Goal: Check status: Check status

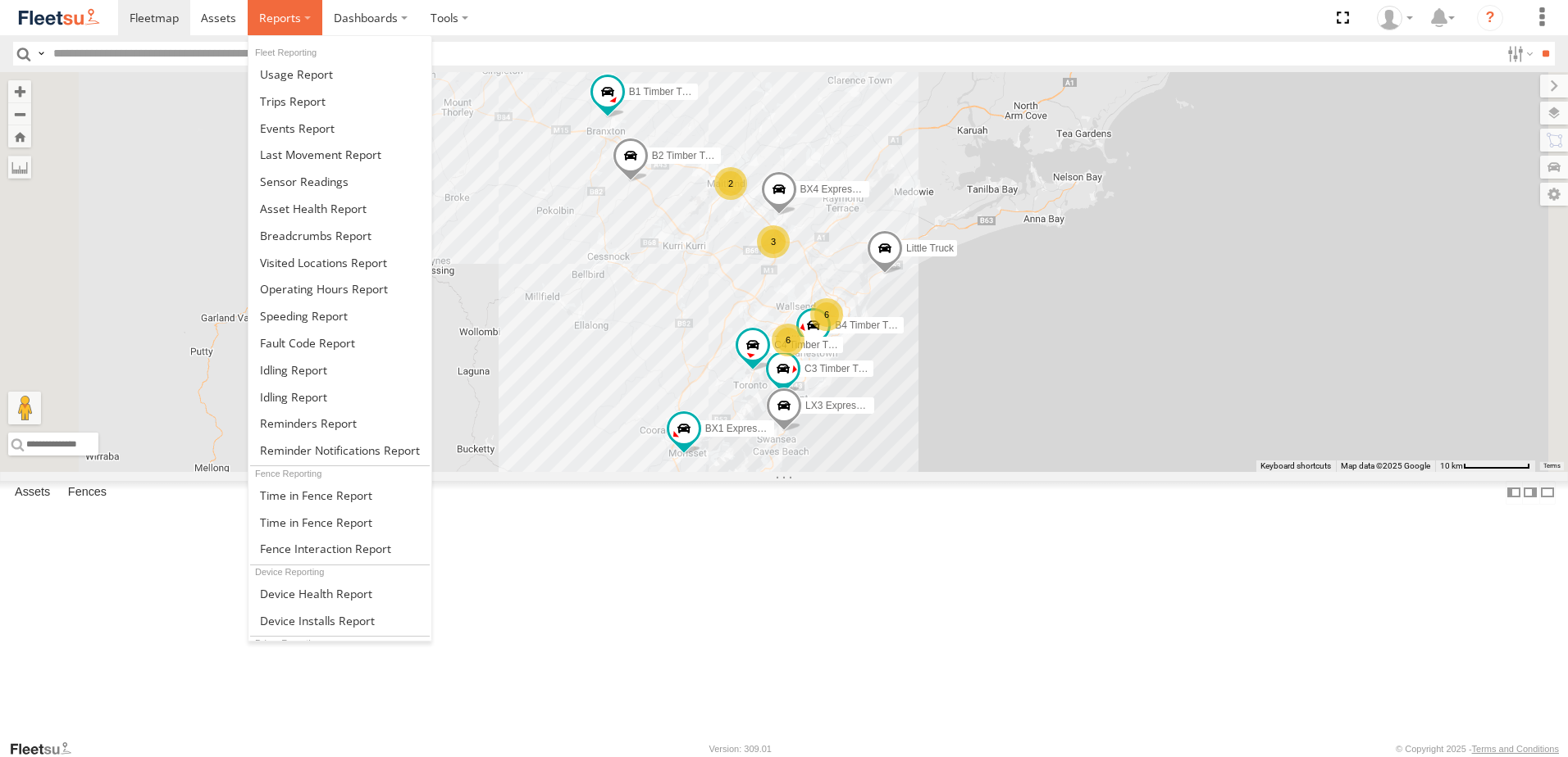
click at [270, 12] on span at bounding box center [279, 18] width 42 height 16
click at [270, 233] on span at bounding box center [316, 236] width 111 height 16
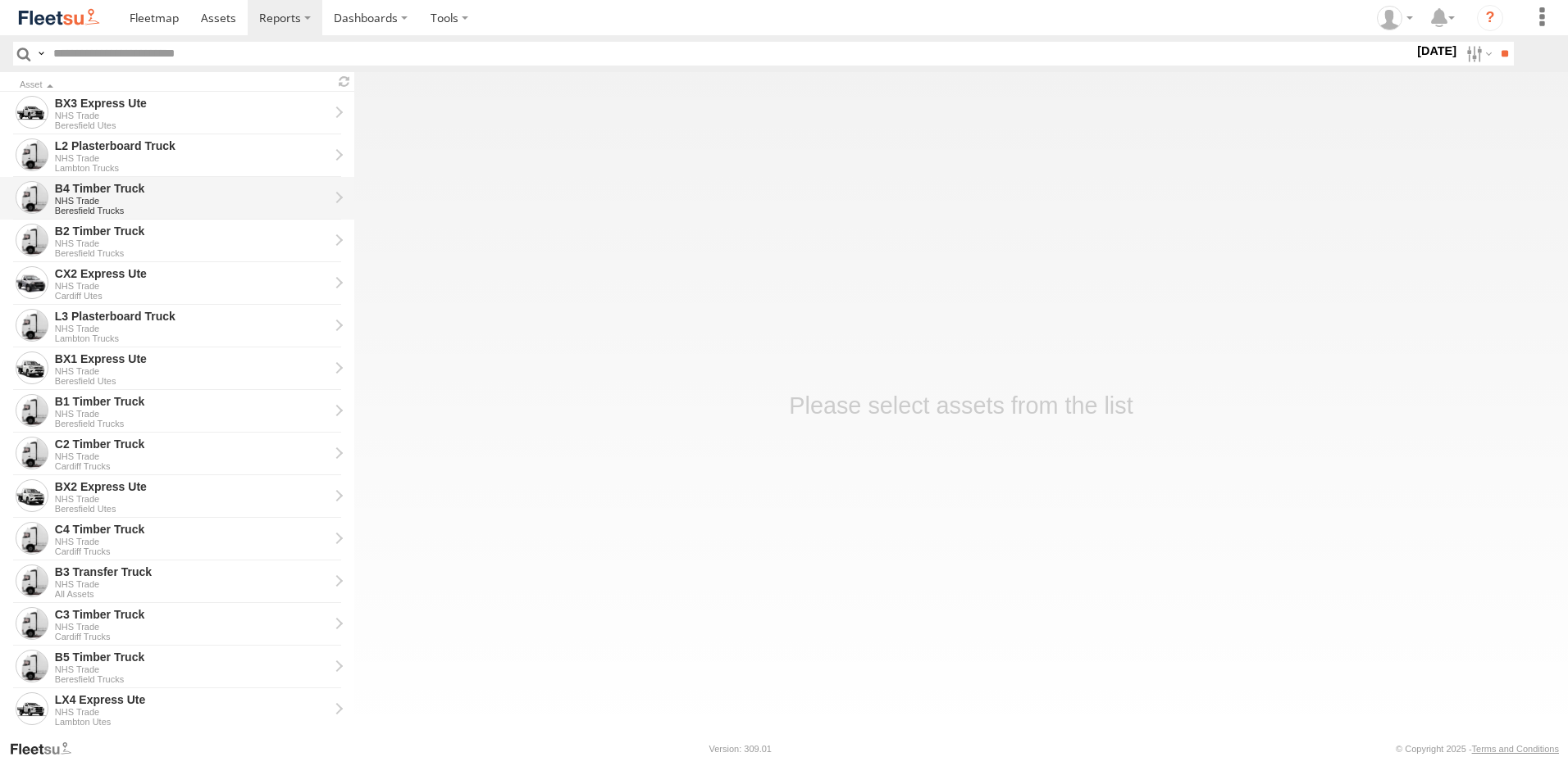
click at [88, 200] on div "NHS Trade" at bounding box center [192, 201] width 274 height 10
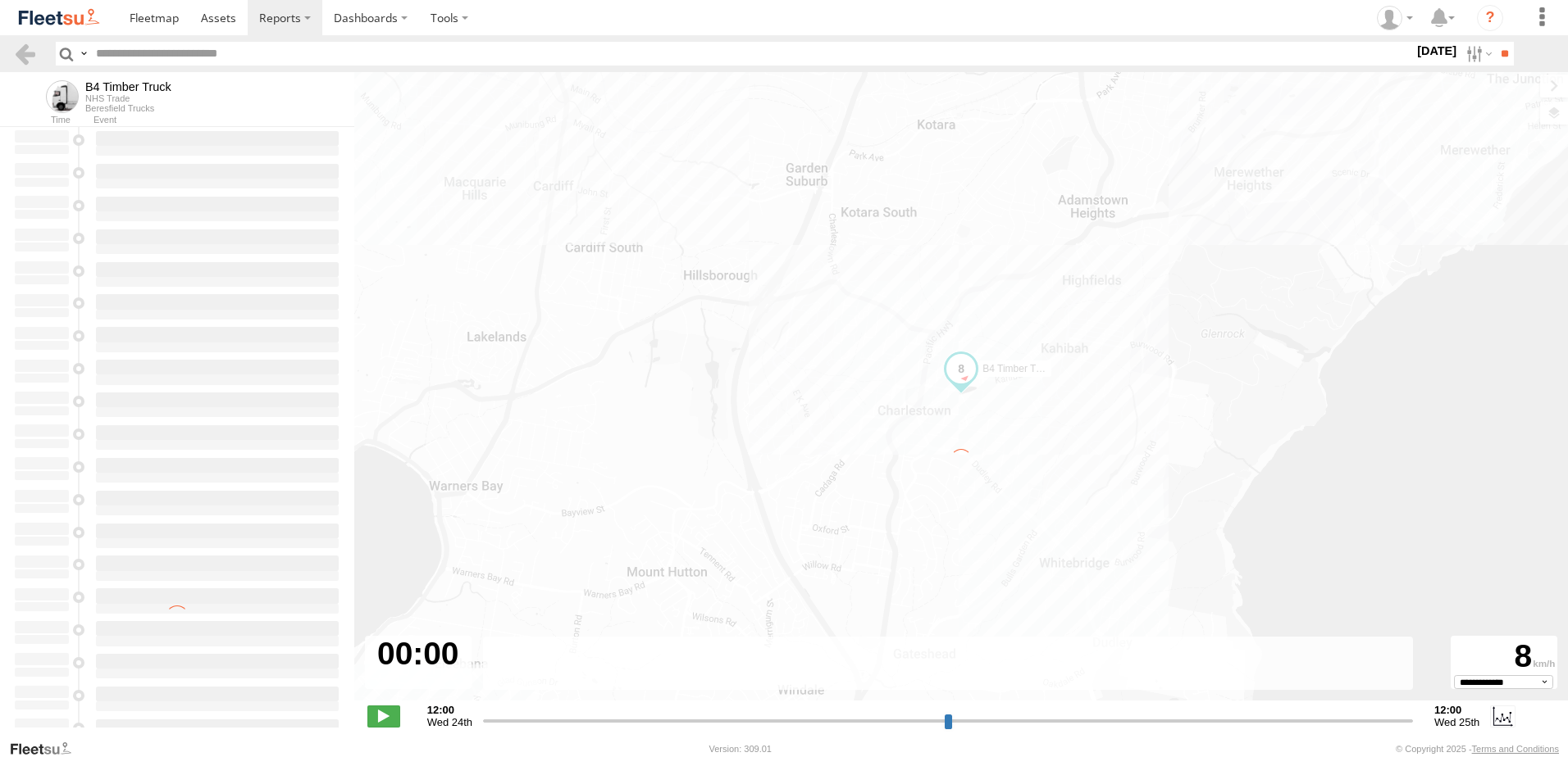
type input "**********"
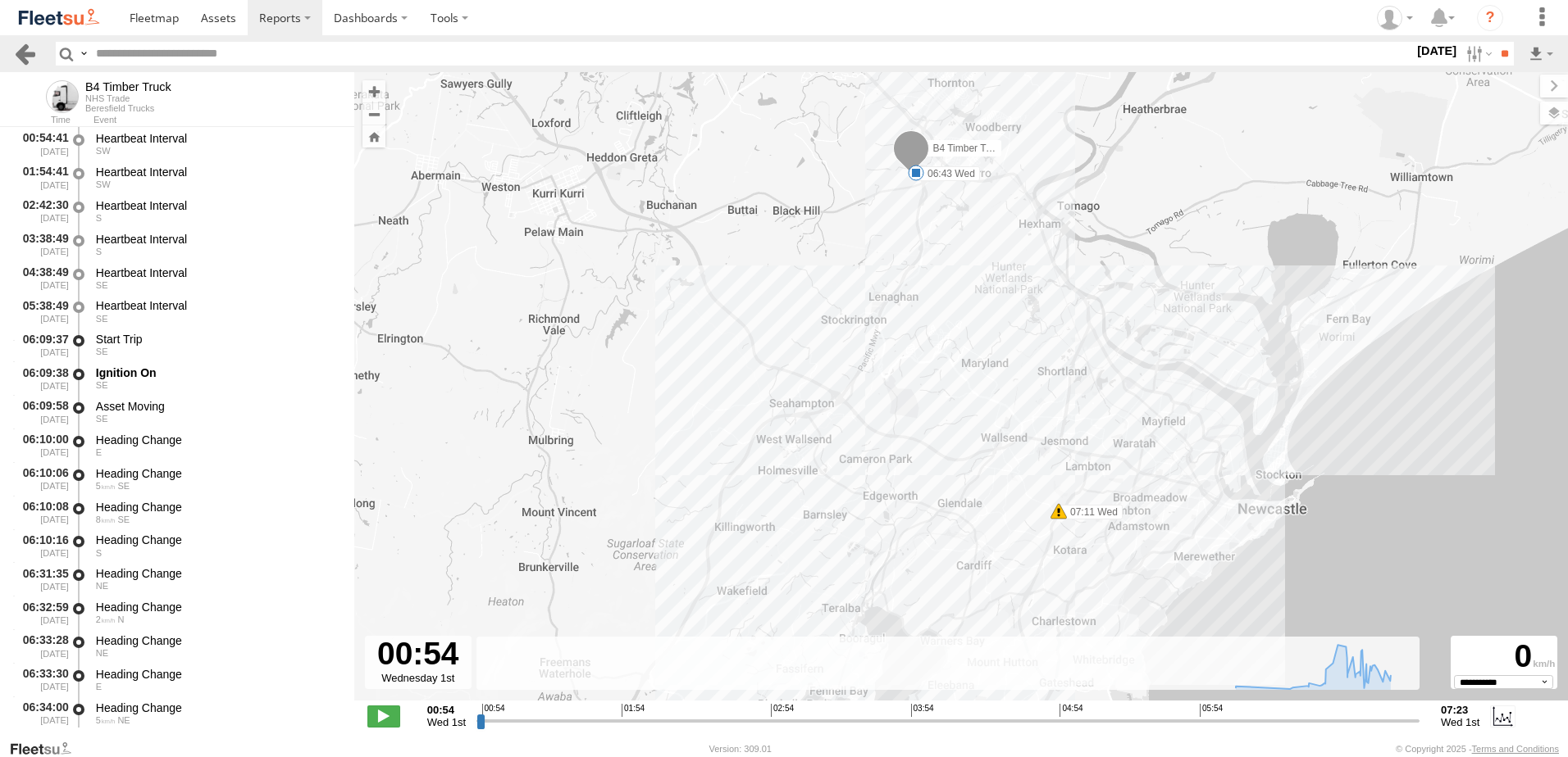
click at [25, 48] on link at bounding box center [25, 53] width 24 height 24
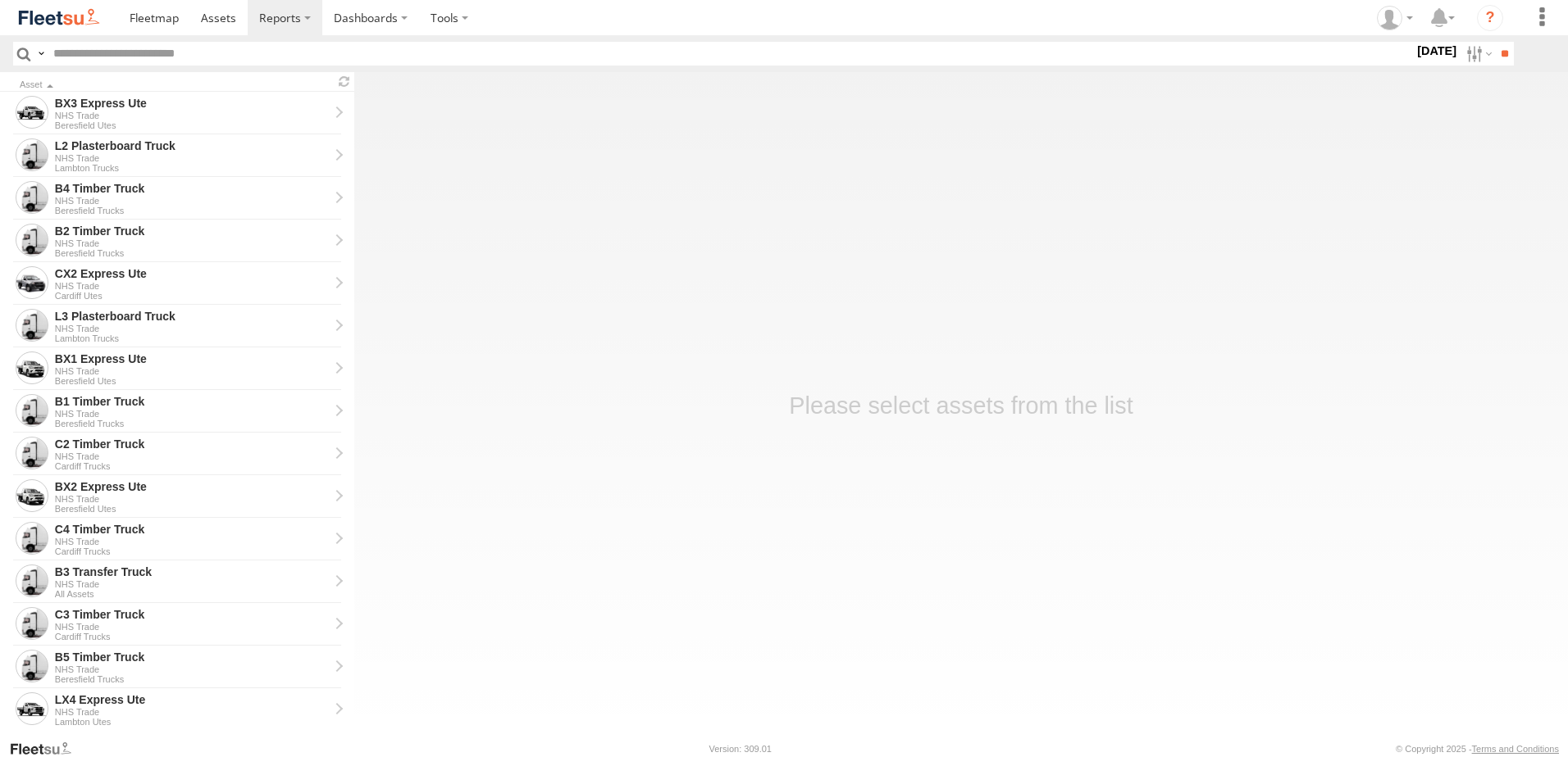
click at [1414, 50] on label "1 Oct 25" at bounding box center [1437, 50] width 46 height 18
click at [0, 0] on label at bounding box center [0, 0] width 0 height 0
click at [1503, 51] on input "**" at bounding box center [1504, 53] width 19 height 24
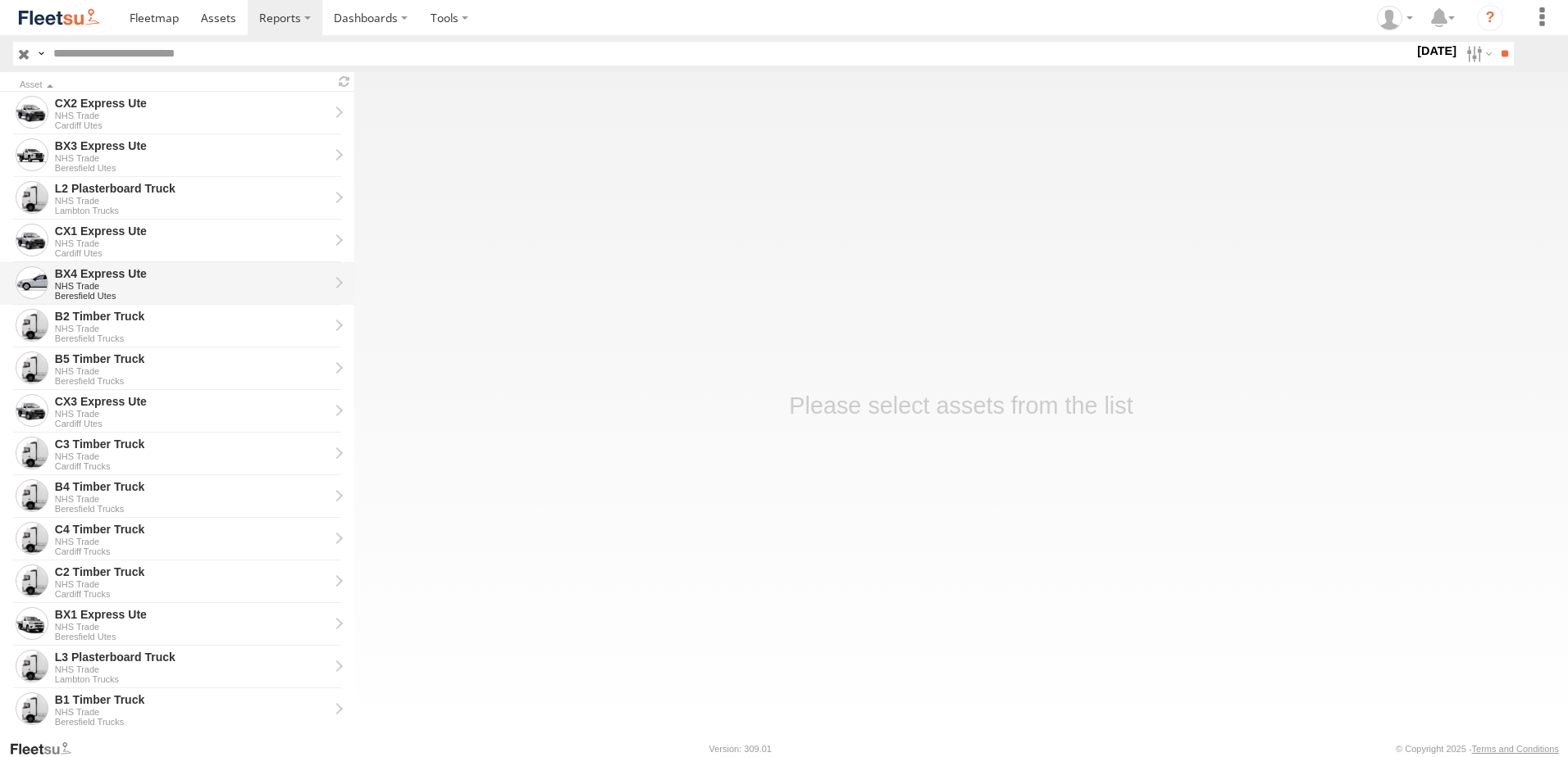
click at [74, 272] on div "BX4 Express Ute" at bounding box center [192, 274] width 274 height 15
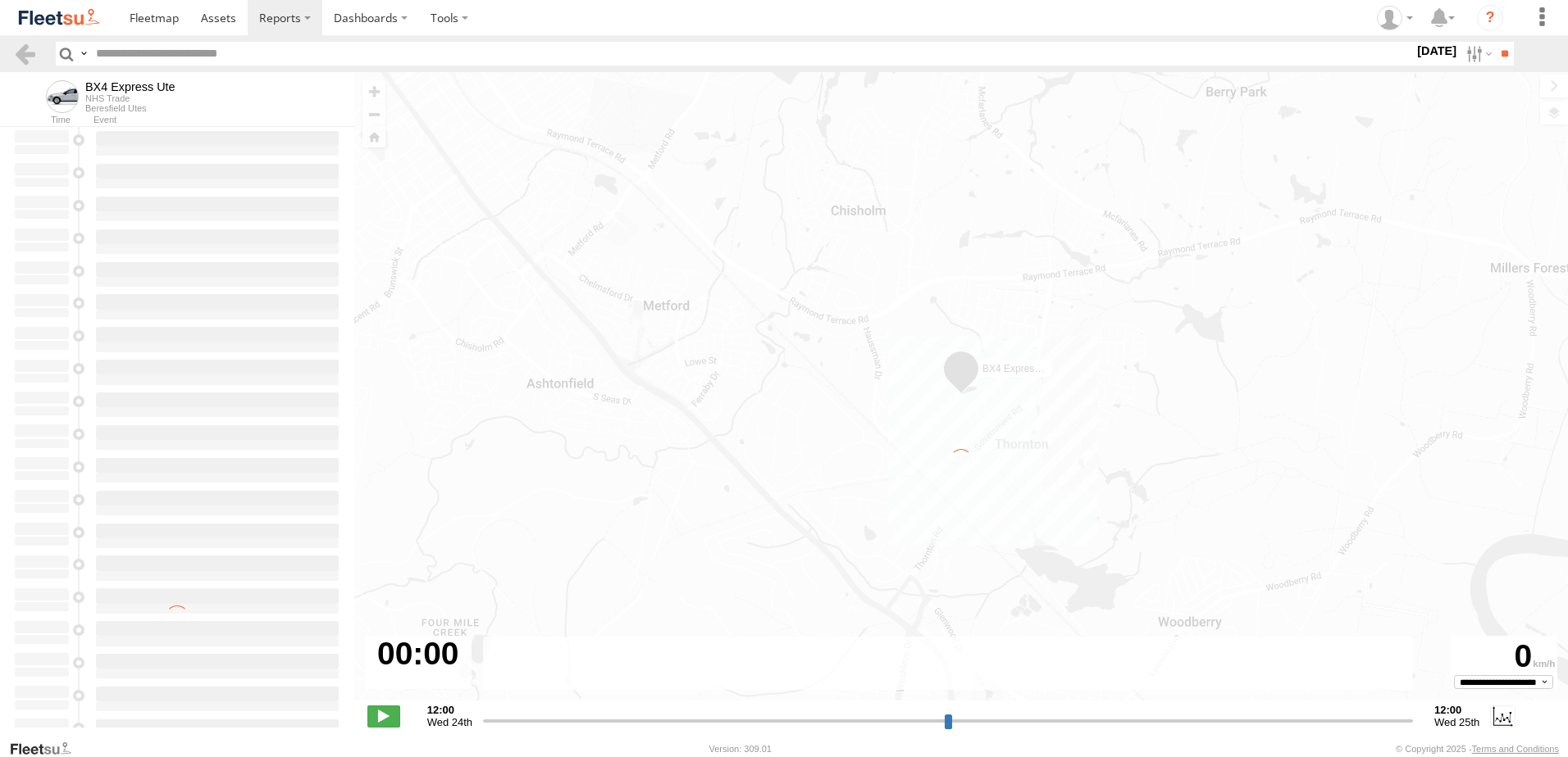
type input "**********"
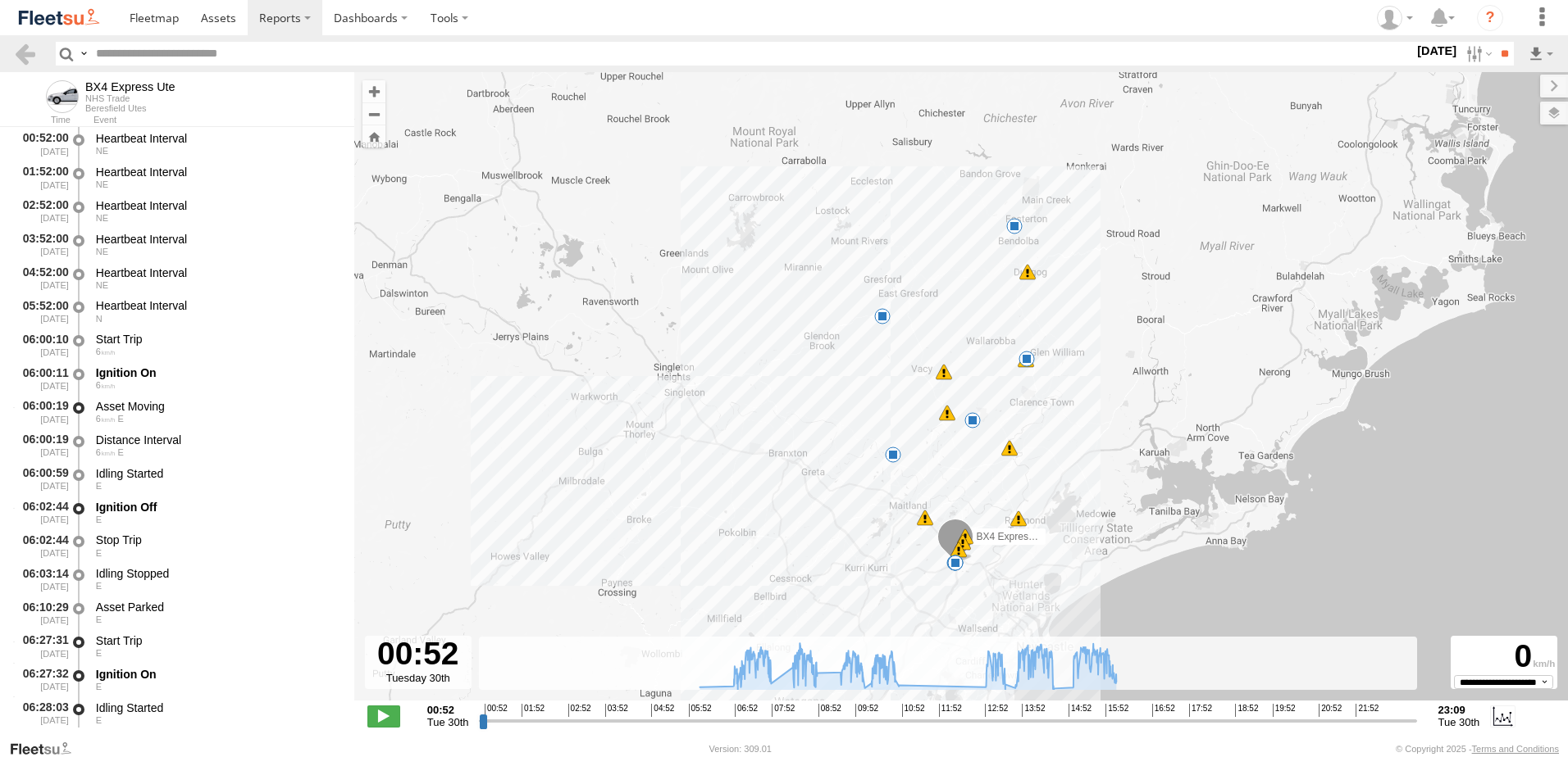
click at [1417, 51] on label "[DATE]" at bounding box center [1437, 50] width 46 height 18
click at [0, 0] on label at bounding box center [0, 0] width 0 height 0
click at [0, 0] on span "NHS_Beresfield" at bounding box center [0, 0] width 0 height 0
click at [0, 0] on span "NHS_Cardiff" at bounding box center [0, 0] width 0 height 0
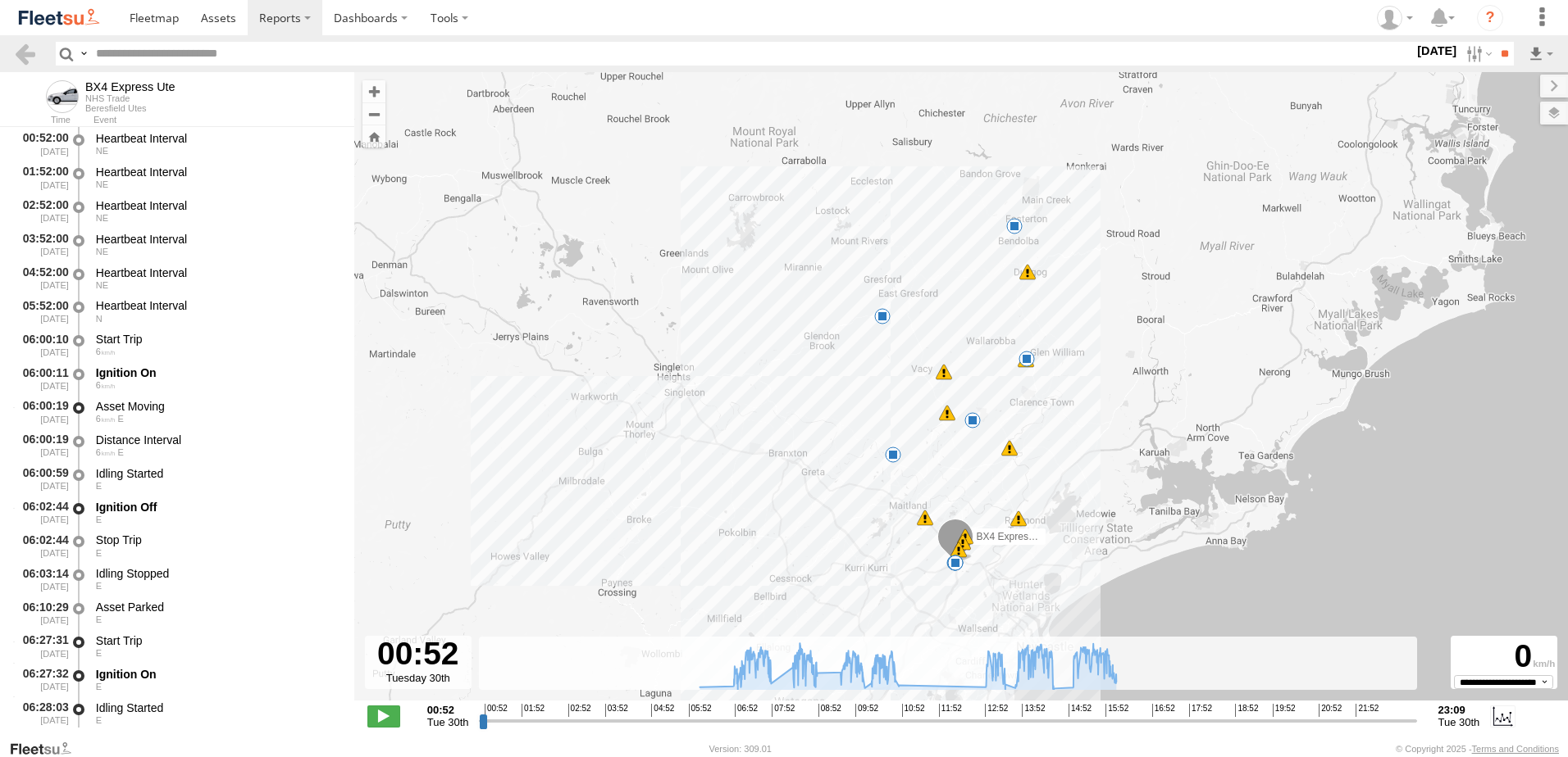
click at [0, 0] on span "NHS_Lambton" at bounding box center [0, 0] width 0 height 0
click at [1497, 50] on input "**" at bounding box center [1504, 53] width 19 height 24
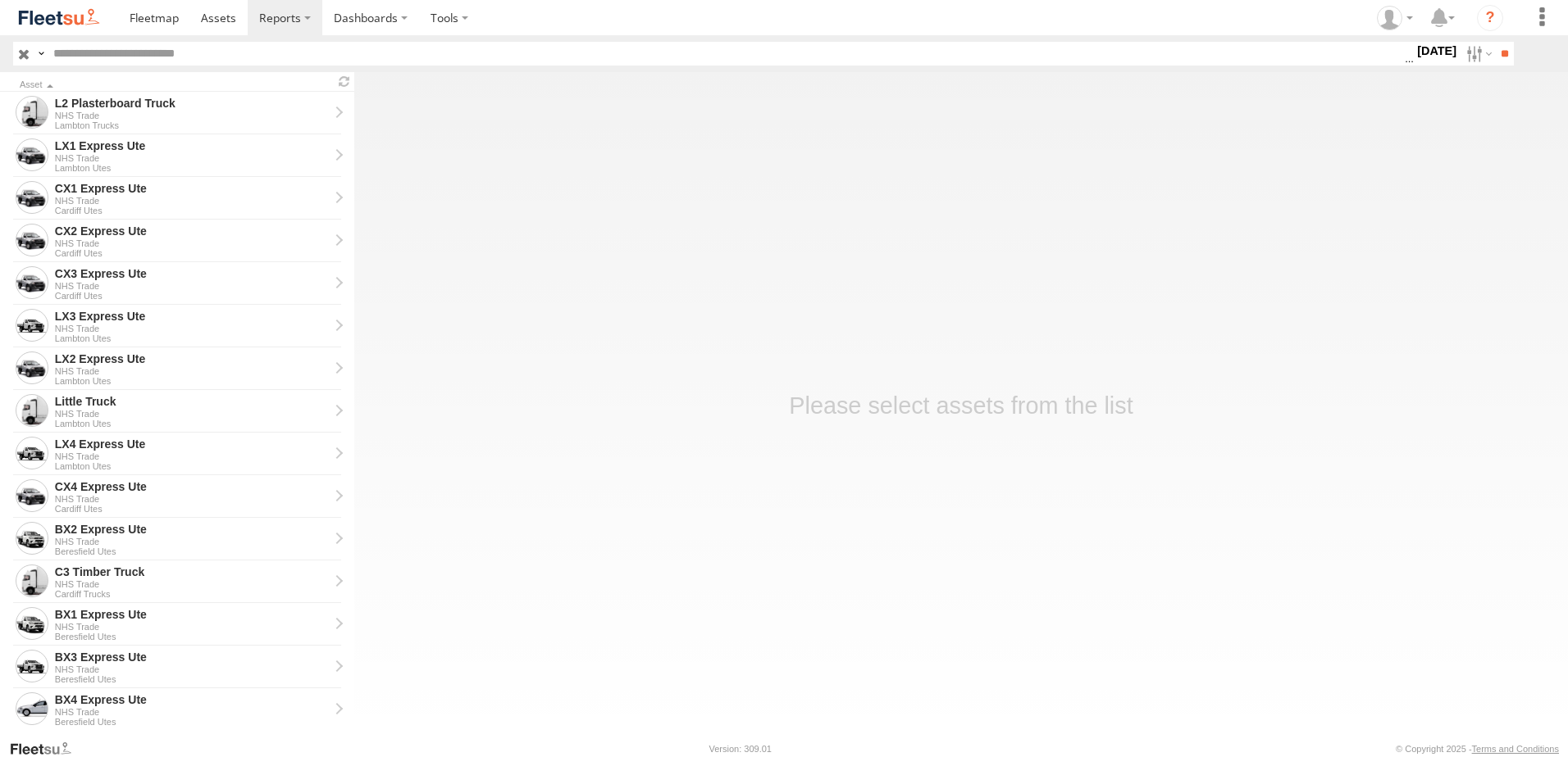
click at [1335, 248] on main "Asset L2 Plasterboard Truck NHS Trade Lambton Trucks LX1 Express Ute NHS Trade …" at bounding box center [784, 405] width 1568 height 667
click at [1414, 52] on label "29 Sep 25" at bounding box center [1437, 50] width 46 height 18
click at [0, 0] on label at bounding box center [0, 0] width 0 height 0
click at [1499, 56] on input "**" at bounding box center [1504, 53] width 19 height 24
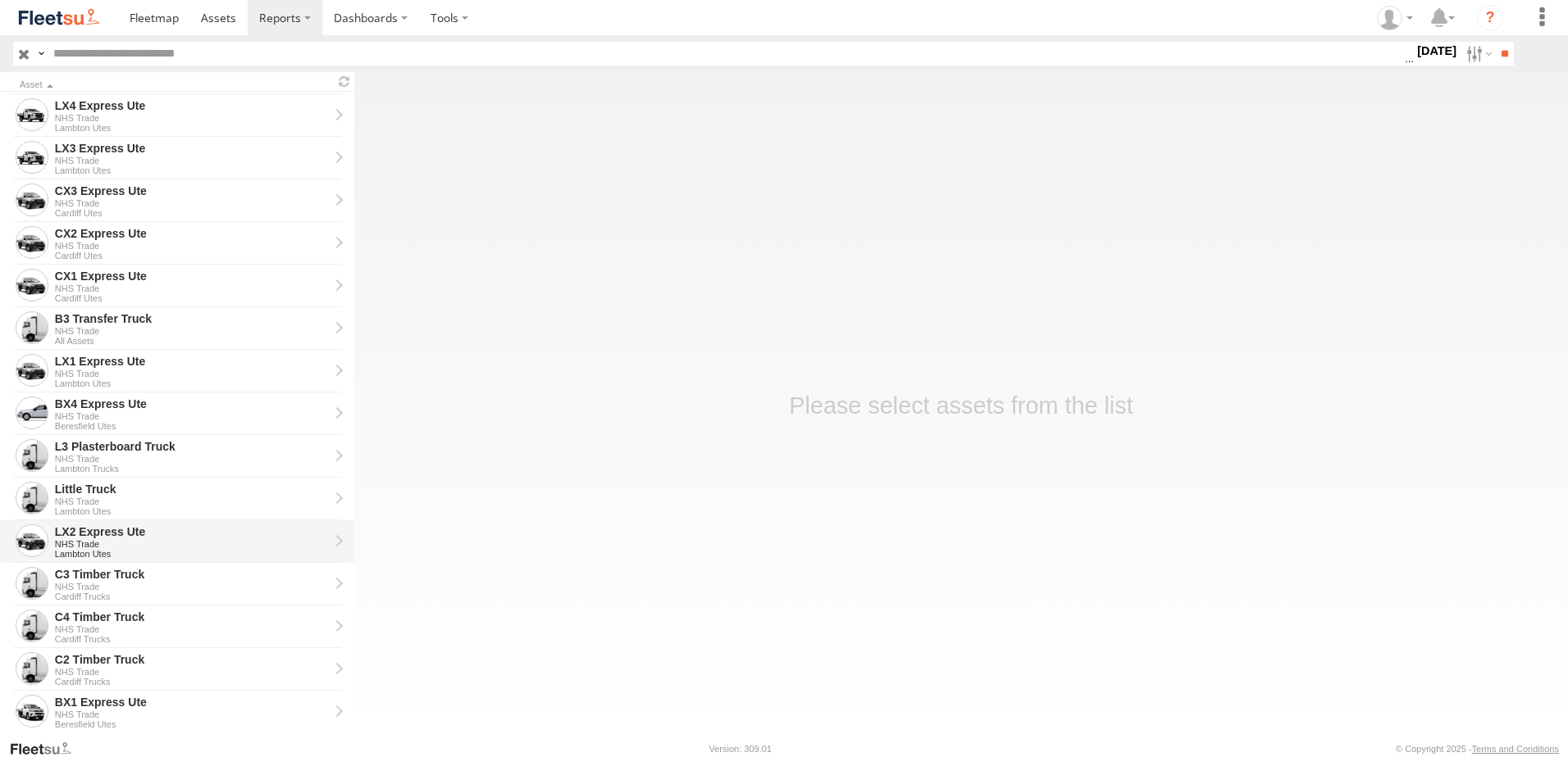
scroll to position [246, 0]
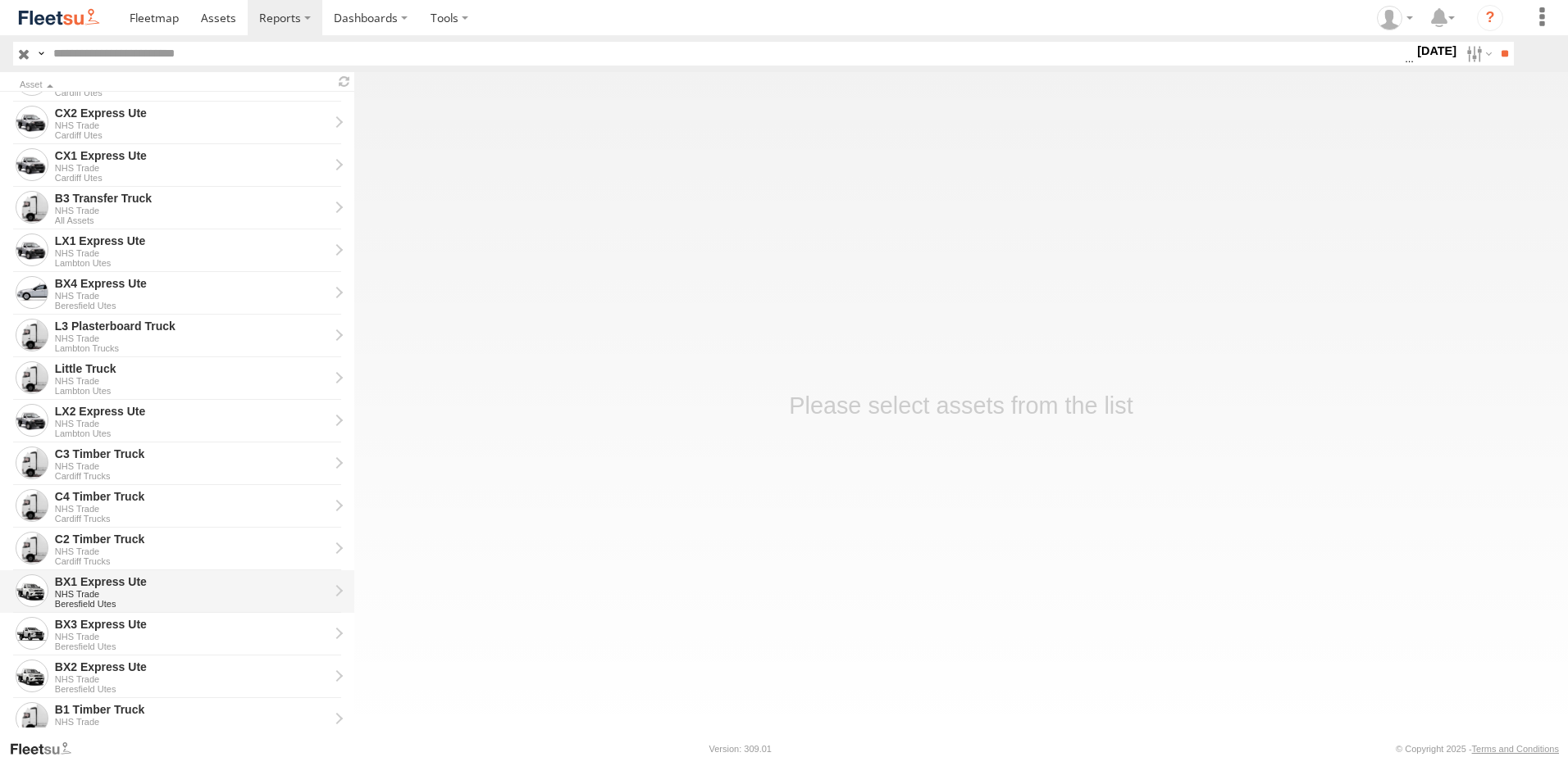
click at [80, 586] on div "BX1 Express Ute" at bounding box center [192, 581] width 274 height 15
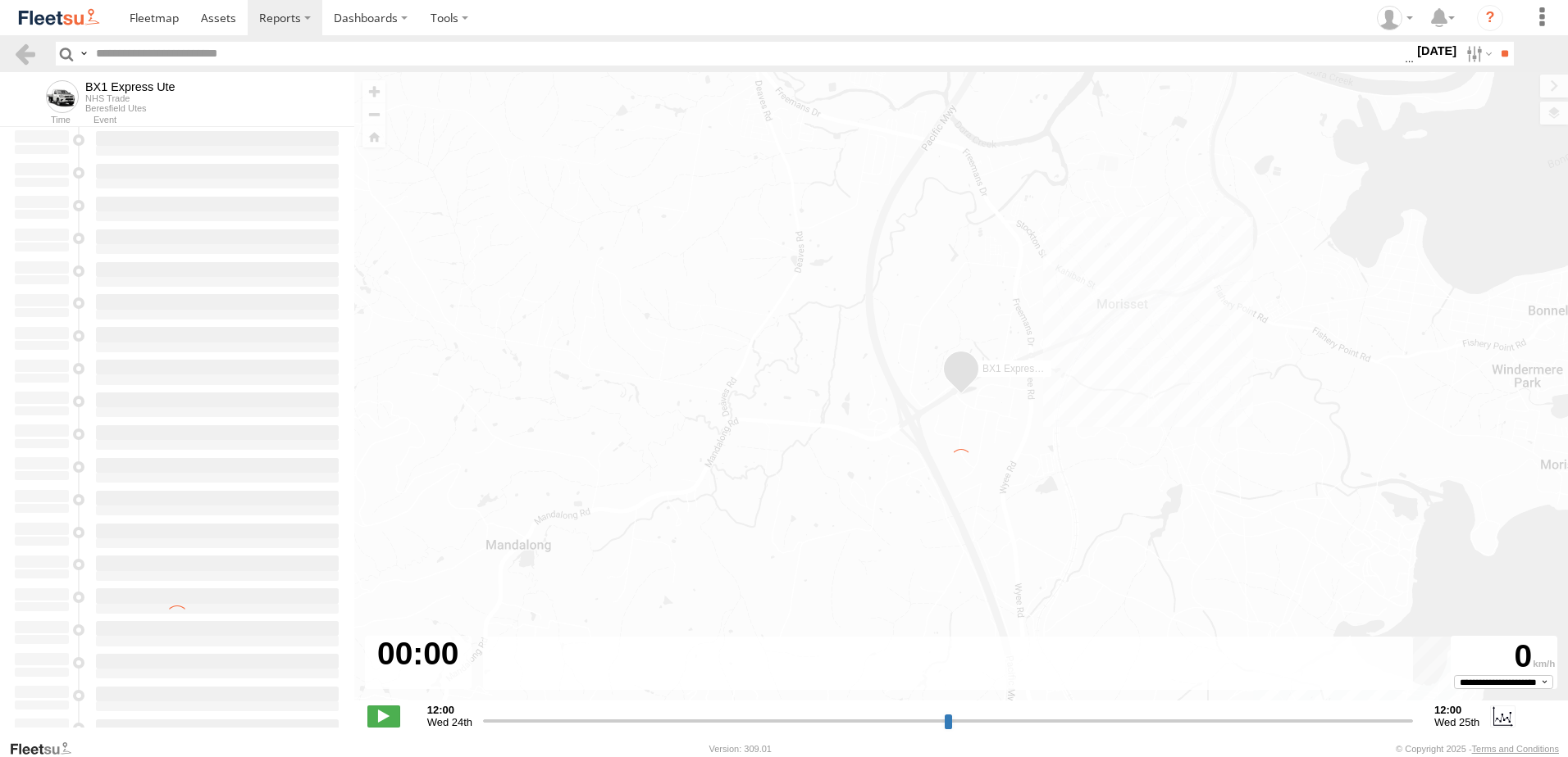
type input "**********"
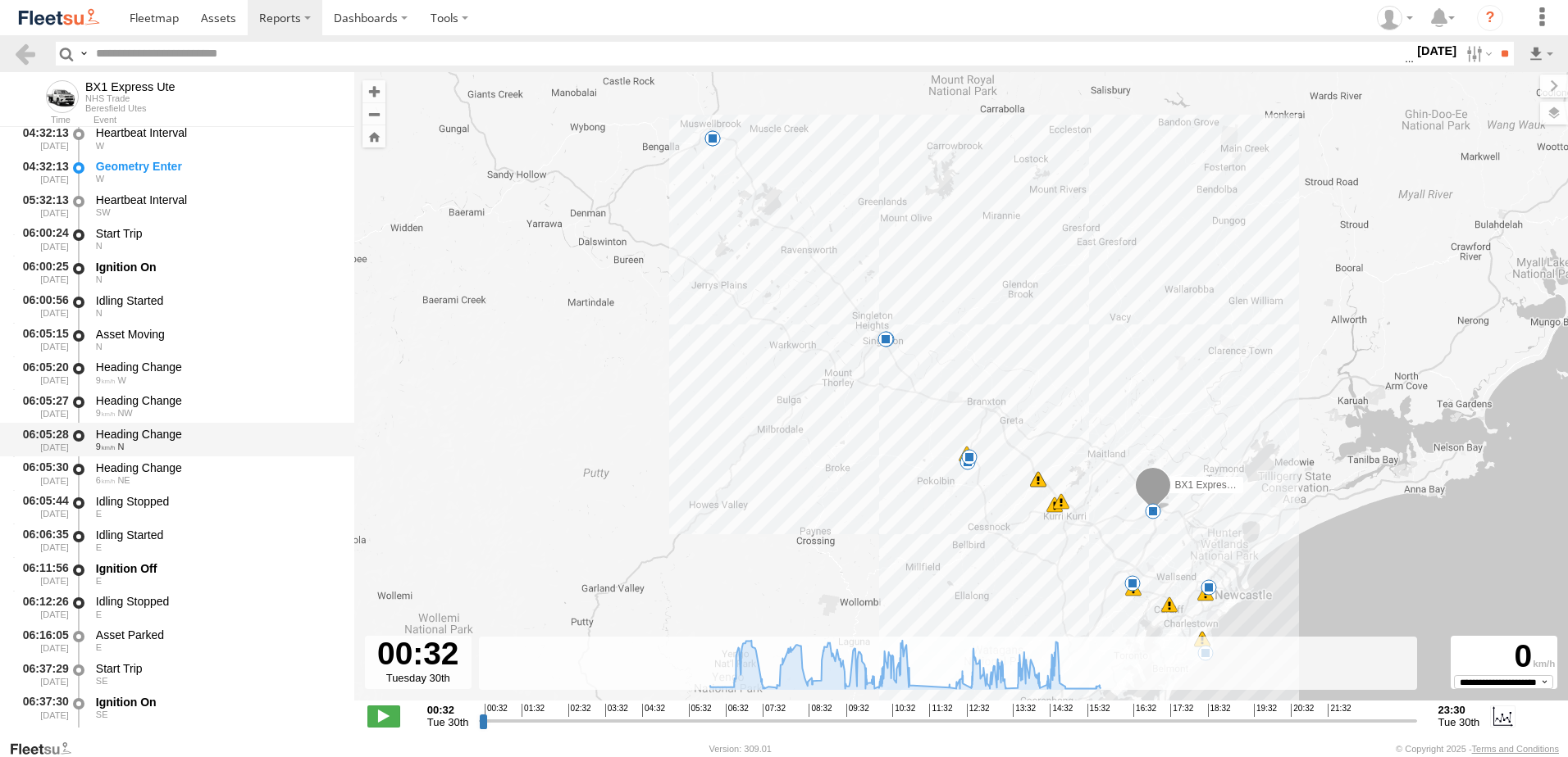
scroll to position [328, 0]
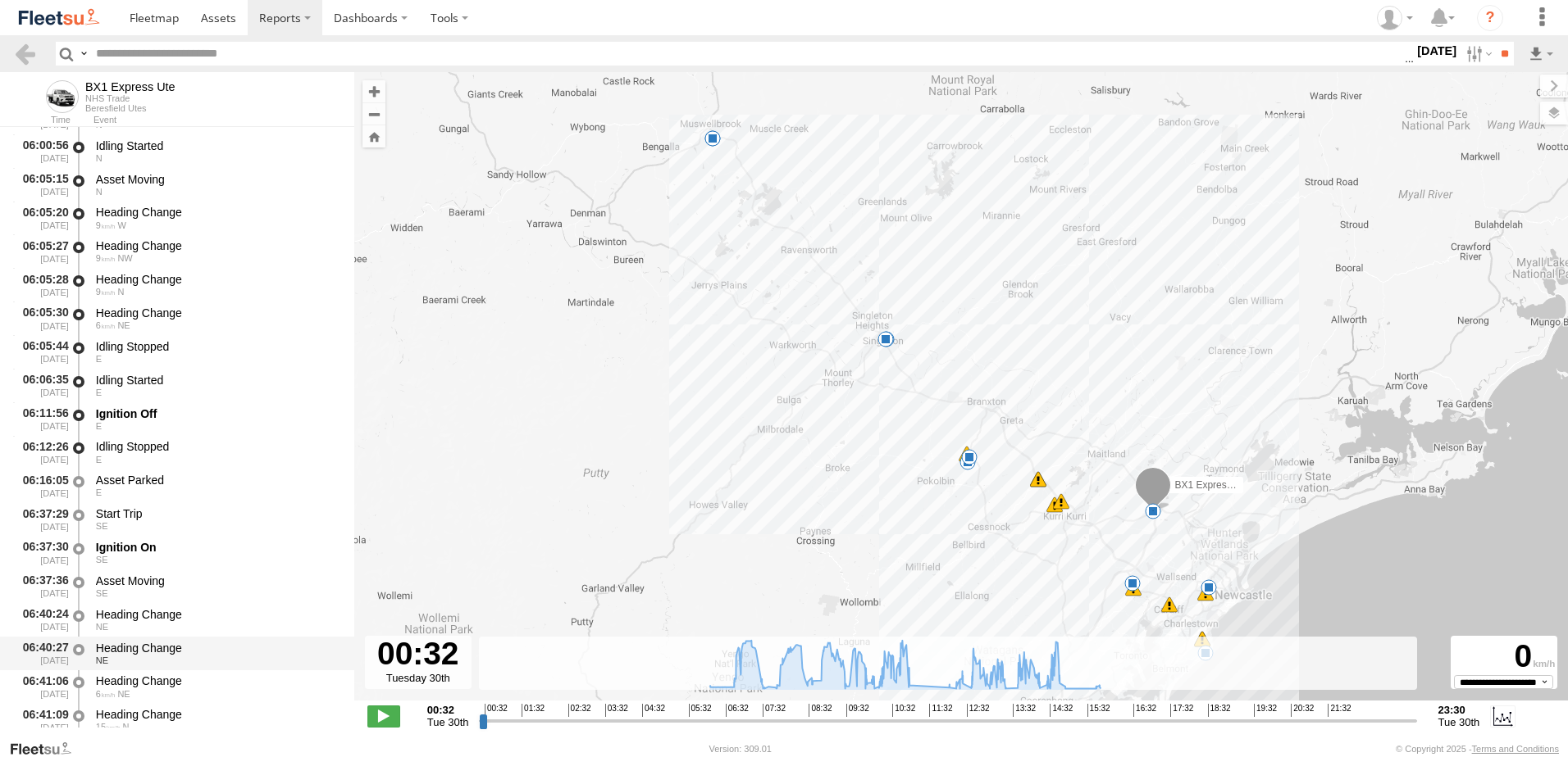
click at [148, 647] on div "Heading Change" at bounding box center [217, 648] width 243 height 15
click at [122, 677] on div "Heading Change" at bounding box center [217, 681] width 243 height 15
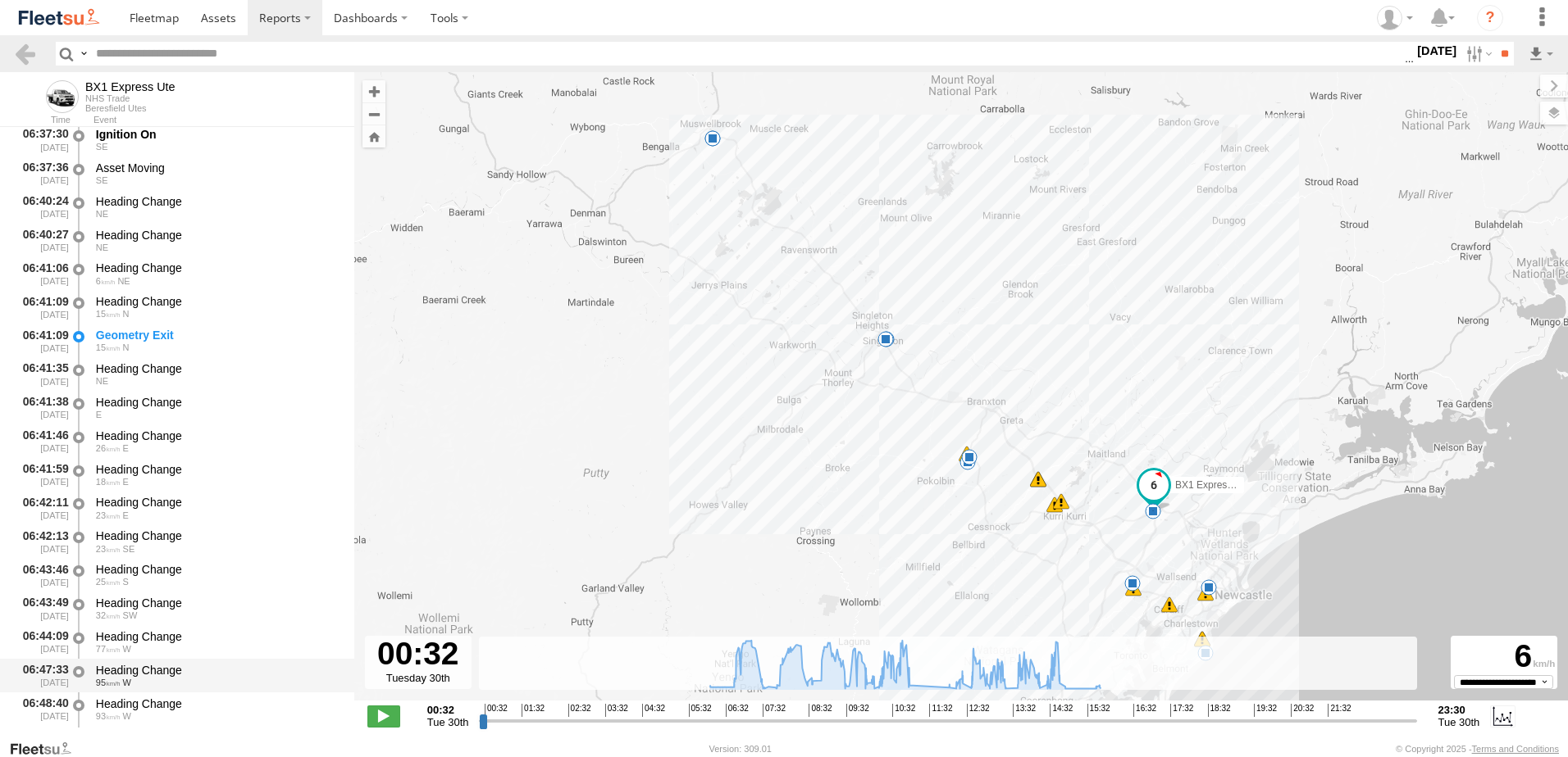
scroll to position [820, 0]
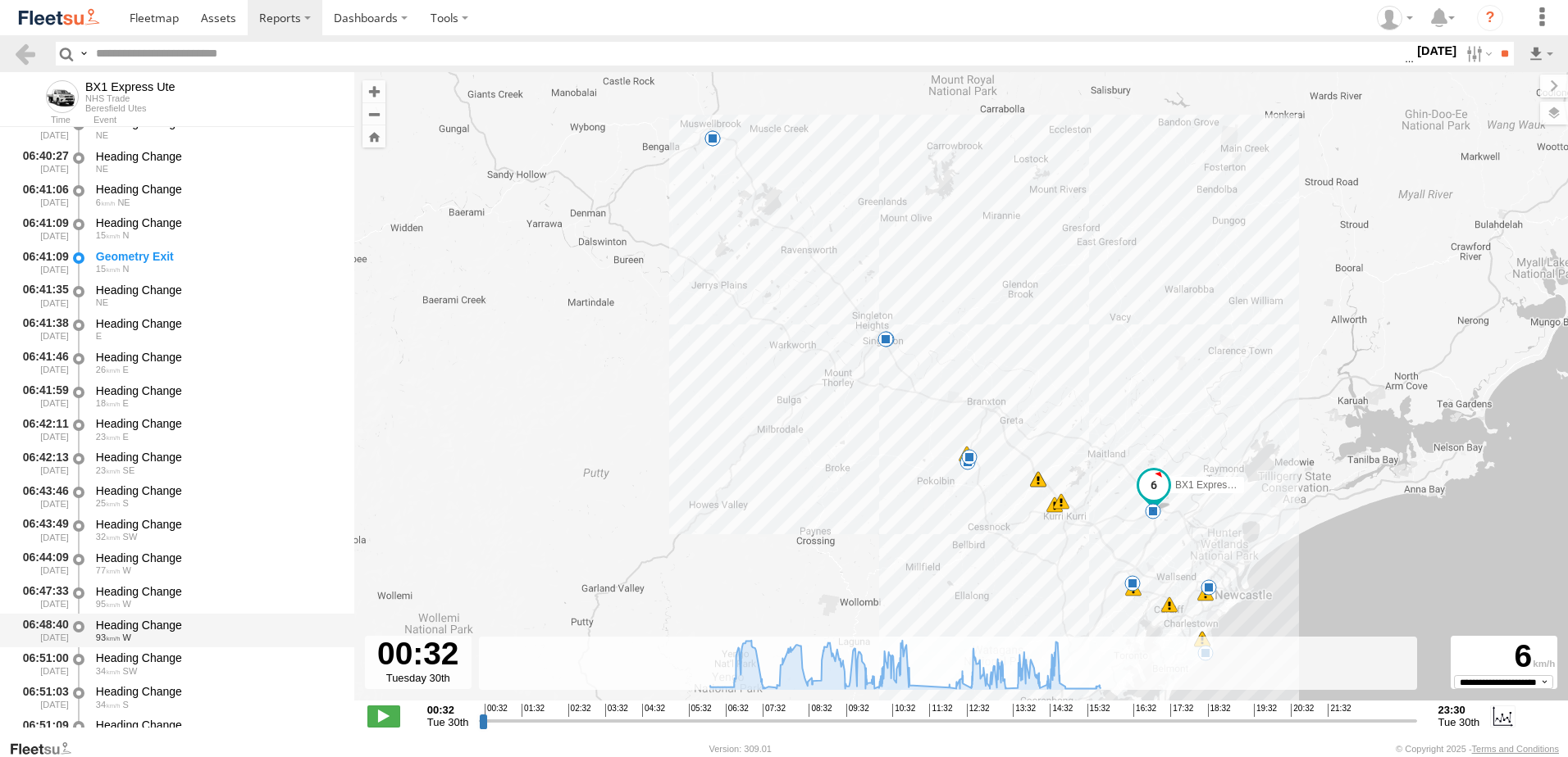
click at [126, 623] on div "Heading Change" at bounding box center [217, 625] width 243 height 15
click at [16, 49] on link at bounding box center [25, 53] width 24 height 24
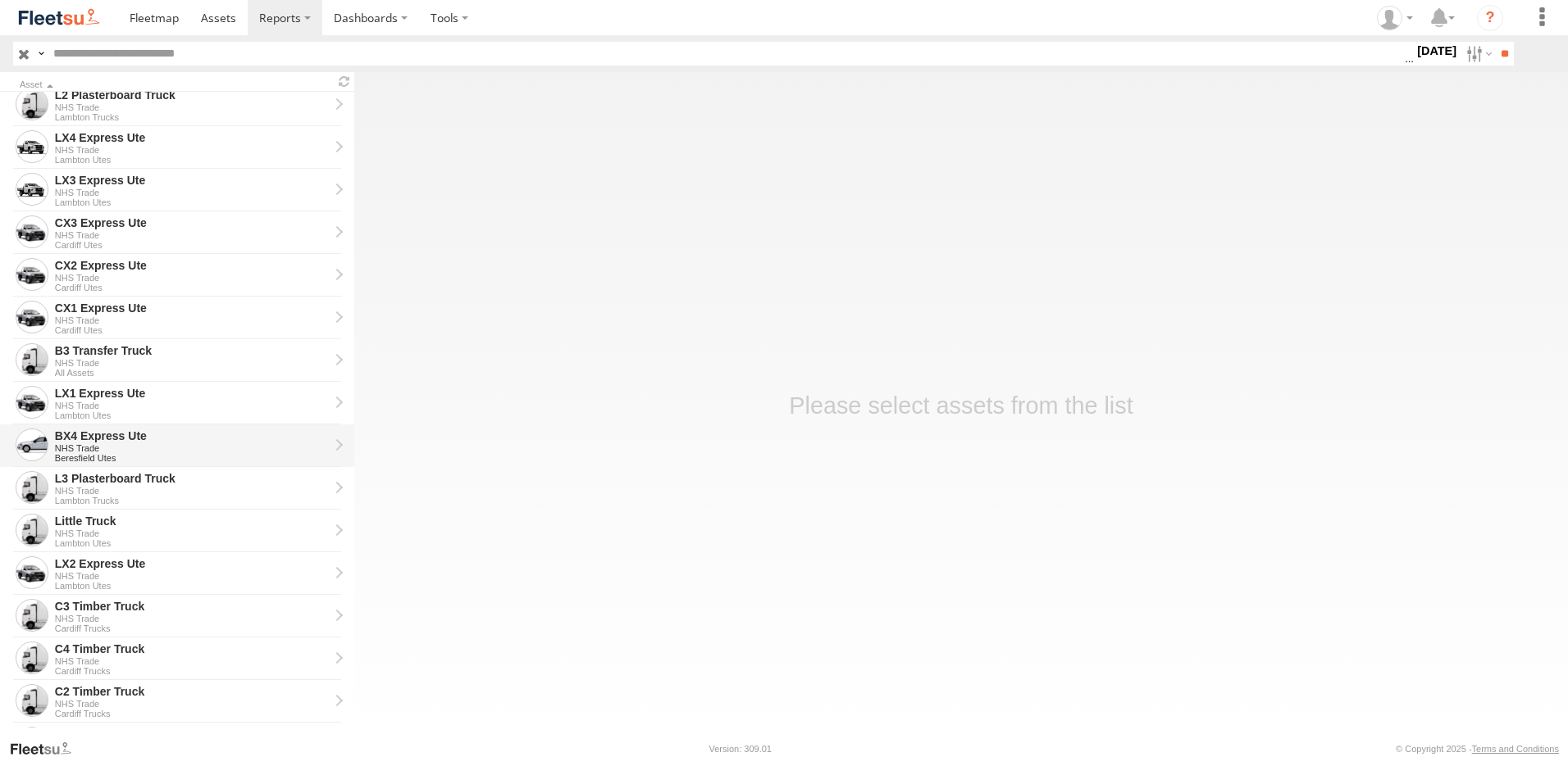
scroll to position [246, 0]
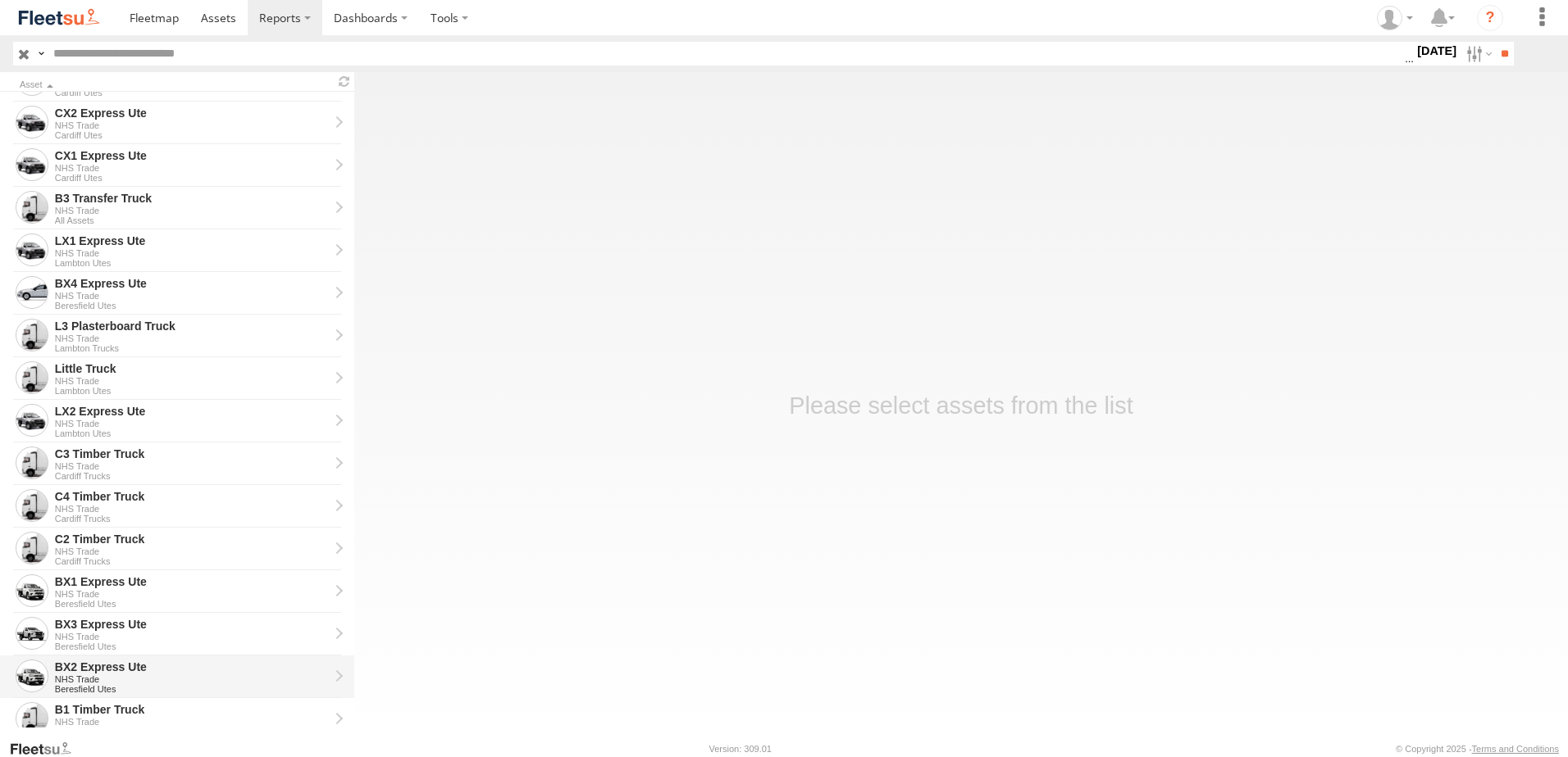
click at [75, 667] on div "BX2 Express Ute" at bounding box center [192, 667] width 274 height 15
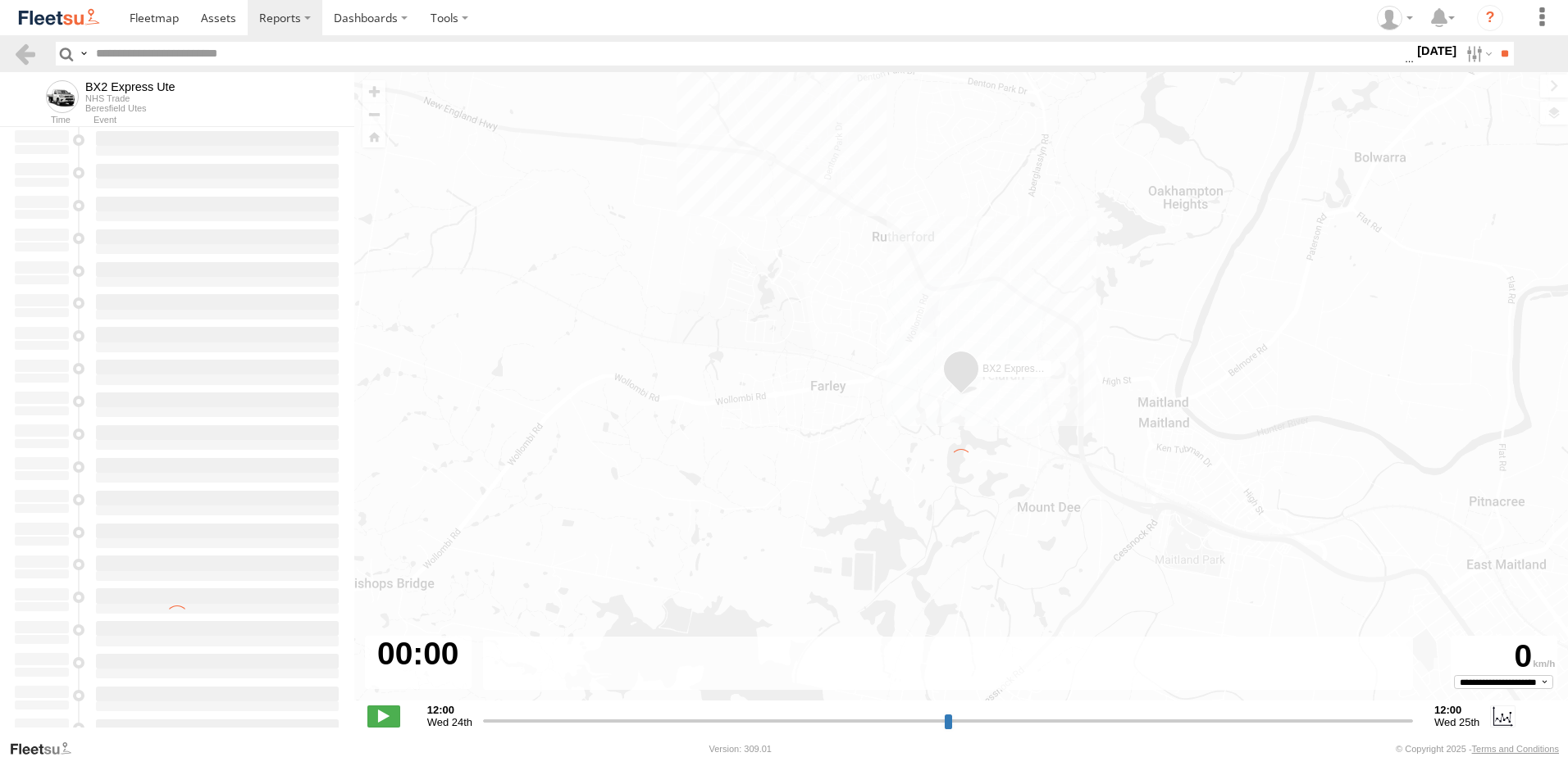
type input "**********"
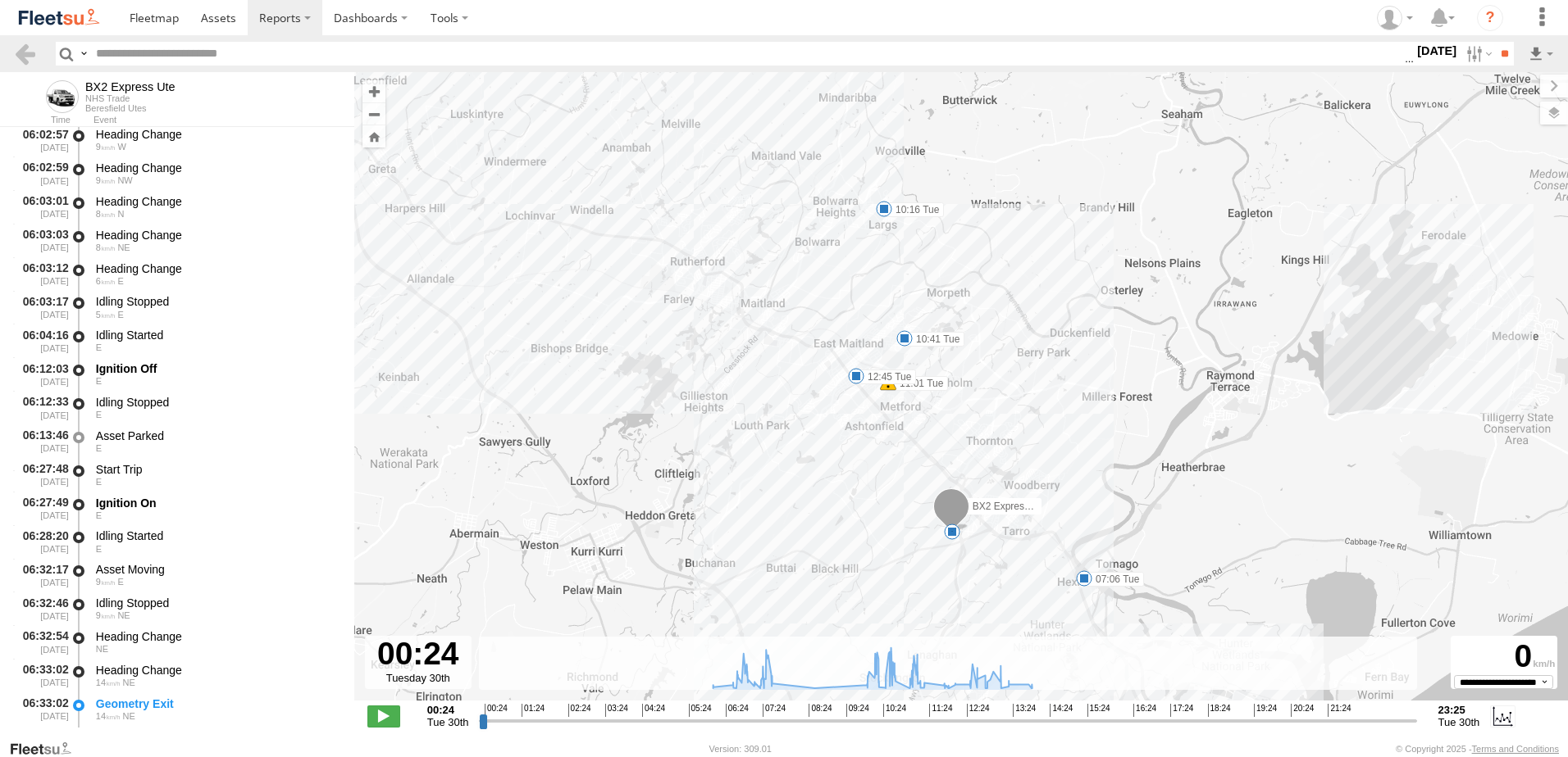
scroll to position [655, 0]
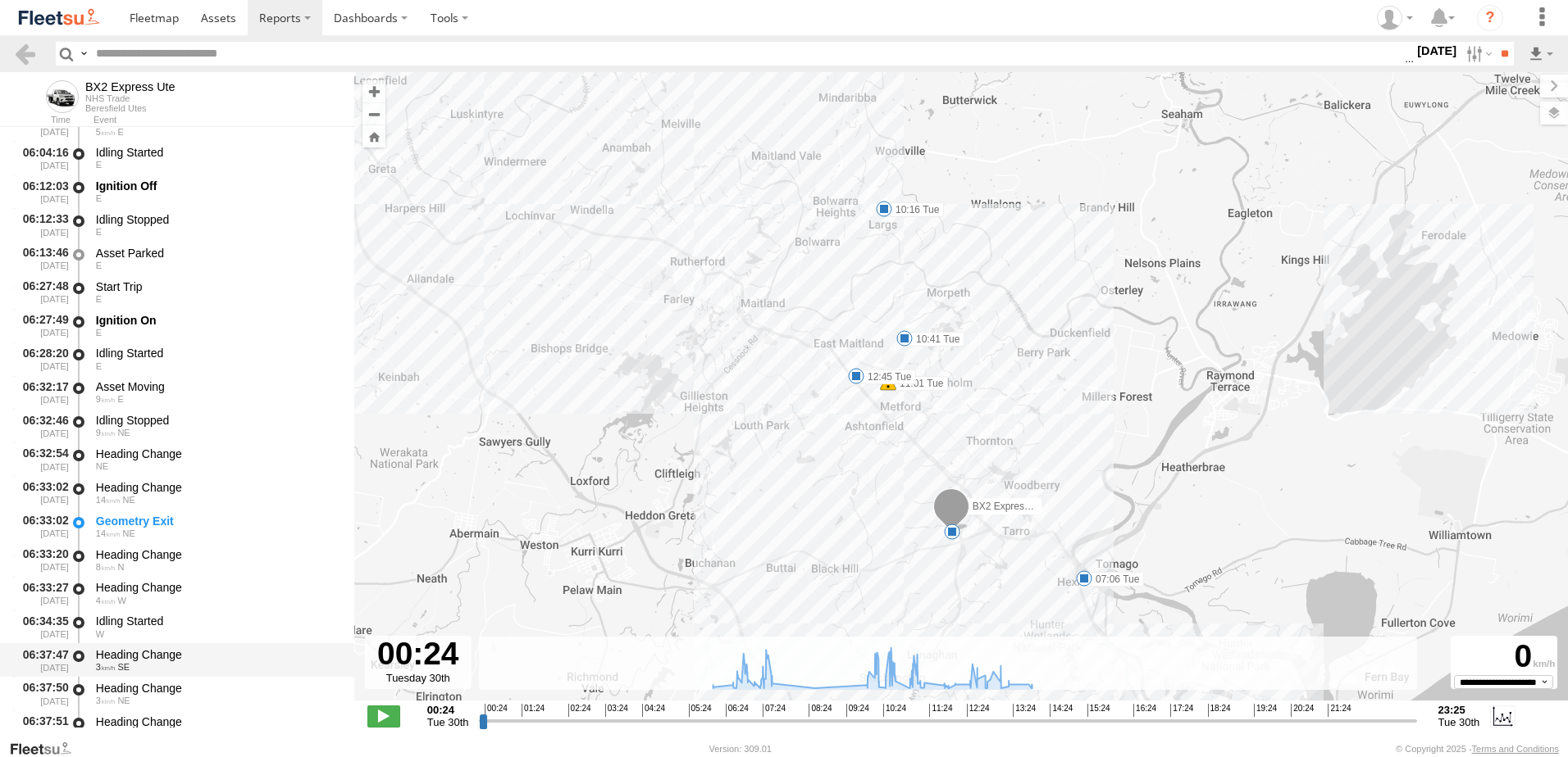
click at [132, 648] on div "Heading Change" at bounding box center [217, 655] width 243 height 15
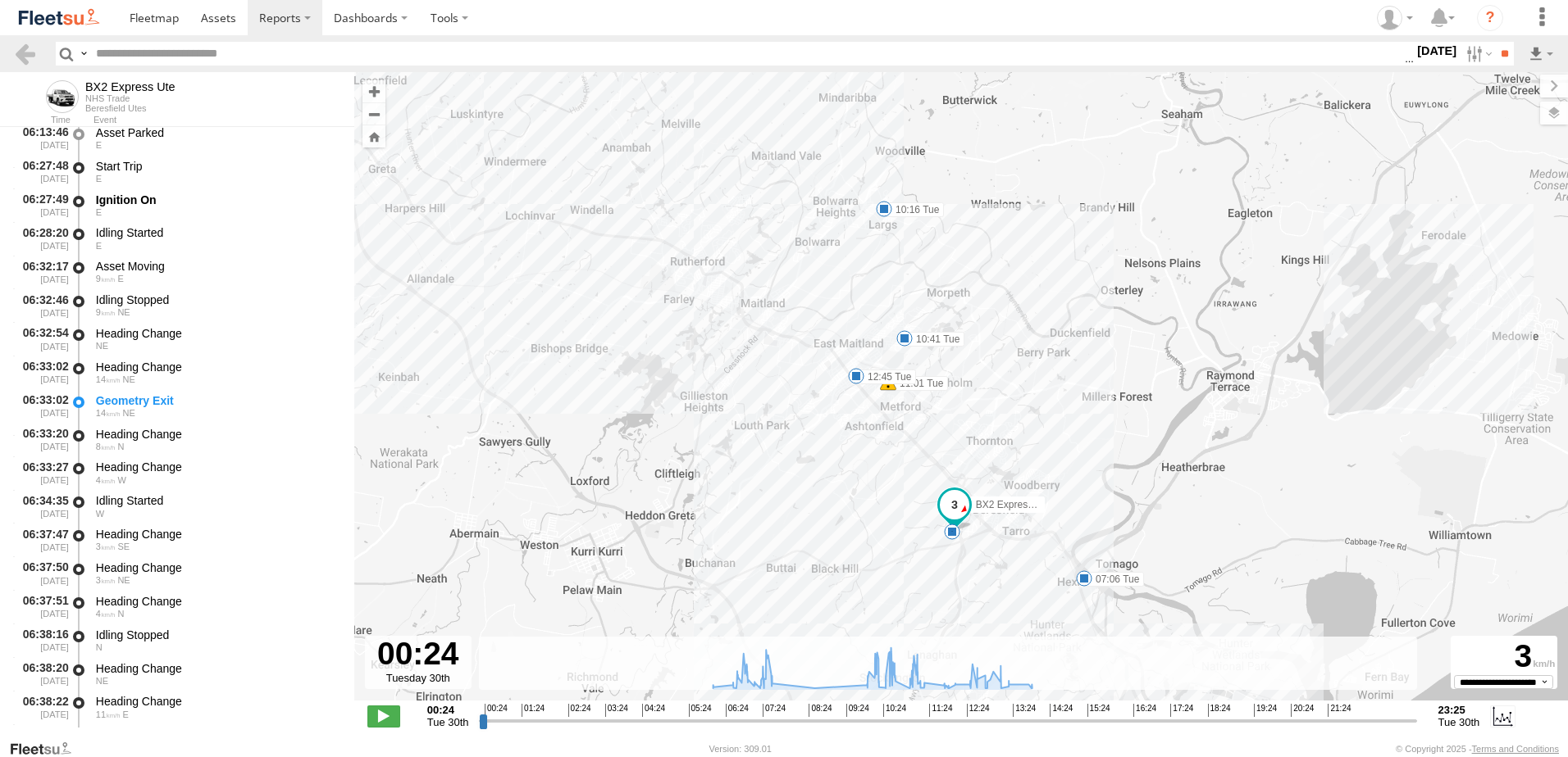
scroll to position [984, 0]
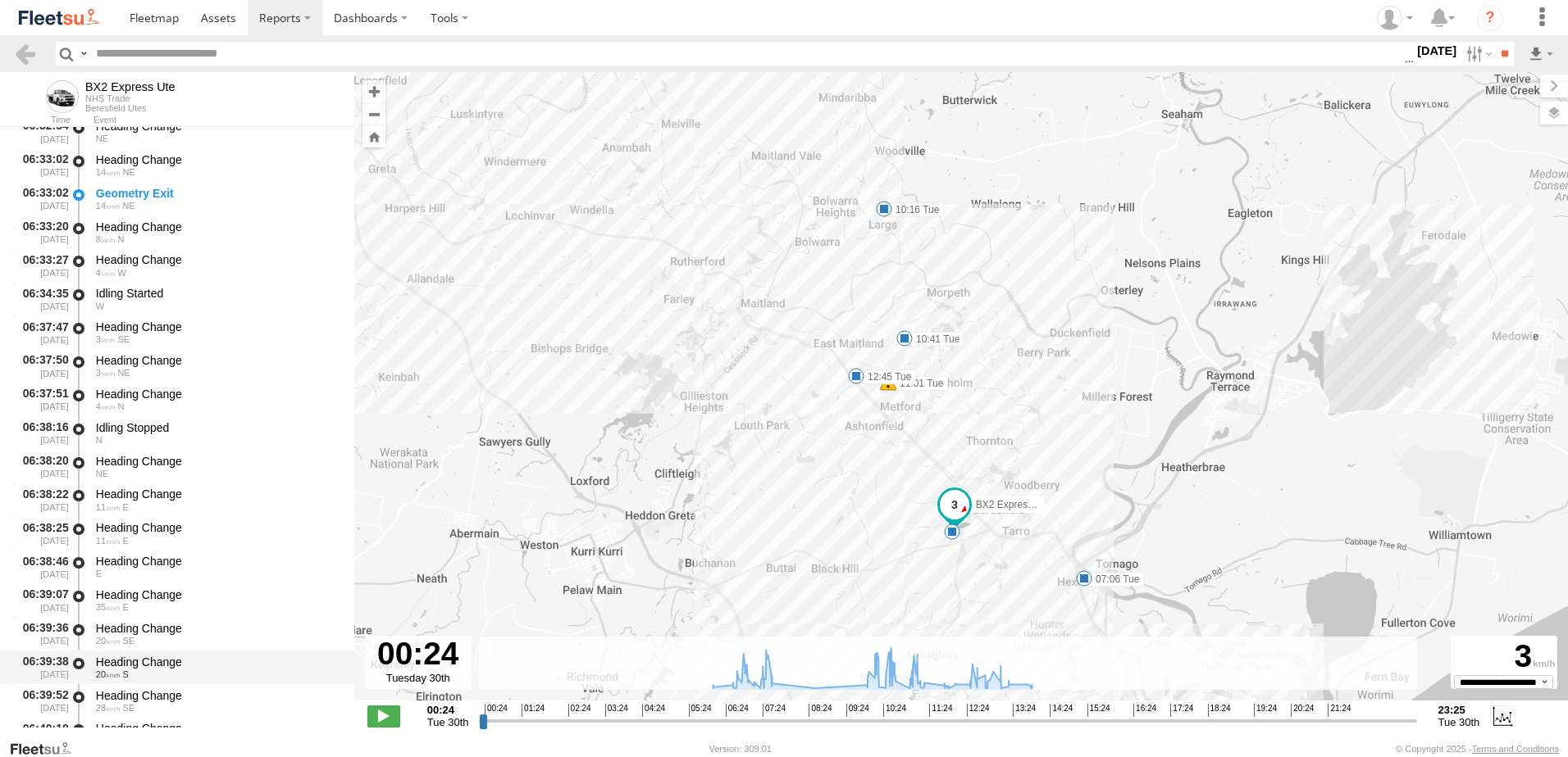
click at [146, 661] on div "Heading Change" at bounding box center [217, 662] width 243 height 15
click at [33, 47] on link at bounding box center [25, 53] width 24 height 24
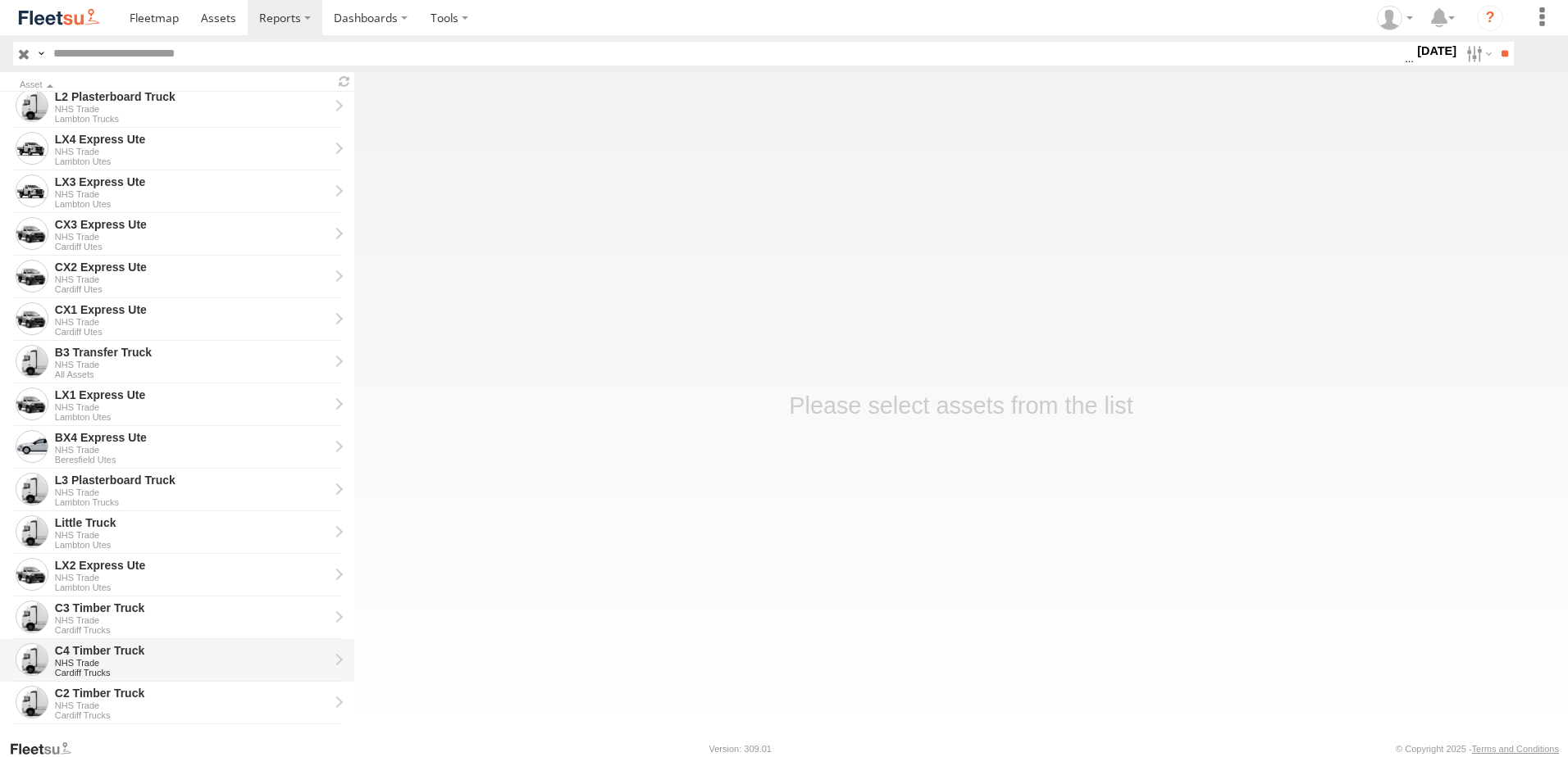
scroll to position [328, 0]
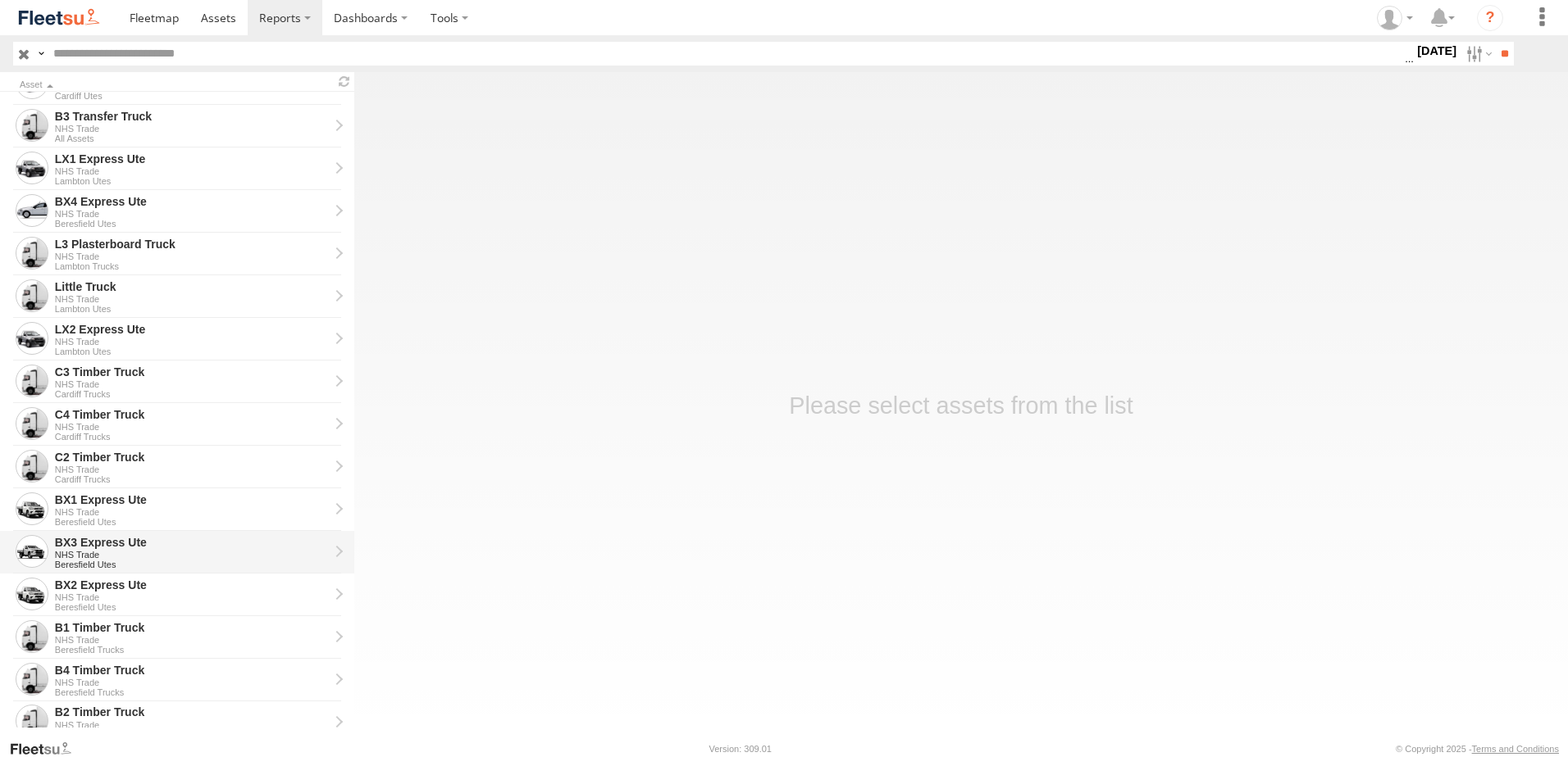
click at [79, 546] on div "BX3 Express Ute" at bounding box center [192, 542] width 274 height 15
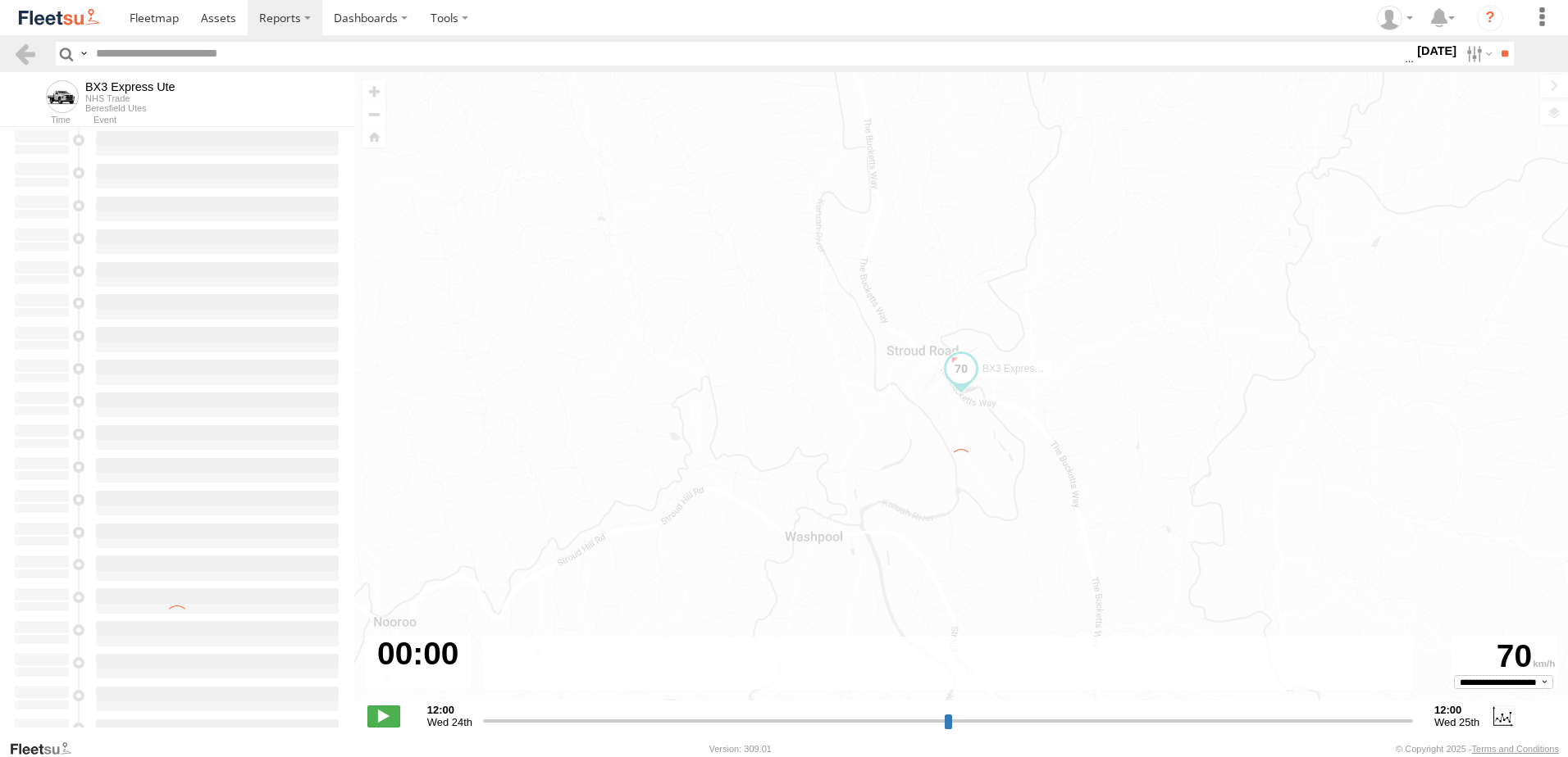
type input "**********"
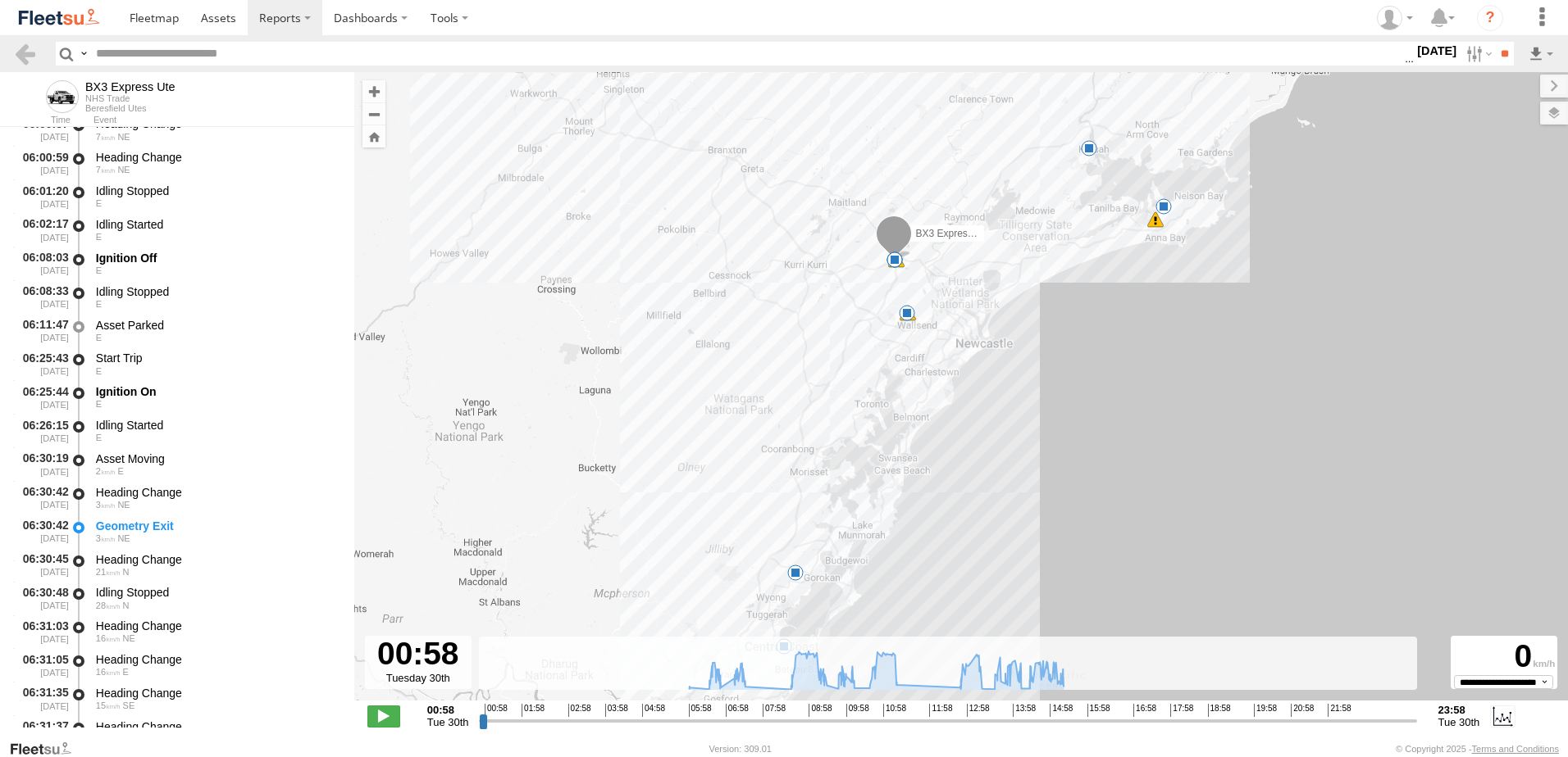
scroll to position [574, 0]
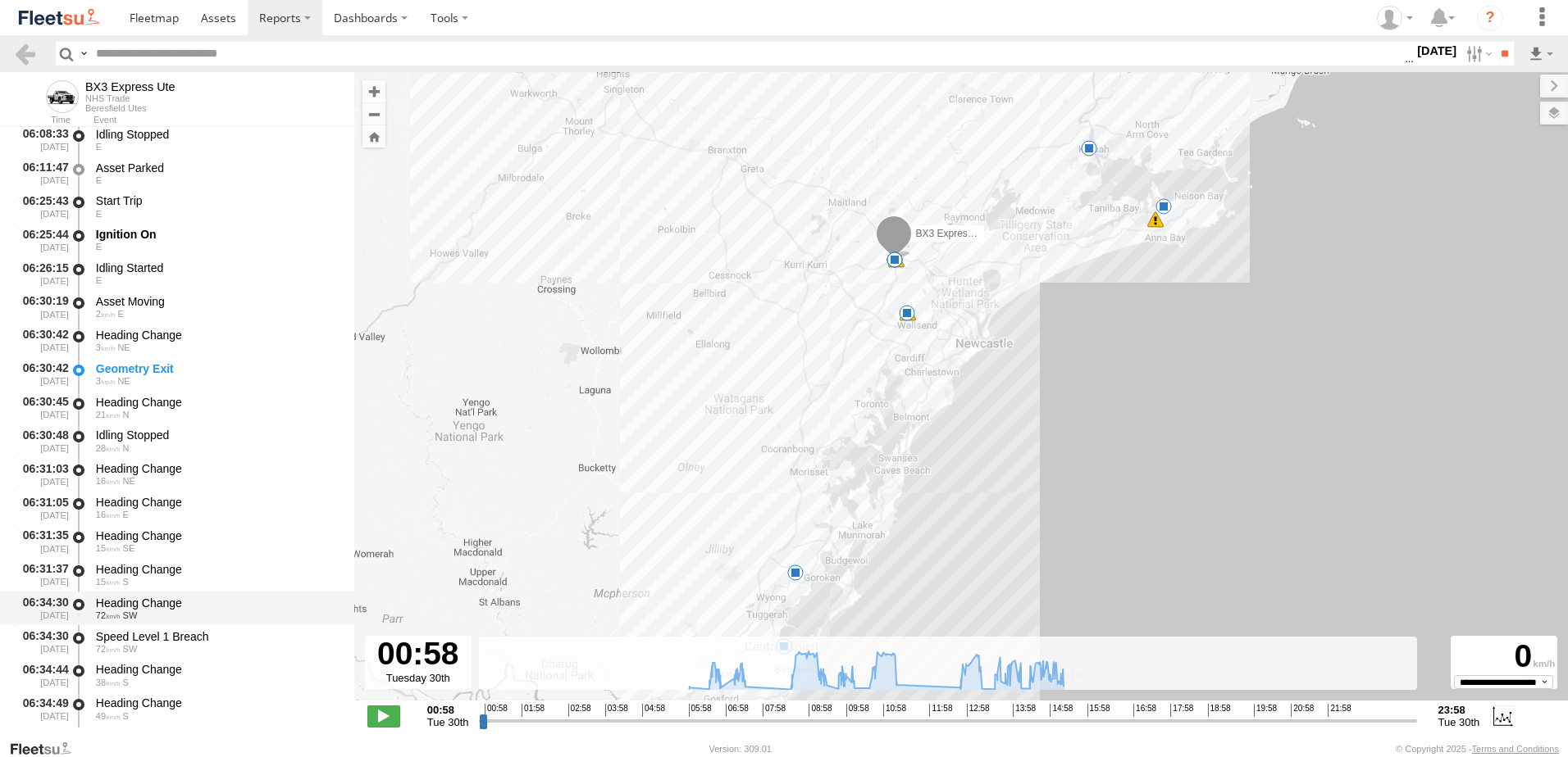
click at [161, 606] on div "Heading Change" at bounding box center [217, 603] width 243 height 15
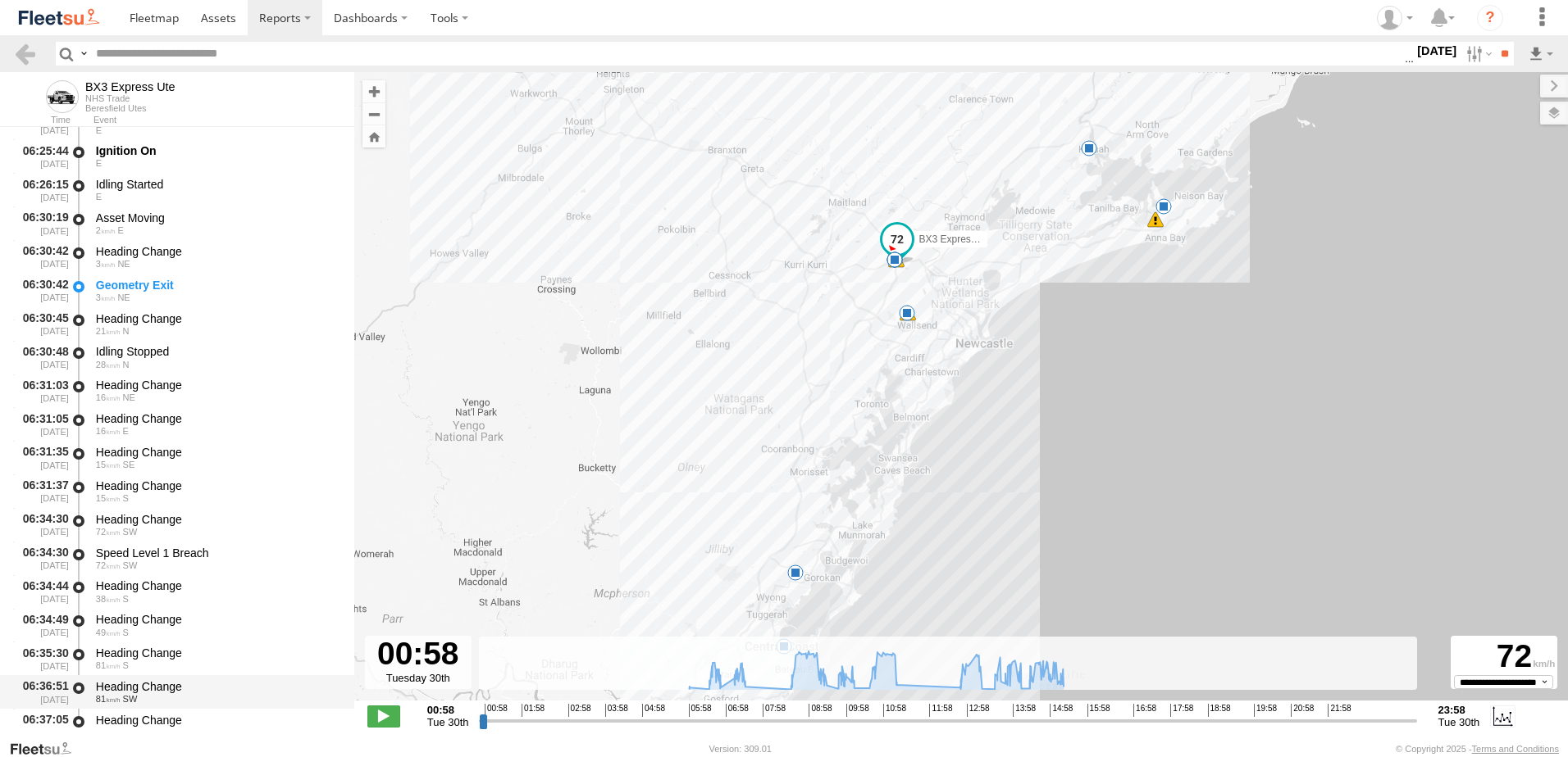
scroll to position [738, 0]
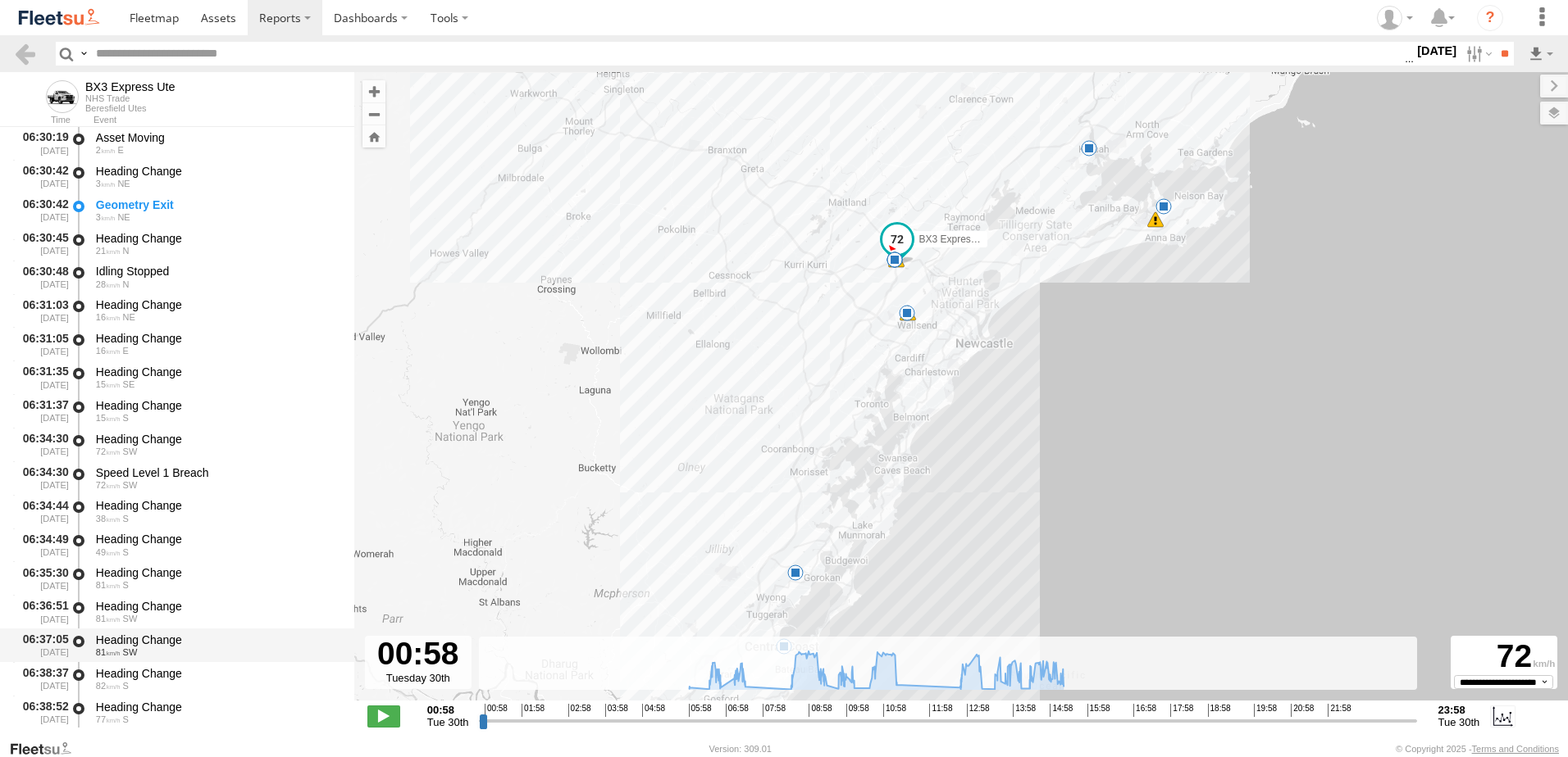
click at [134, 641] on div "Heading Change" at bounding box center [217, 640] width 243 height 15
click at [27, 53] on link at bounding box center [25, 53] width 24 height 24
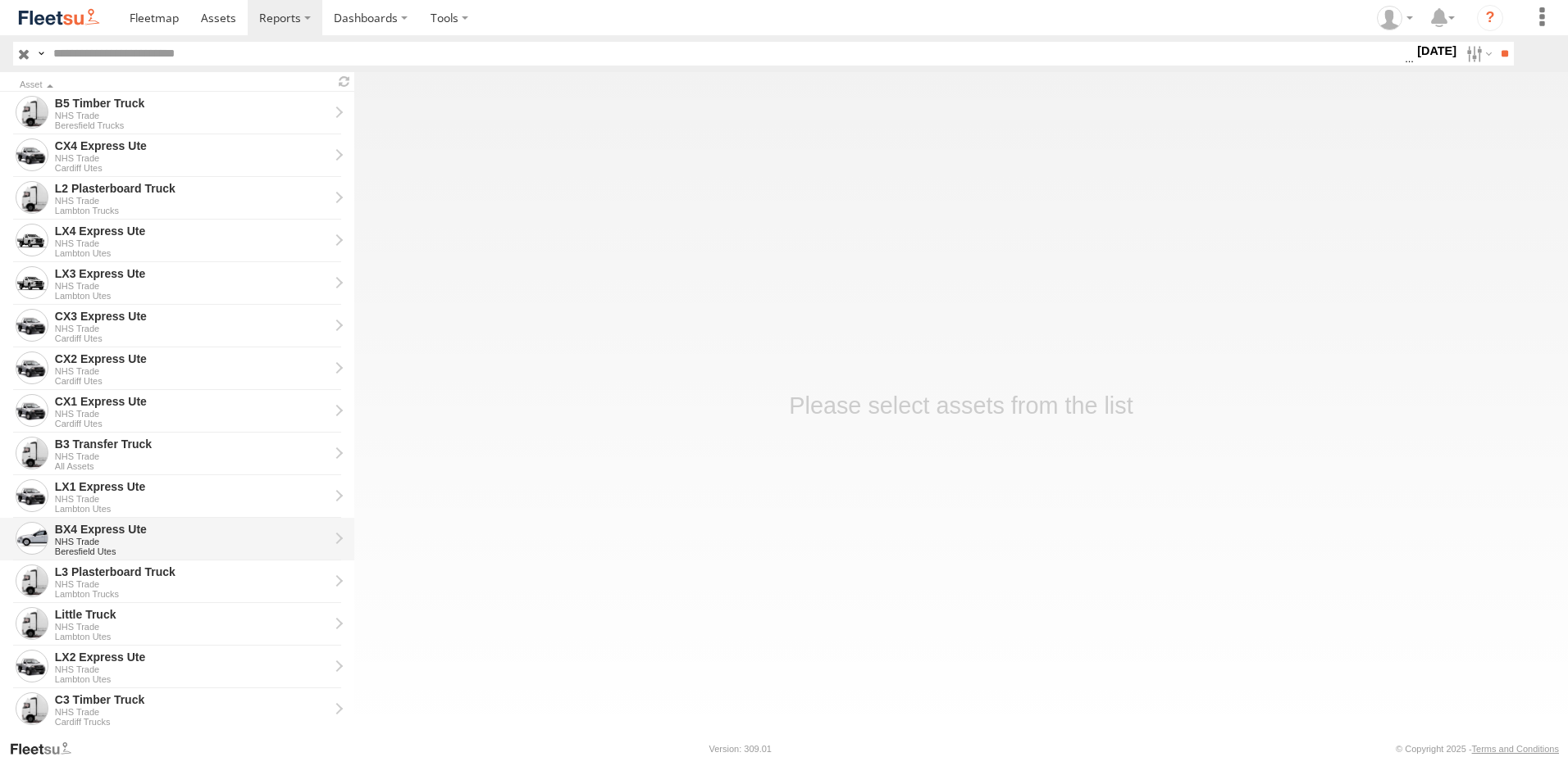
click at [74, 532] on div "BX4 Express Ute" at bounding box center [192, 529] width 274 height 15
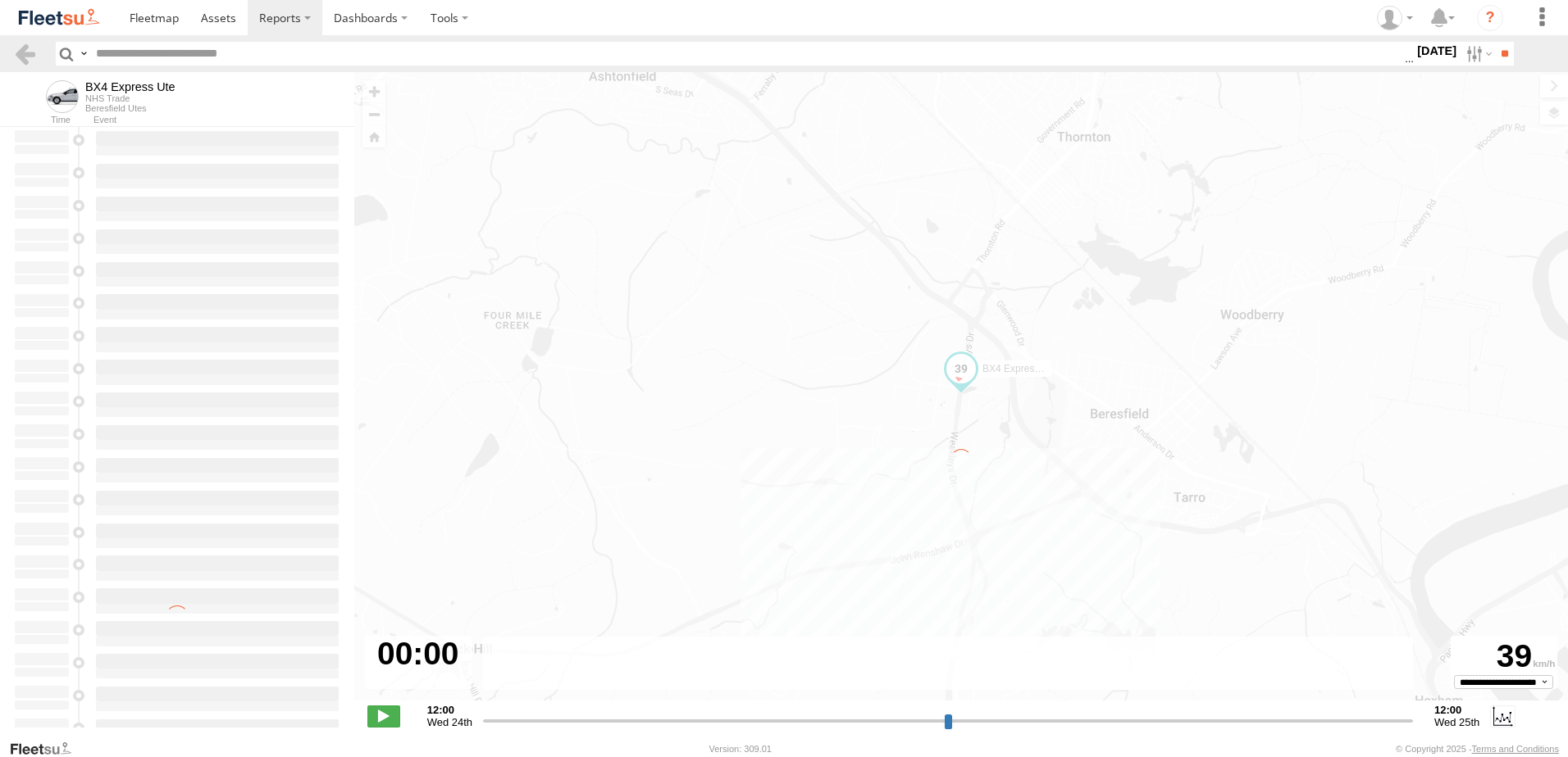
type input "**********"
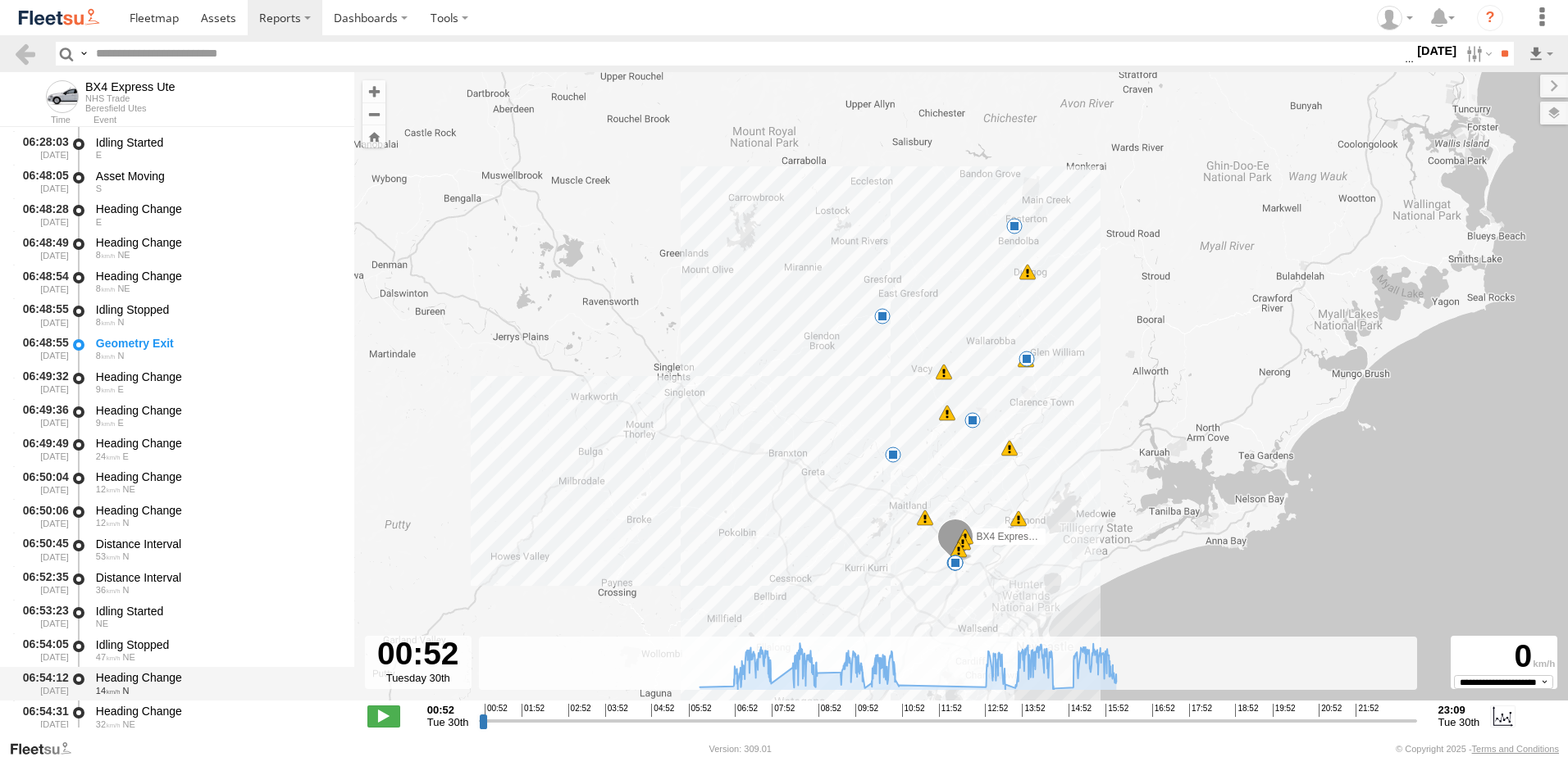
scroll to position [655, 0]
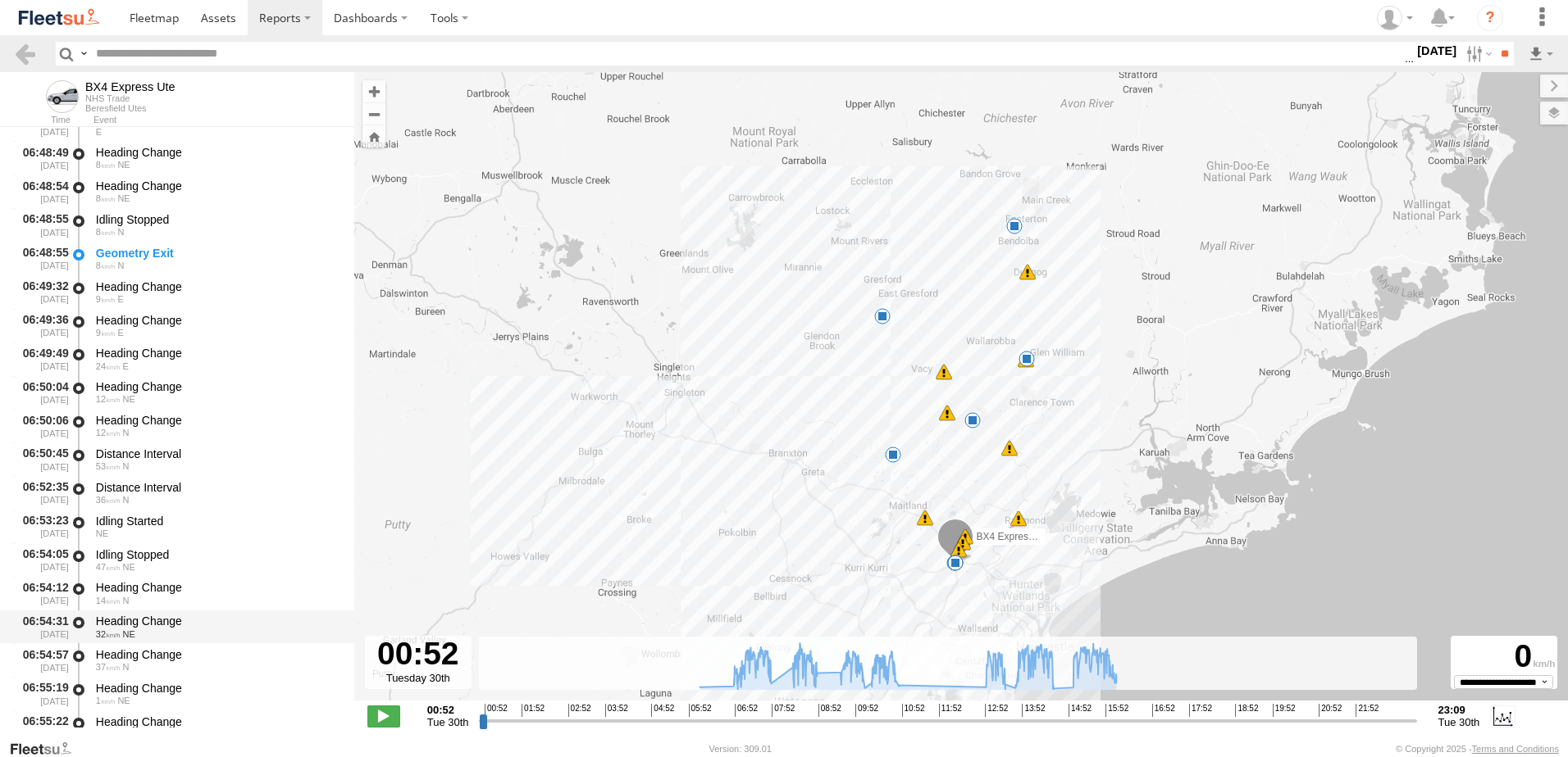
click at [154, 617] on div "Heading Change" at bounding box center [217, 621] width 243 height 15
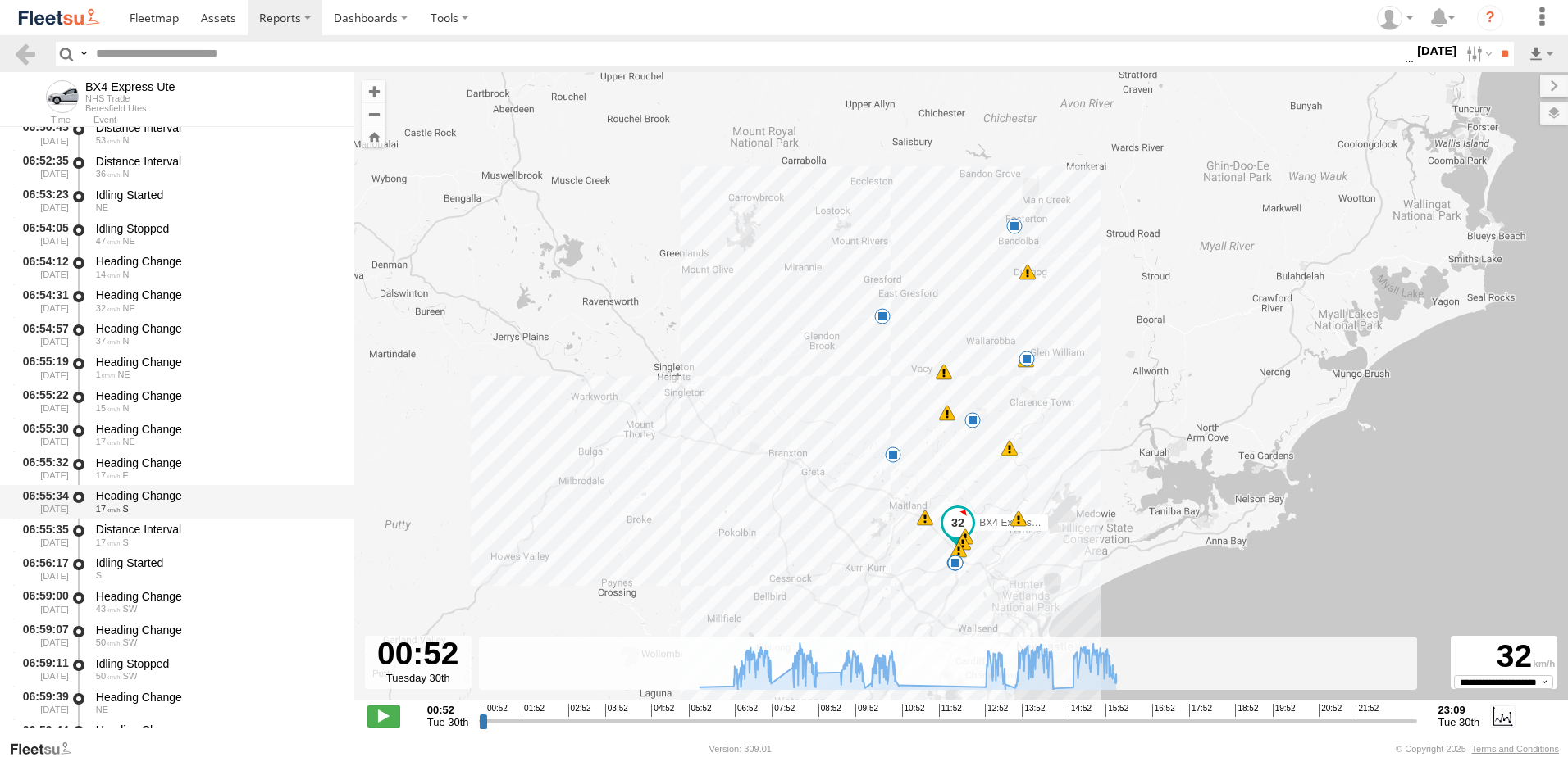
scroll to position [1147, 0]
click at [126, 428] on div "Heading Change" at bounding box center [217, 431] width 243 height 15
click at [131, 464] on div "Heading Change" at bounding box center [217, 465] width 243 height 15
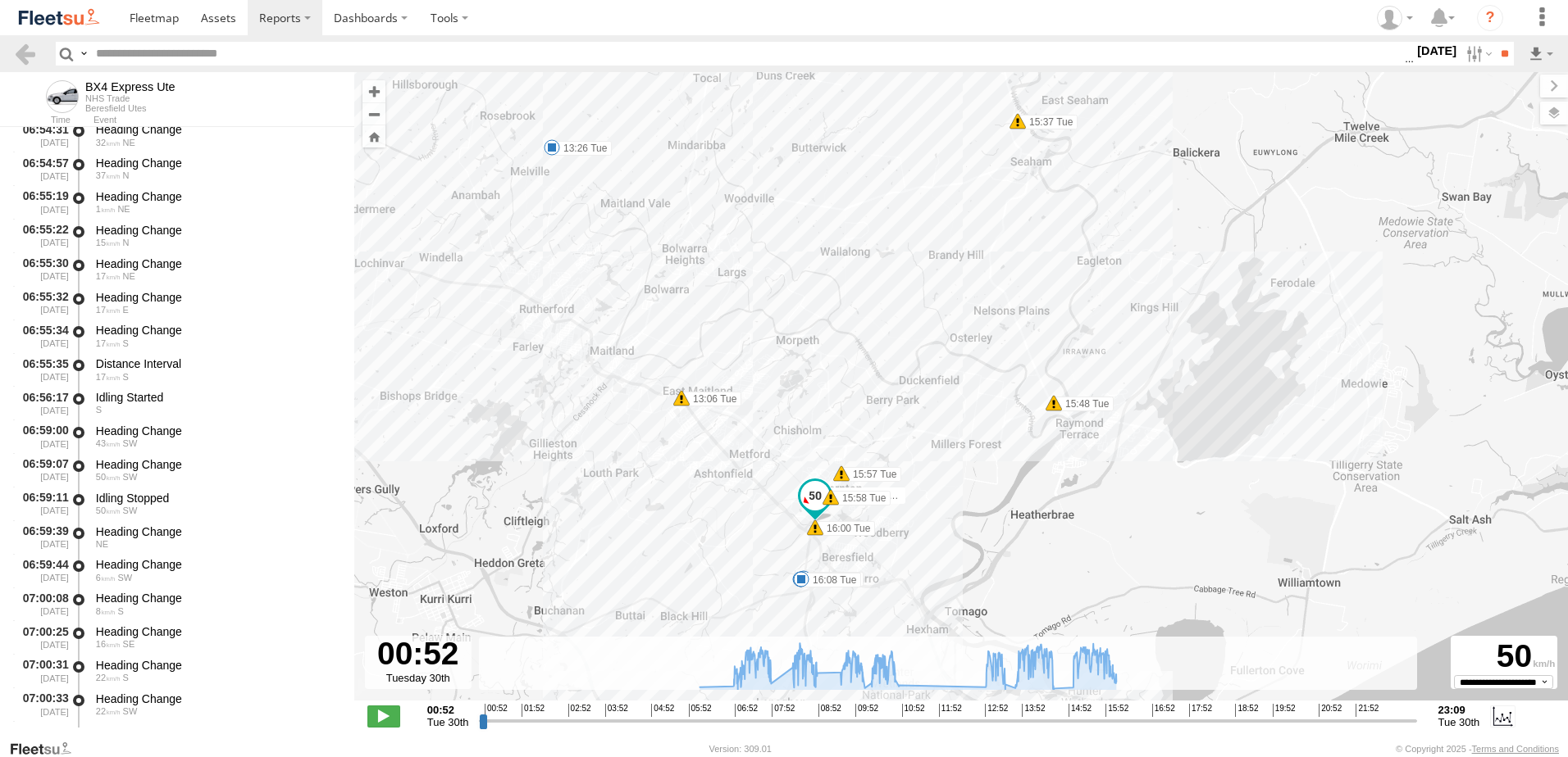
drag, startPoint x: 910, startPoint y: 552, endPoint x: 935, endPoint y: 428, distance: 126.5
click at [935, 428] on div "BX4 Express Ute 06:02 Tue 07:43 Tue 07:46 Tue 08:53 Tue 09:47 Tue 10:02 Tue 10:…" at bounding box center [961, 395] width 1214 height 646
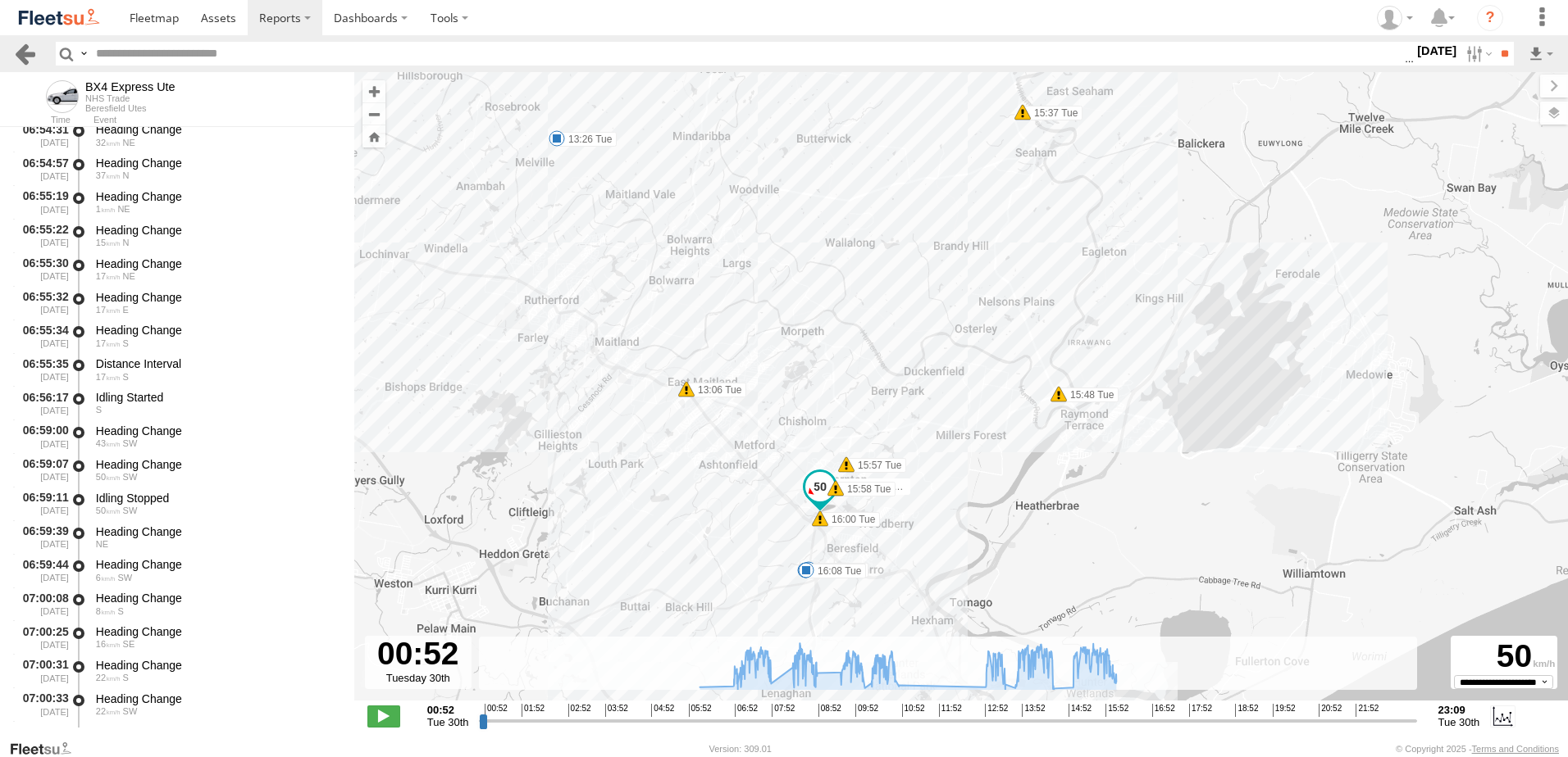
click at [34, 57] on link at bounding box center [25, 53] width 24 height 24
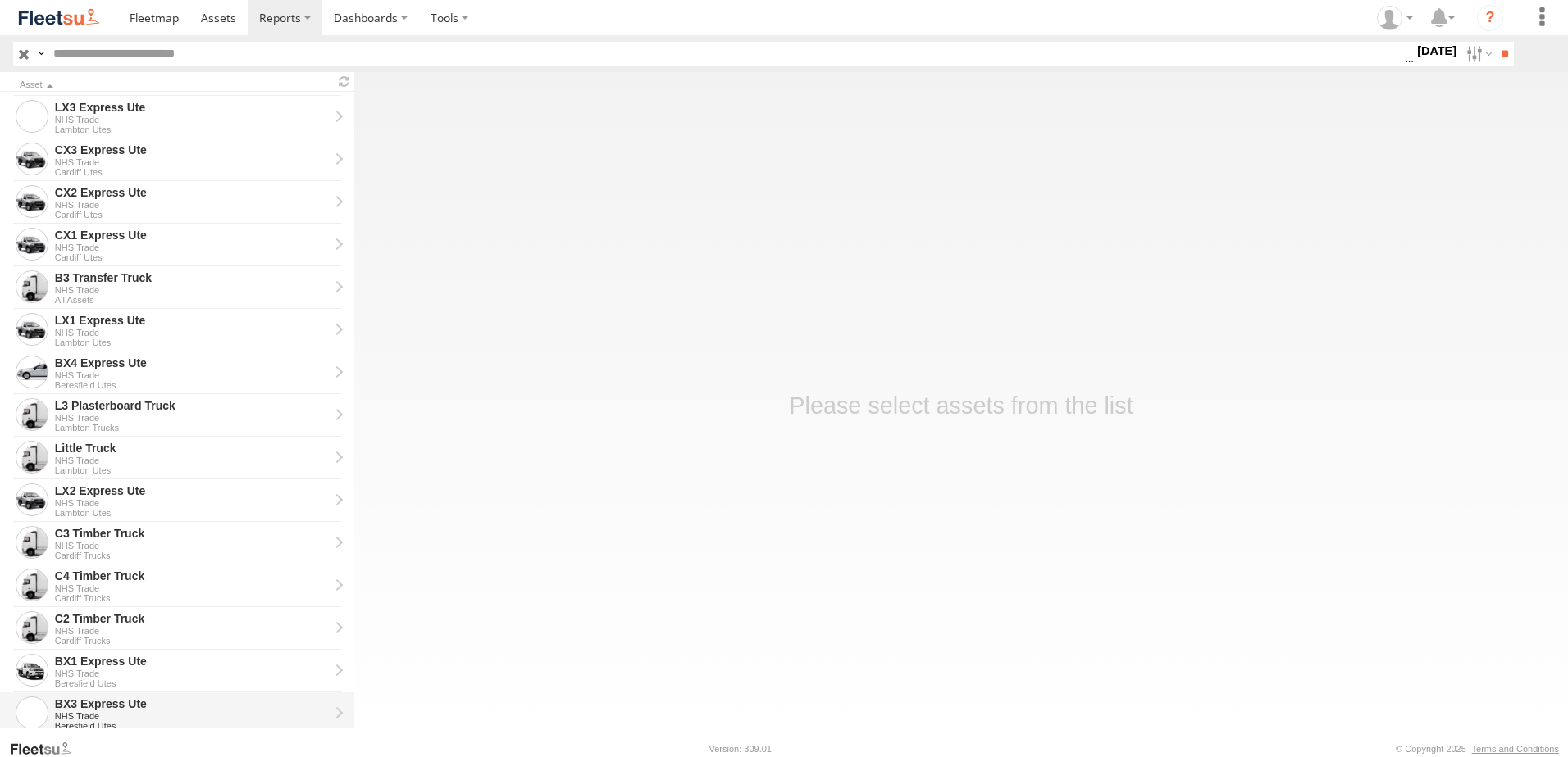
scroll to position [328, 0]
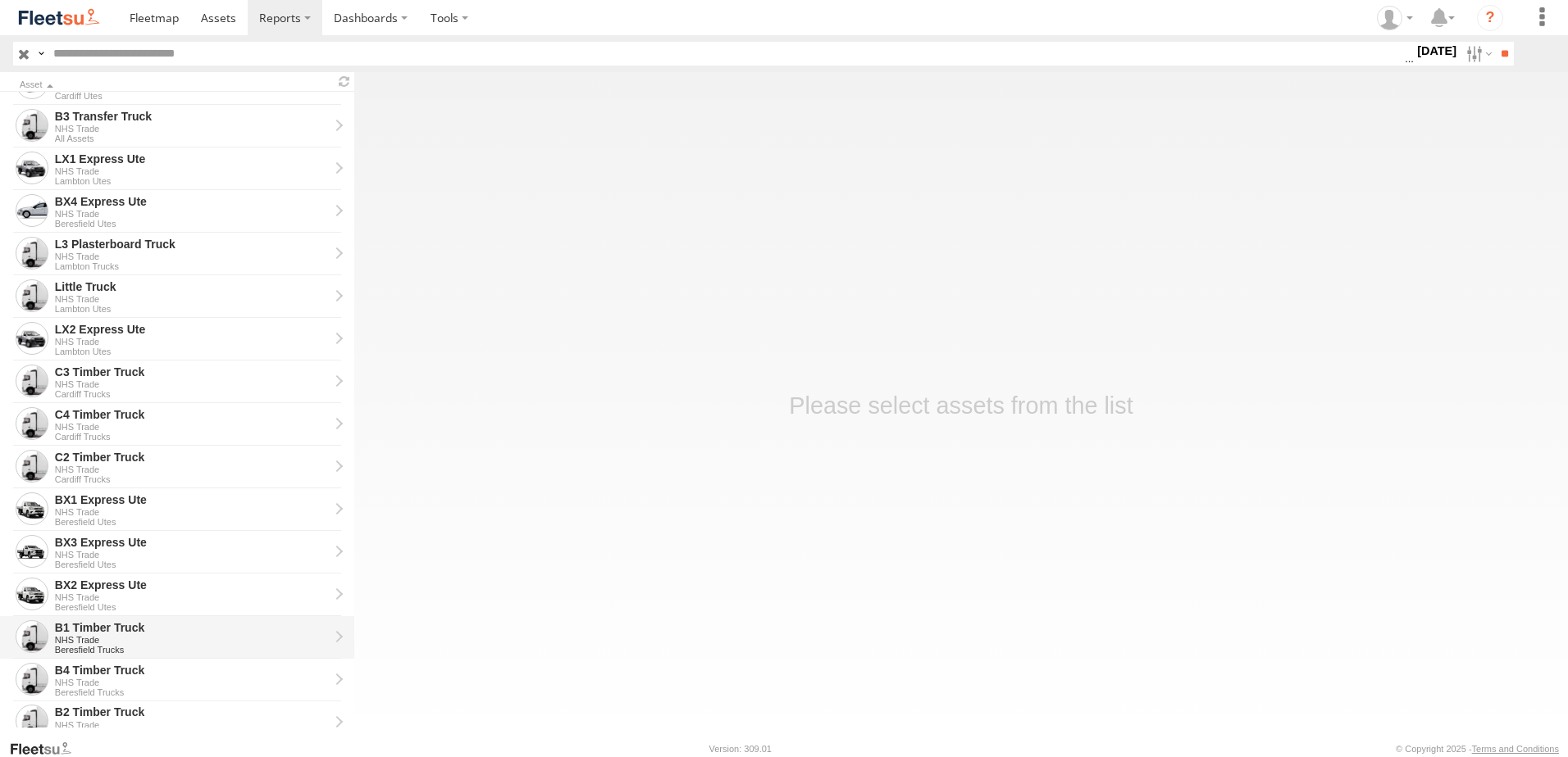
click at [76, 631] on div "B1 Timber Truck" at bounding box center [192, 627] width 274 height 15
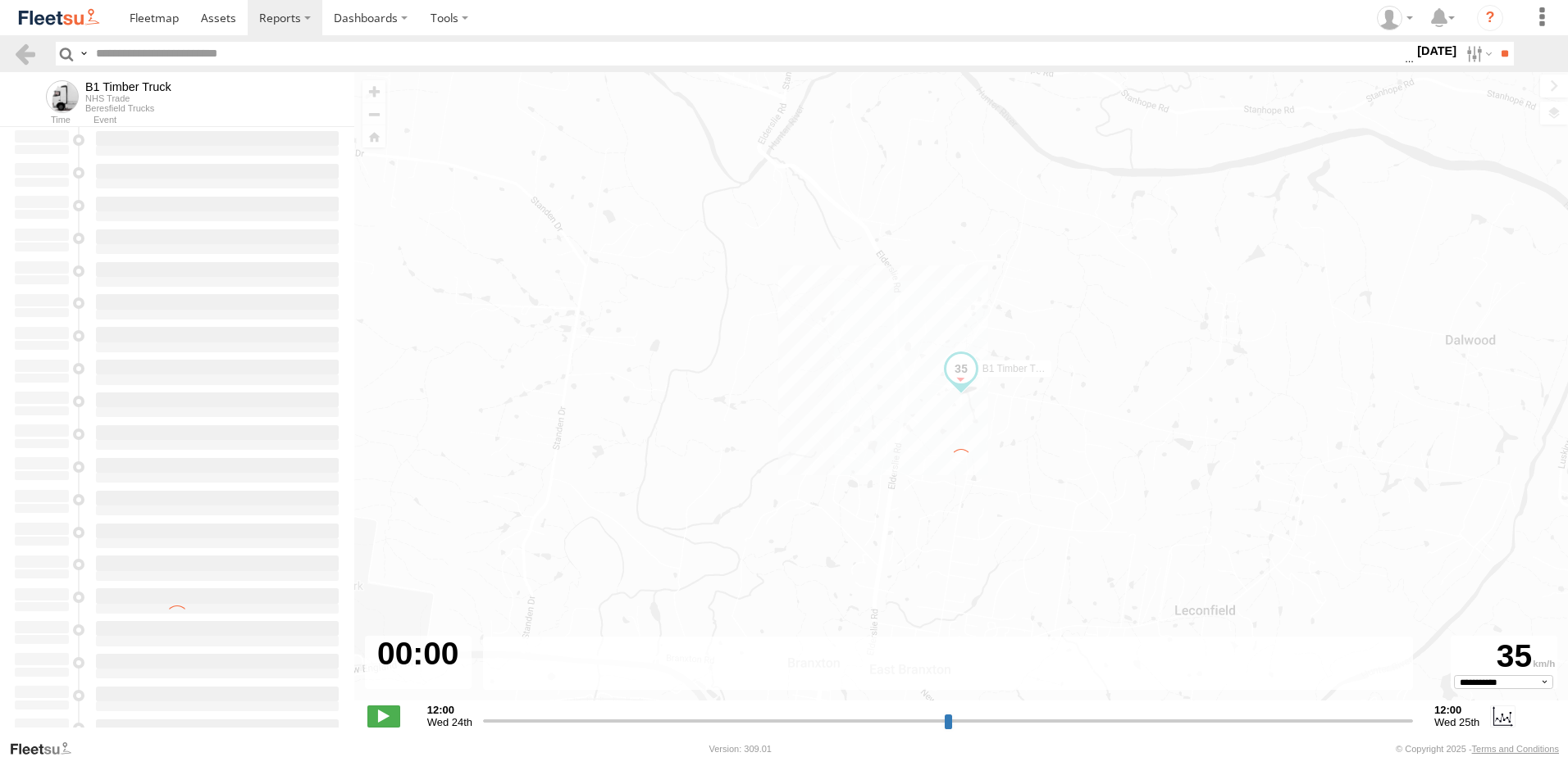
type input "**********"
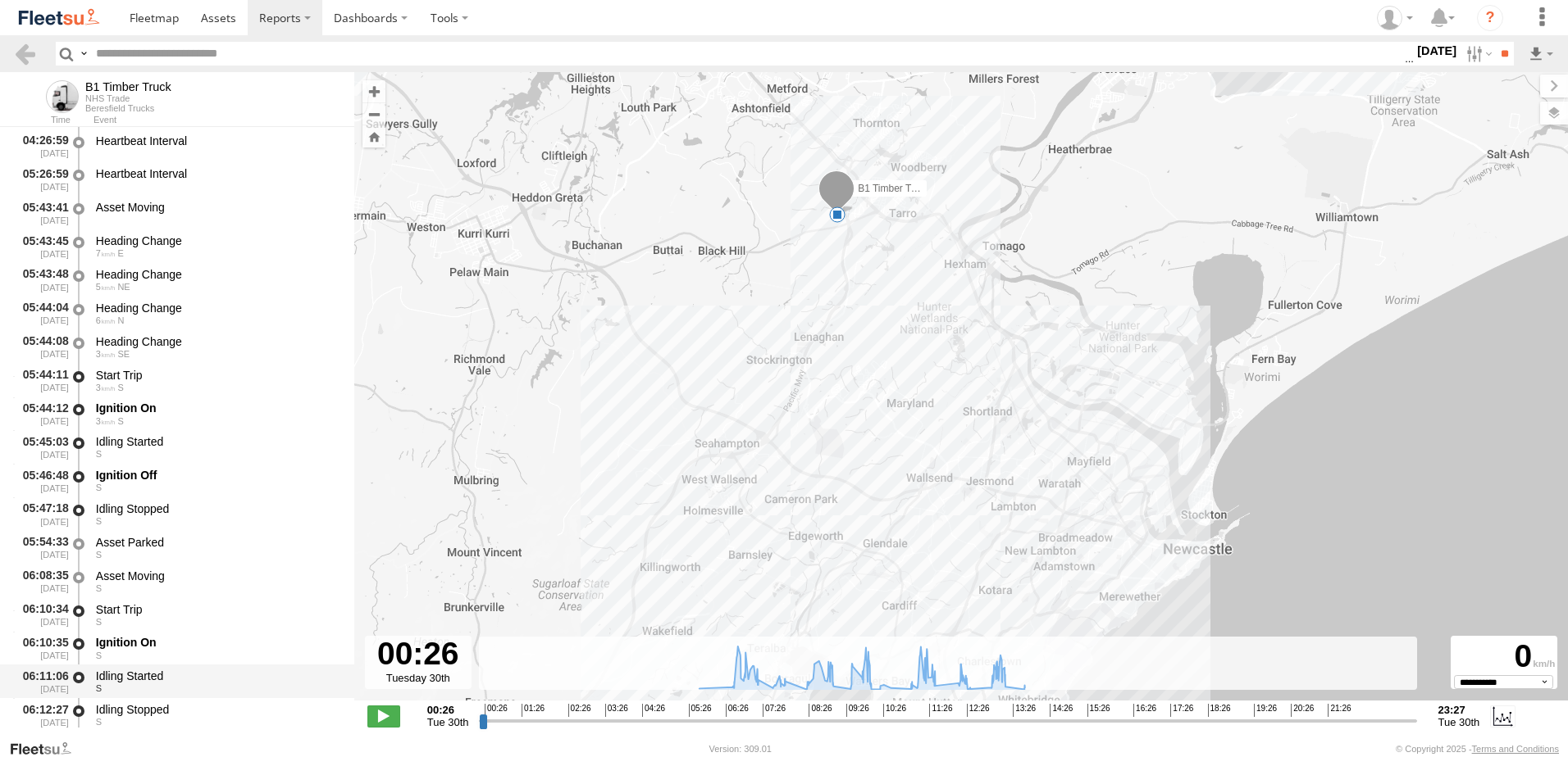
scroll to position [246, 0]
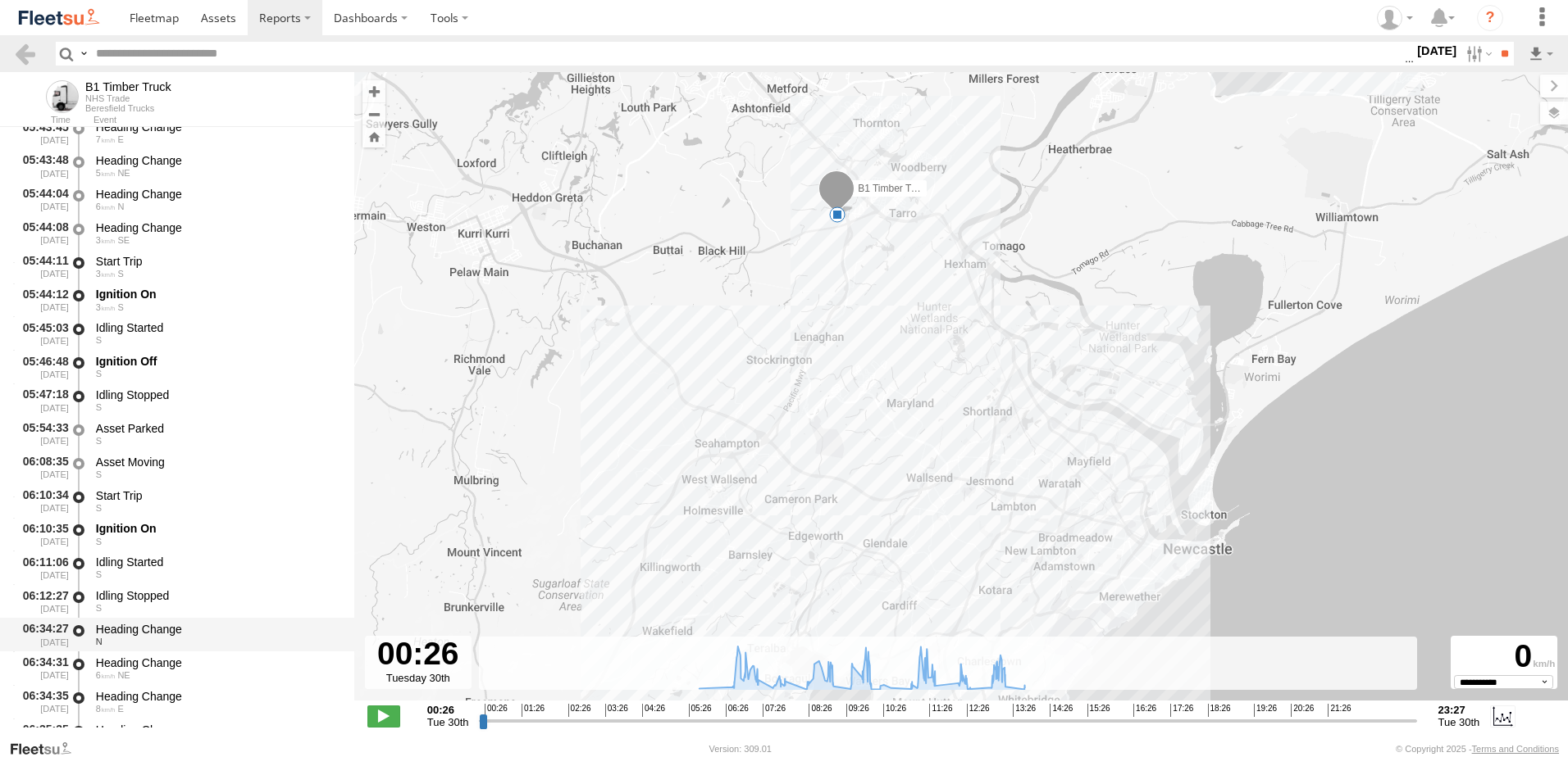
click at [128, 626] on div "Heading Change" at bounding box center [217, 629] width 243 height 15
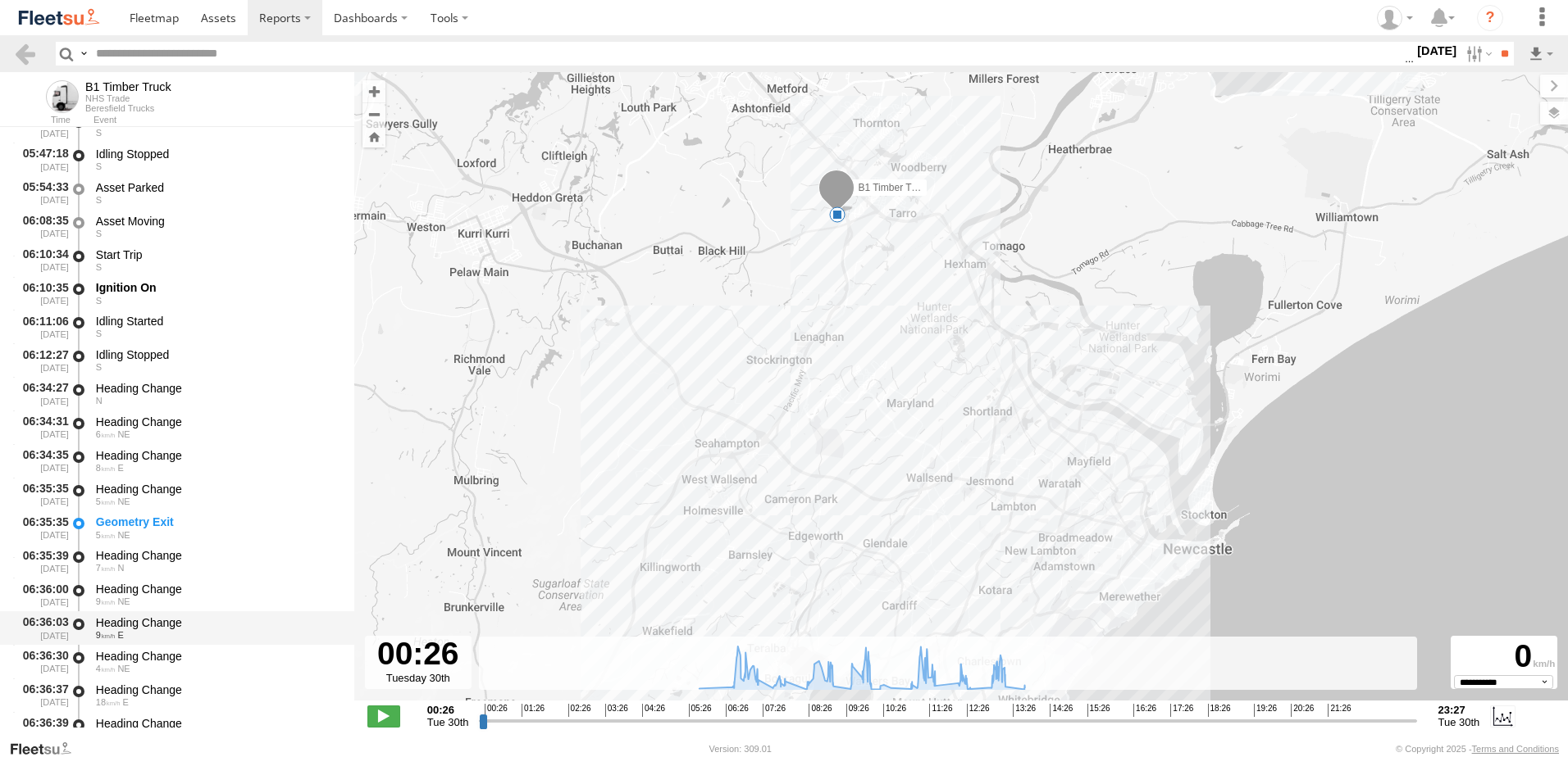
scroll to position [492, 0]
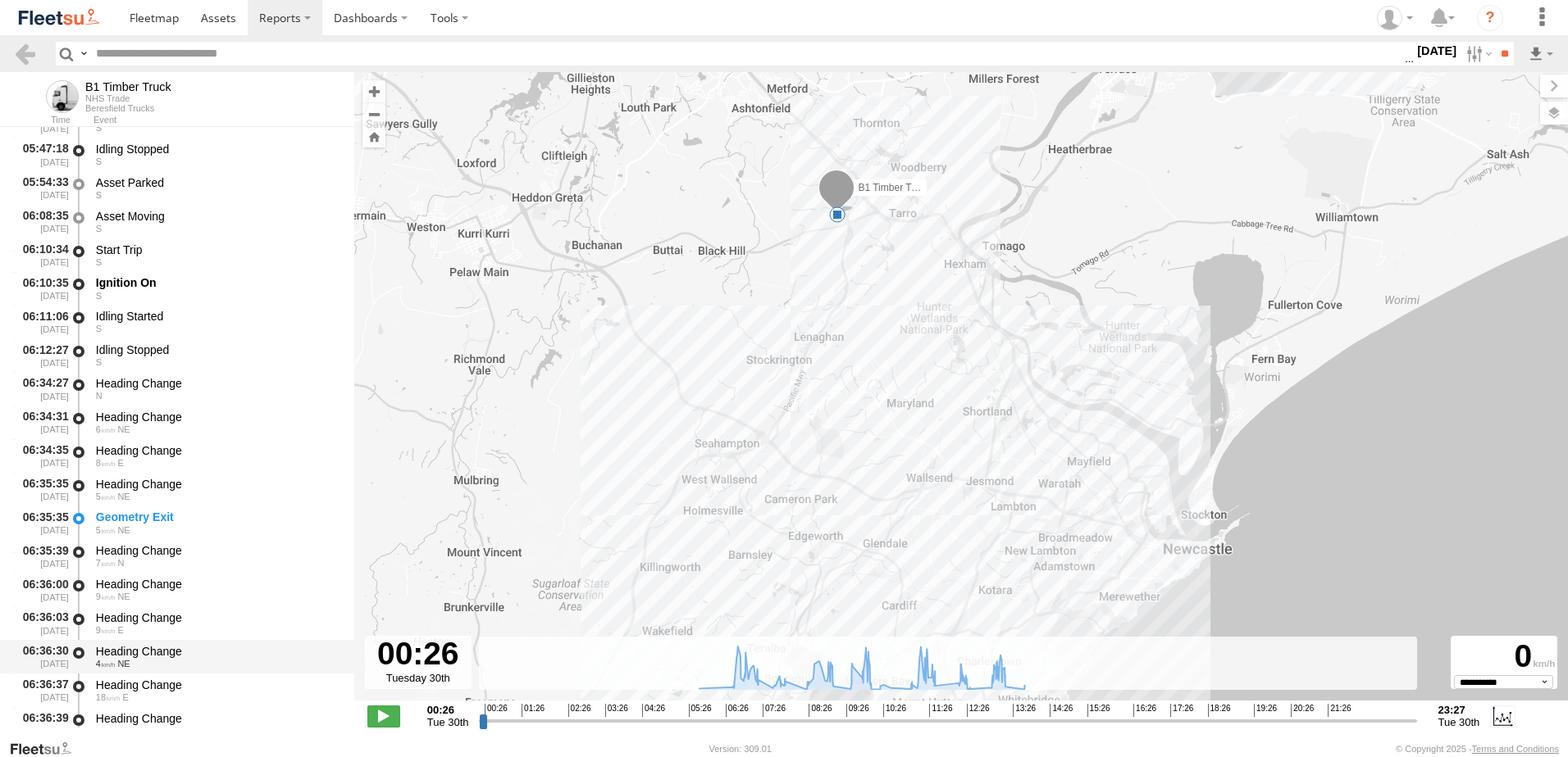
click at [131, 647] on div "Heading Change" at bounding box center [217, 651] width 243 height 15
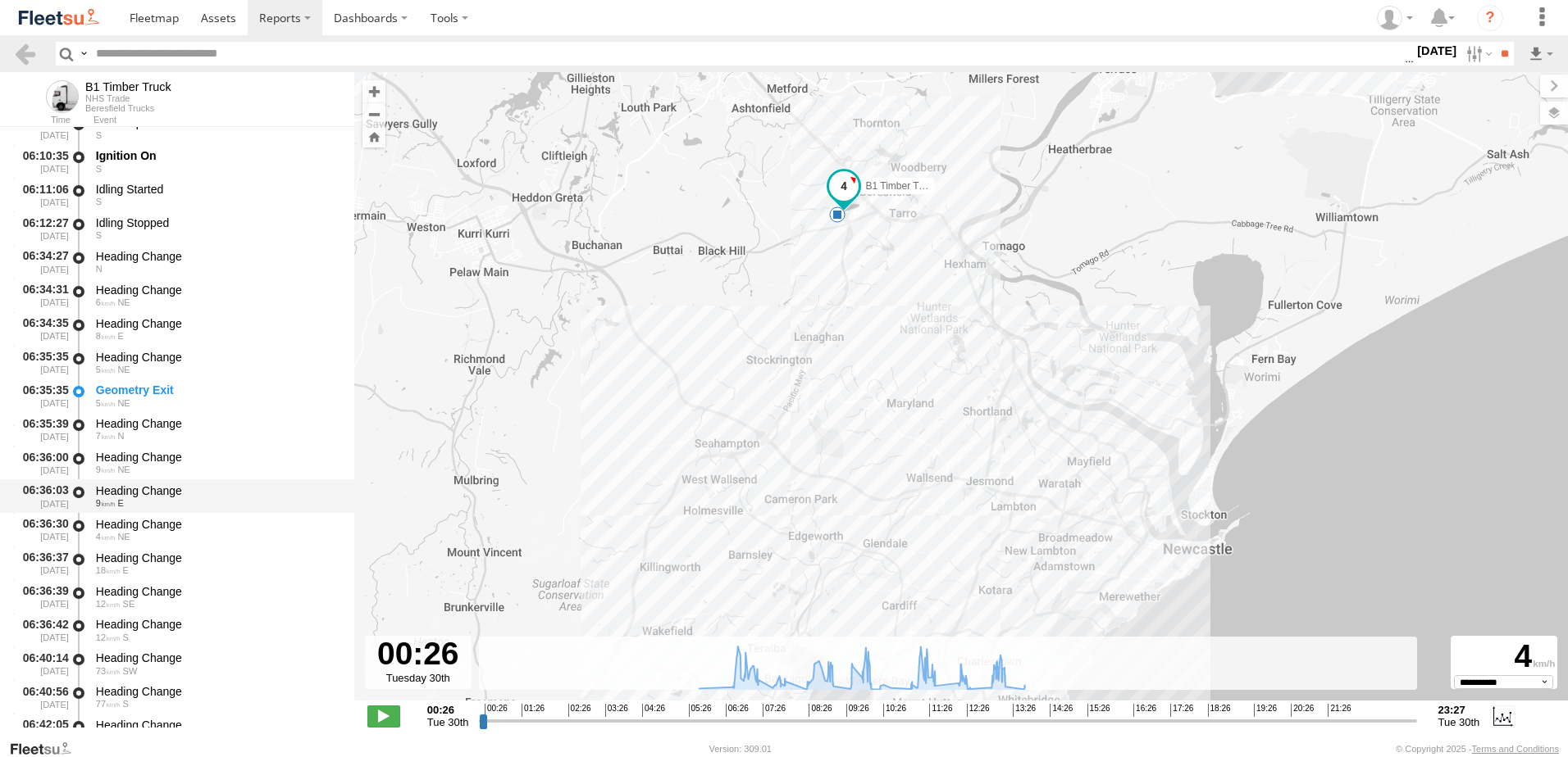
scroll to position [820, 0]
click at [147, 656] on div "Heading Change" at bounding box center [217, 658] width 243 height 15
click at [33, 60] on link at bounding box center [25, 53] width 24 height 24
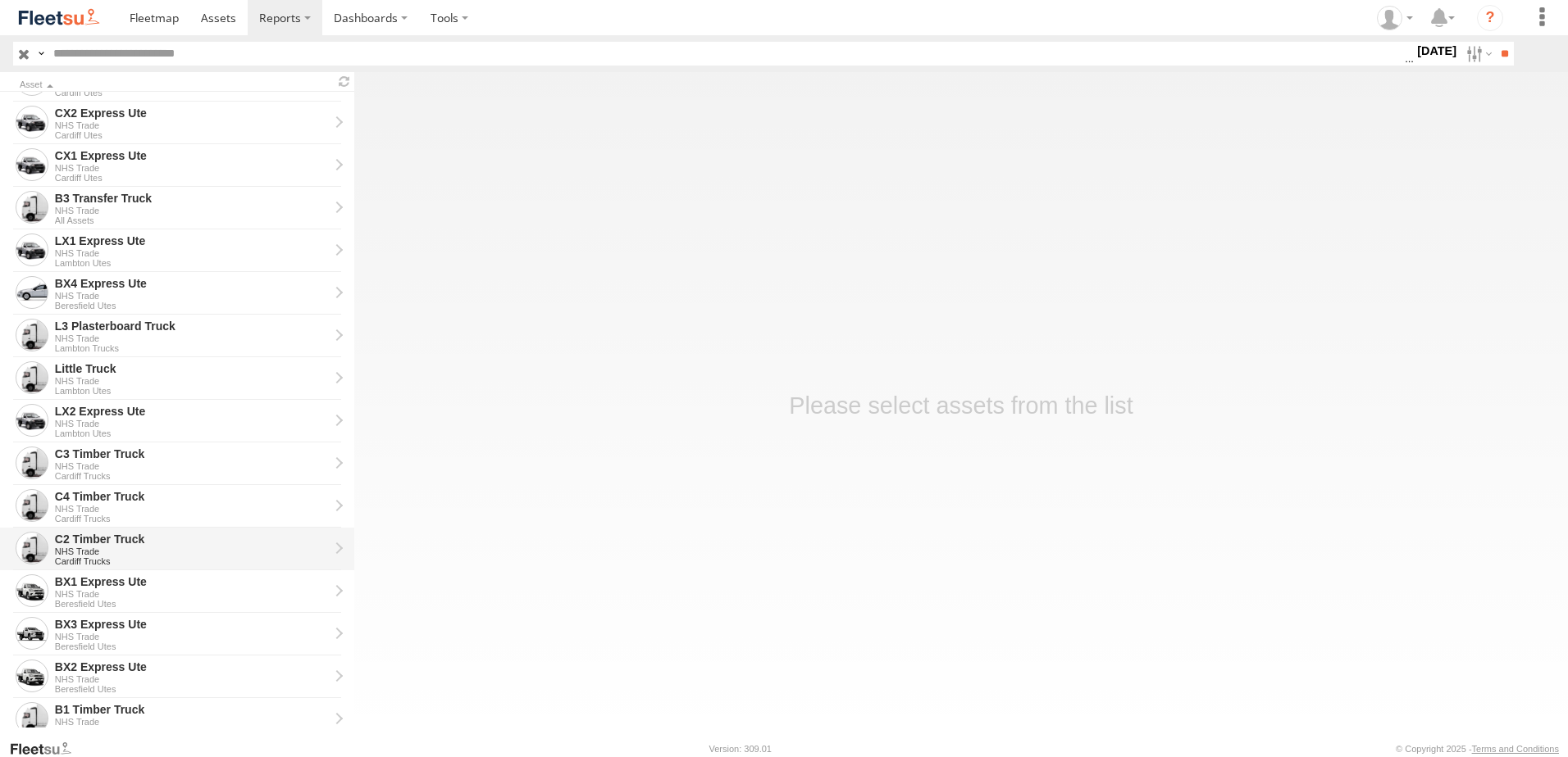
scroll to position [369, 0]
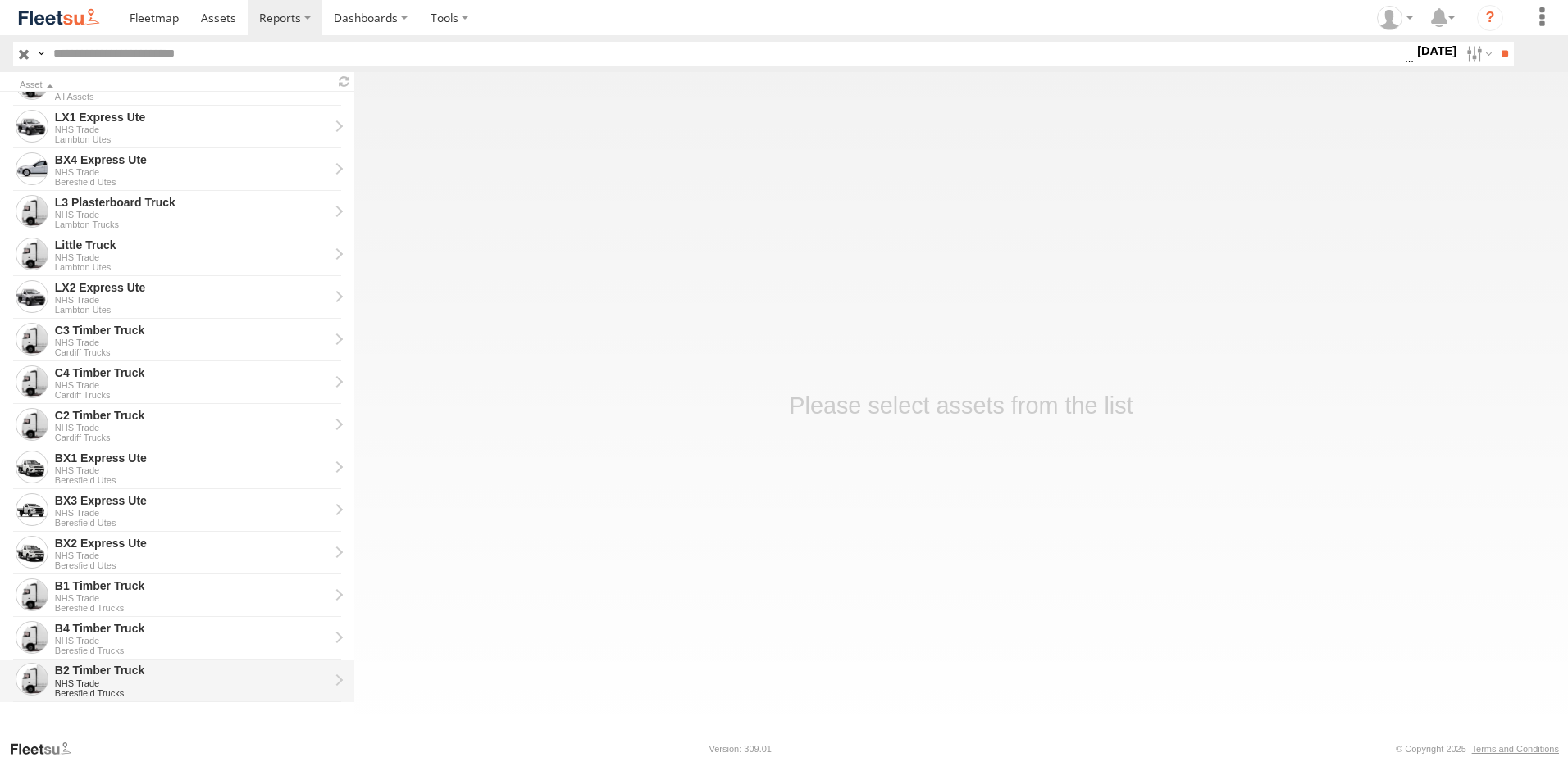
click at [80, 674] on div "B2 Timber Truck" at bounding box center [192, 670] width 274 height 15
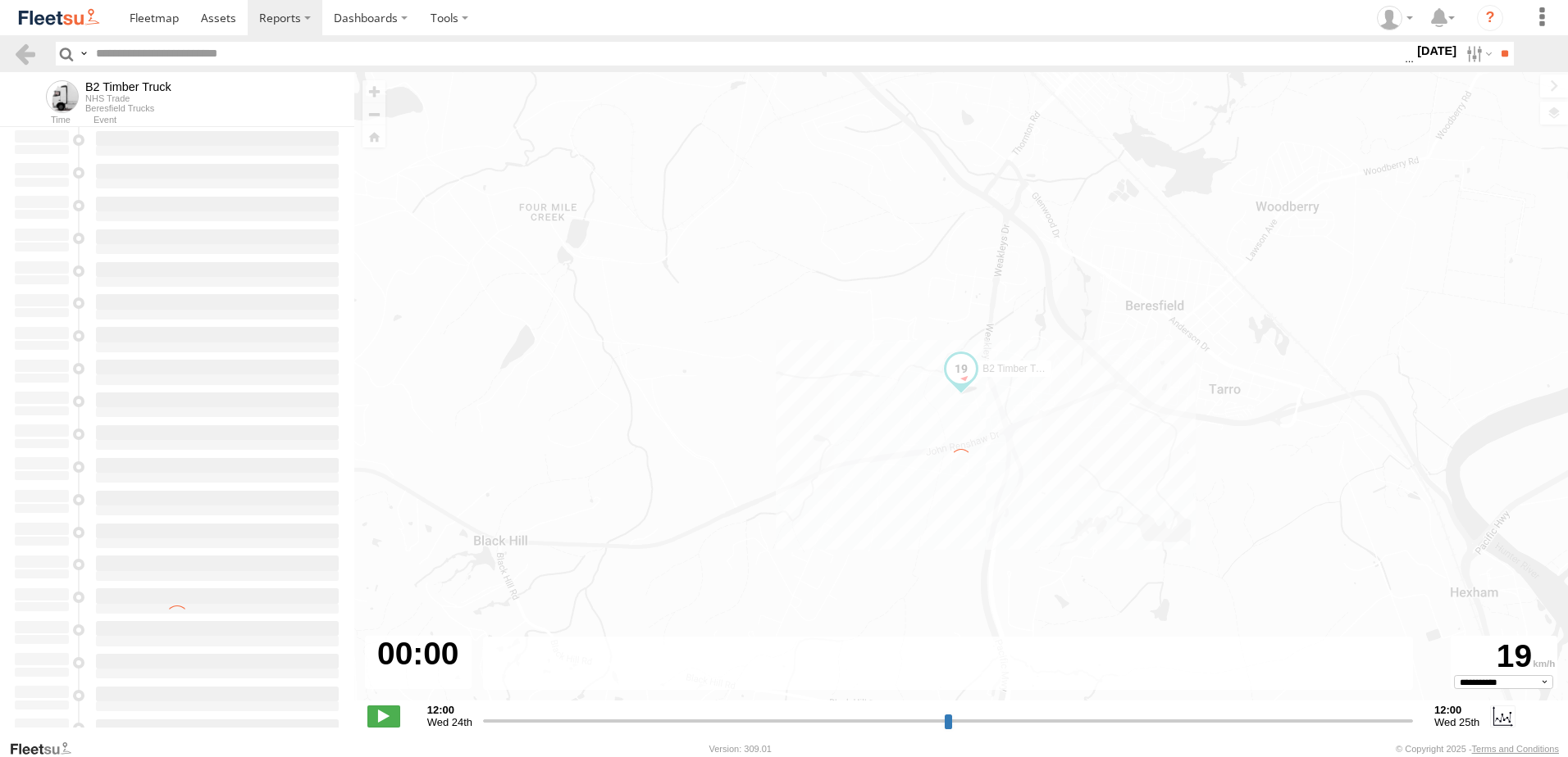
type input "**********"
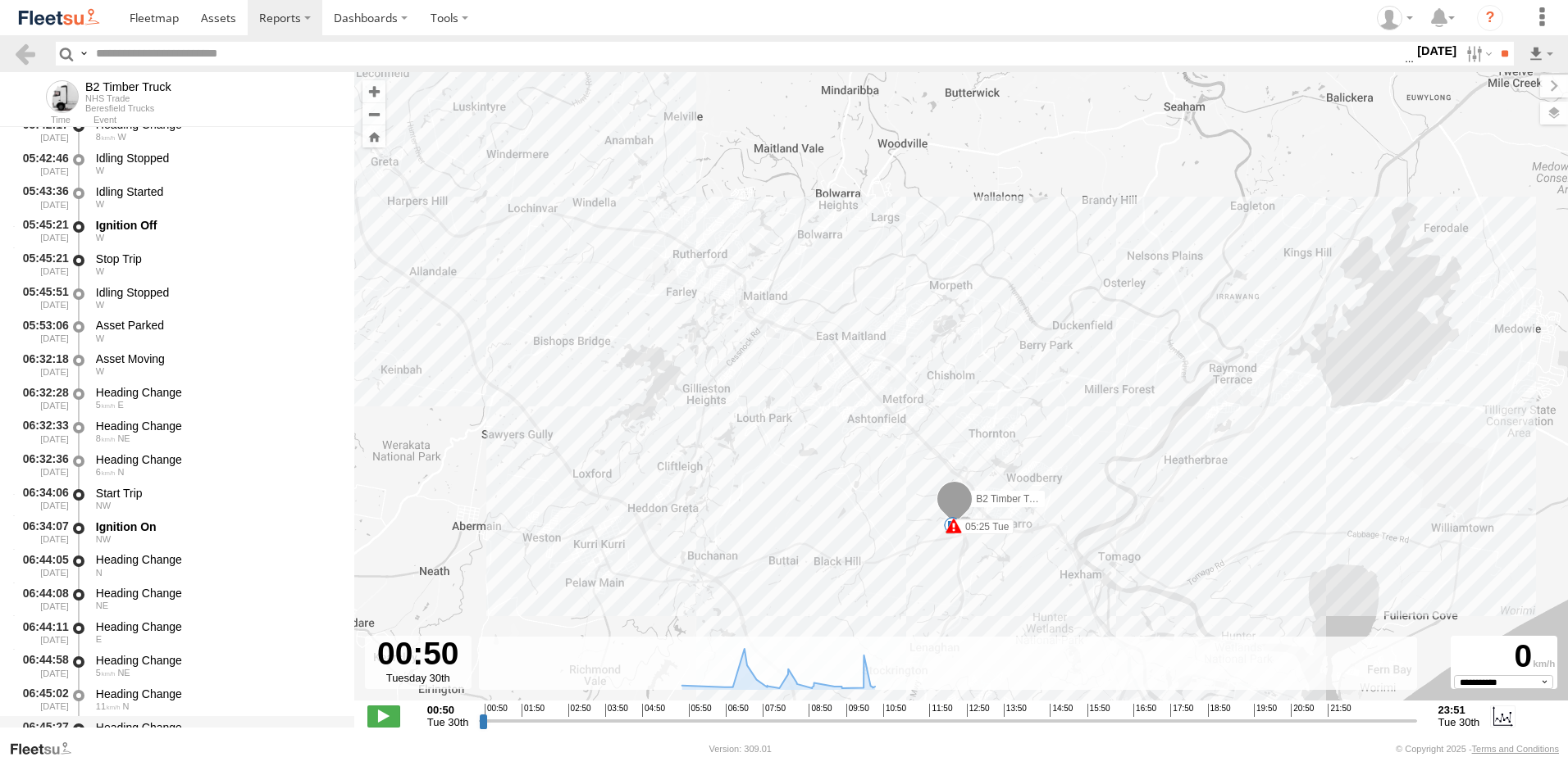
scroll to position [574, 0]
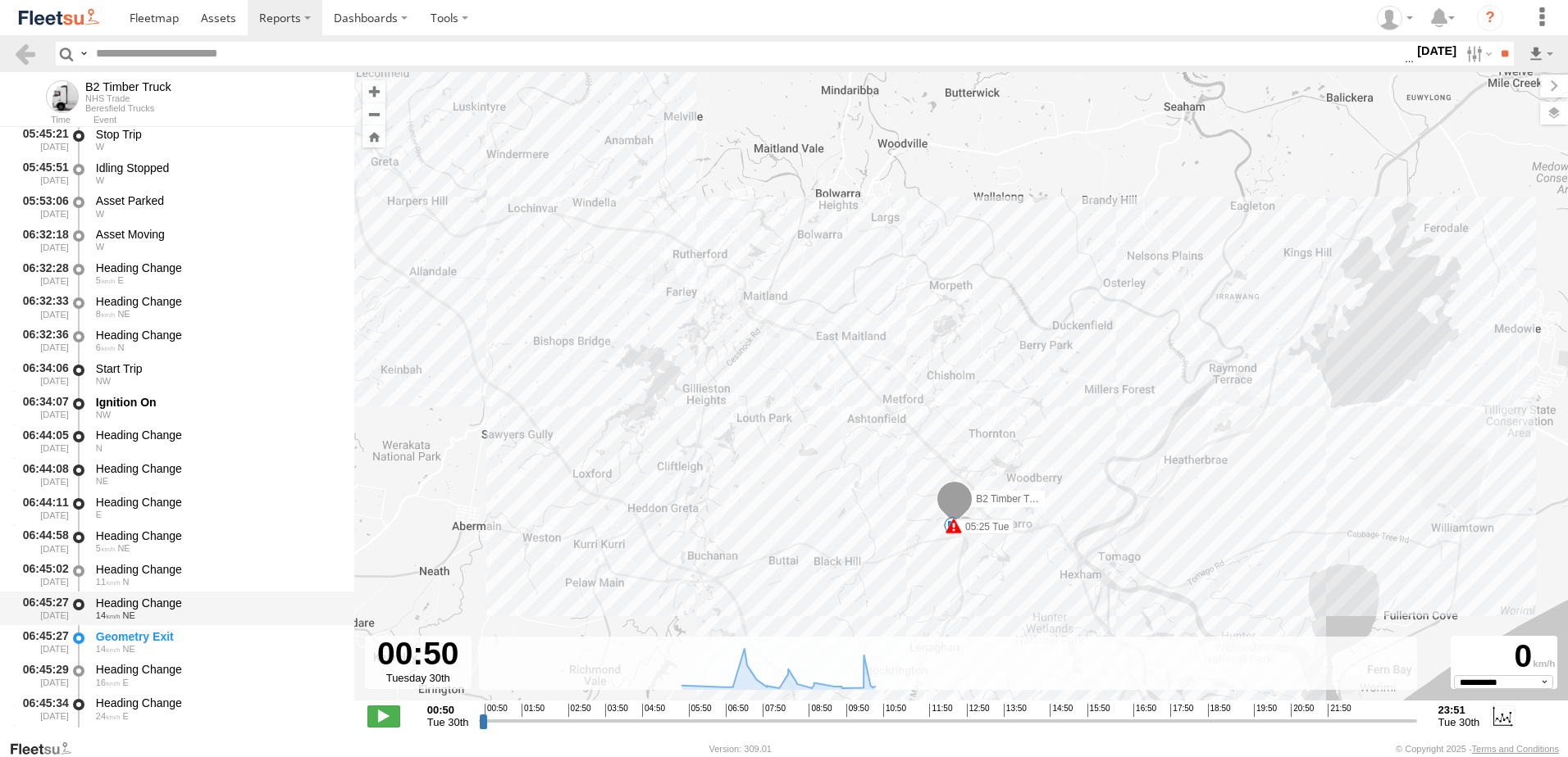
click at [145, 599] on div "Heading Change" at bounding box center [217, 603] width 243 height 15
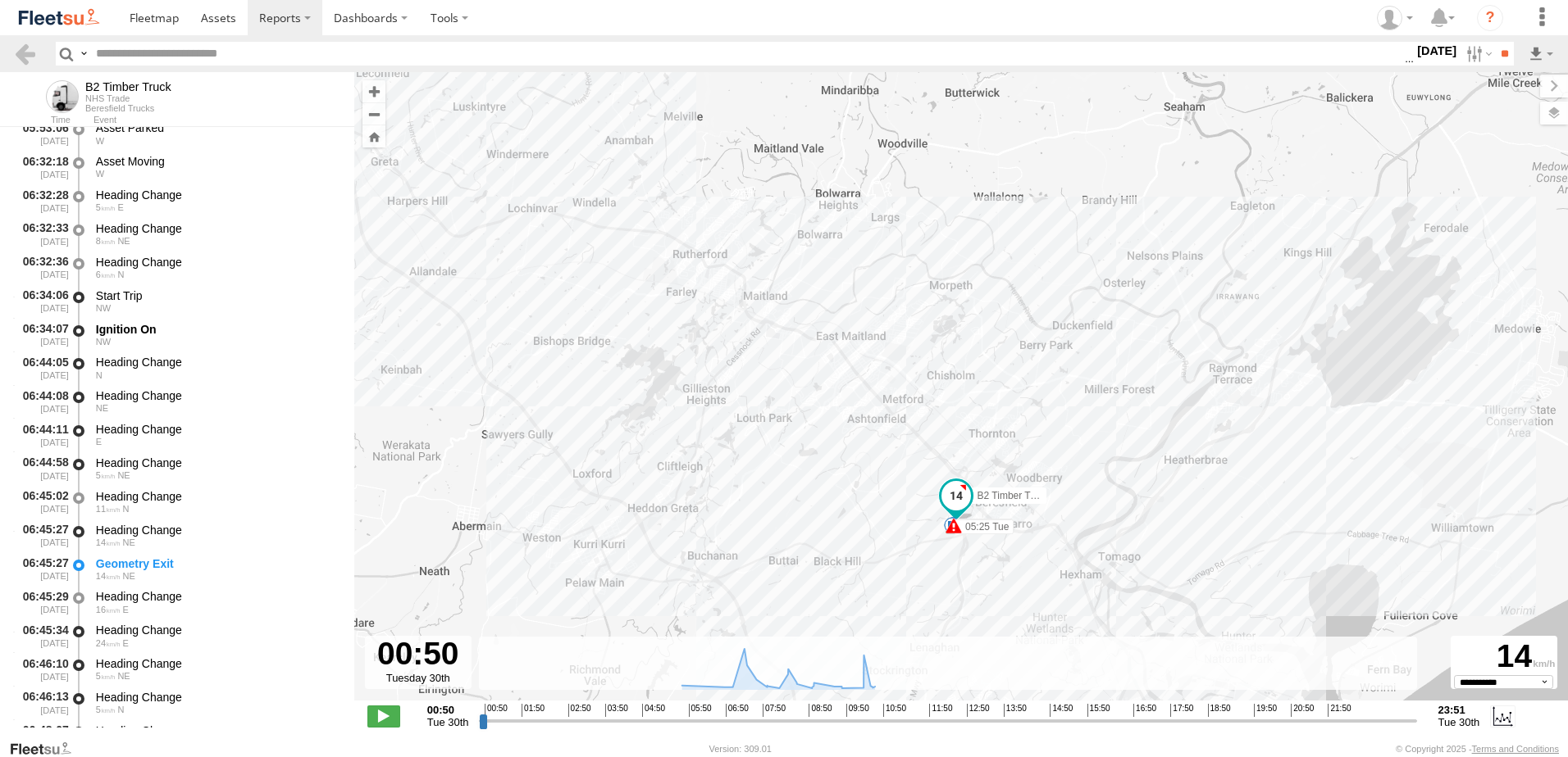
scroll to position [902, 0]
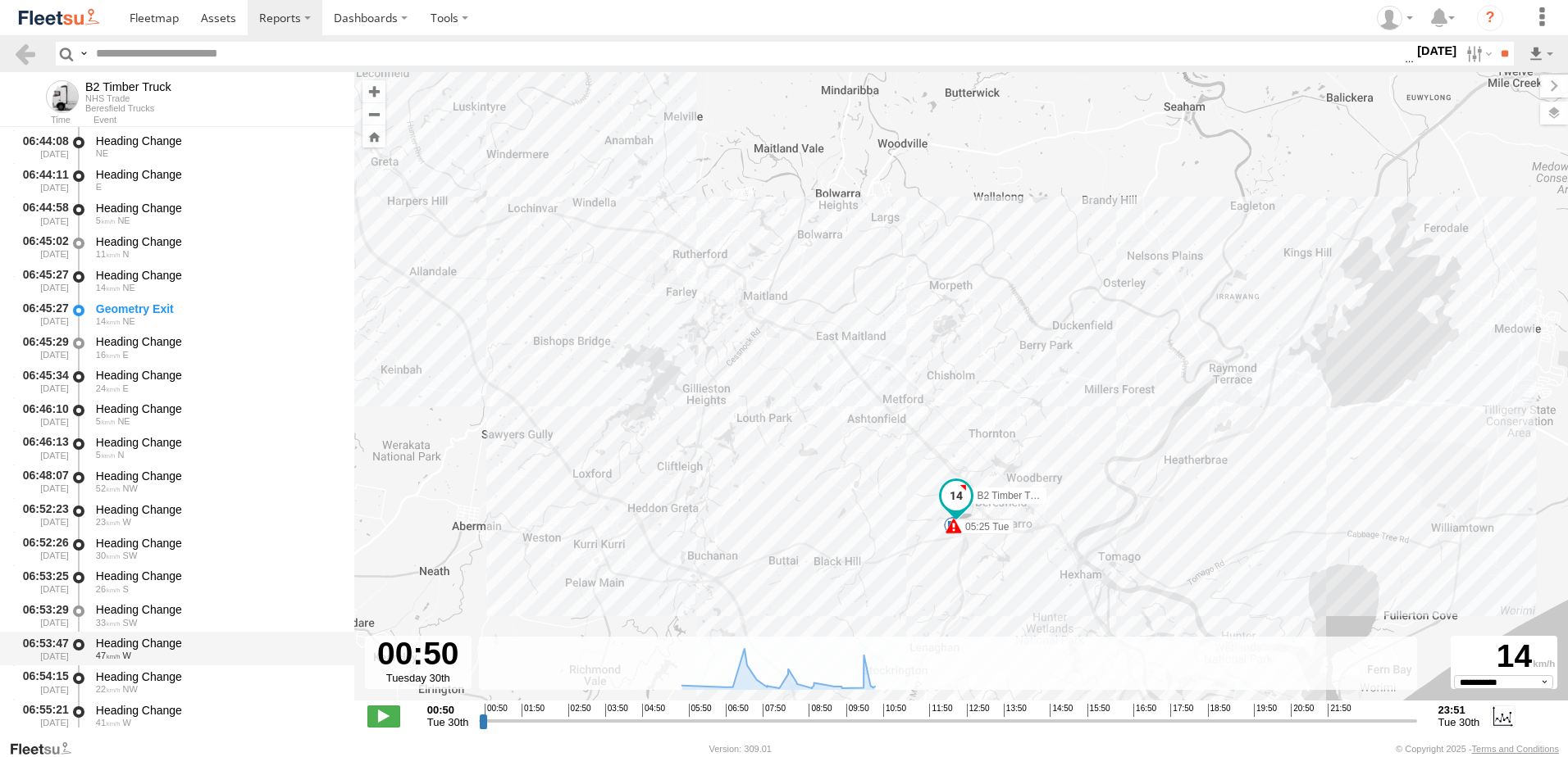
click at [148, 632] on div "06:53:47 30/09/2025 Heading Change 47 W" at bounding box center [177, 648] width 354 height 34
click at [19, 56] on link at bounding box center [25, 53] width 24 height 24
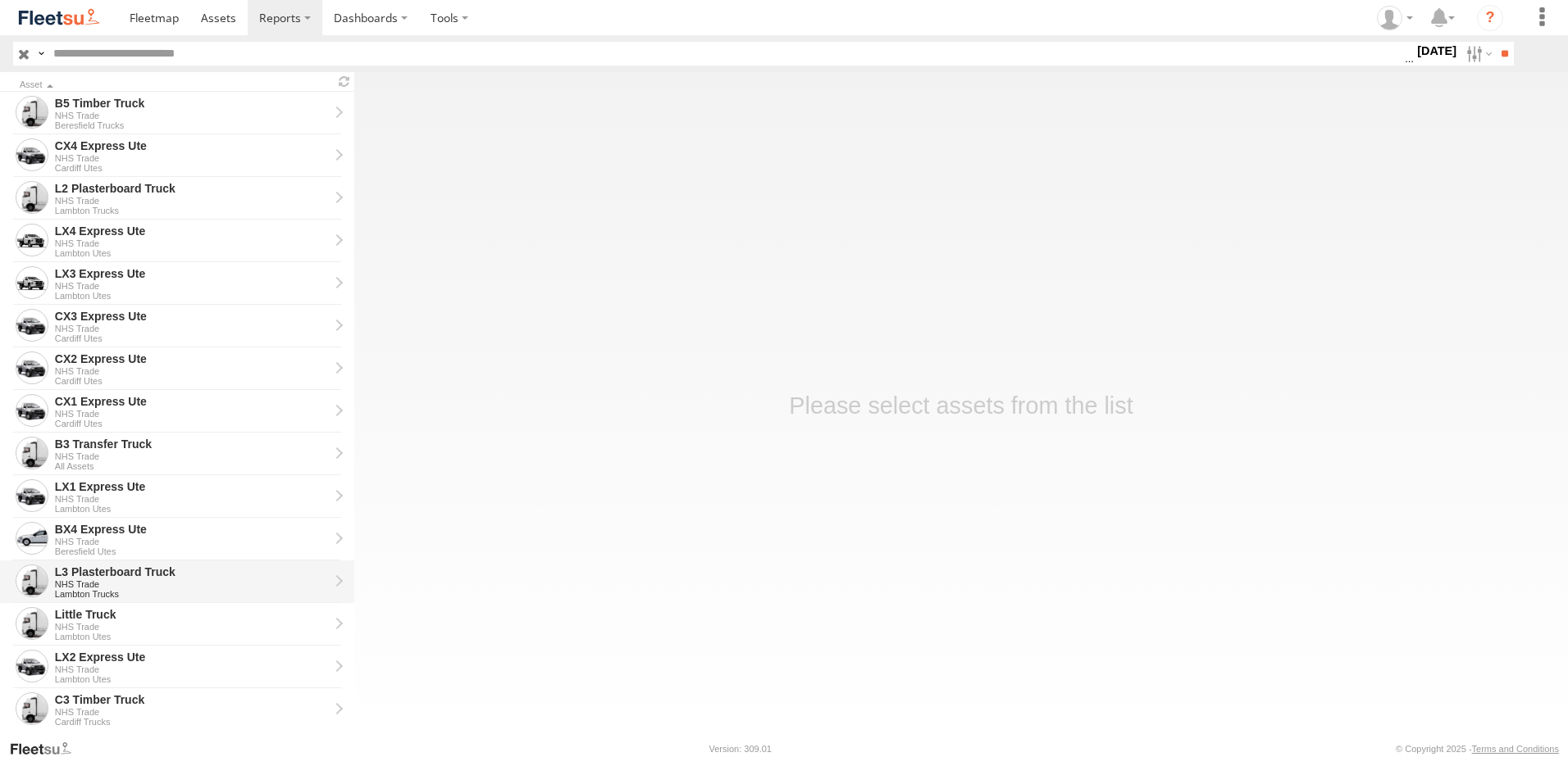
scroll to position [328, 0]
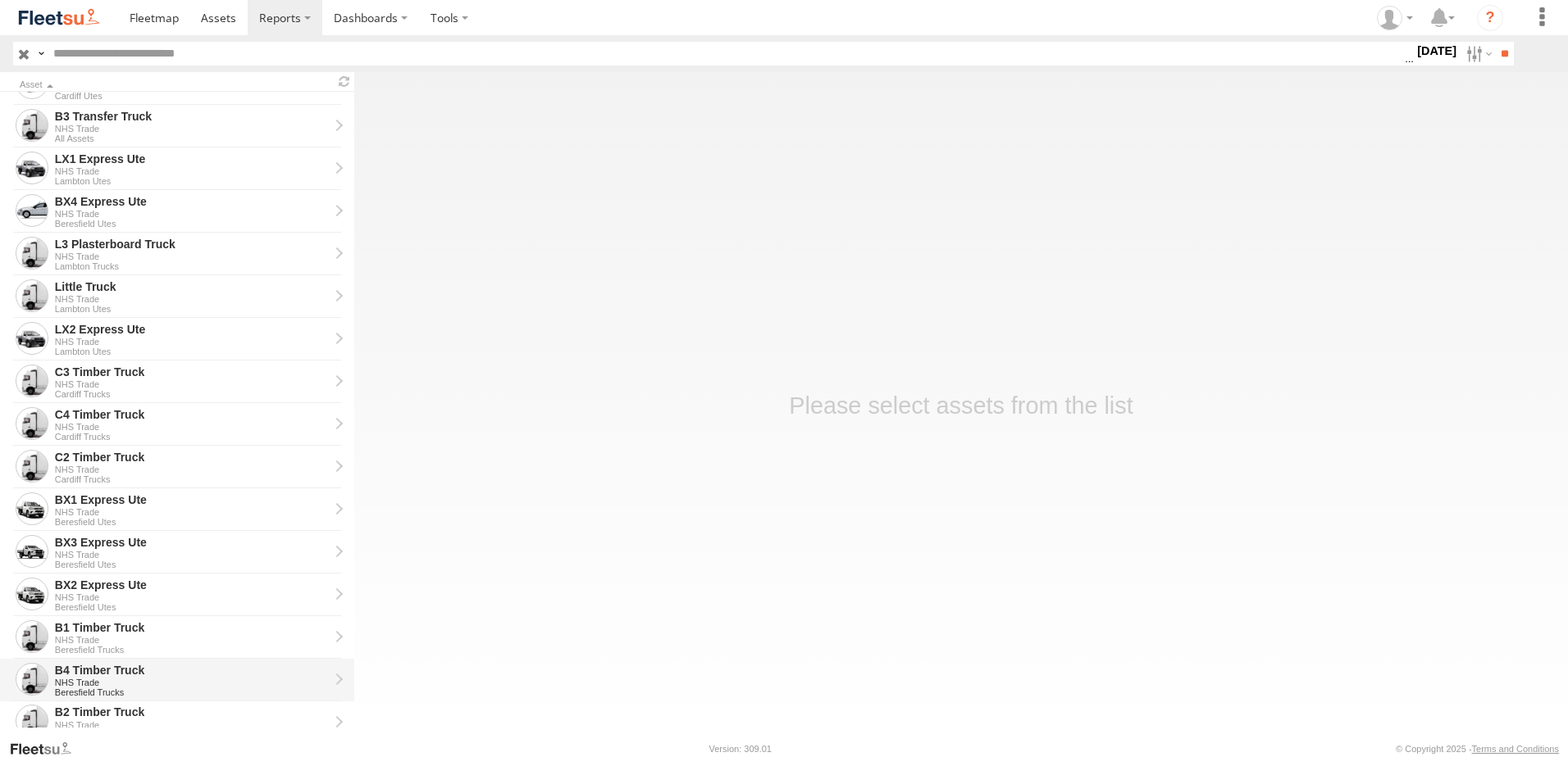
click at [92, 675] on div "B4 Timber Truck" at bounding box center [192, 670] width 274 height 15
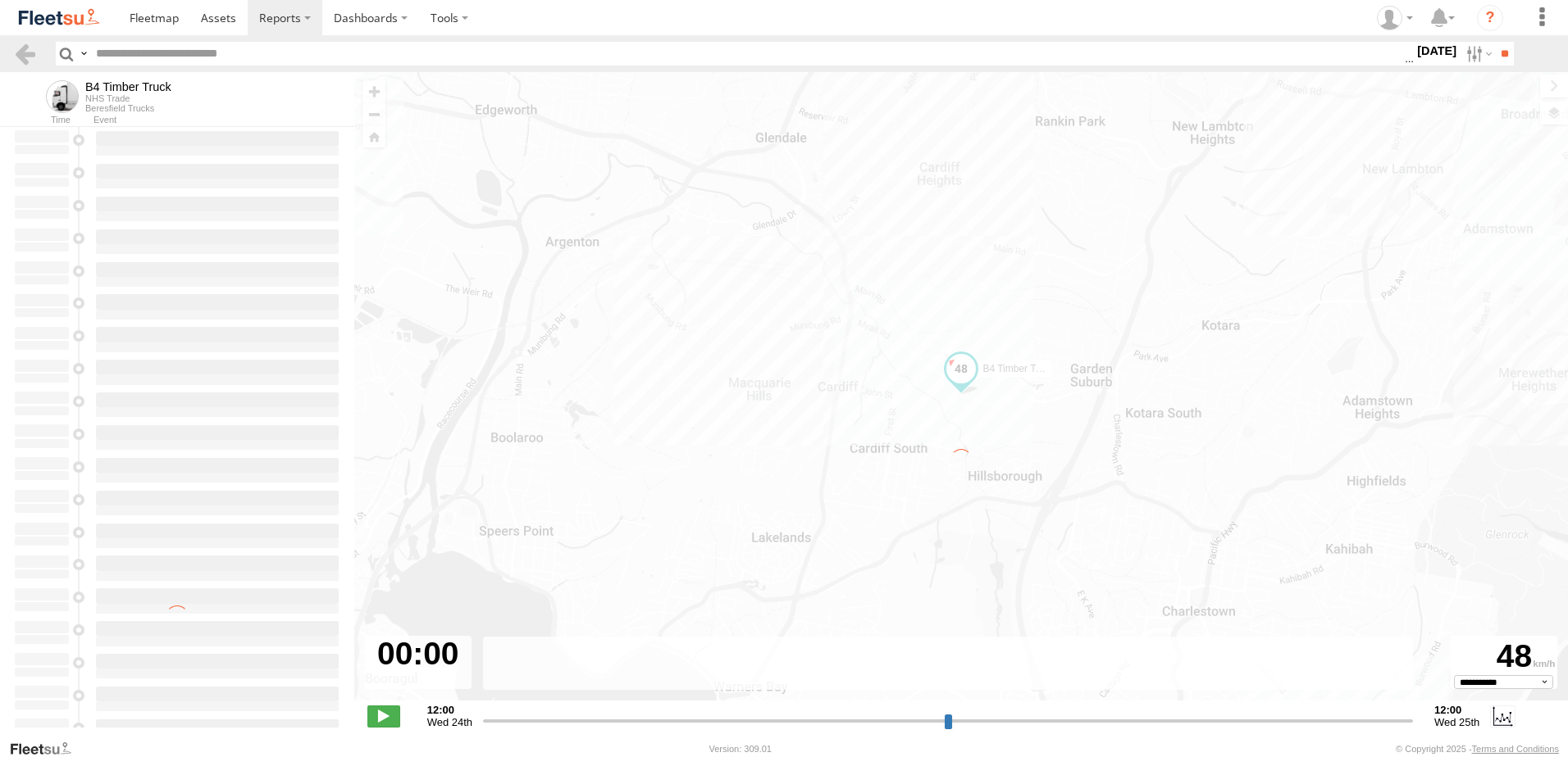
type input "**********"
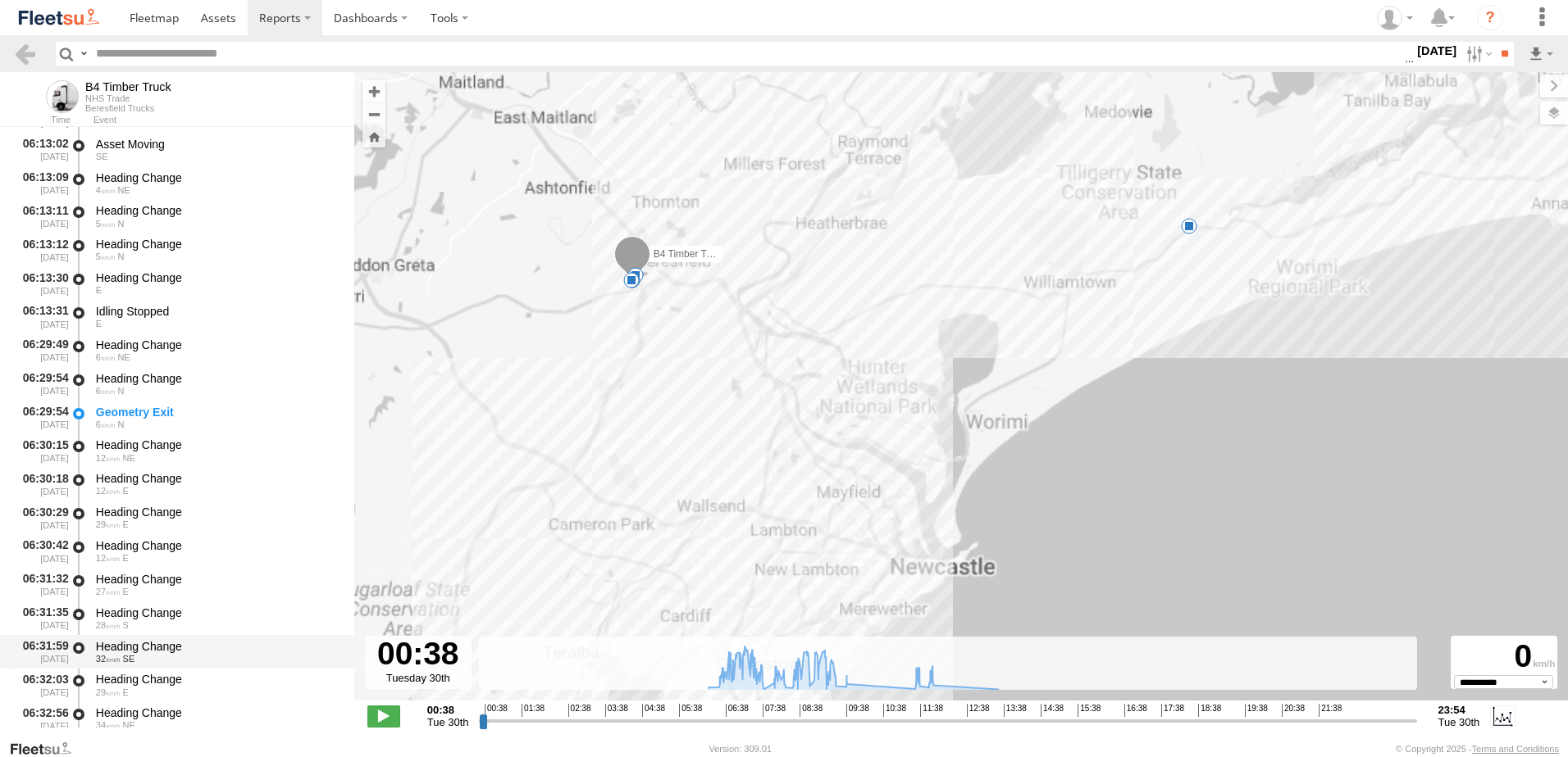
scroll to position [410, 0]
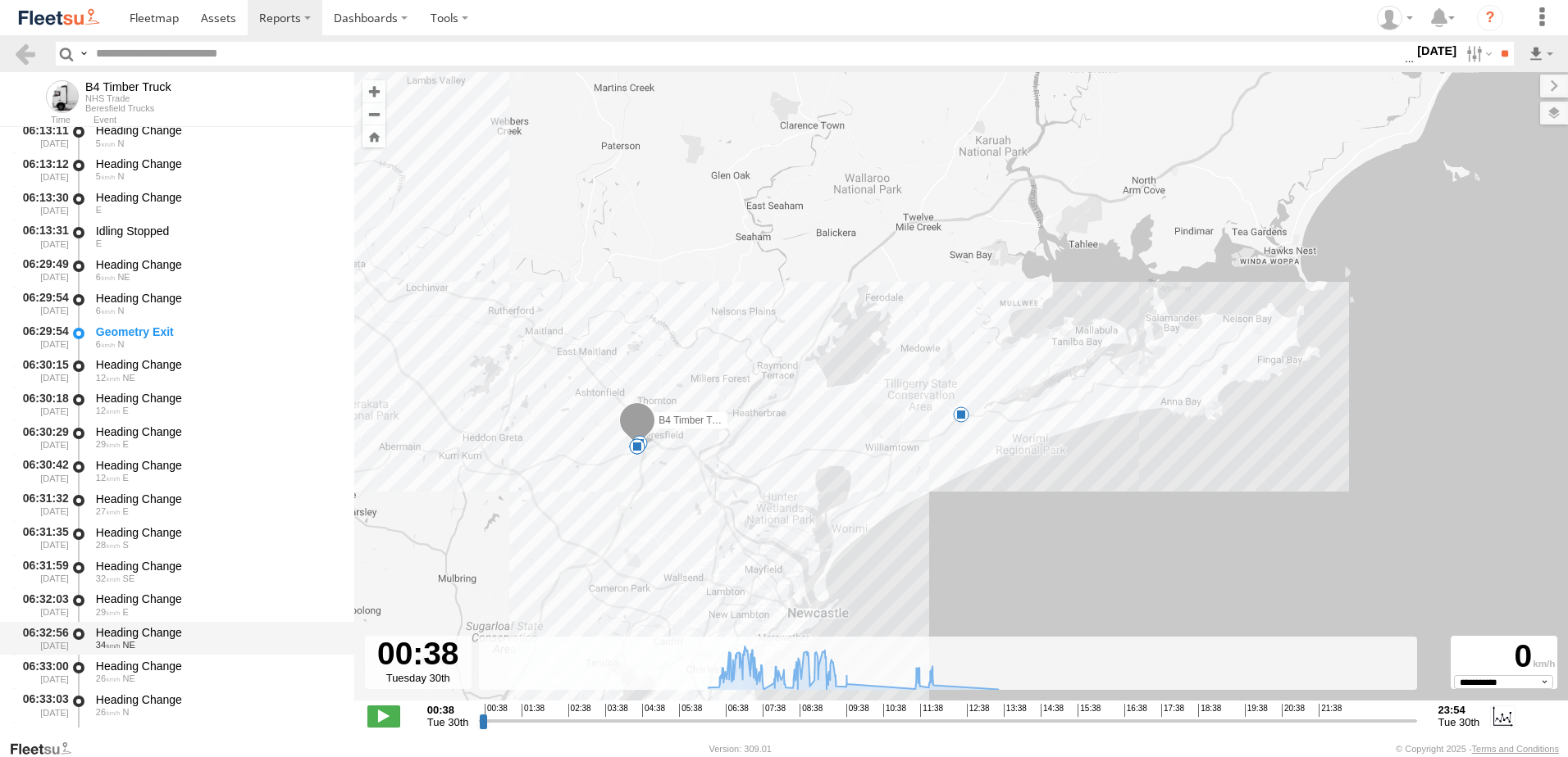
click at [141, 626] on div "Heading Change" at bounding box center [217, 632] width 243 height 15
click at [28, 56] on link at bounding box center [25, 53] width 24 height 24
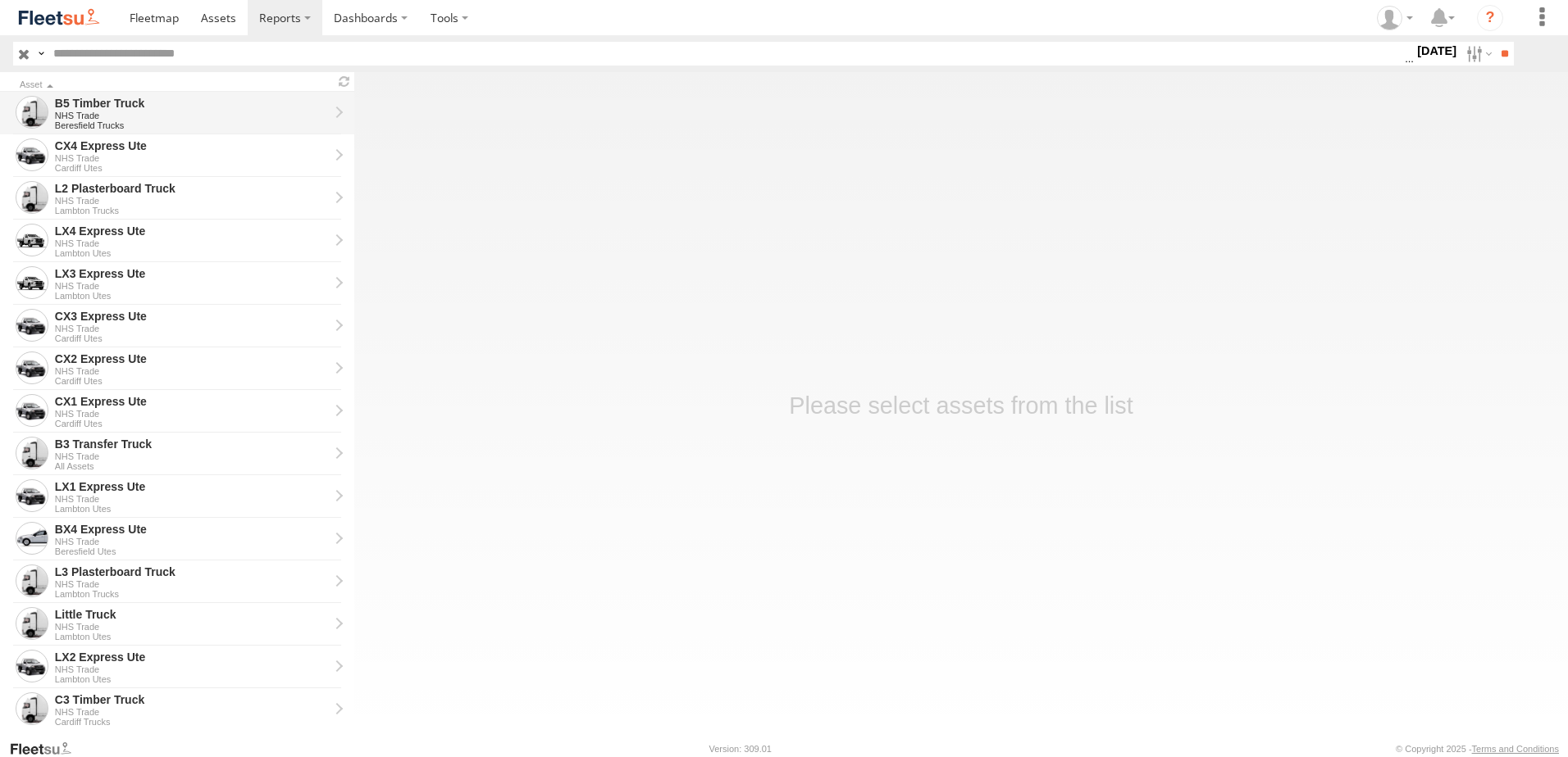
click at [82, 111] on div "NHS Trade" at bounding box center [192, 115] width 274 height 10
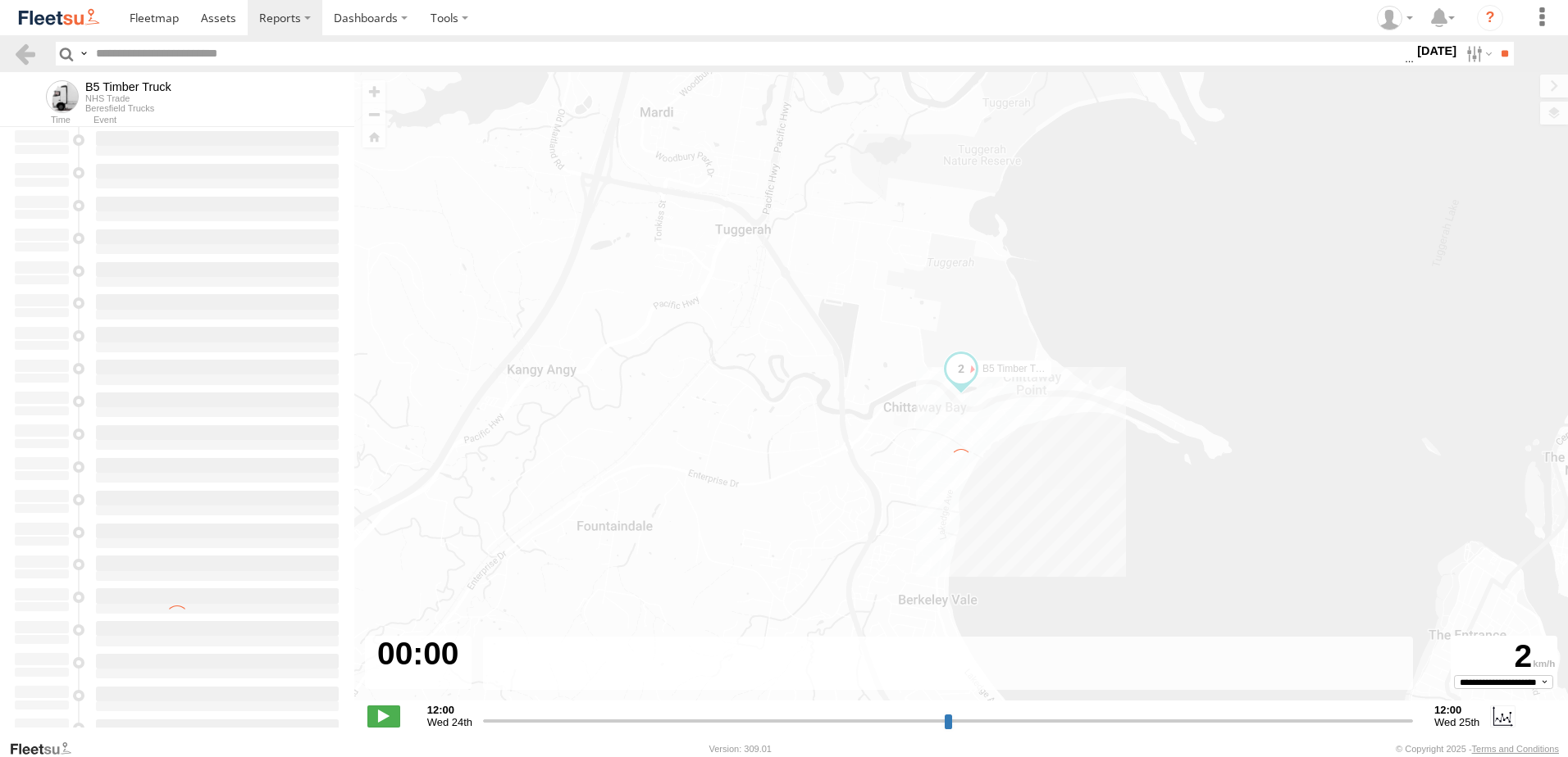
type input "**********"
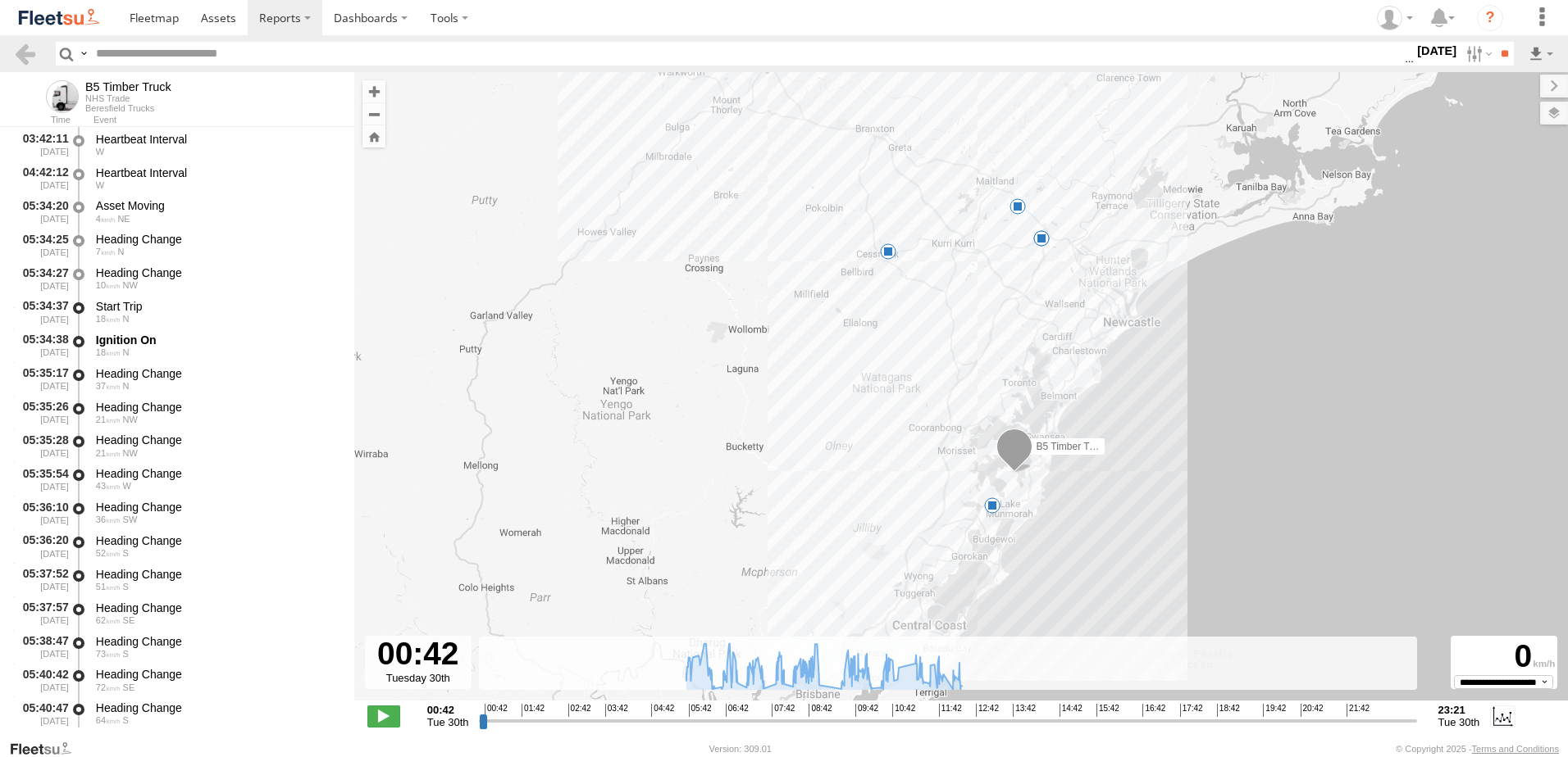
scroll to position [328, 0]
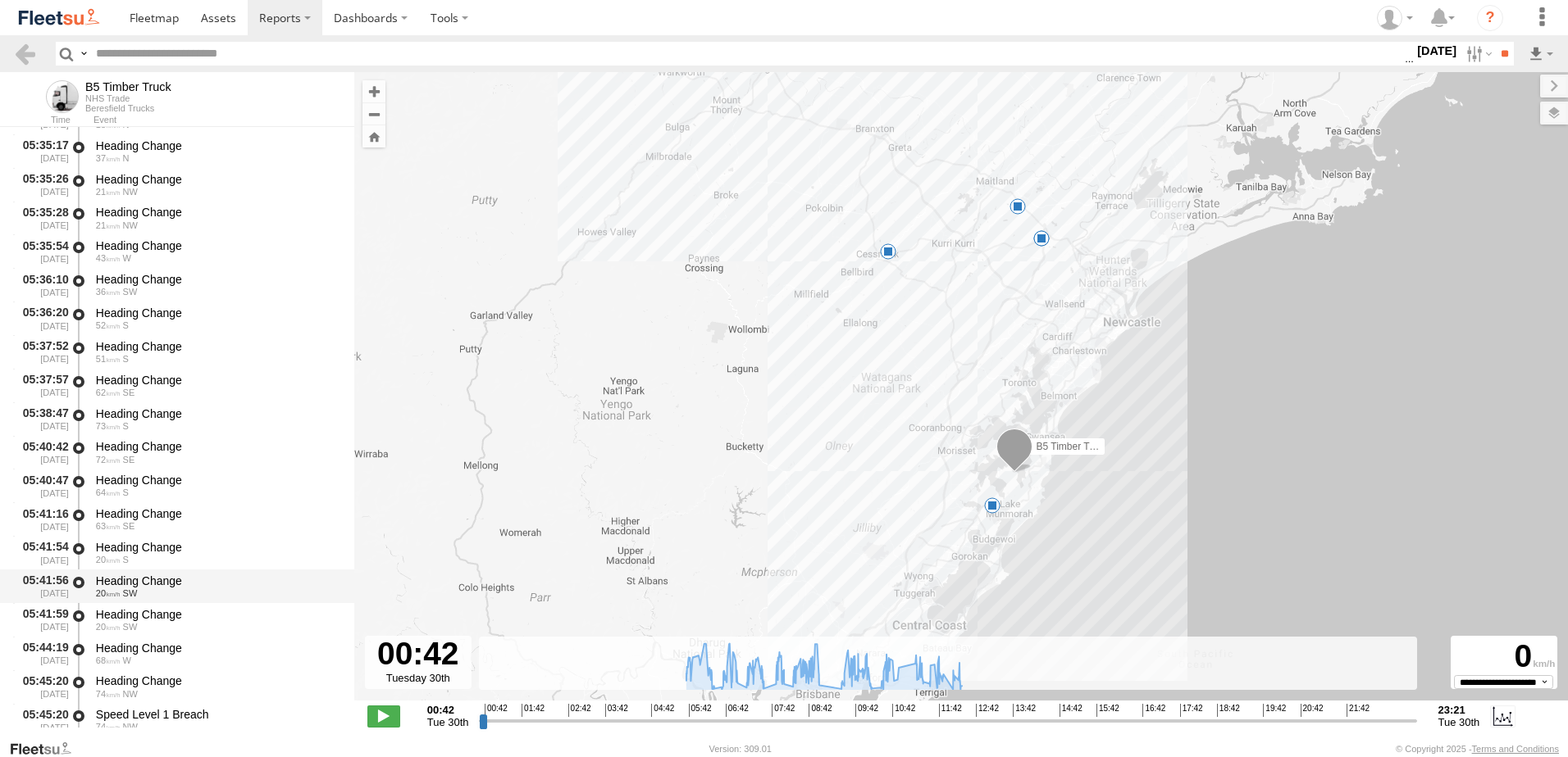
click at [138, 581] on div "Heading Change" at bounding box center [217, 581] width 243 height 15
click at [27, 53] on link at bounding box center [25, 53] width 24 height 24
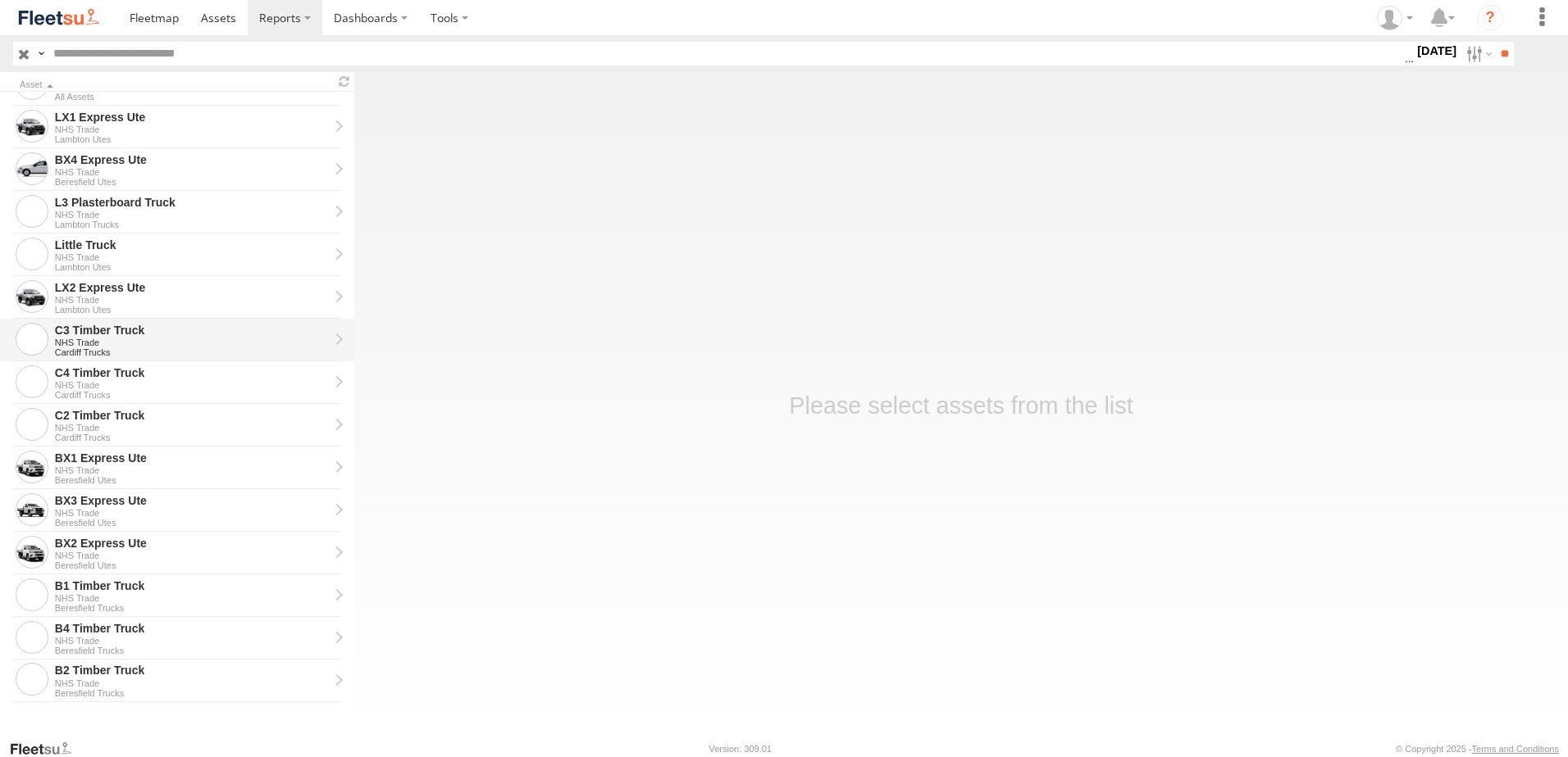
scroll to position [42, 0]
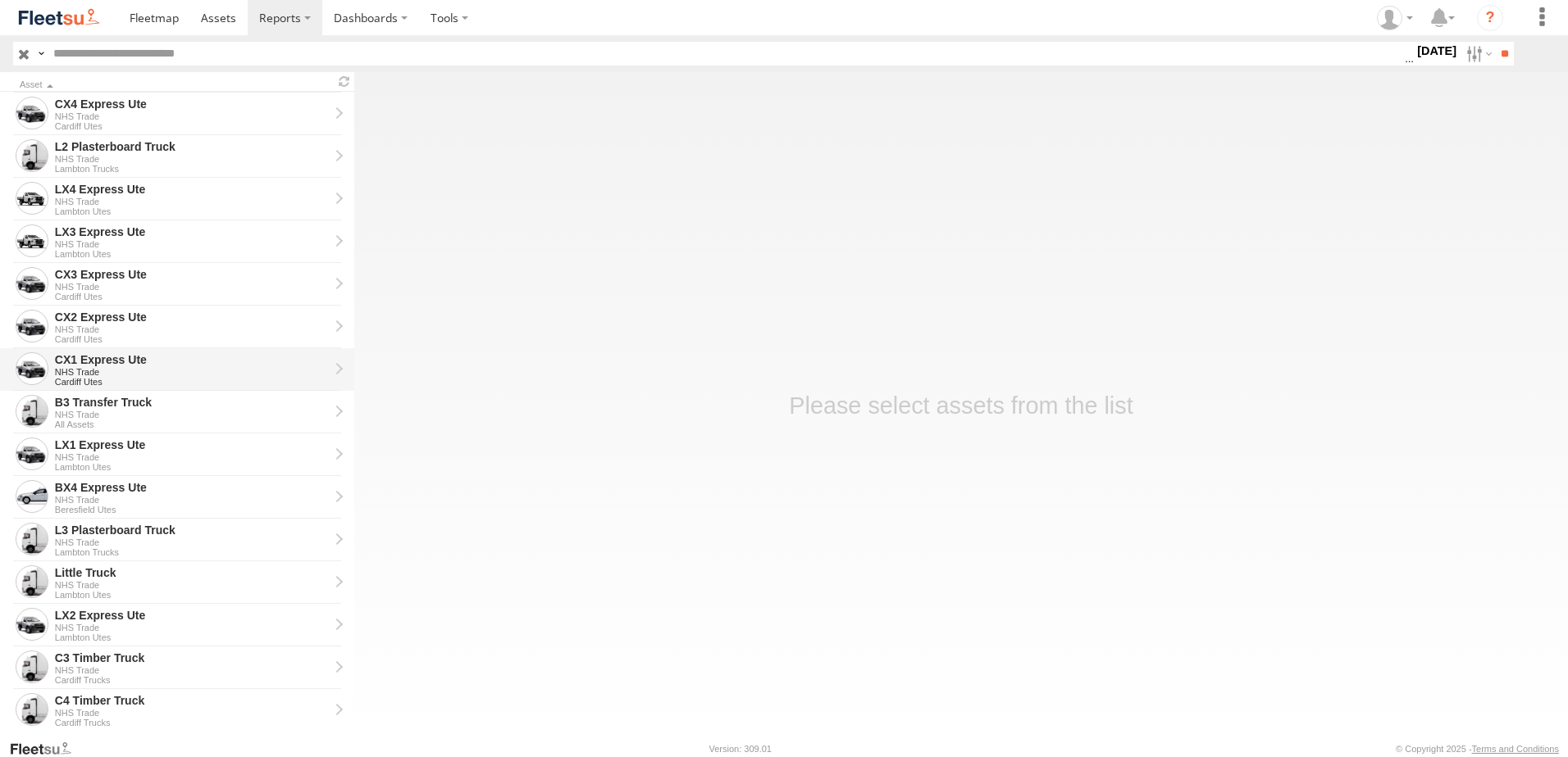
click at [85, 365] on div "CX1 Express Ute" at bounding box center [192, 360] width 274 height 15
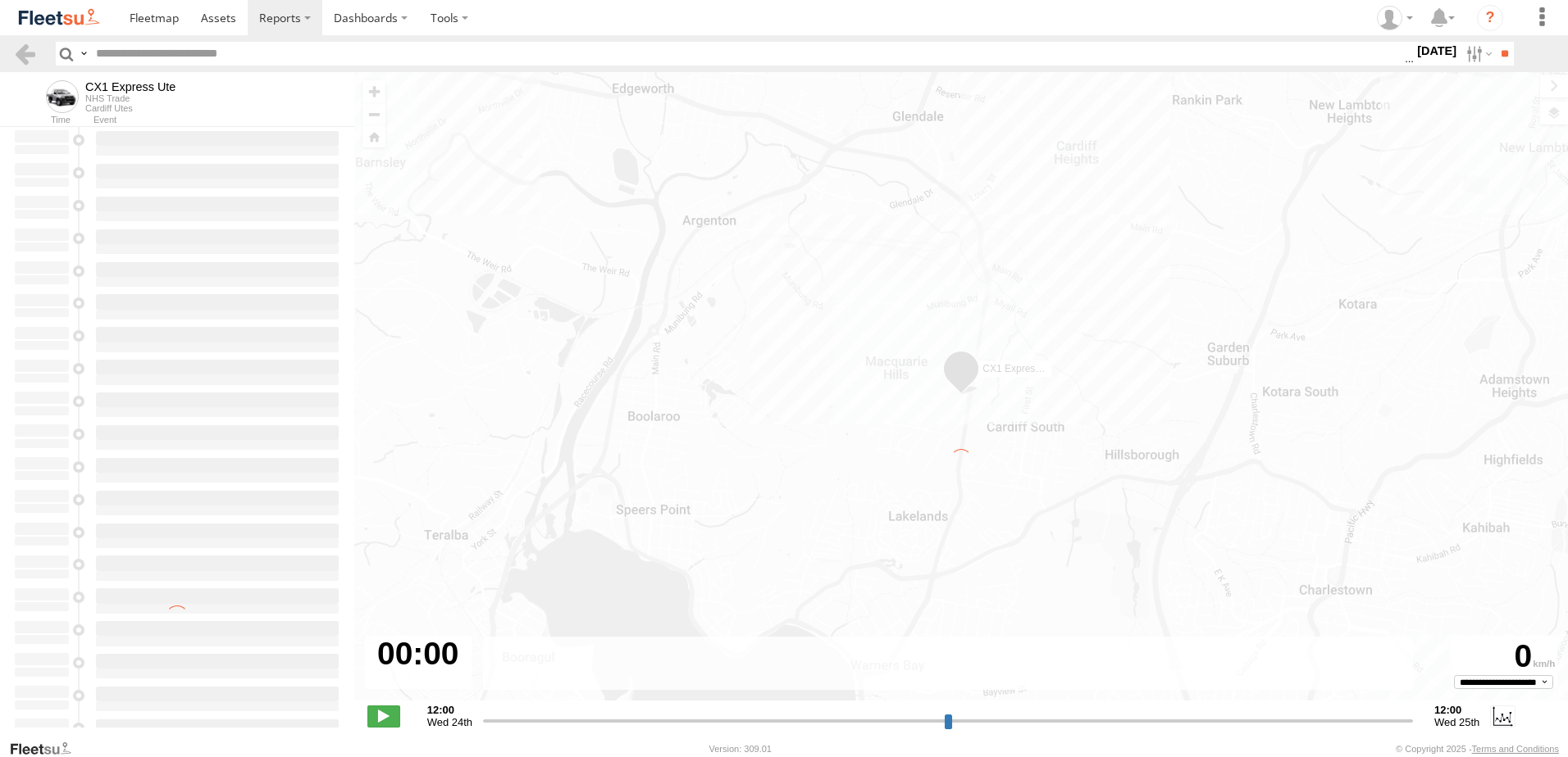
type input "**********"
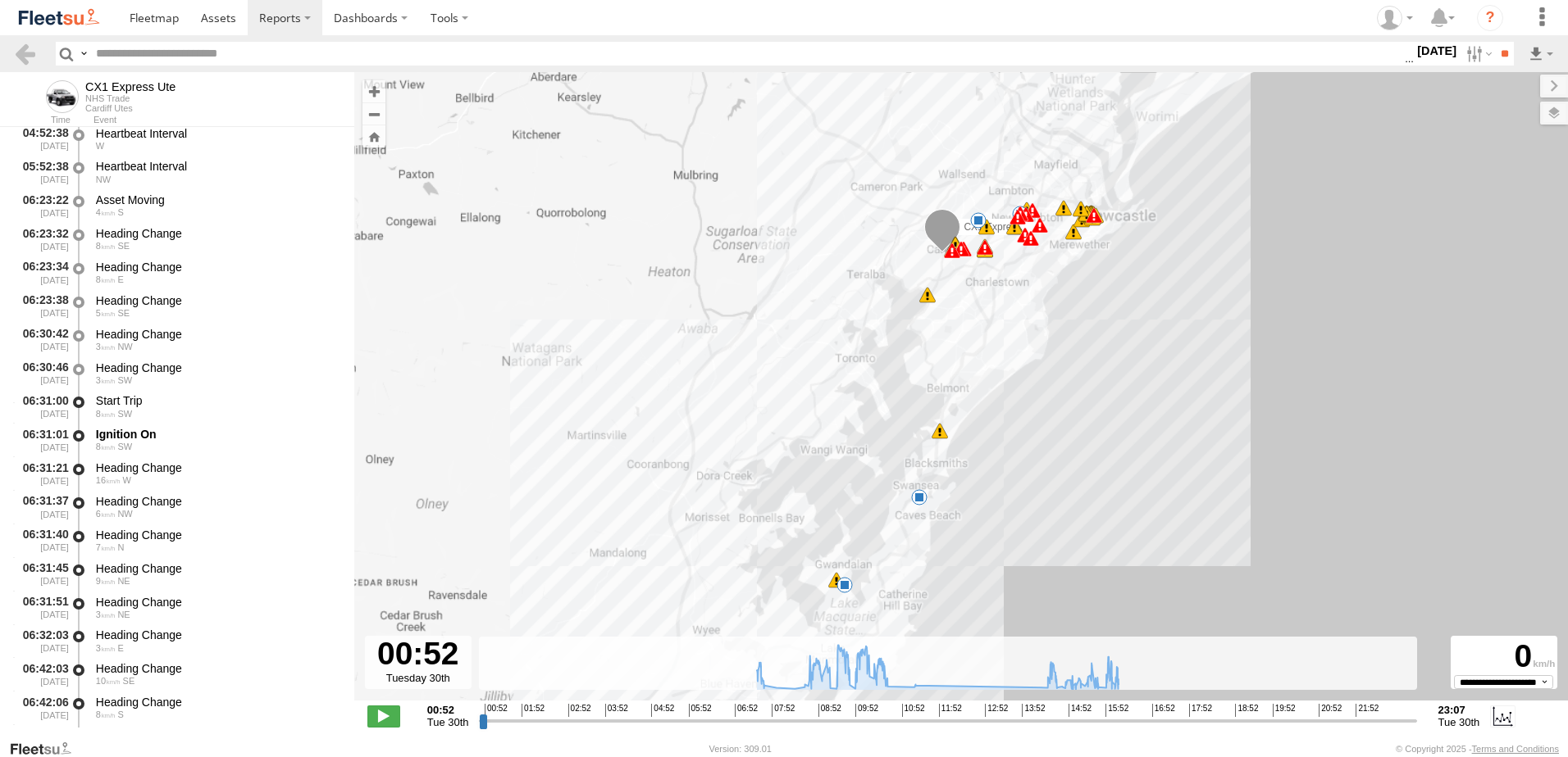
scroll to position [328, 0]
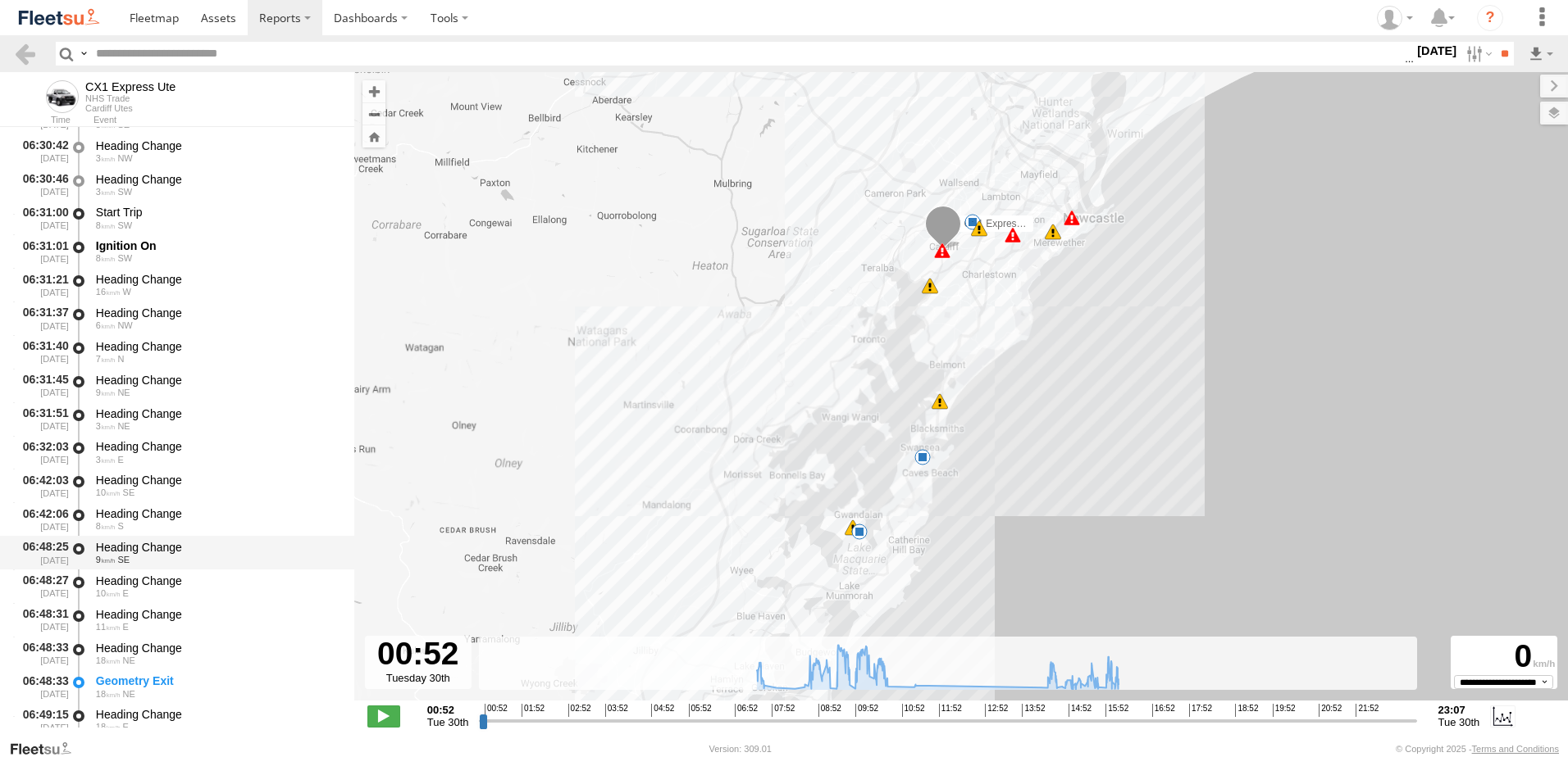
click at [152, 543] on div "Heading Change" at bounding box center [217, 548] width 243 height 15
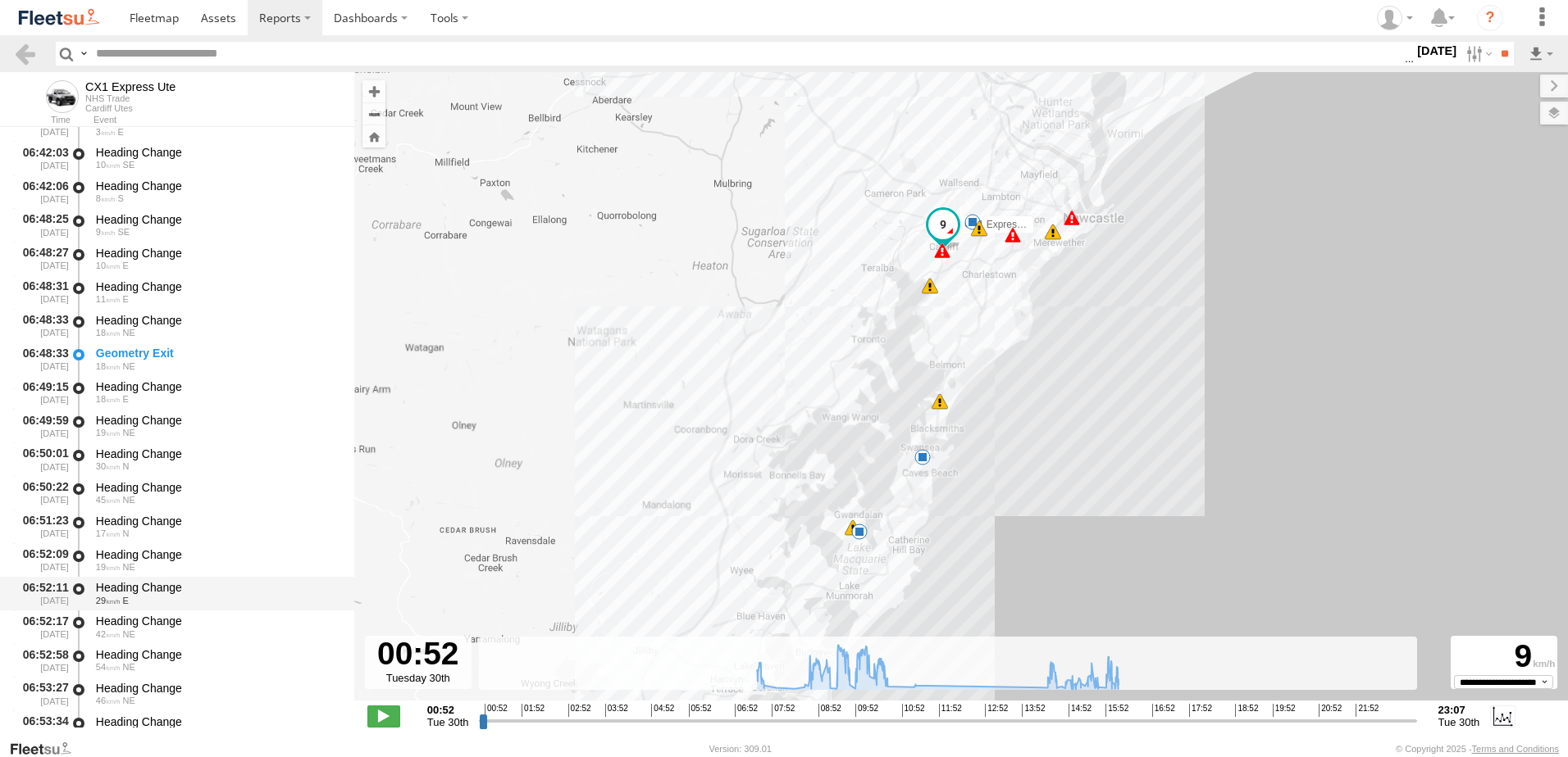
click at [128, 589] on div "Heading Change" at bounding box center [217, 587] width 243 height 15
click at [28, 51] on link at bounding box center [25, 53] width 24 height 24
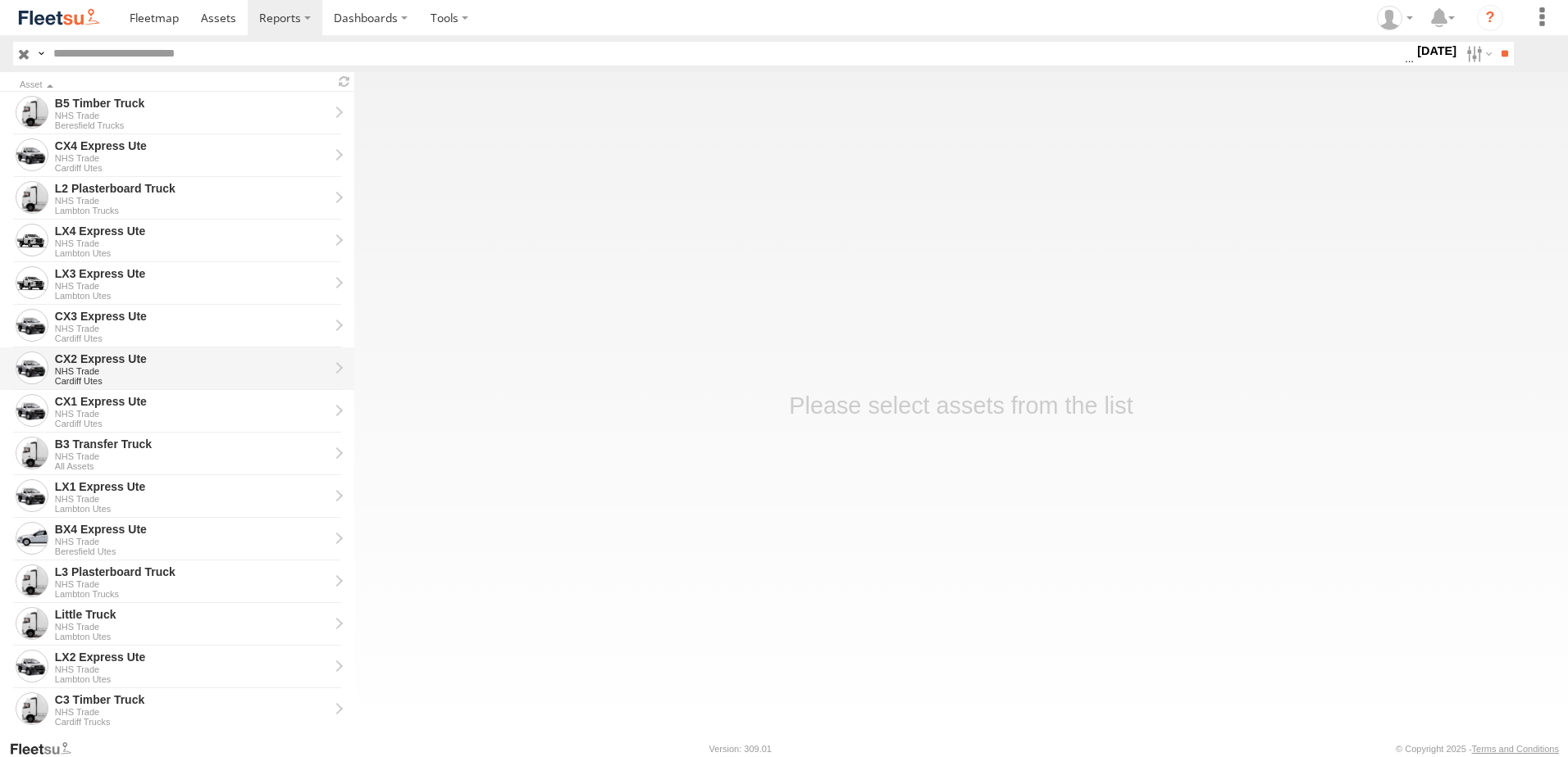
click at [84, 359] on div "CX2 Express Ute" at bounding box center [192, 359] width 274 height 15
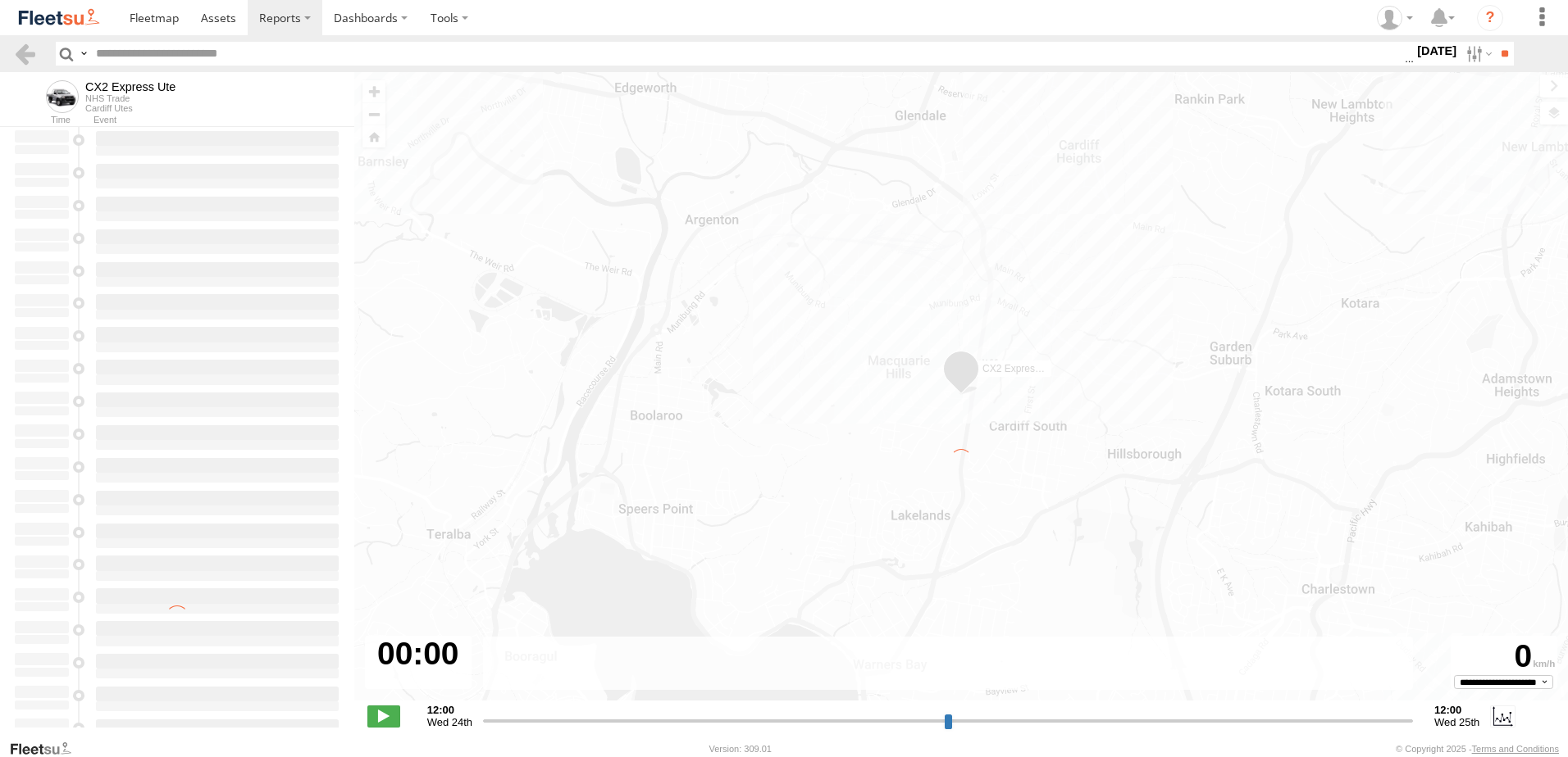
type input "**********"
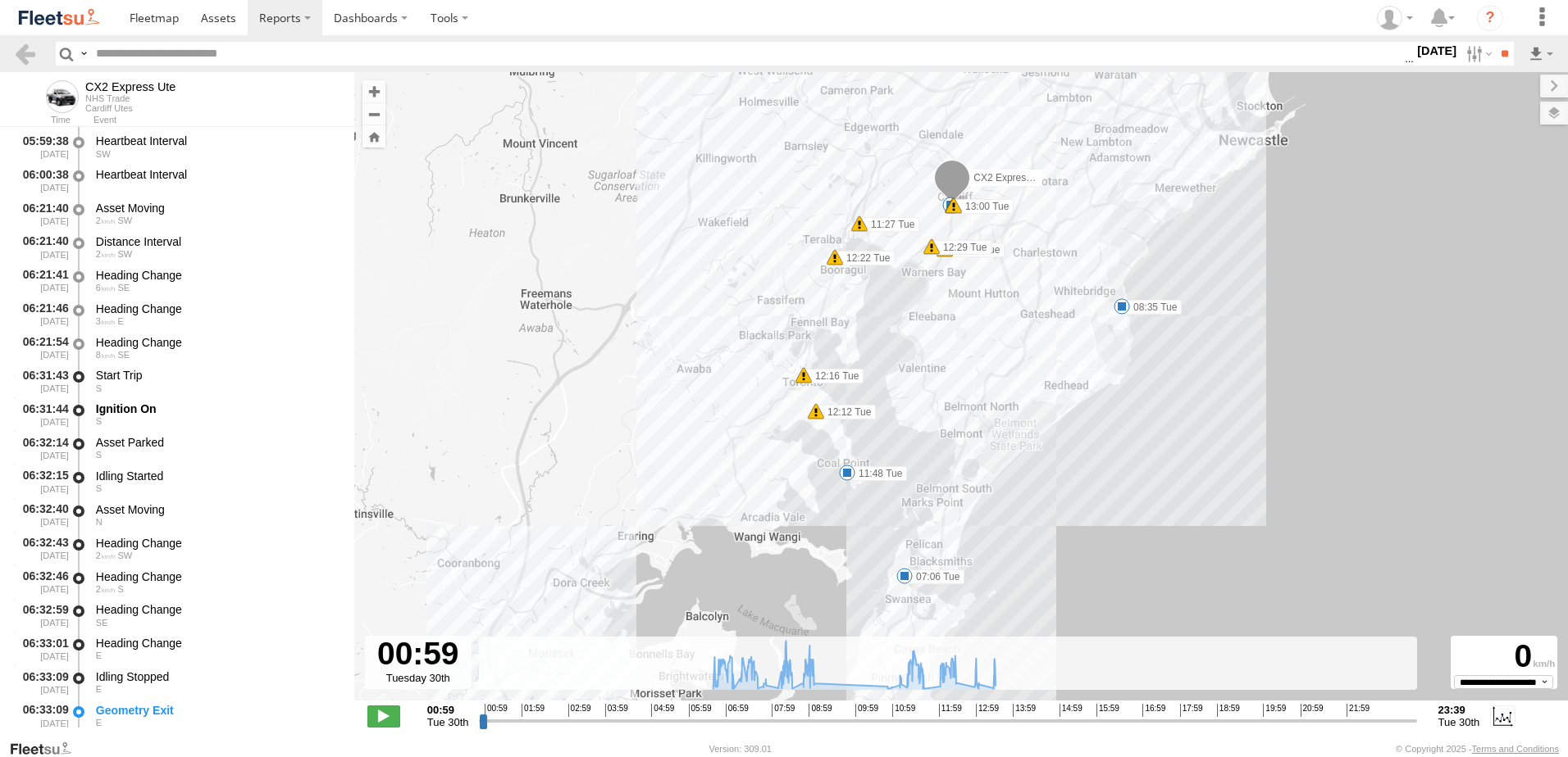
scroll to position [328, 0]
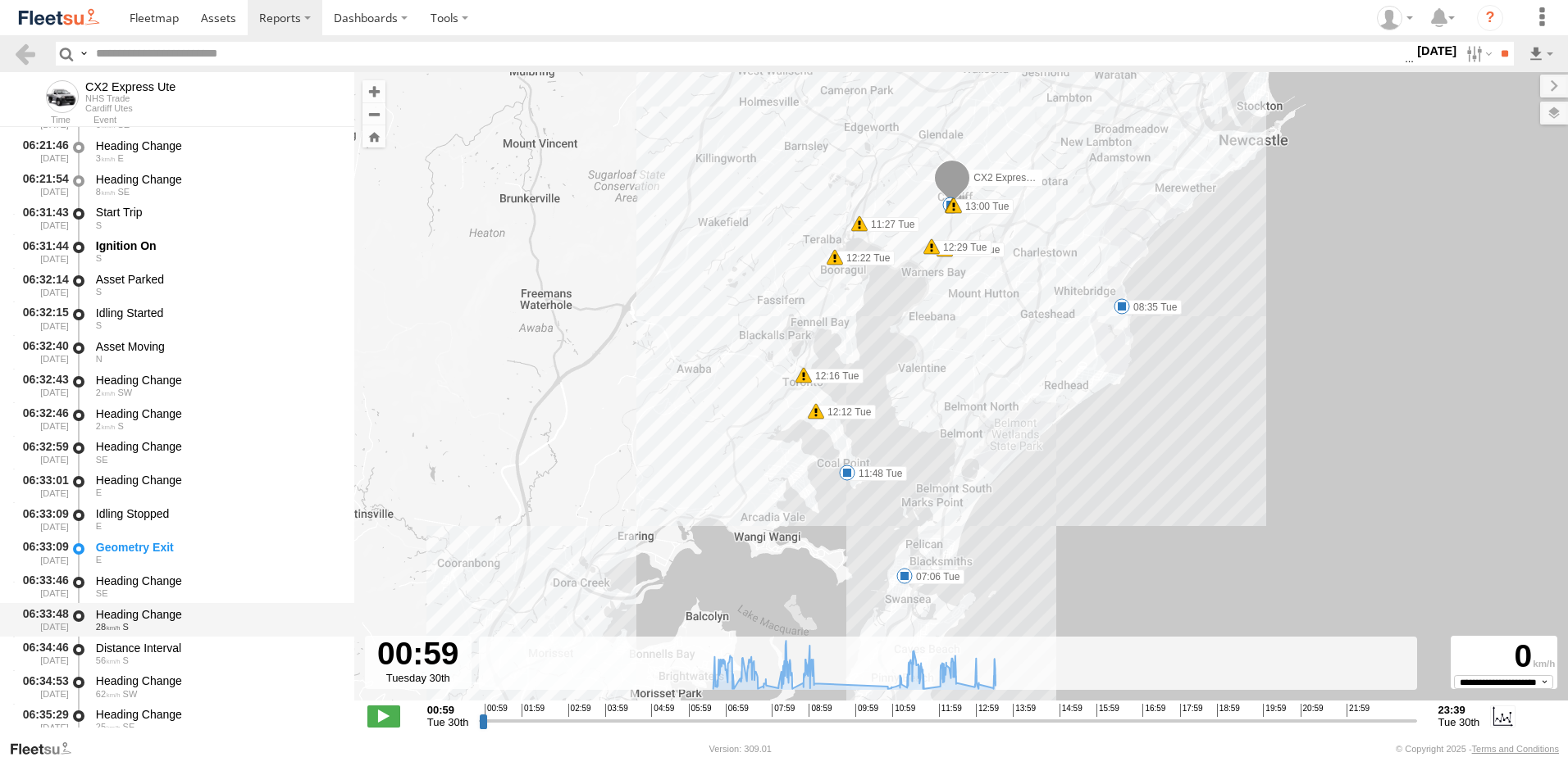
click at [141, 608] on div "Heading Change" at bounding box center [217, 615] width 243 height 15
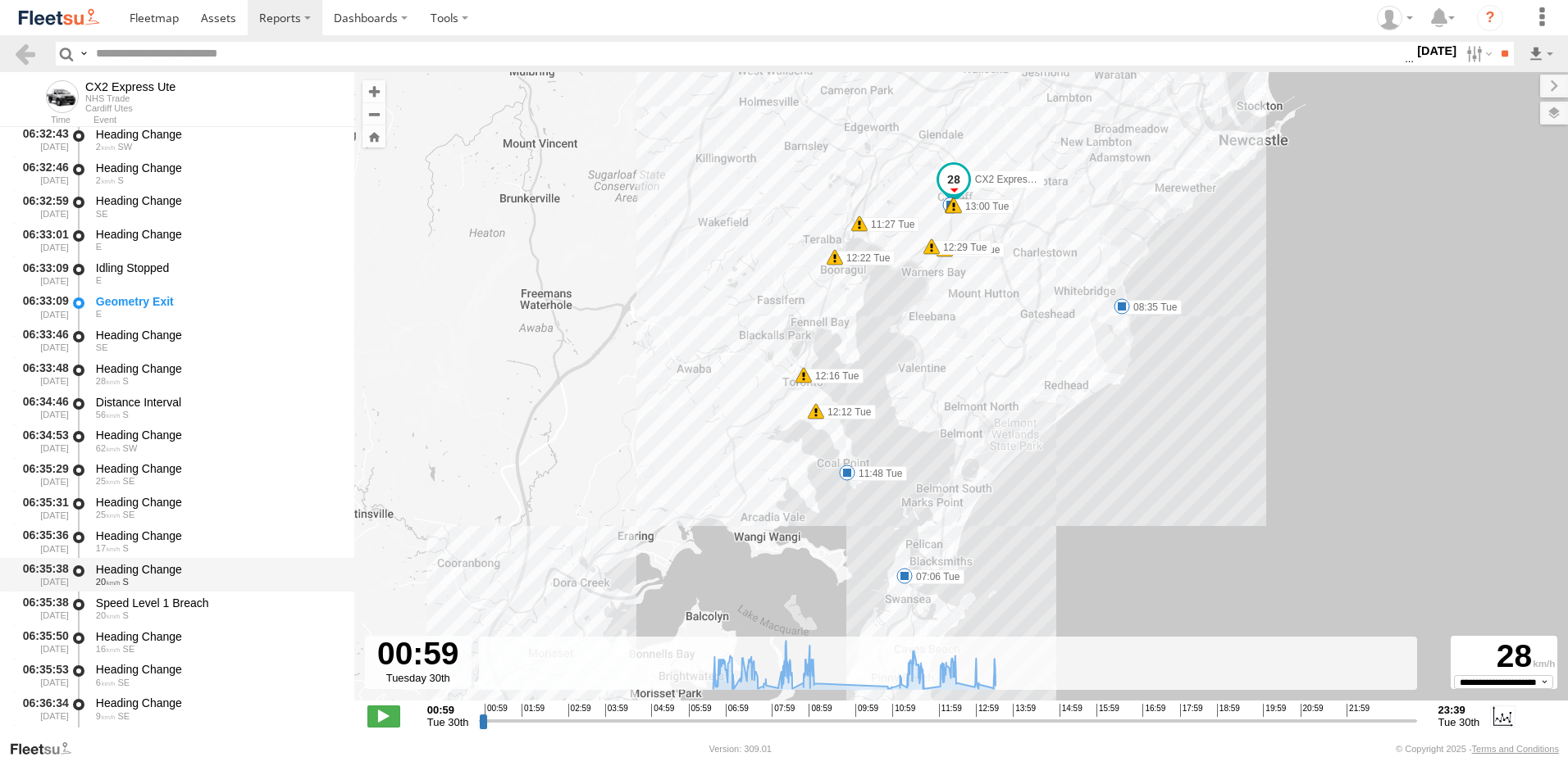
click at [141, 567] on div "Heading Change" at bounding box center [217, 570] width 243 height 15
click at [28, 57] on link at bounding box center [25, 53] width 24 height 24
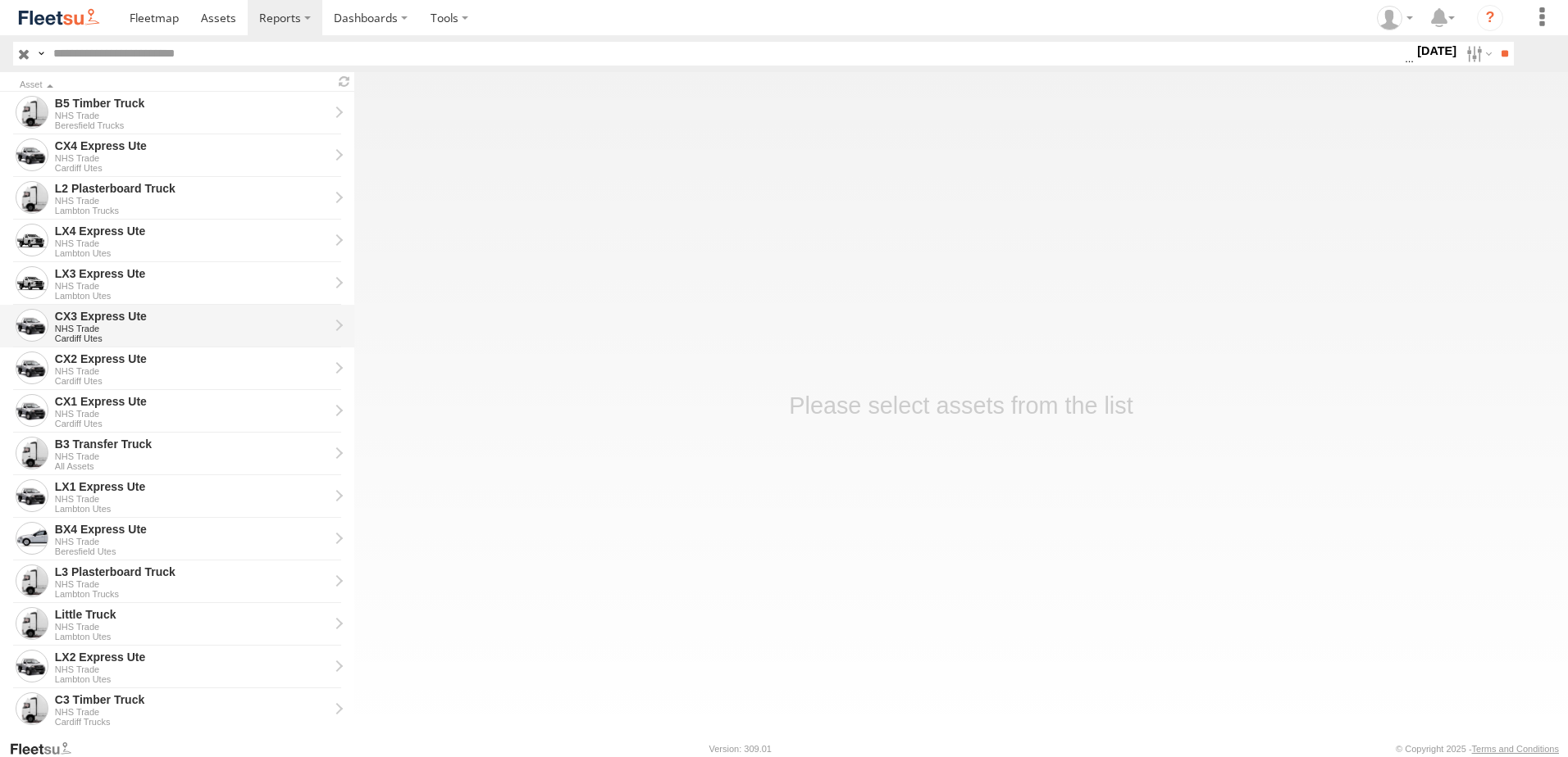
click at [76, 320] on div "CX3 Express Ute" at bounding box center [192, 316] width 274 height 15
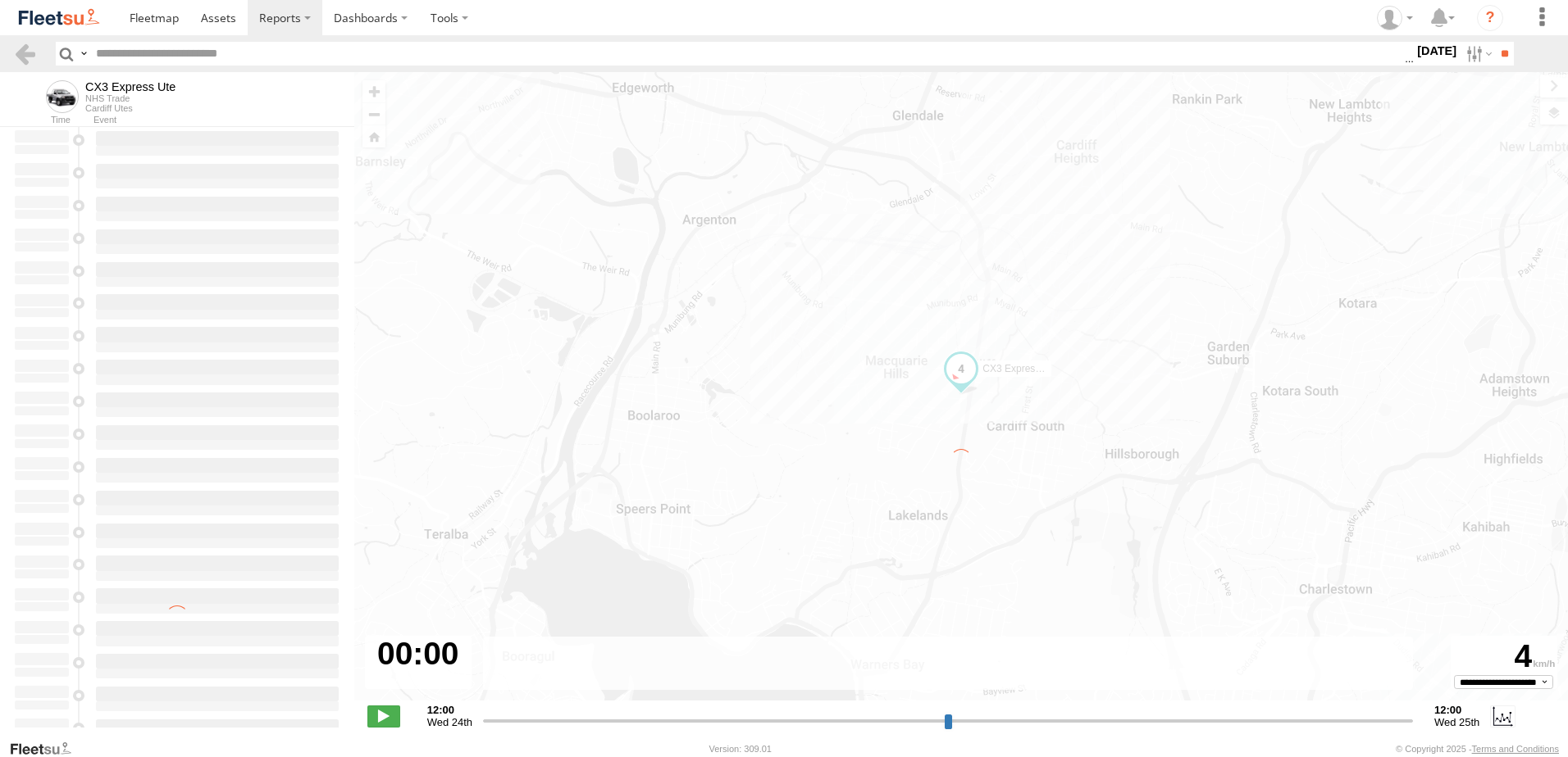
type input "**********"
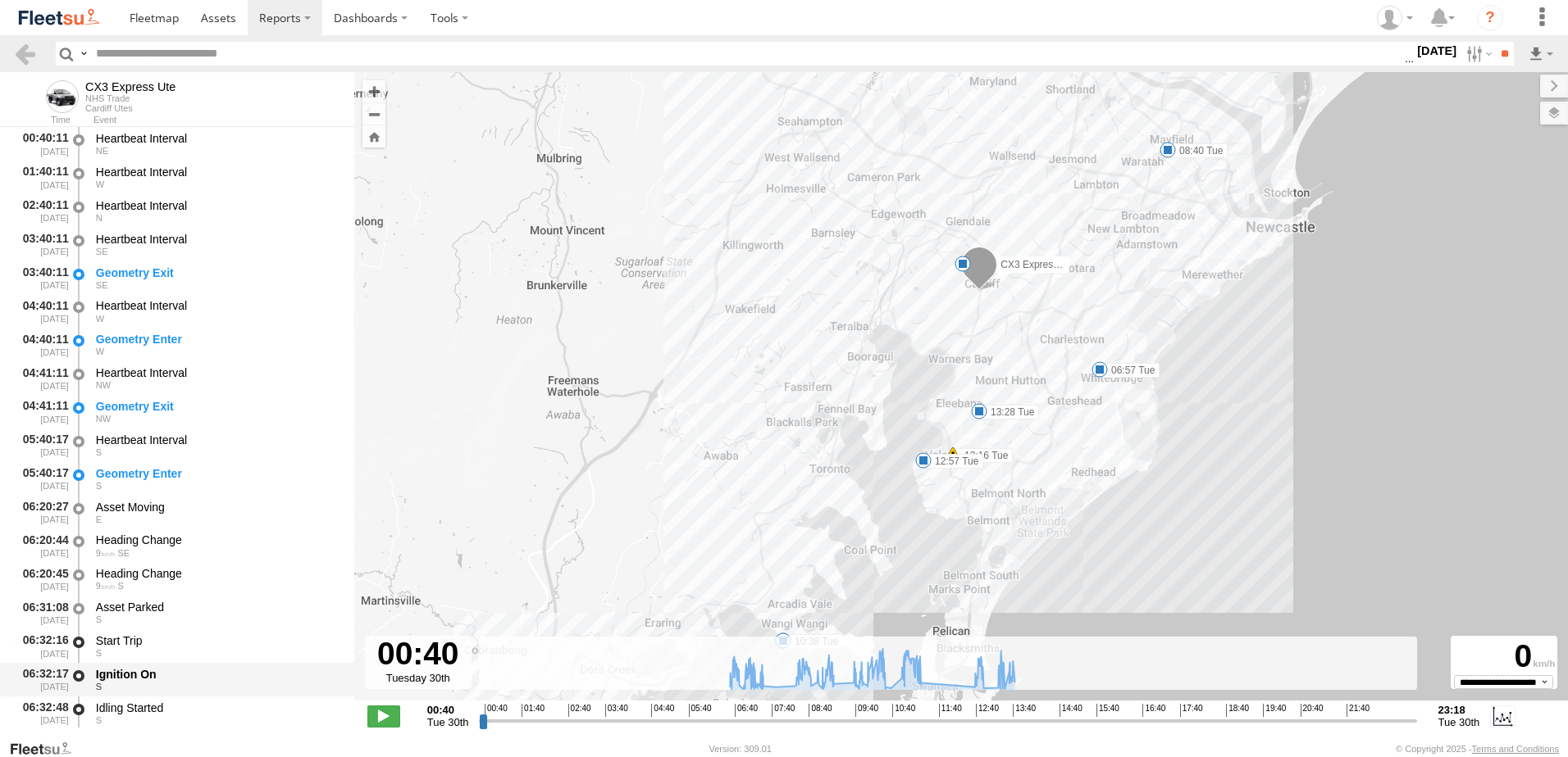
scroll to position [410, 0]
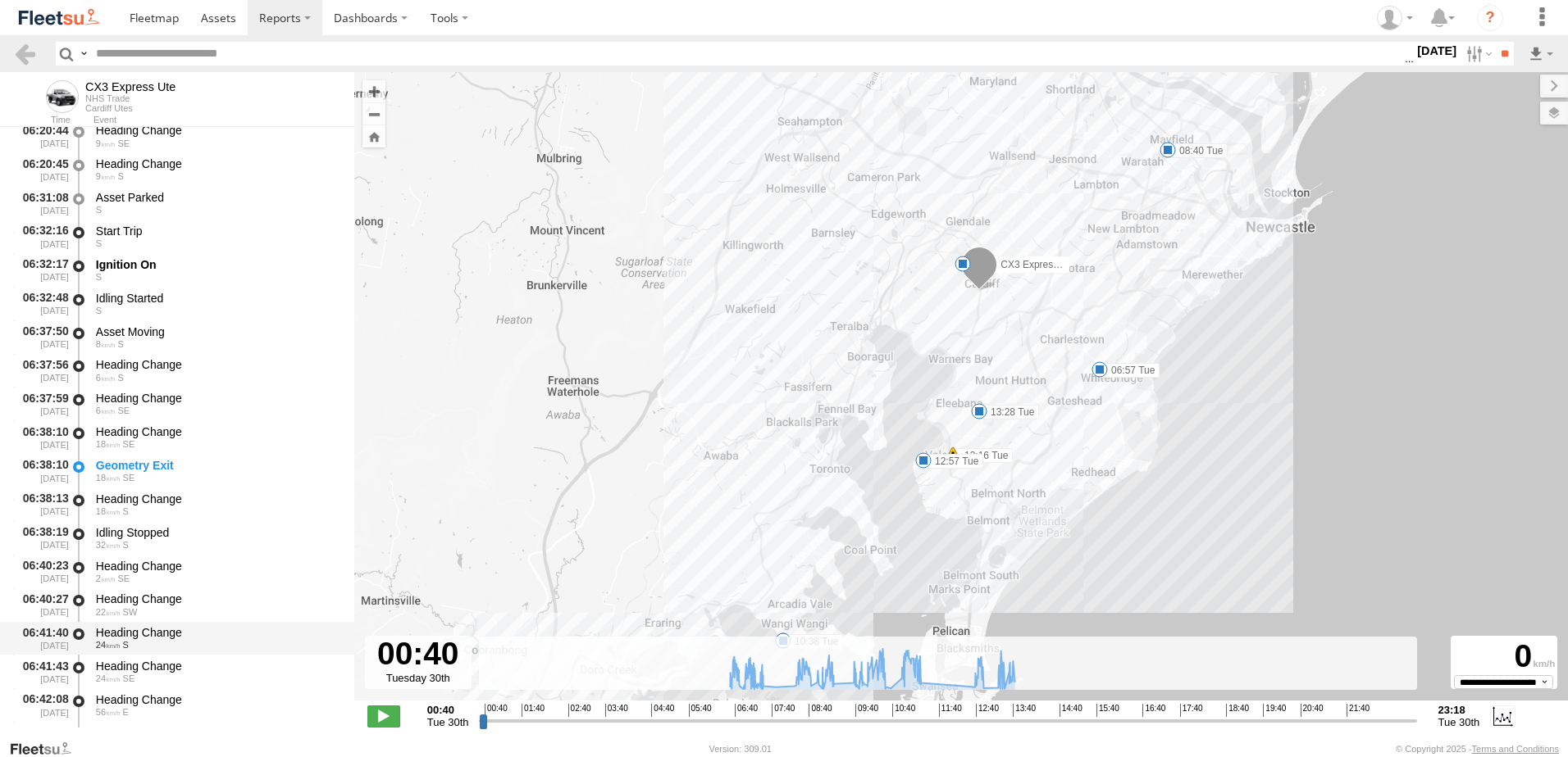
click at [136, 632] on div "Heading Change" at bounding box center [217, 632] width 243 height 15
click at [22, 51] on link at bounding box center [25, 53] width 24 height 24
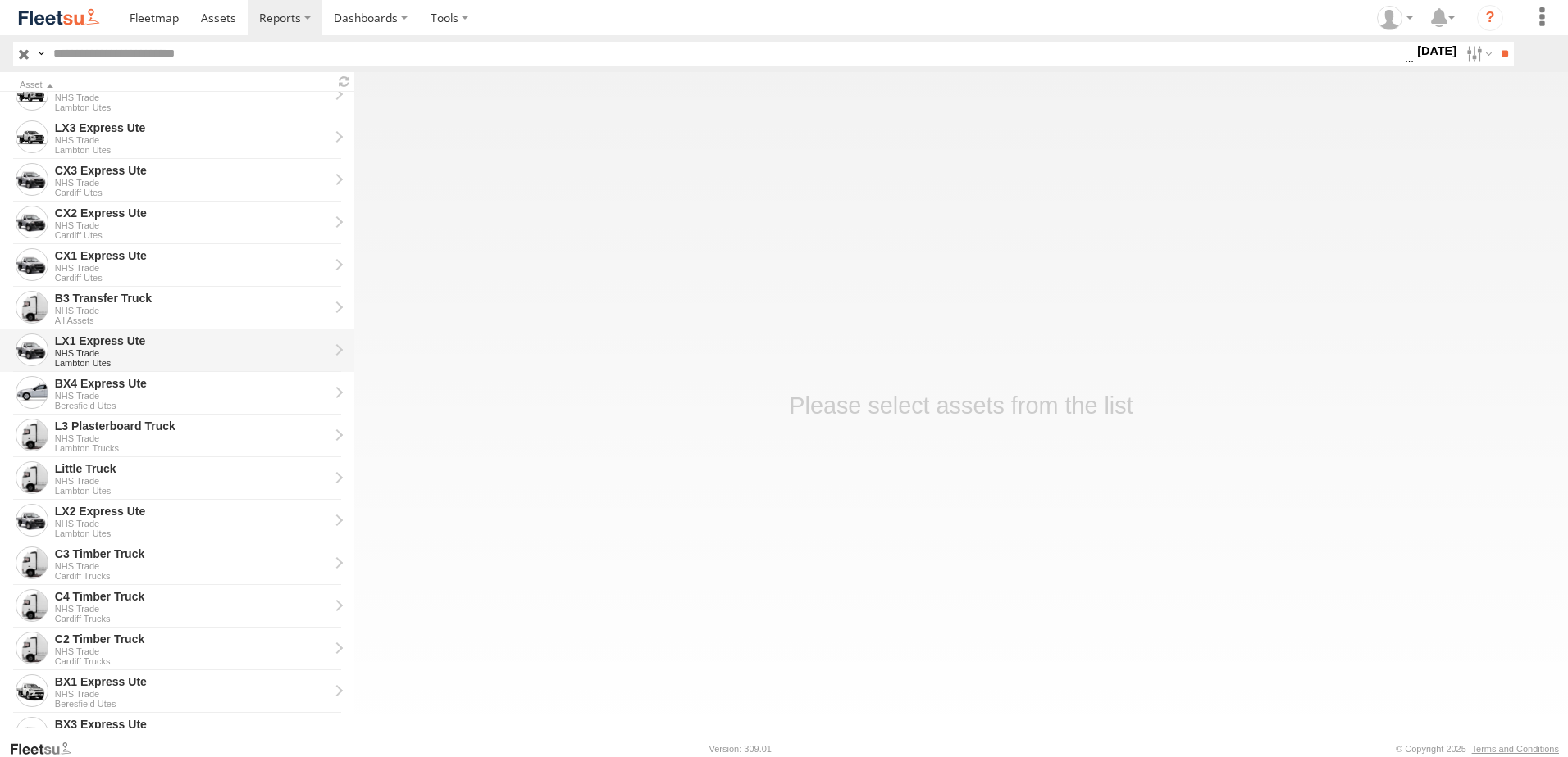
scroll to position [369, 0]
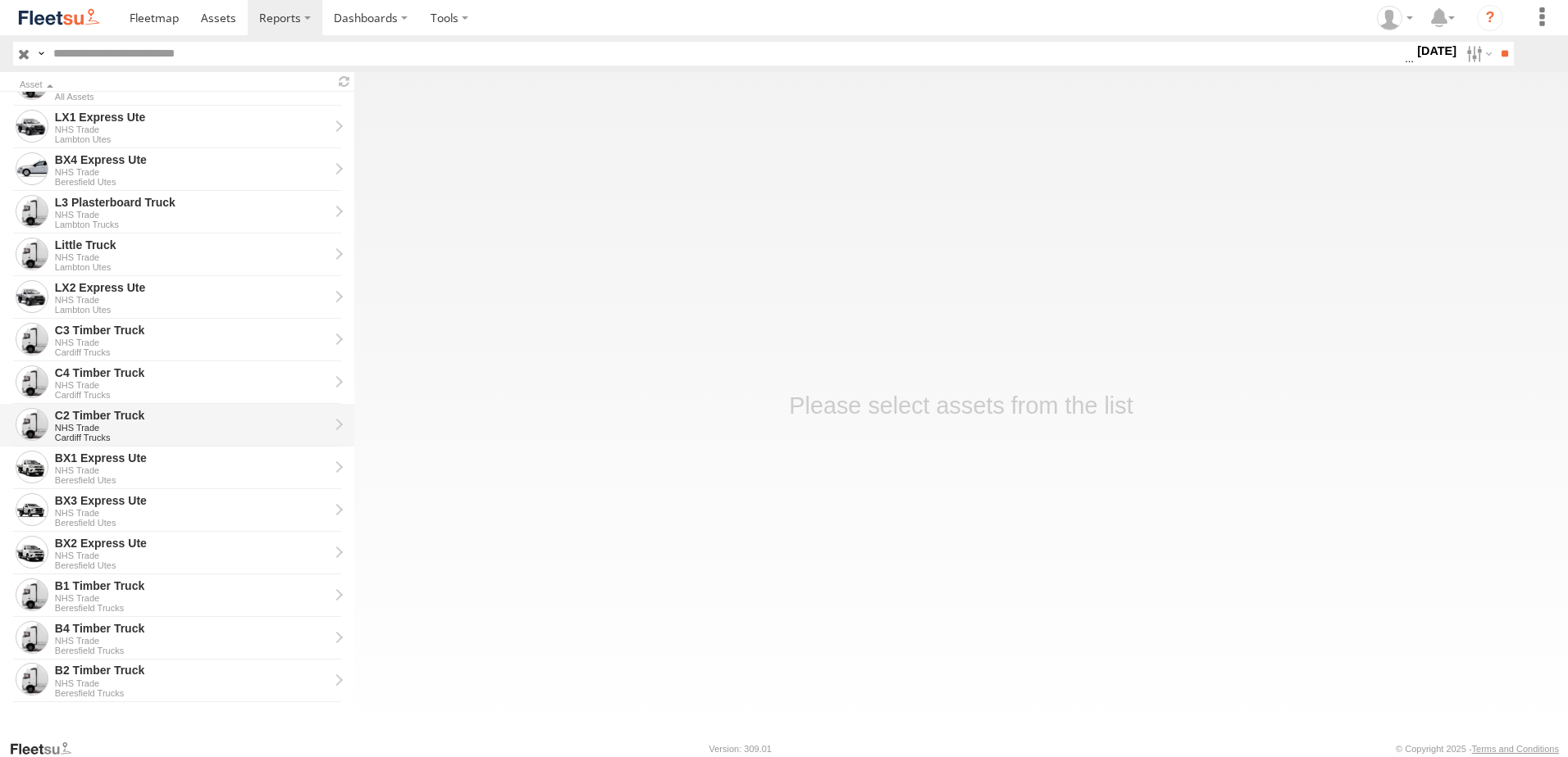
click at [63, 414] on div "C2 Timber Truck" at bounding box center [192, 415] width 274 height 15
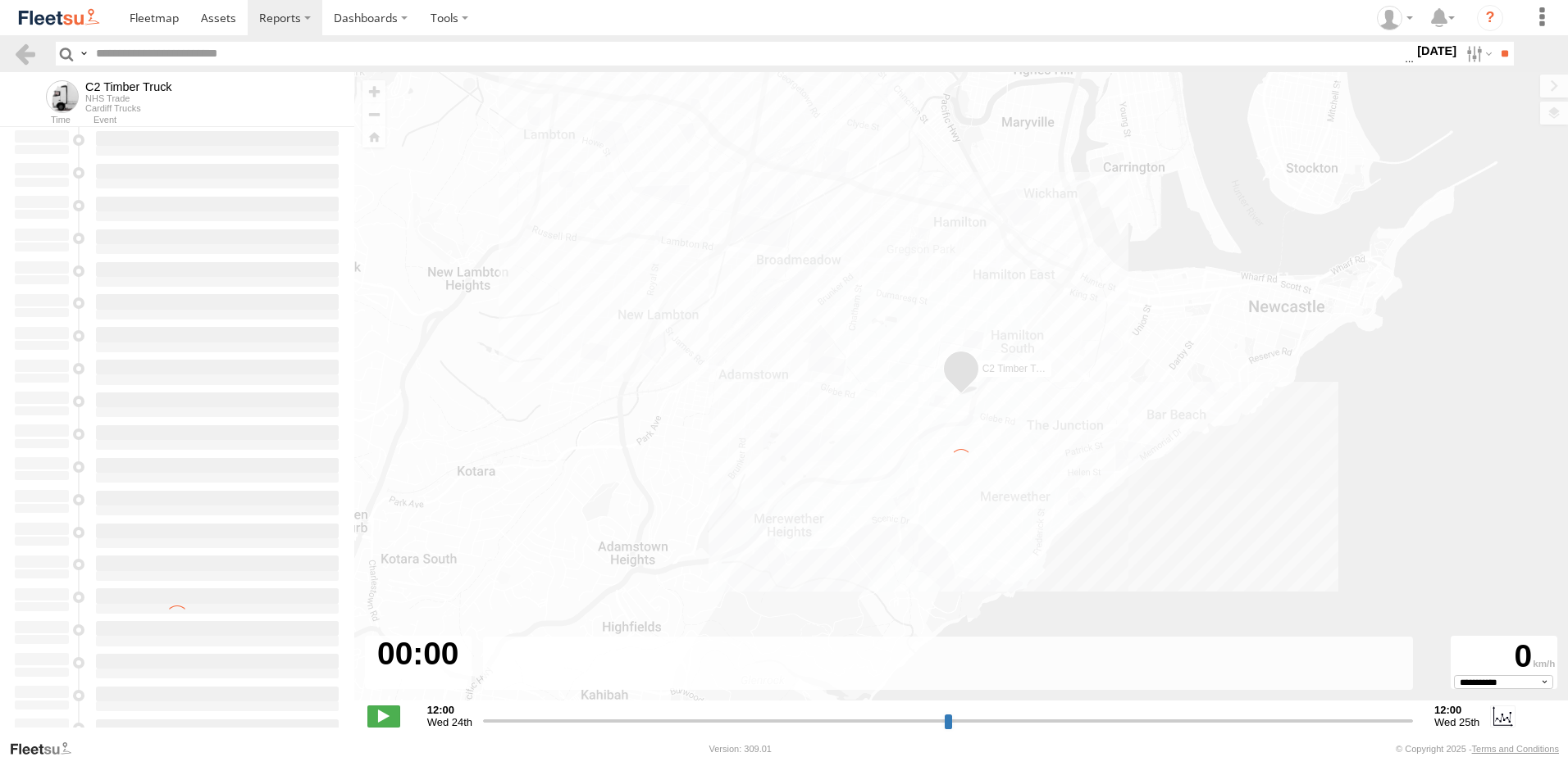
type input "**********"
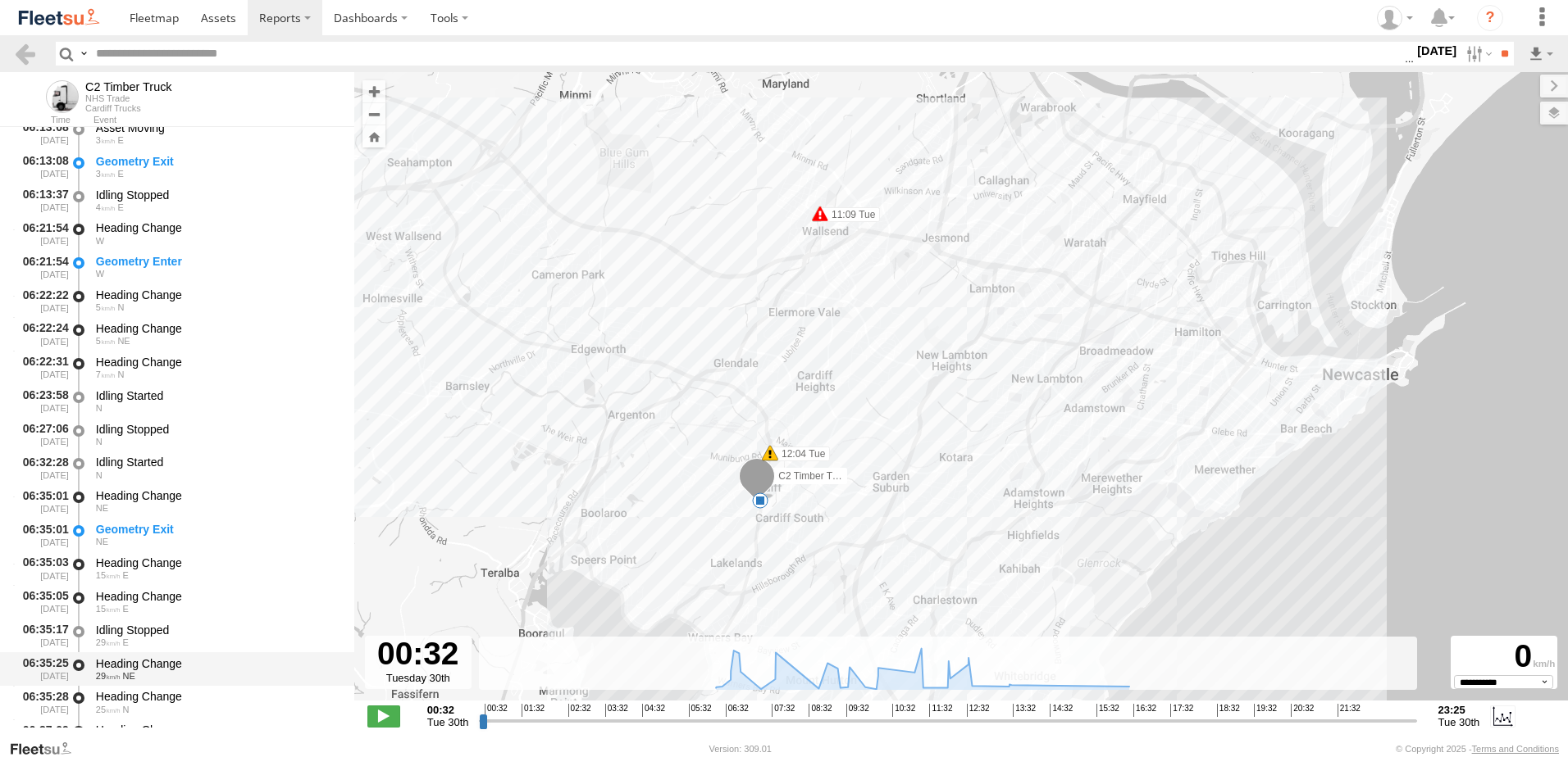
scroll to position [410, 0]
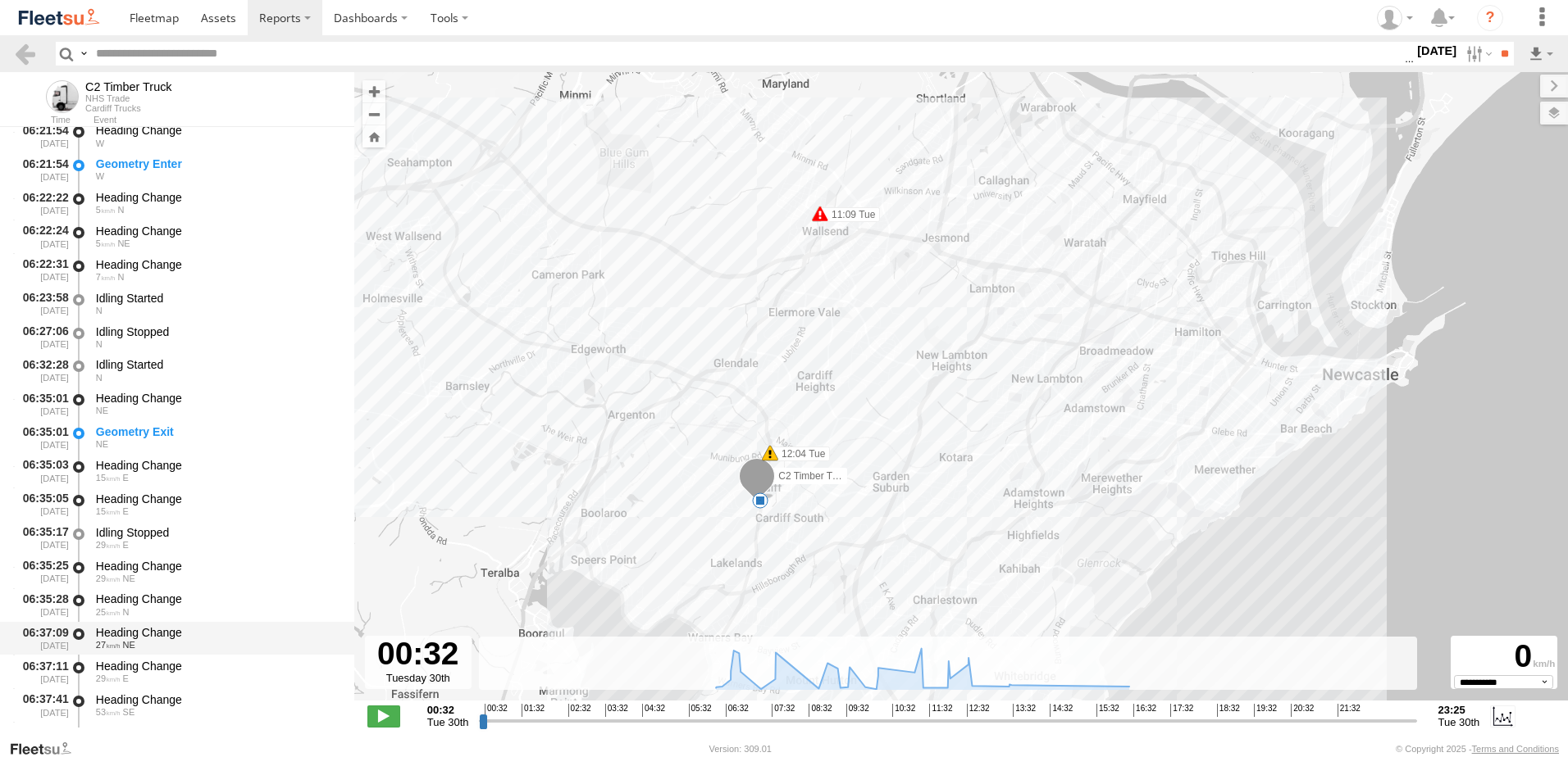
click at [125, 630] on div "Heading Change" at bounding box center [217, 632] width 243 height 15
click at [27, 56] on link at bounding box center [25, 53] width 24 height 24
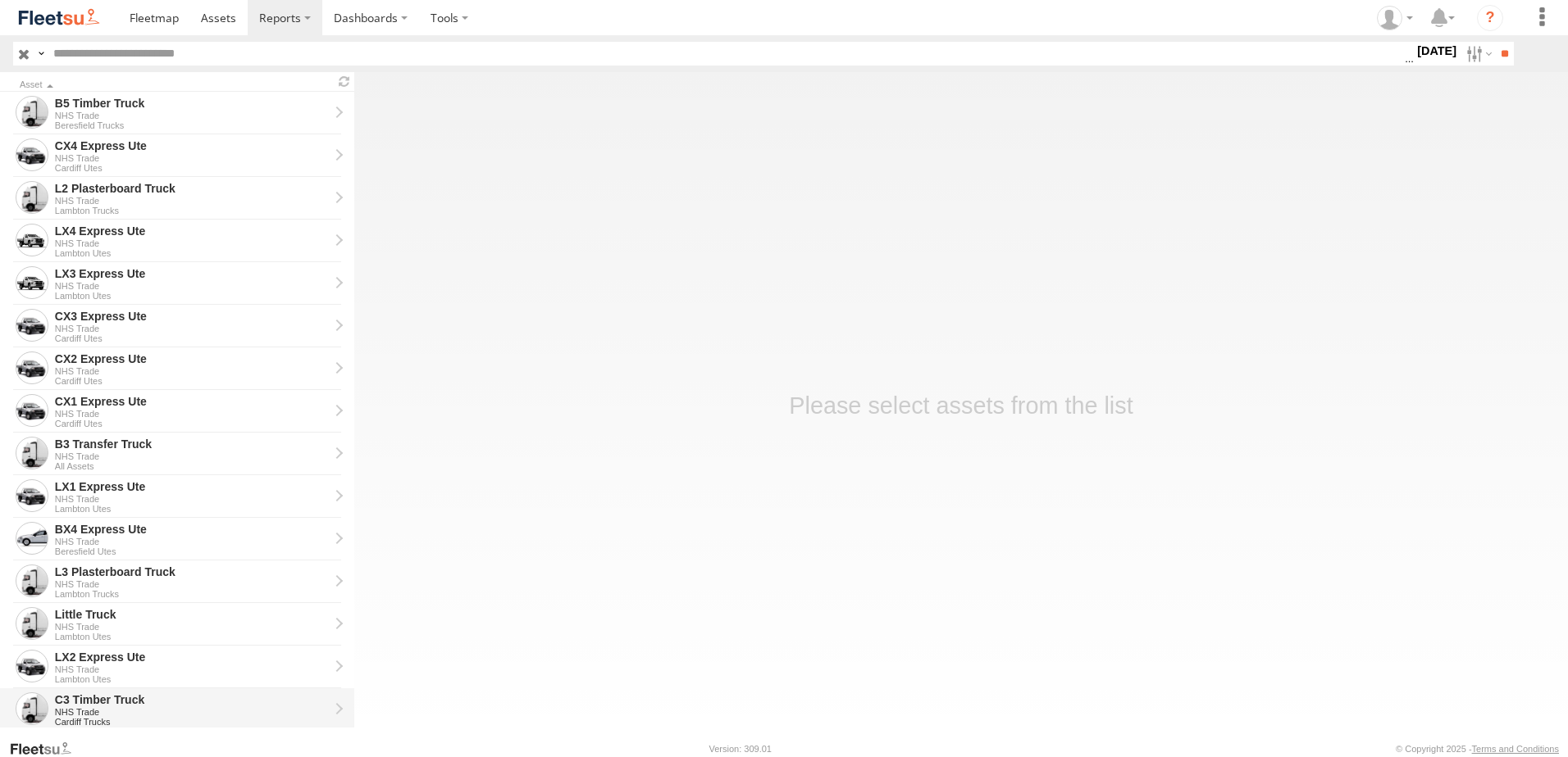
click at [99, 697] on div "C3 Timber Truck" at bounding box center [192, 700] width 274 height 15
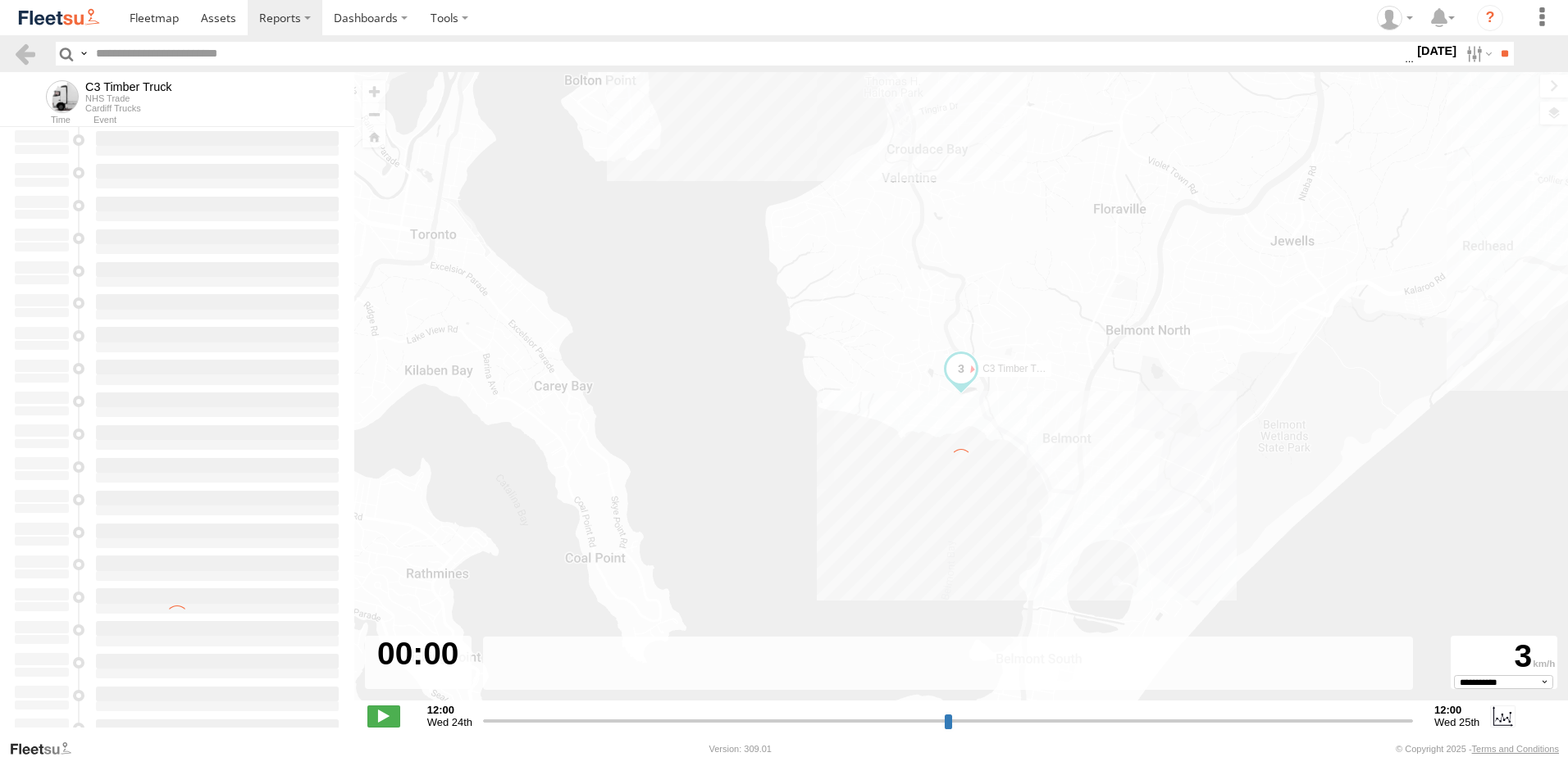
type input "**********"
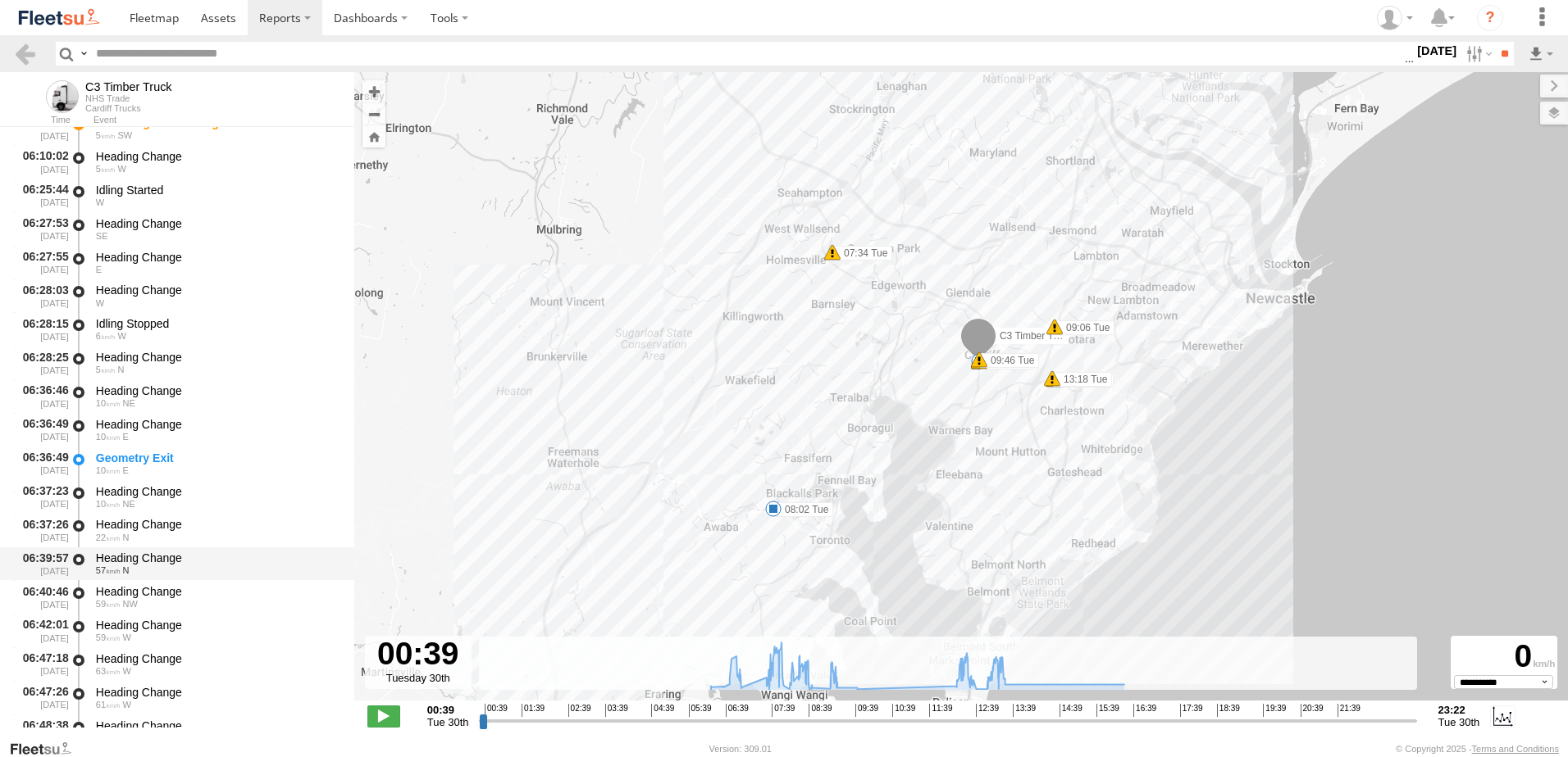
scroll to position [492, 0]
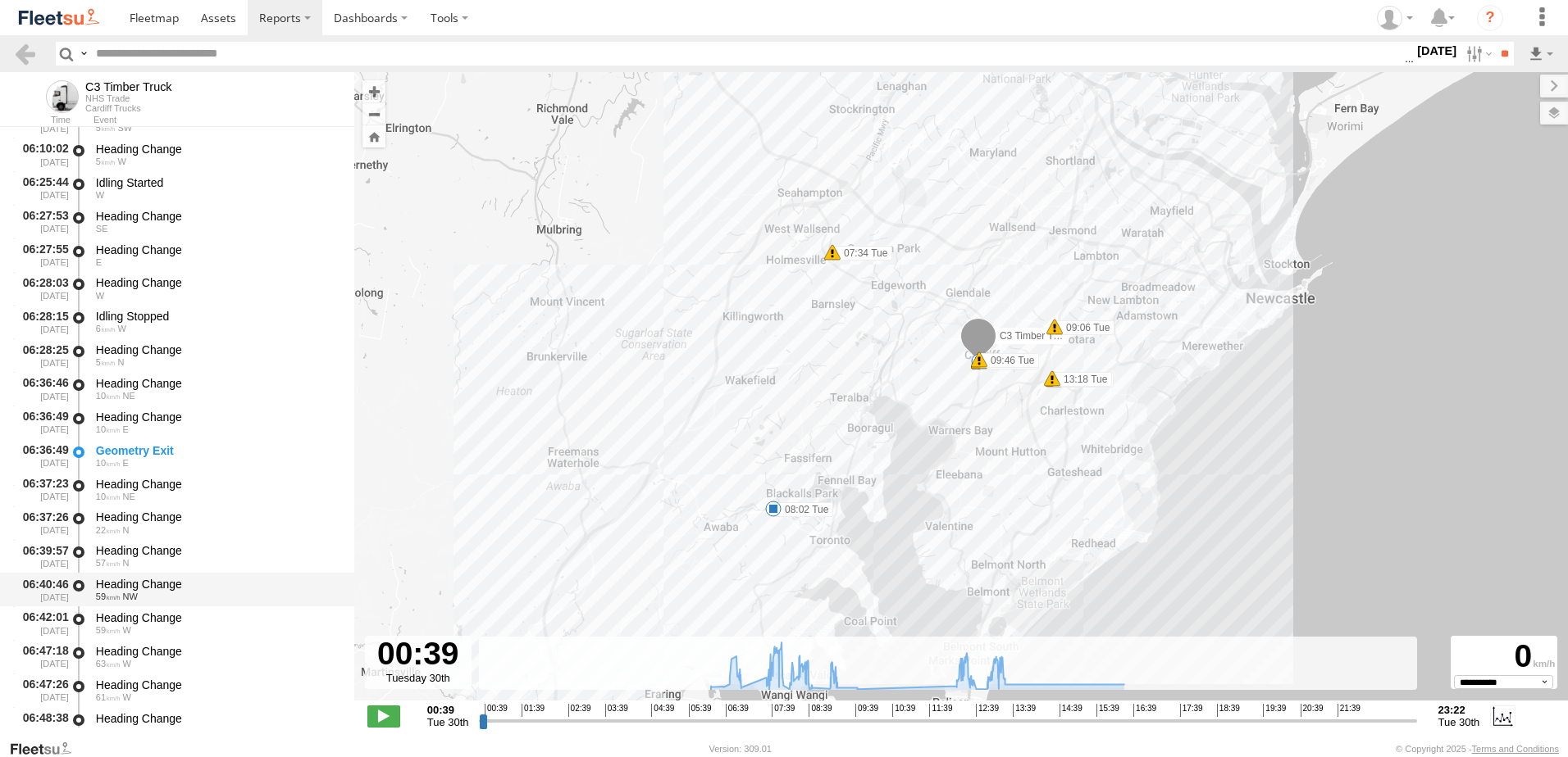
click at [132, 579] on div "Heading Change" at bounding box center [217, 584] width 243 height 15
click at [20, 49] on link at bounding box center [25, 53] width 24 height 24
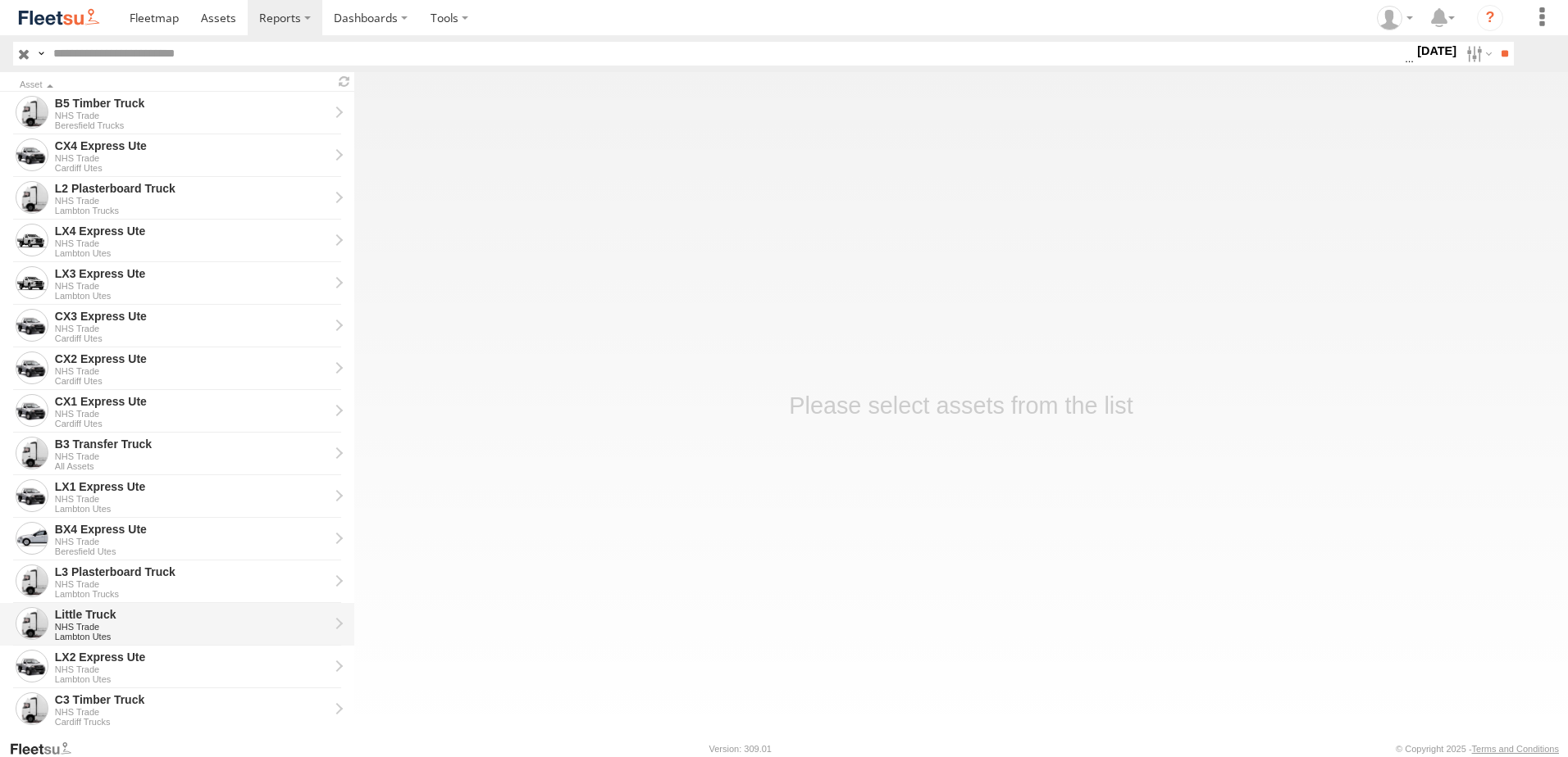
scroll to position [328, 0]
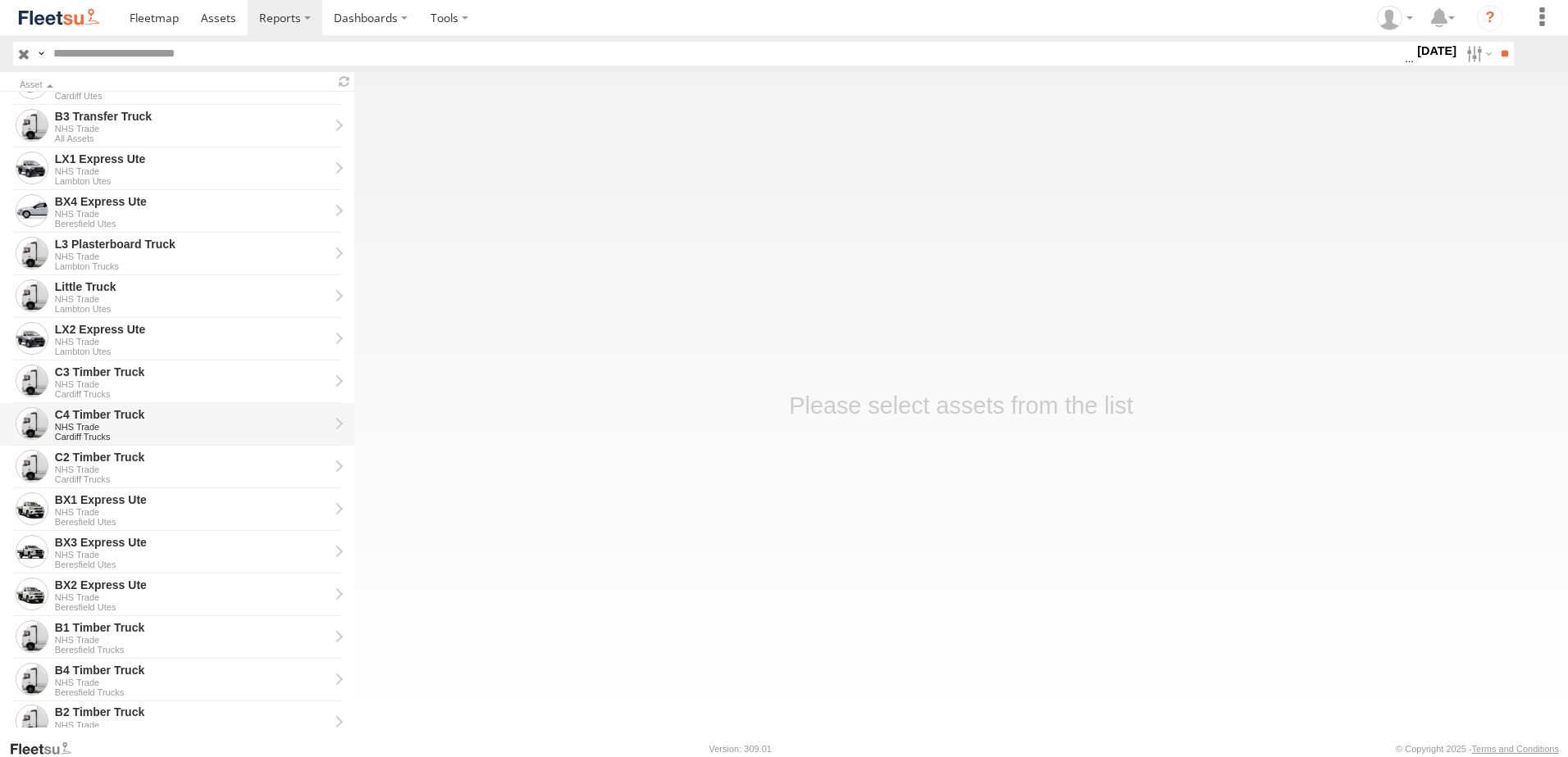
click at [91, 416] on div "C4 Timber Truck" at bounding box center [192, 414] width 274 height 15
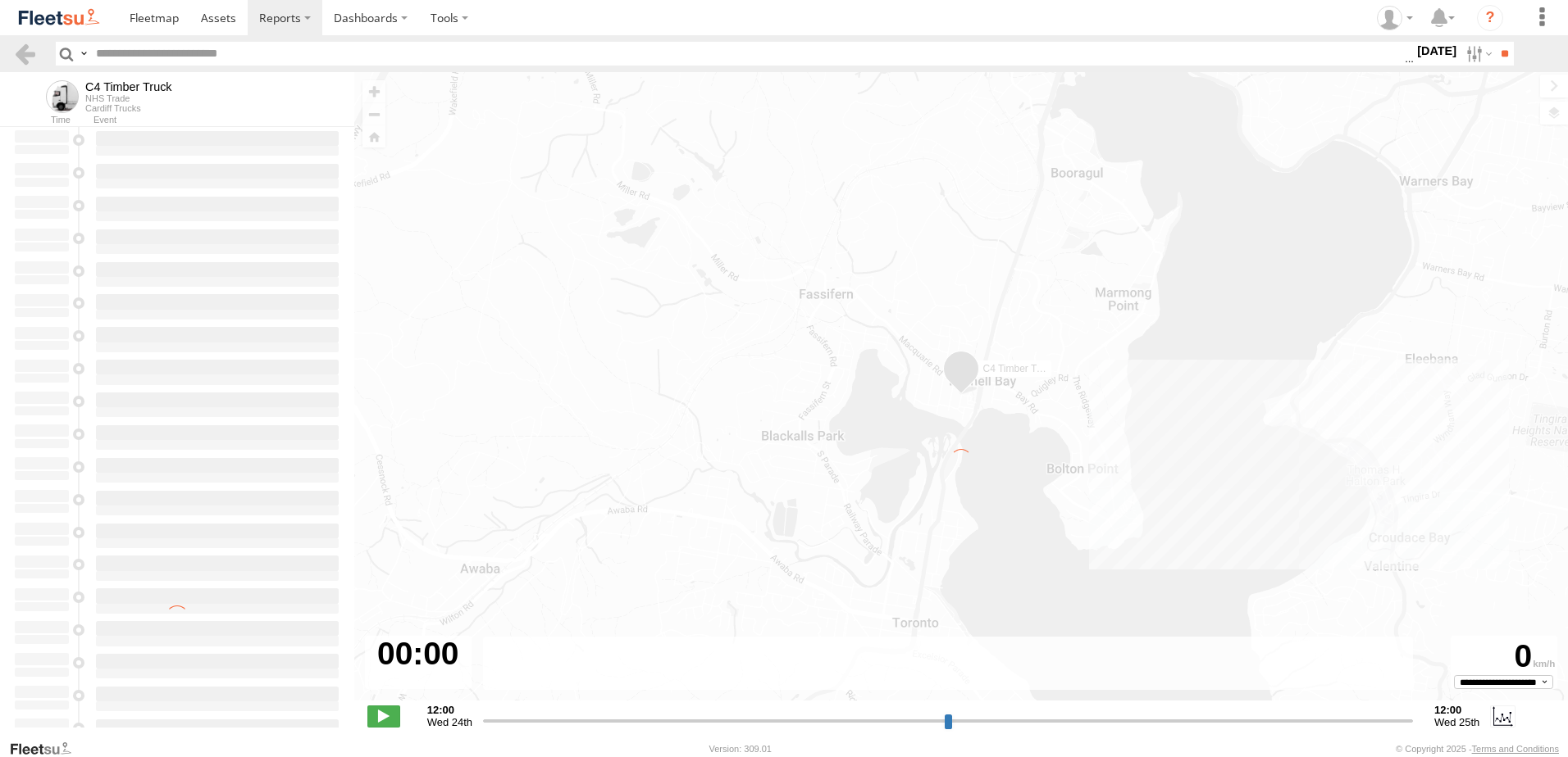
type input "**********"
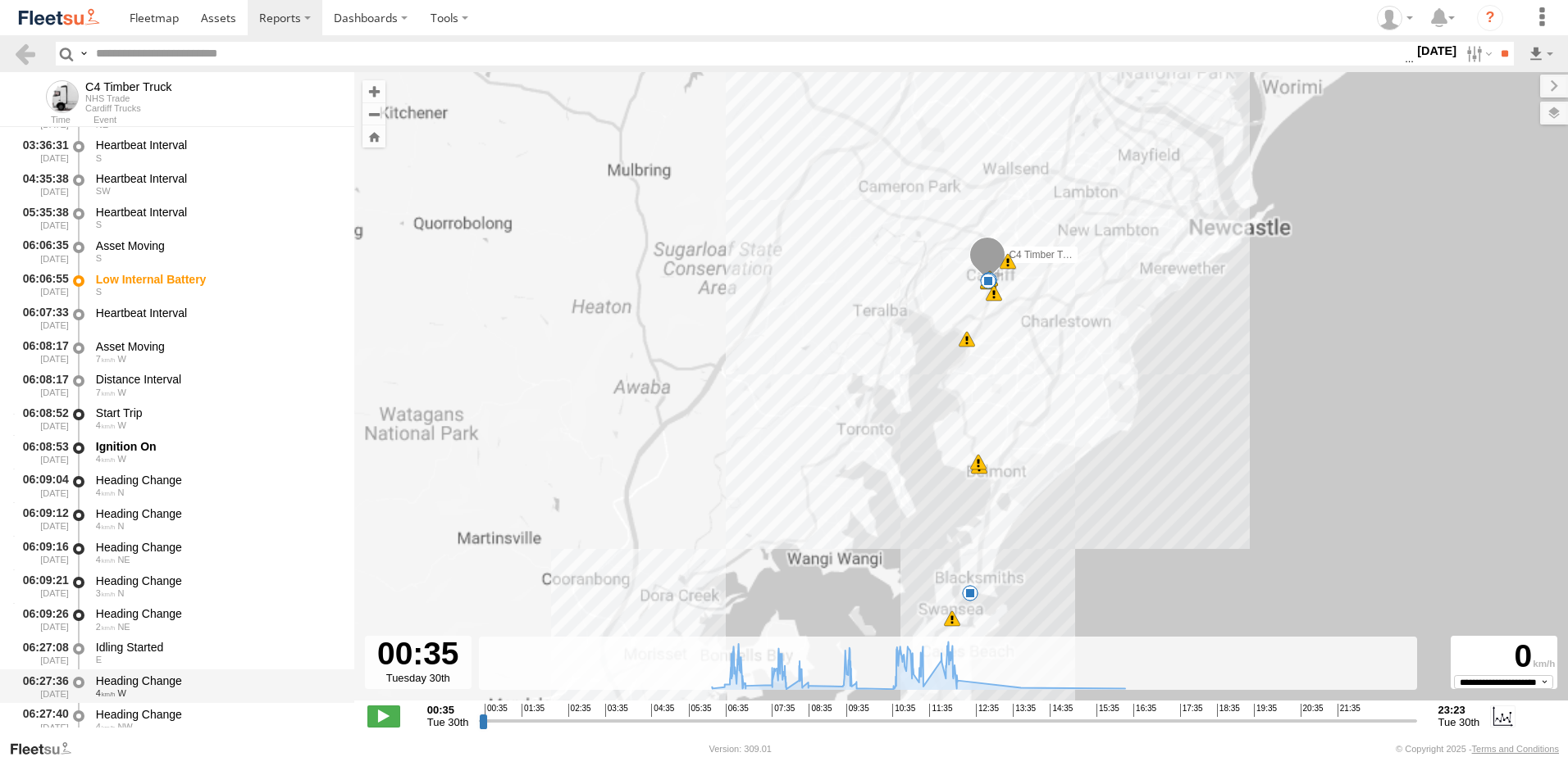
scroll to position [328, 0]
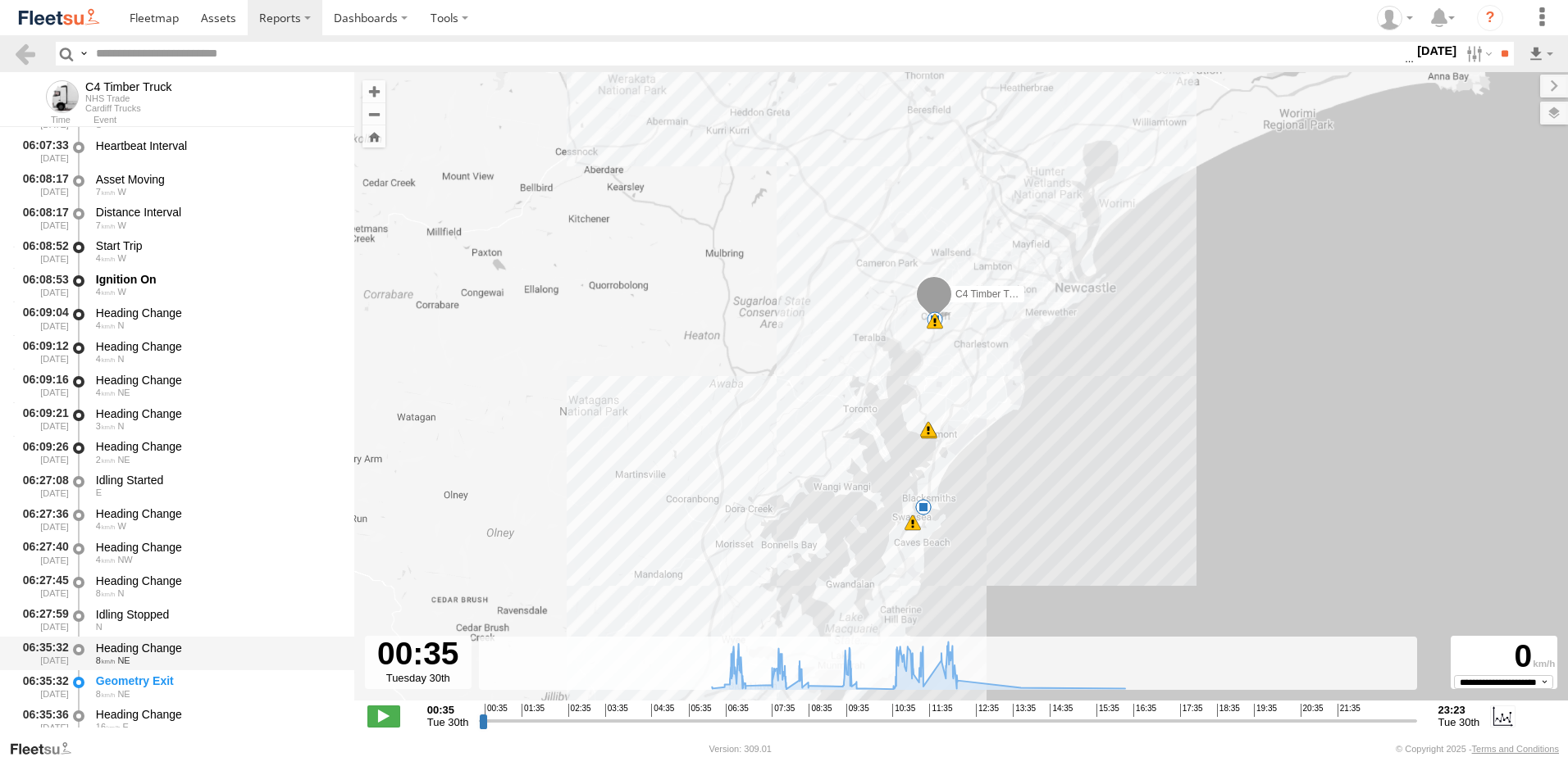
click at [159, 646] on div "Heading Change" at bounding box center [217, 648] width 243 height 15
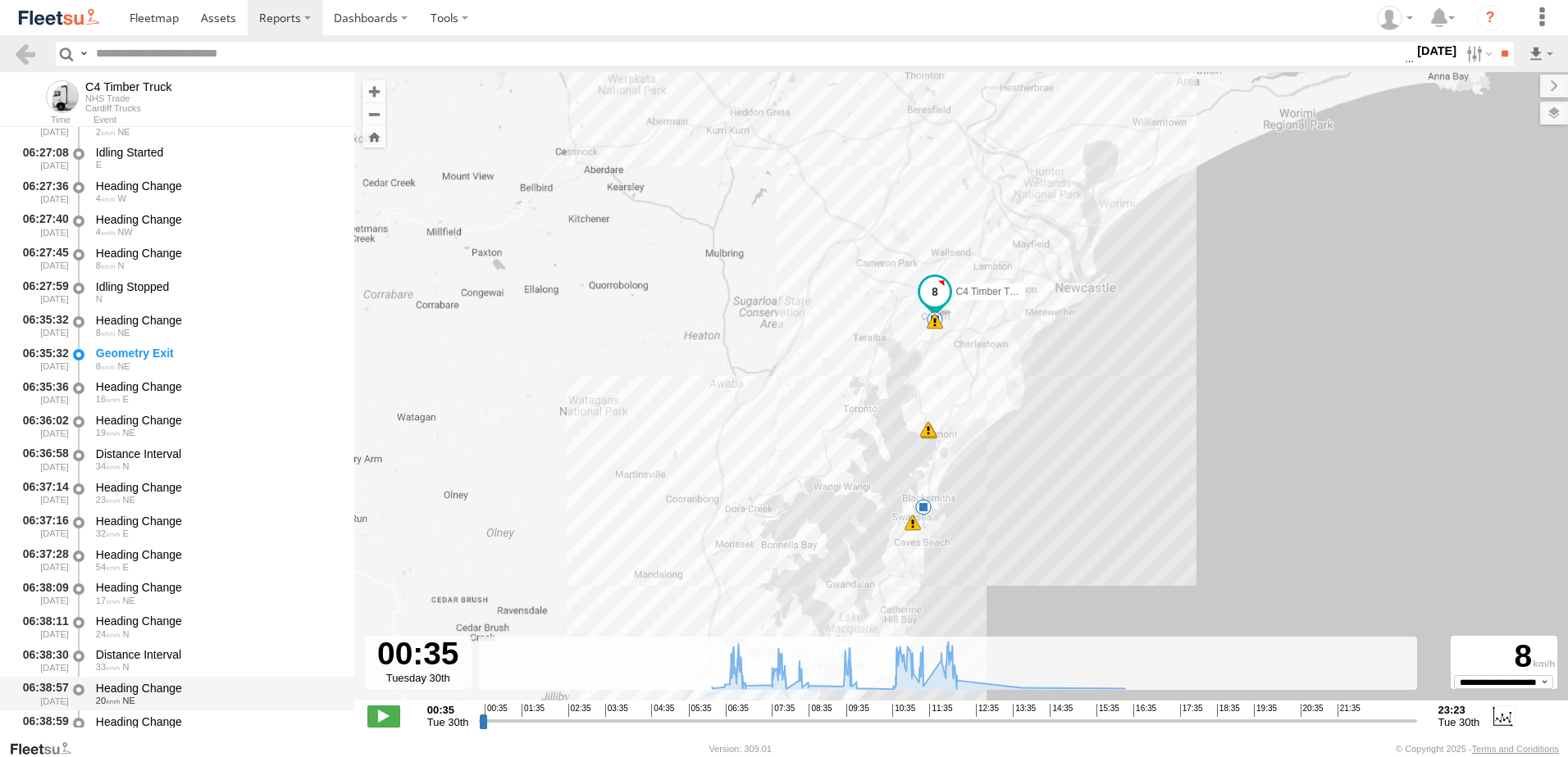
click at [133, 688] on div "Heading Change" at bounding box center [217, 688] width 243 height 15
click at [27, 51] on link at bounding box center [25, 53] width 24 height 24
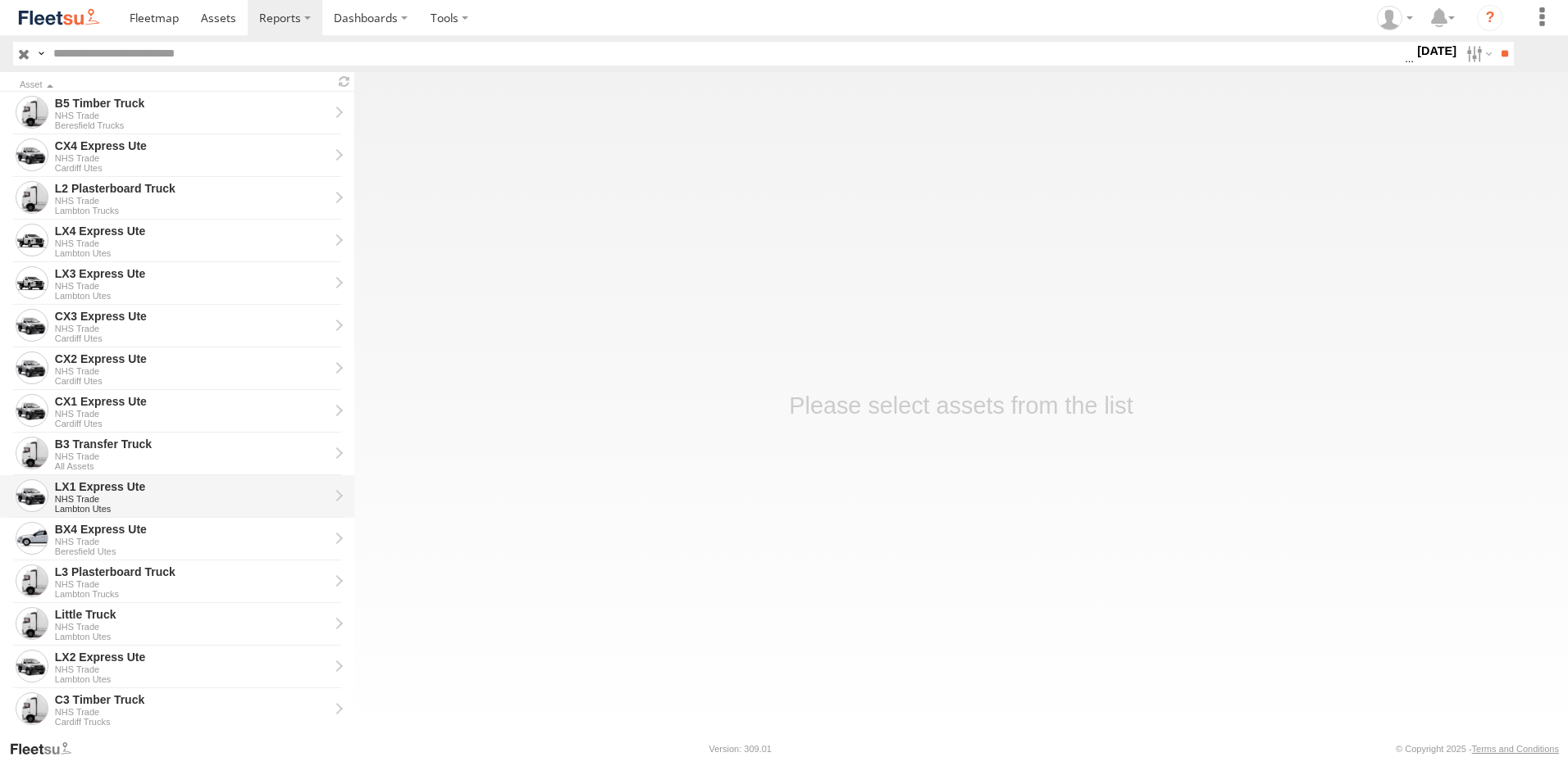
click at [92, 493] on div "LX1 Express Ute" at bounding box center [192, 487] width 274 height 15
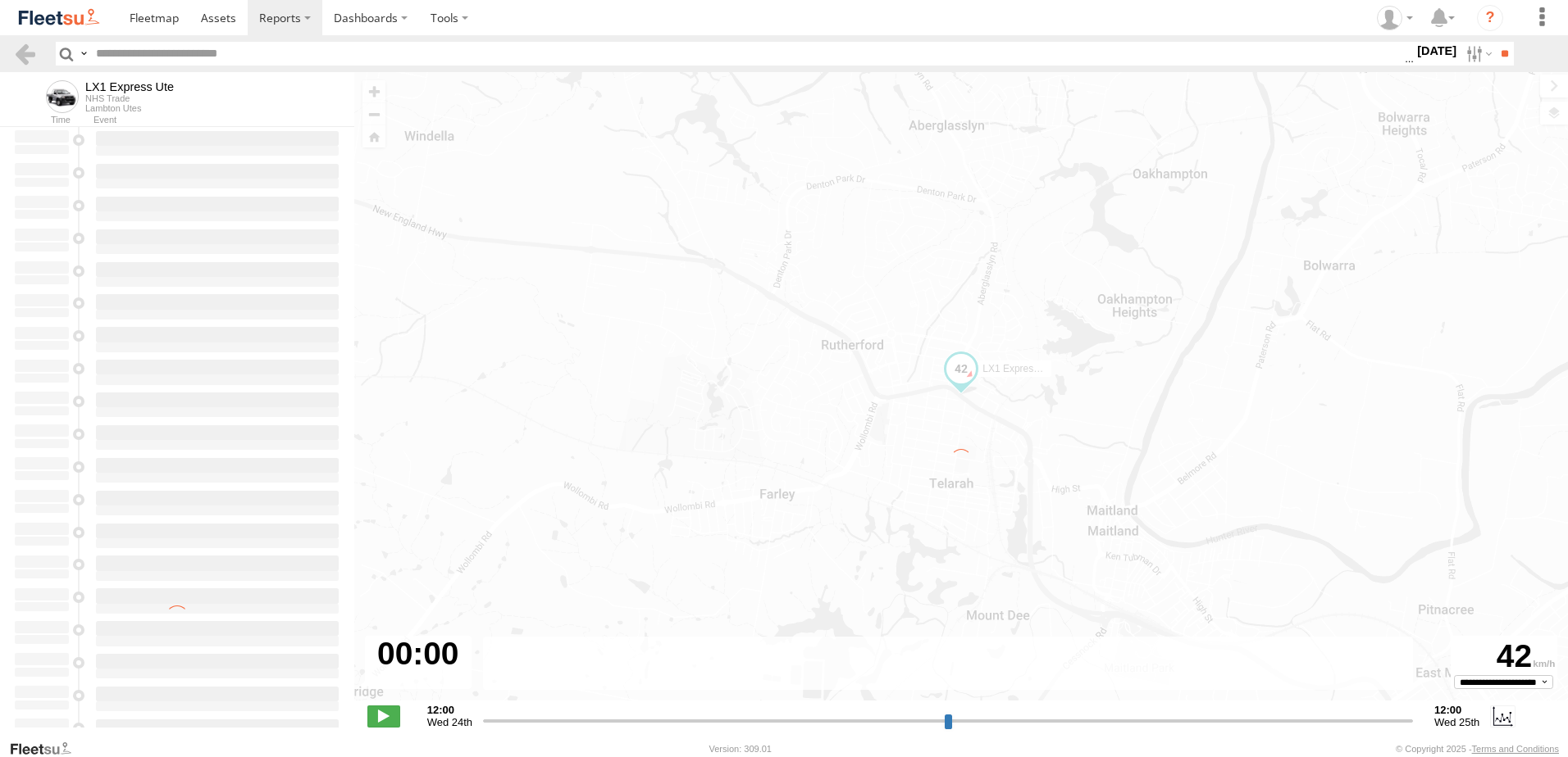
type input "**********"
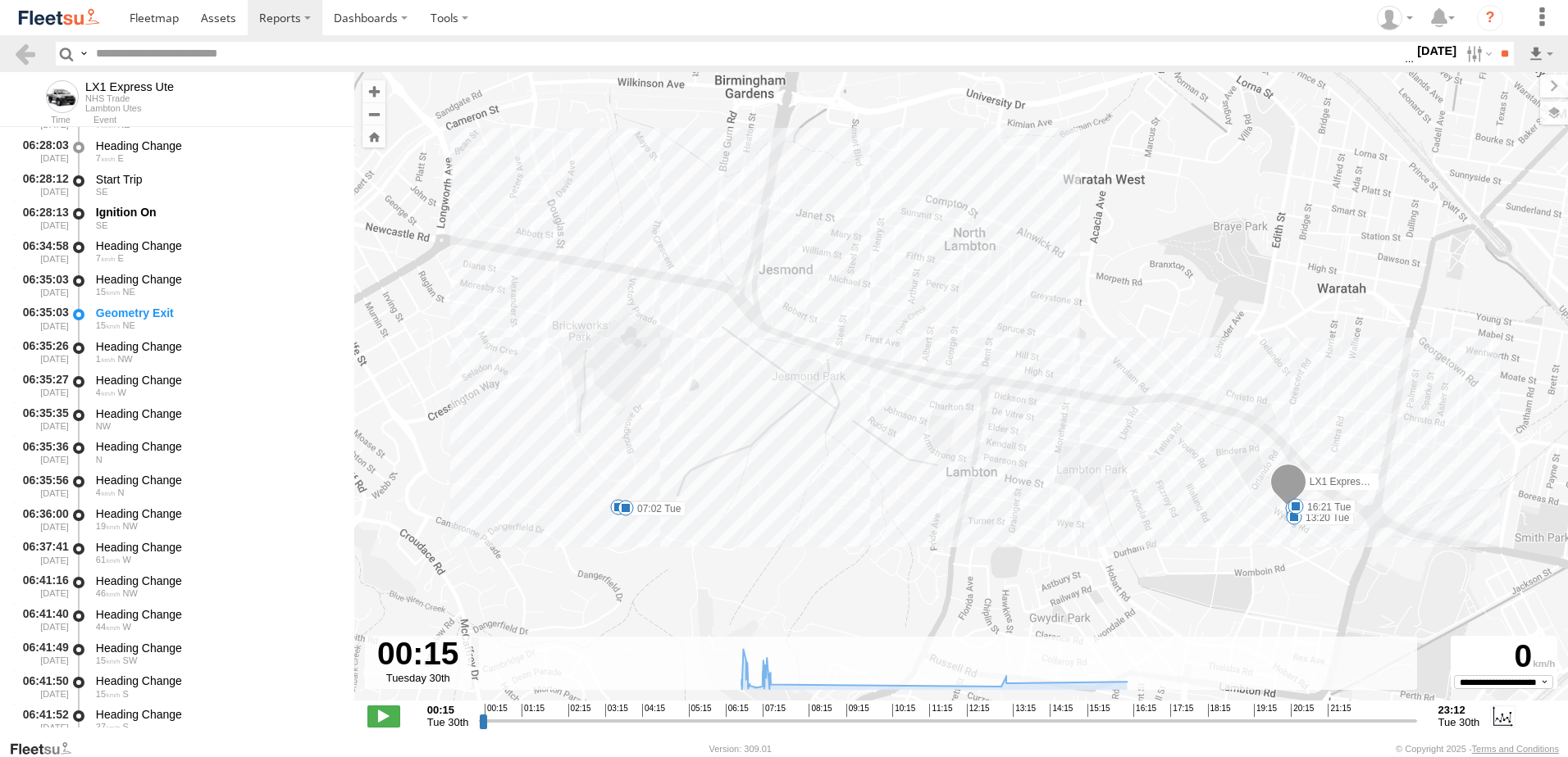
scroll to position [655, 0]
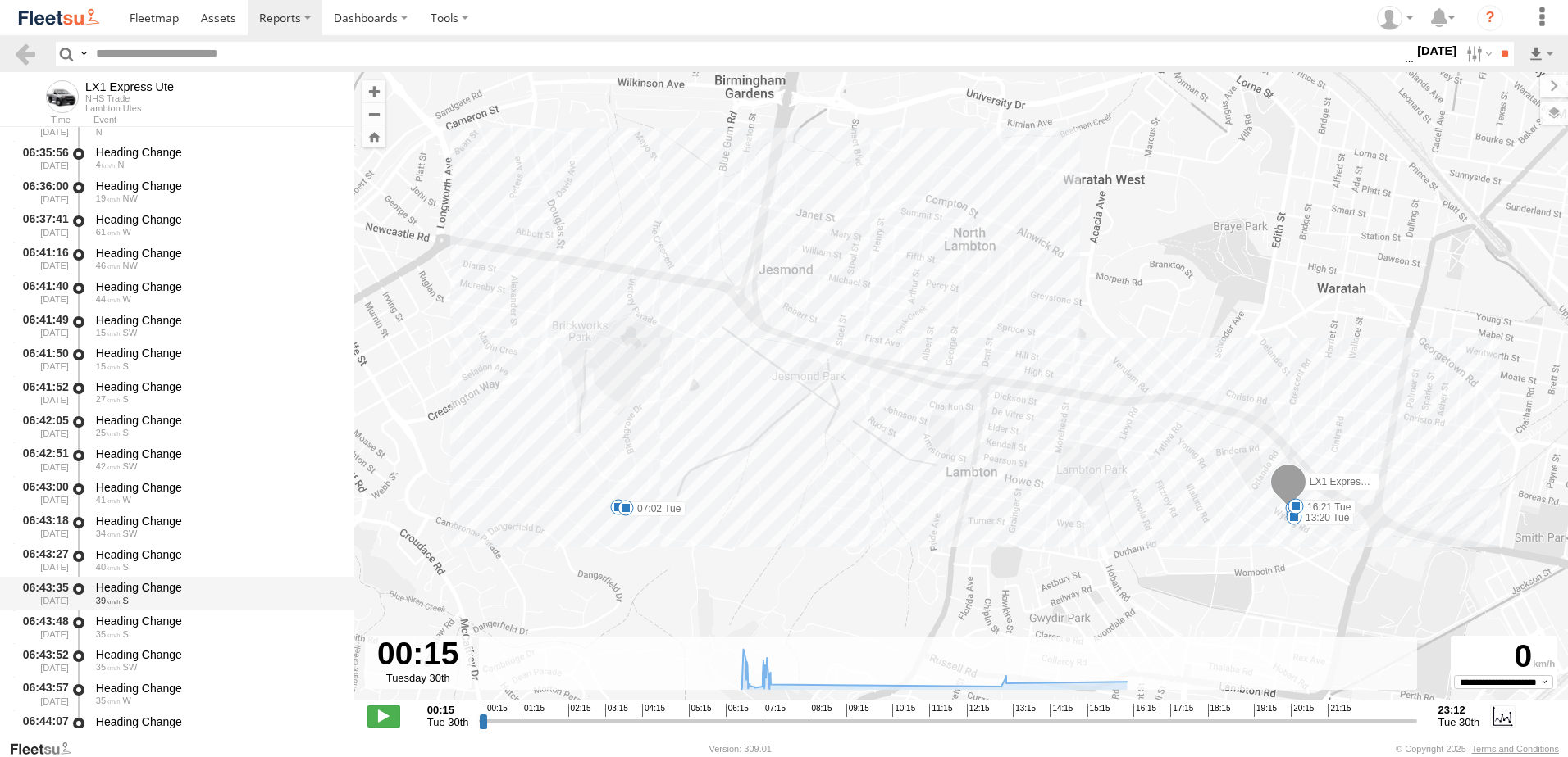
click at [131, 587] on div "Heading Change" at bounding box center [217, 587] width 243 height 15
click at [19, 56] on link at bounding box center [25, 53] width 24 height 24
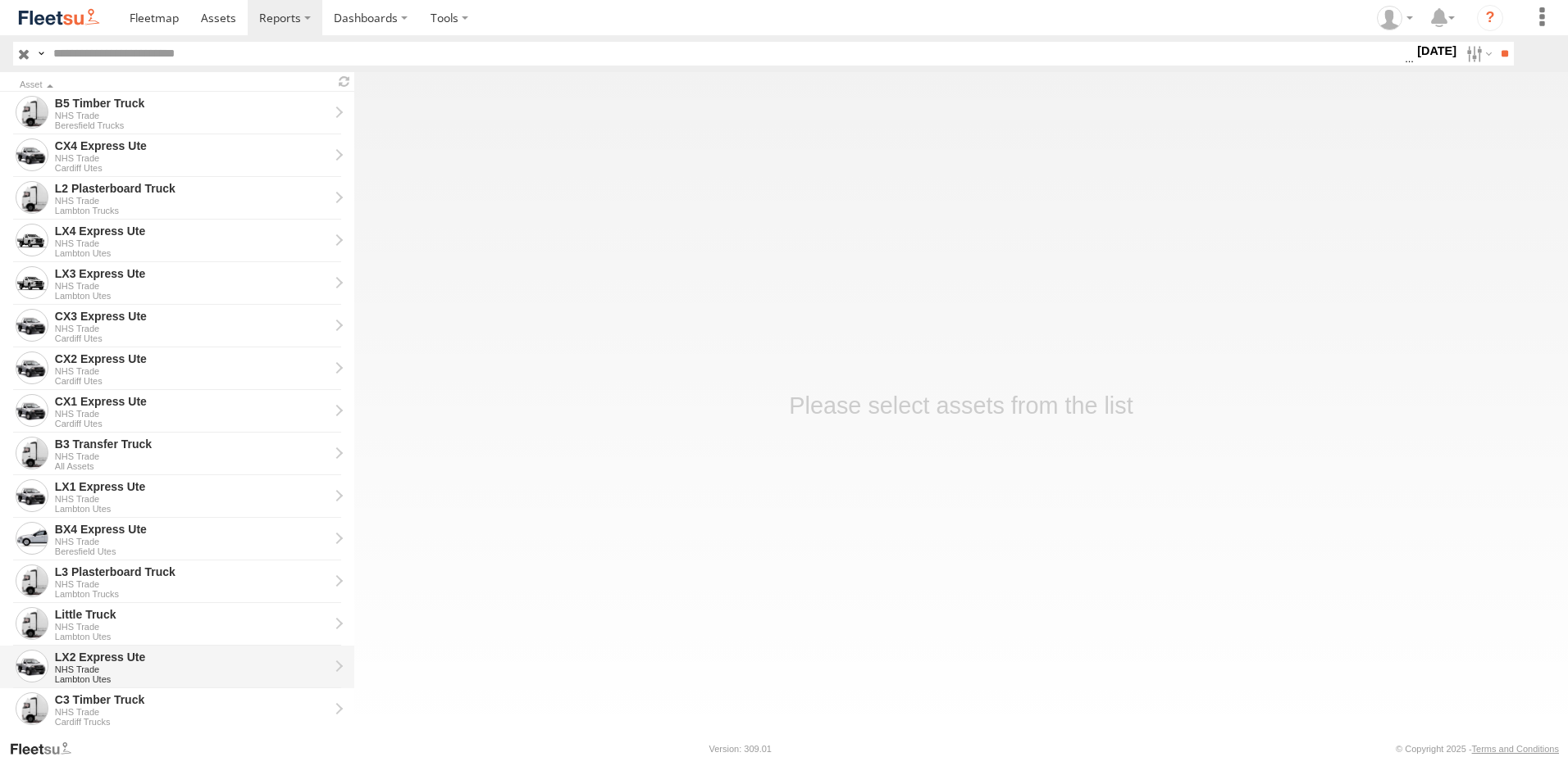
click at [96, 663] on div "LX2 Express Ute" at bounding box center [192, 657] width 274 height 15
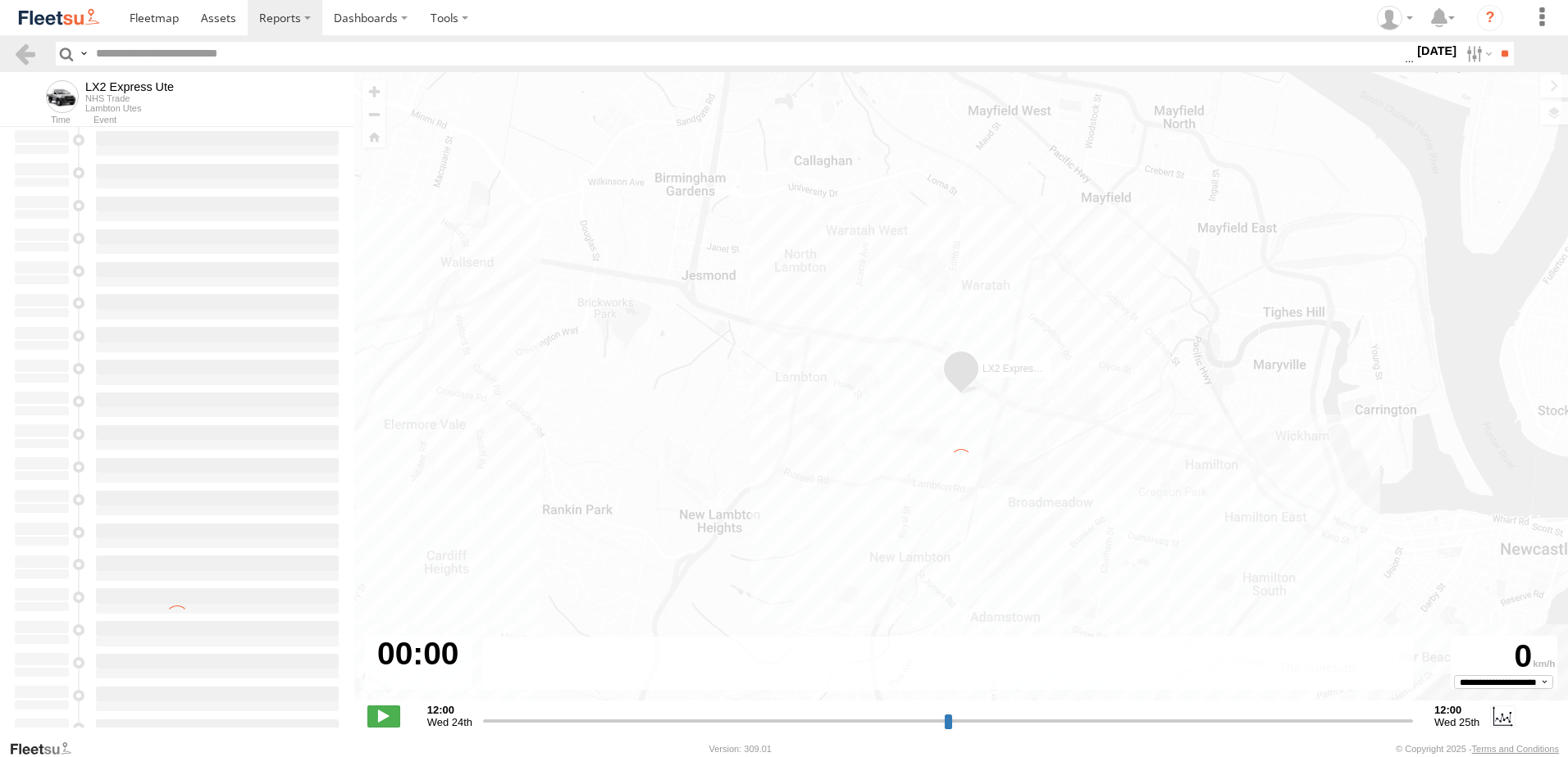
type input "**********"
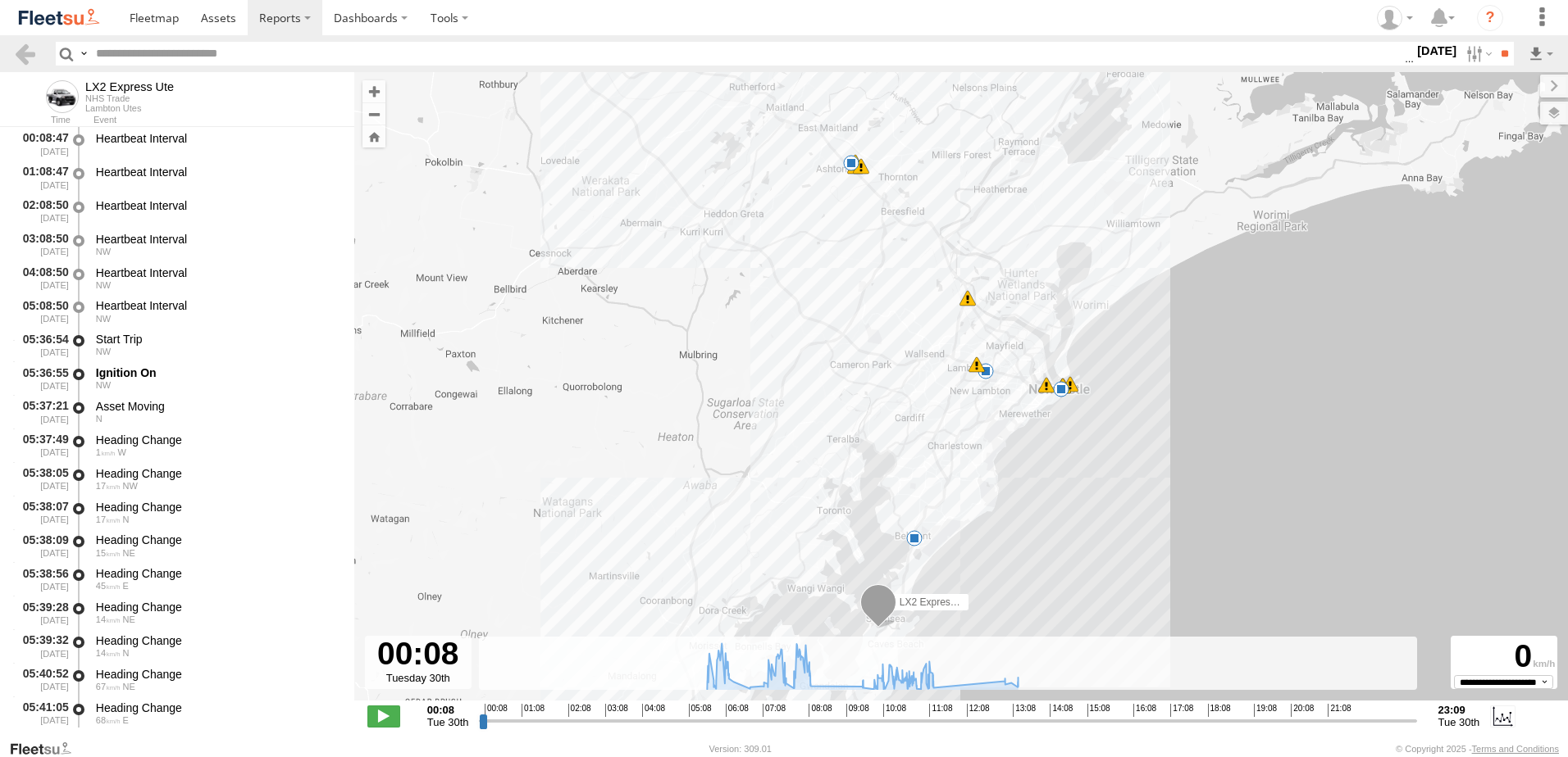
scroll to position [328, 0]
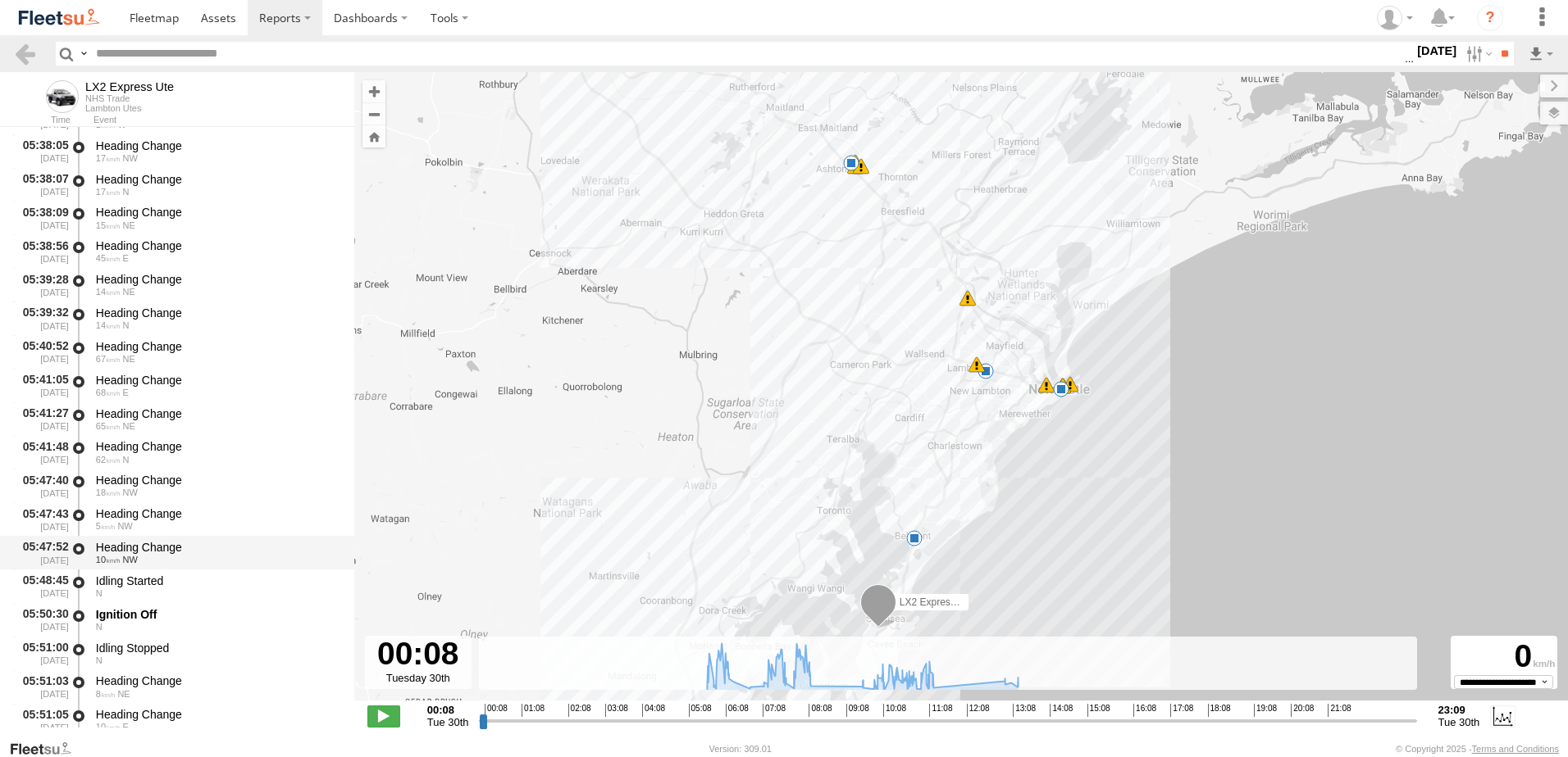
click at [141, 548] on div "Heading Change" at bounding box center [217, 548] width 243 height 15
click at [25, 53] on link at bounding box center [25, 53] width 24 height 24
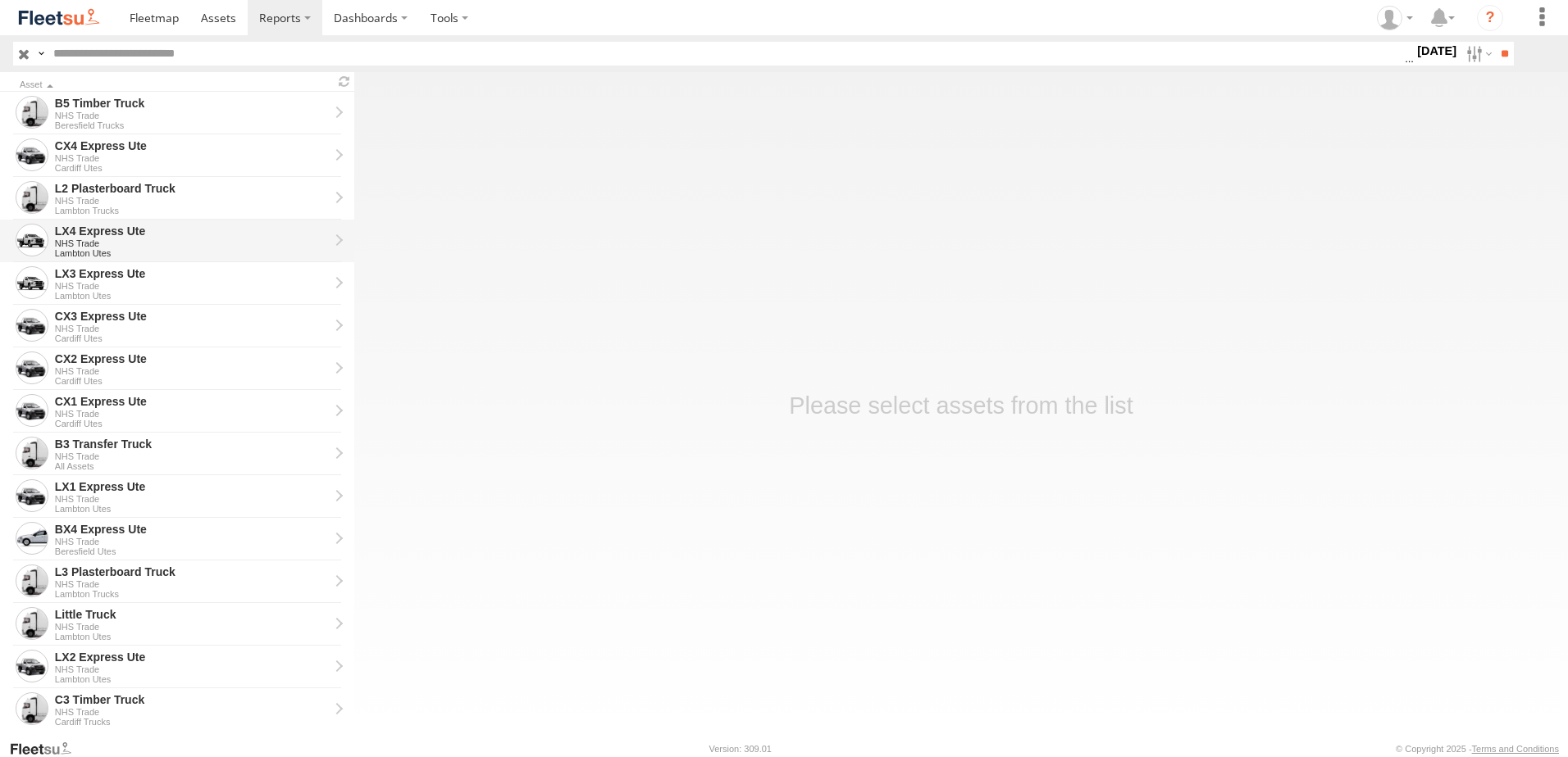
click at [126, 236] on div "LX4 Express Ute" at bounding box center [192, 231] width 274 height 15
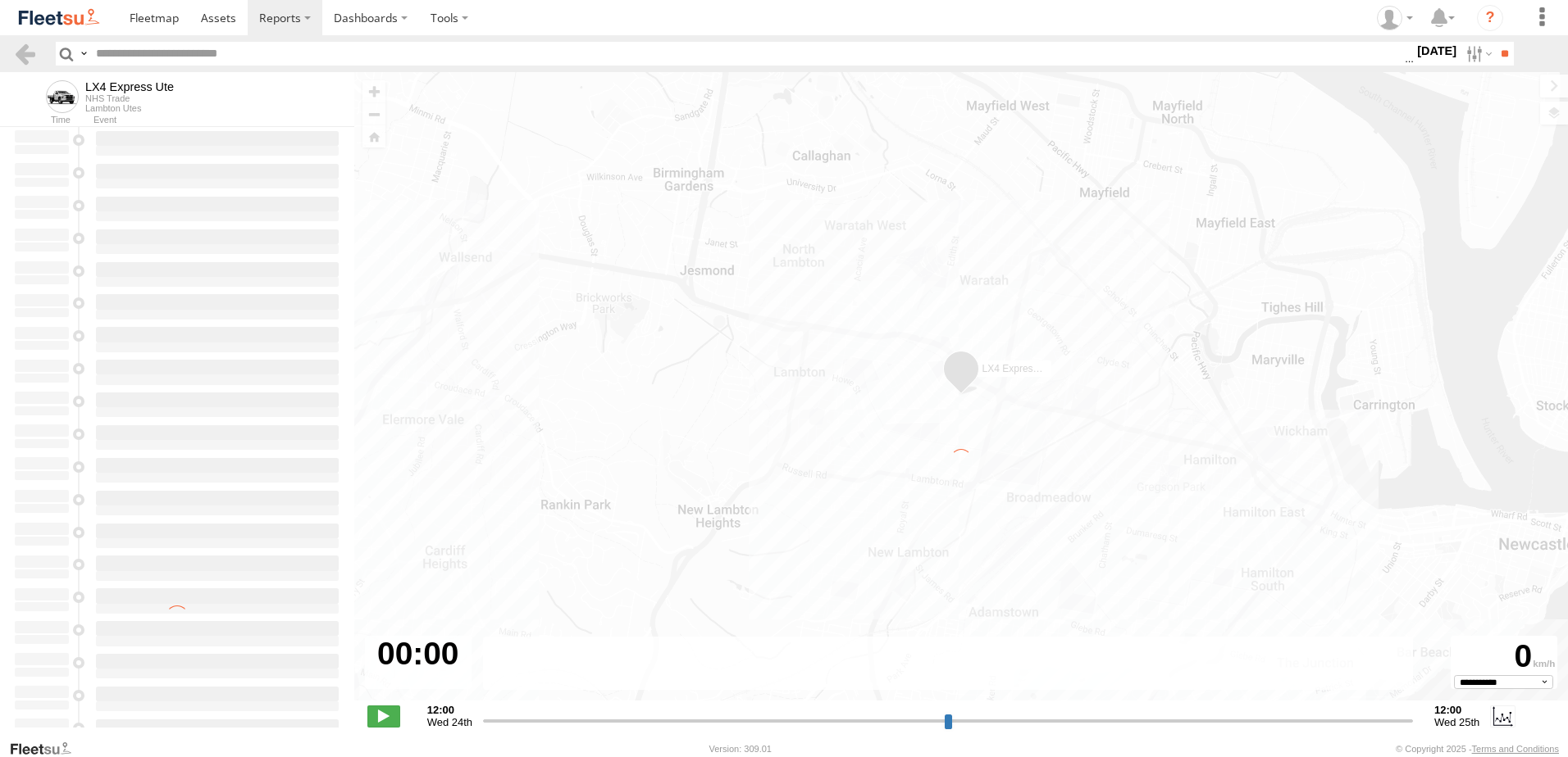
type input "**********"
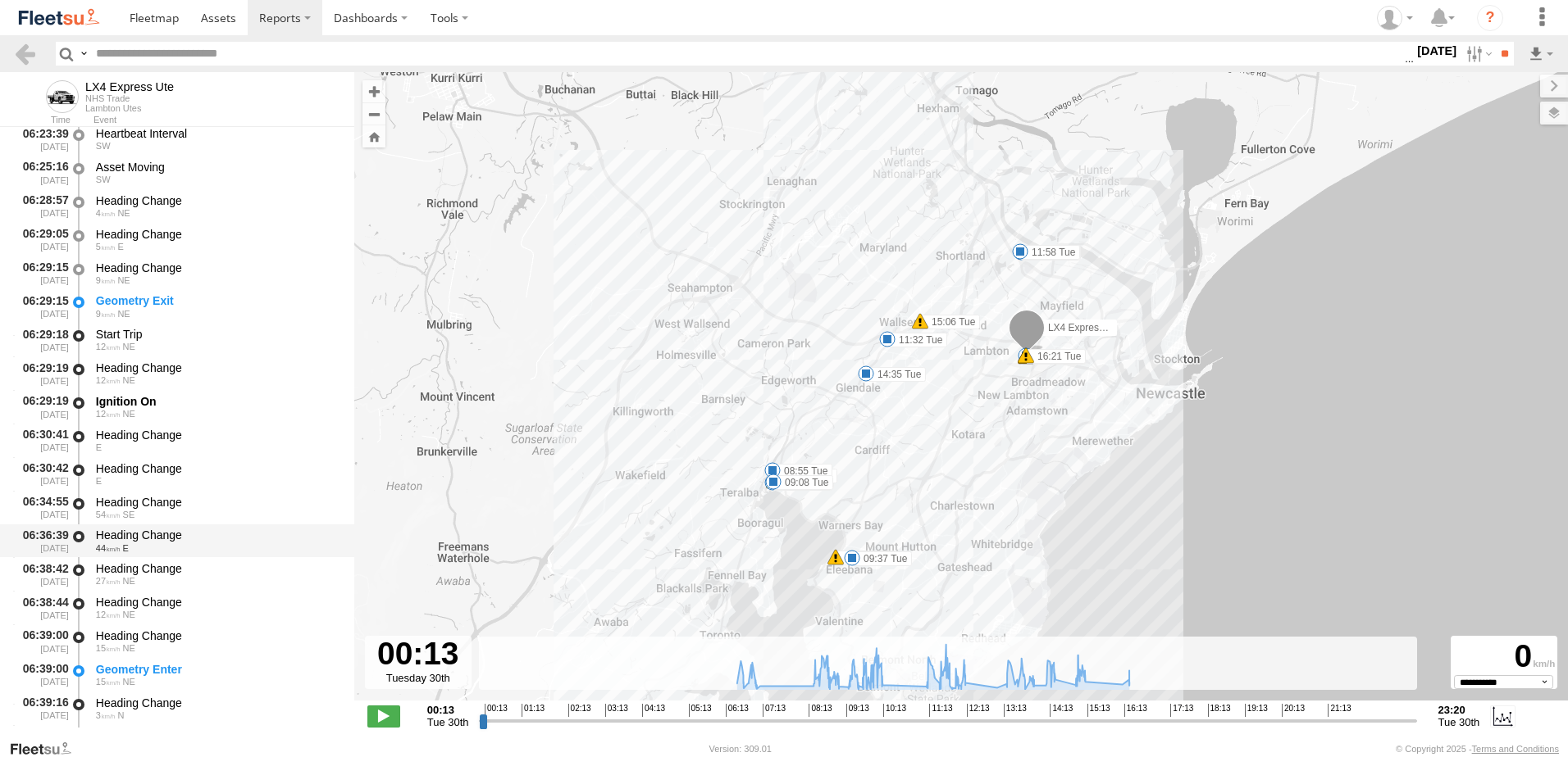
scroll to position [246, 0]
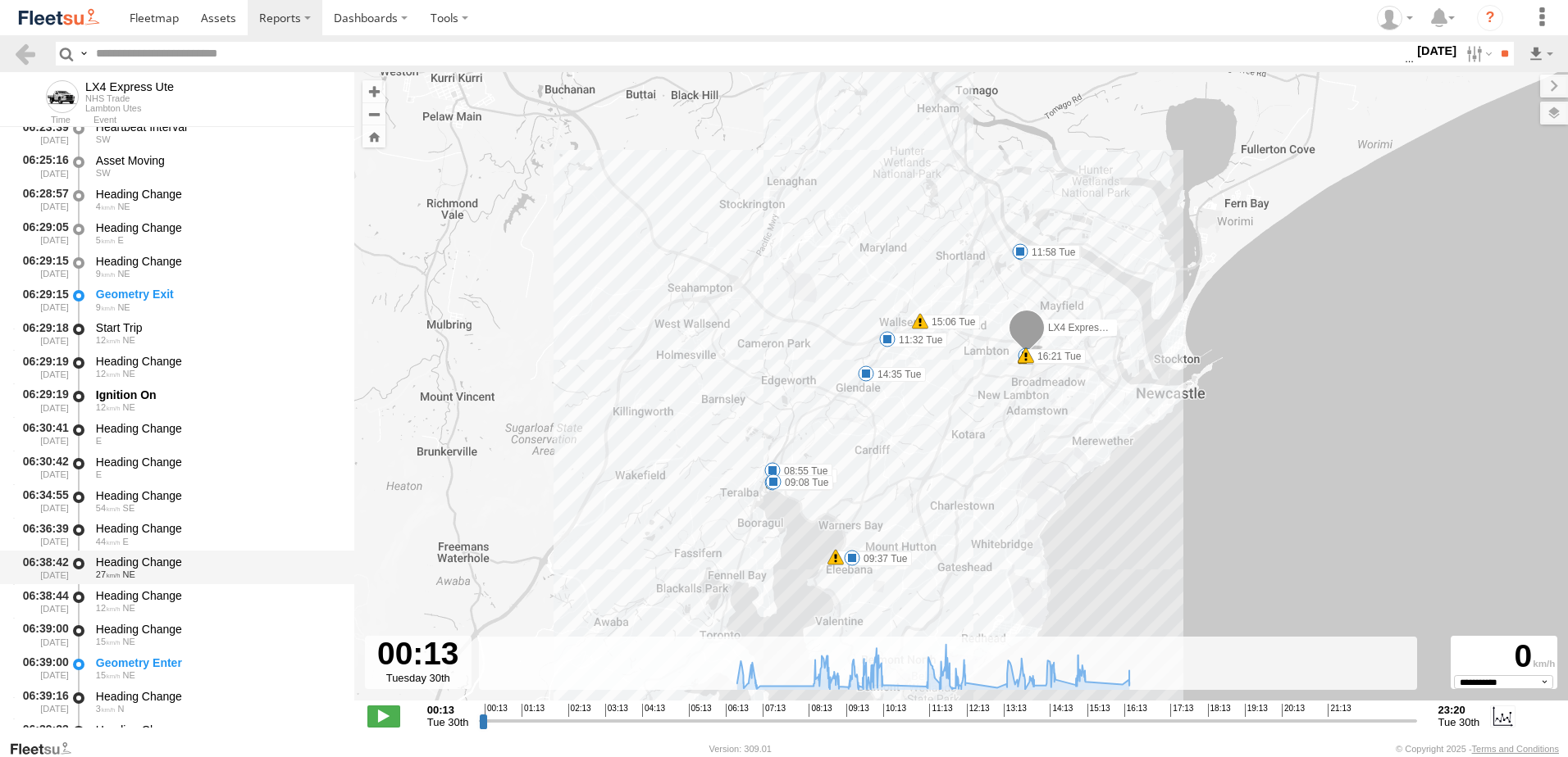
click at [145, 563] on div "Heading Change" at bounding box center [217, 562] width 243 height 15
click at [26, 45] on link at bounding box center [25, 53] width 24 height 24
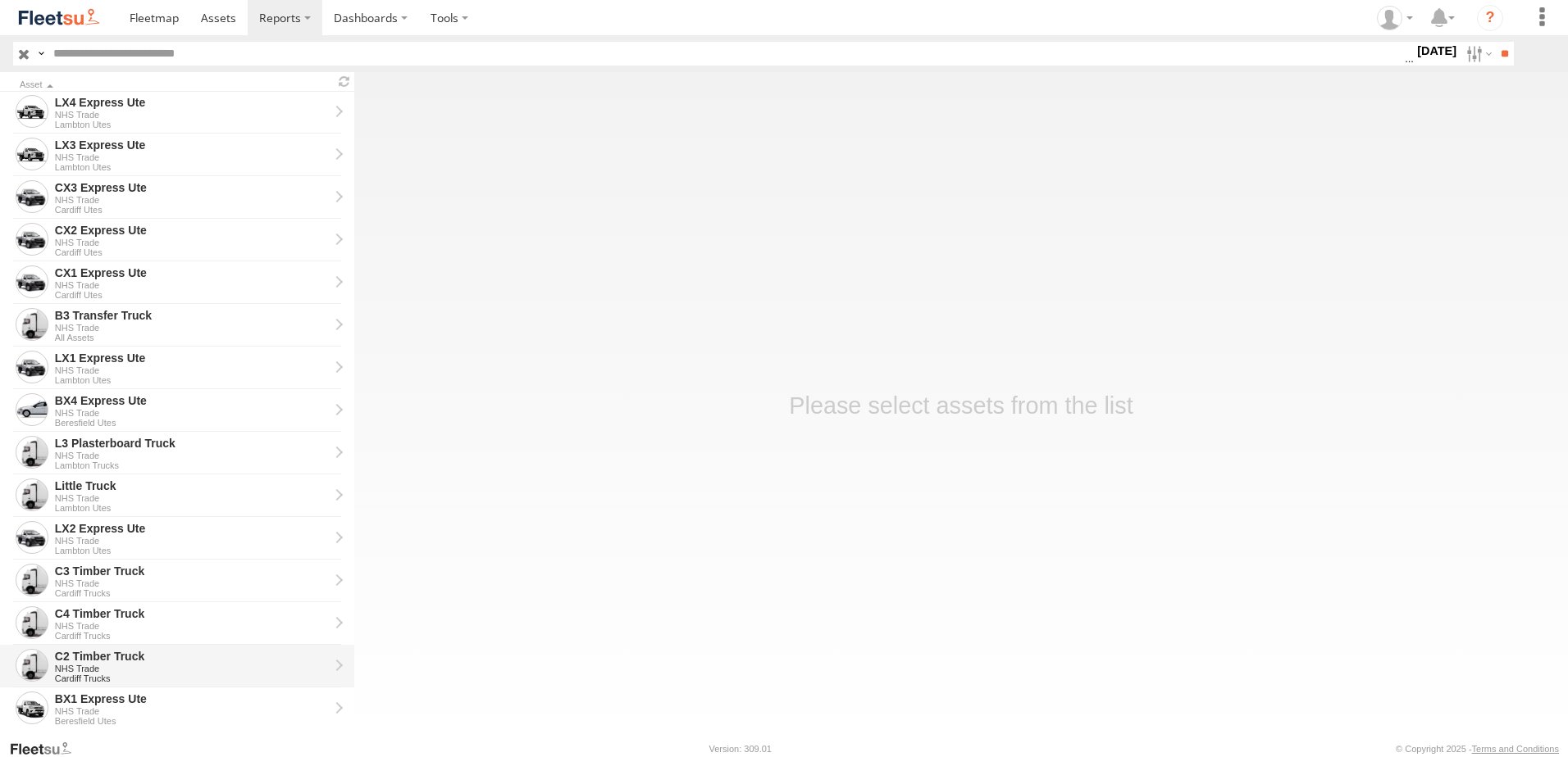
scroll to position [124, 0]
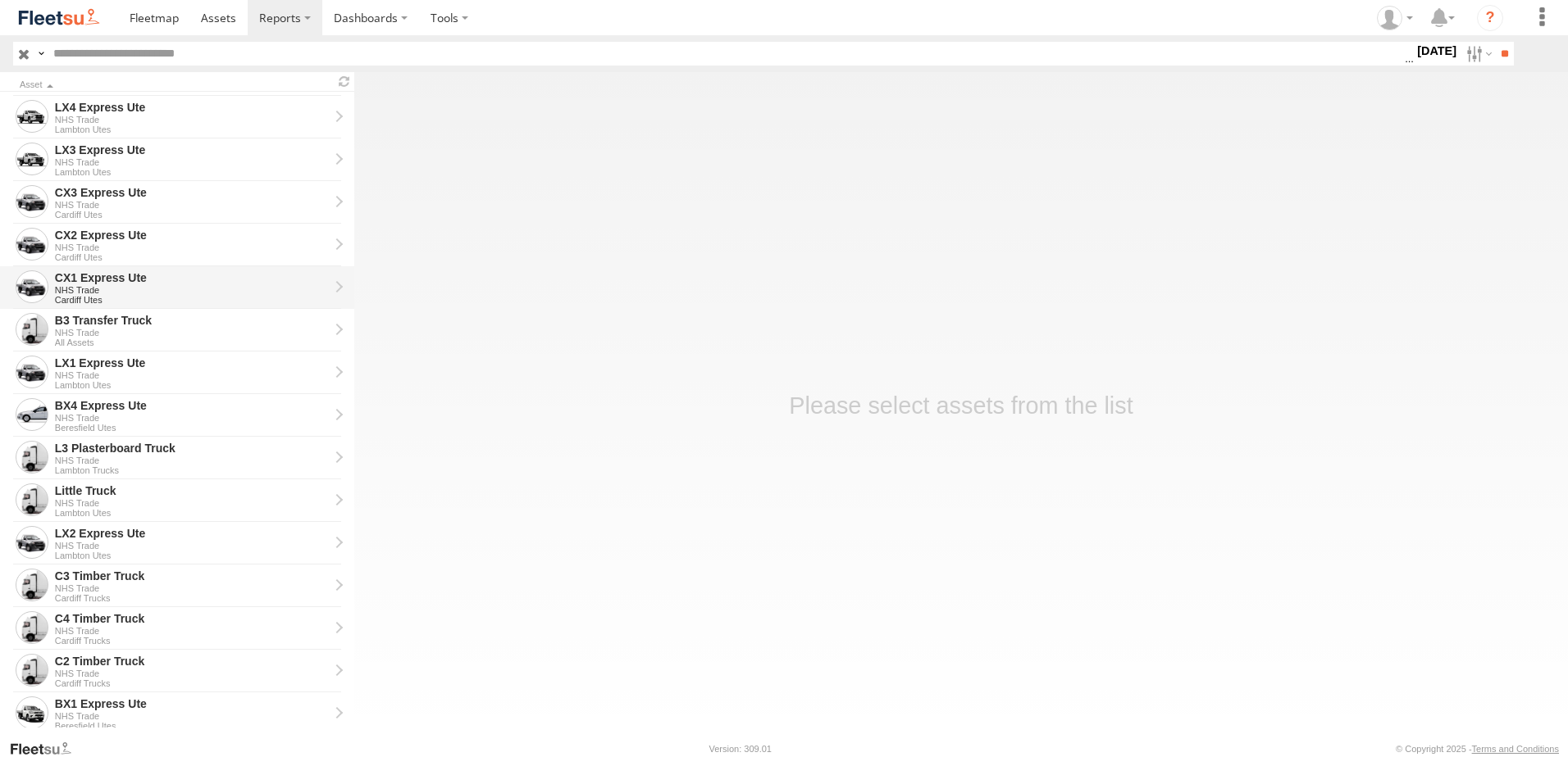
click at [100, 276] on div "CX1 Express Ute" at bounding box center [192, 277] width 274 height 15
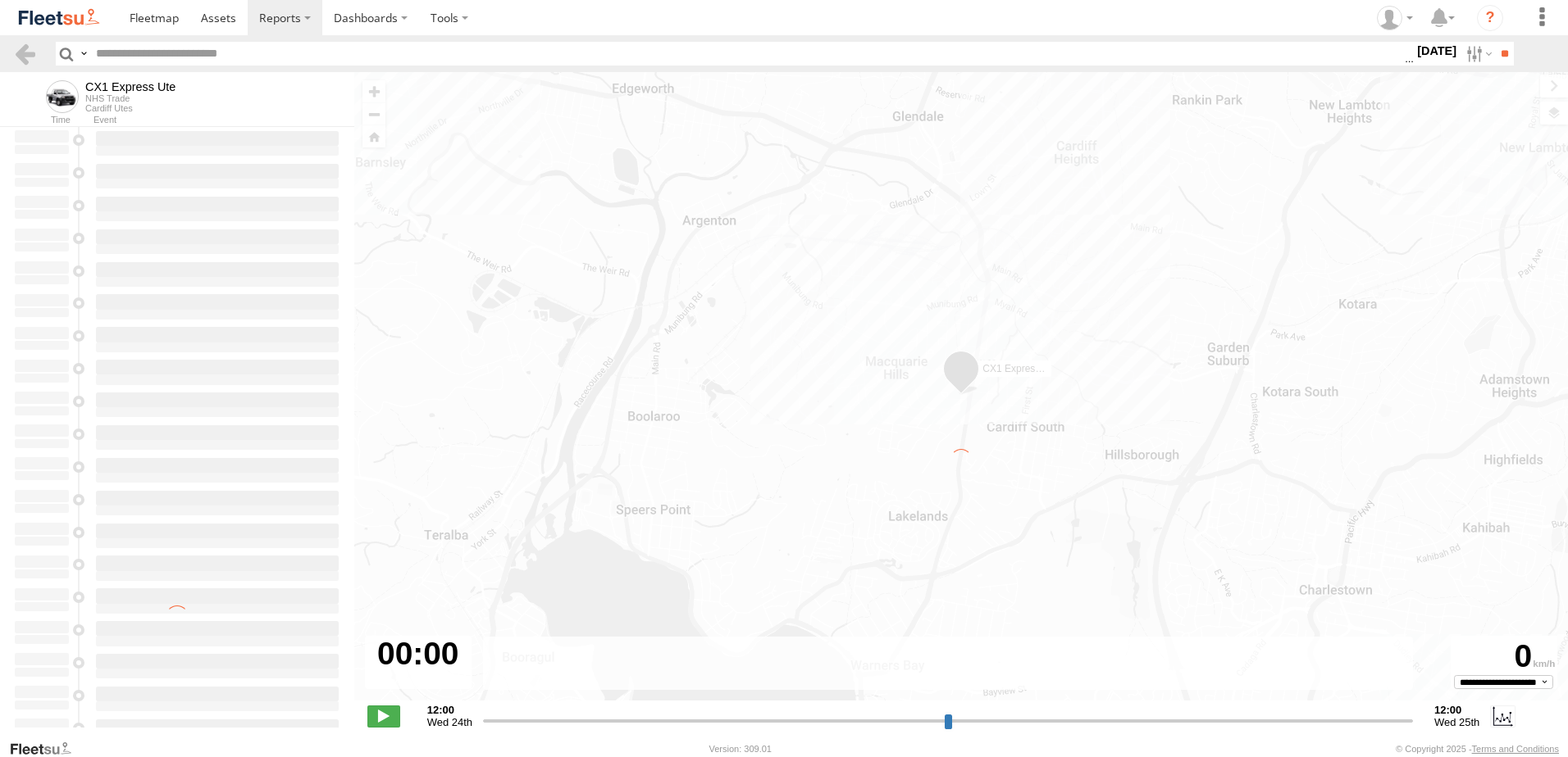
type input "**********"
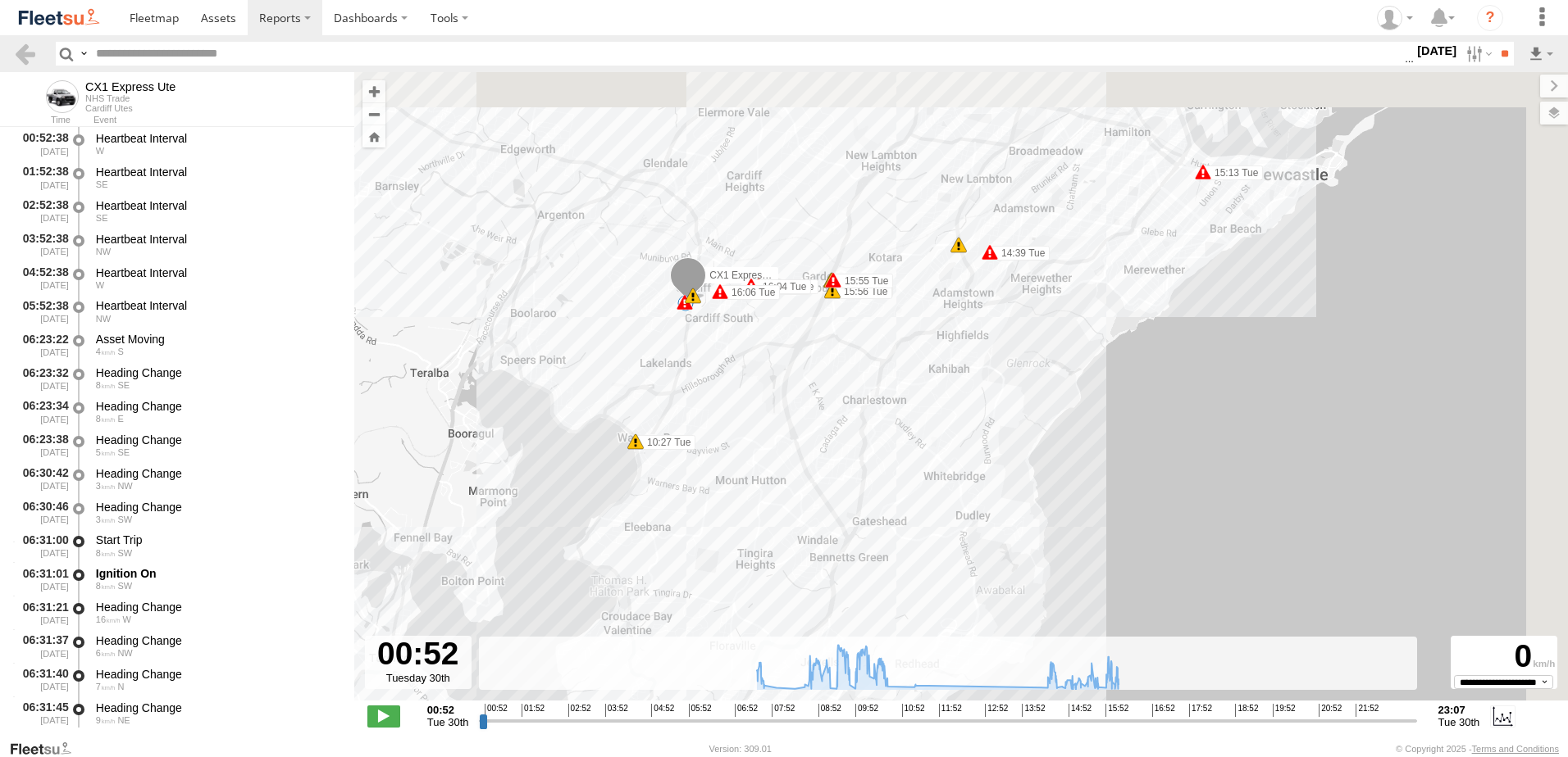
drag, startPoint x: 803, startPoint y: 394, endPoint x: 598, endPoint y: 584, distance: 279.5
click at [598, 584] on div "CX1 Express Ute 09:14 Tue 09:36 Tue 09:41 Tue 10:13 Tue 15:13 Tue 8 5 14:39 Tue…" at bounding box center [961, 395] width 1214 height 646
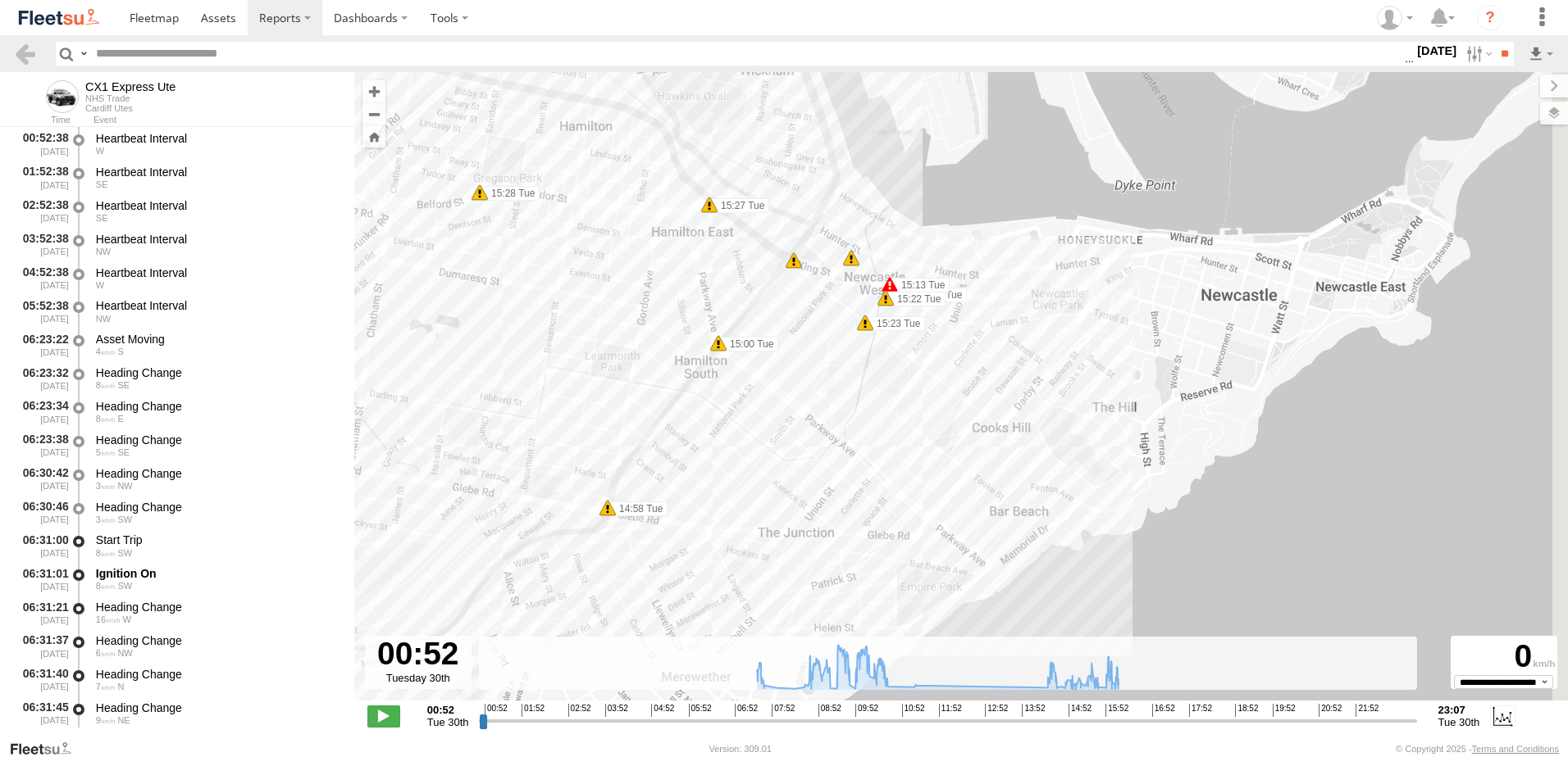
drag, startPoint x: 928, startPoint y: 272, endPoint x: 599, endPoint y: 397, distance: 351.9
click at [601, 397] on div "CX1 Express Ute 09:14 Tue 09:36 Tue 09:41 Tue 10:13 Tue 15:13 Tue 14:39 Tue 15:…" at bounding box center [961, 395] width 1214 height 646
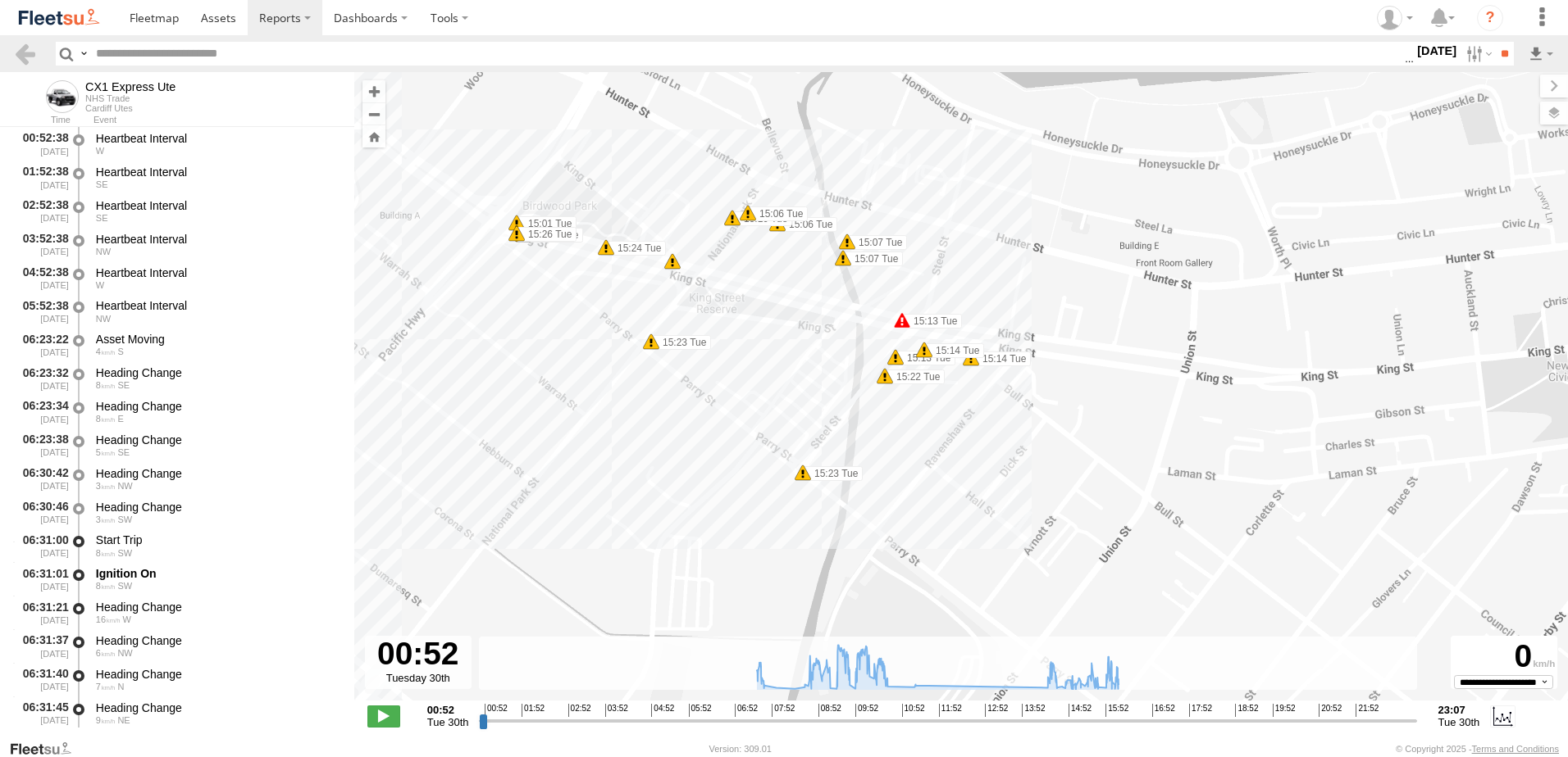
drag, startPoint x: 675, startPoint y: 273, endPoint x: 654, endPoint y: 396, distance: 124.8
click at [654, 396] on div "CX1 Express Ute 09:14 Tue 09:36 Tue 09:41 Tue 10:13 Tue 15:13 Tue 14:39 Tue 15:…" at bounding box center [961, 395] width 1214 height 646
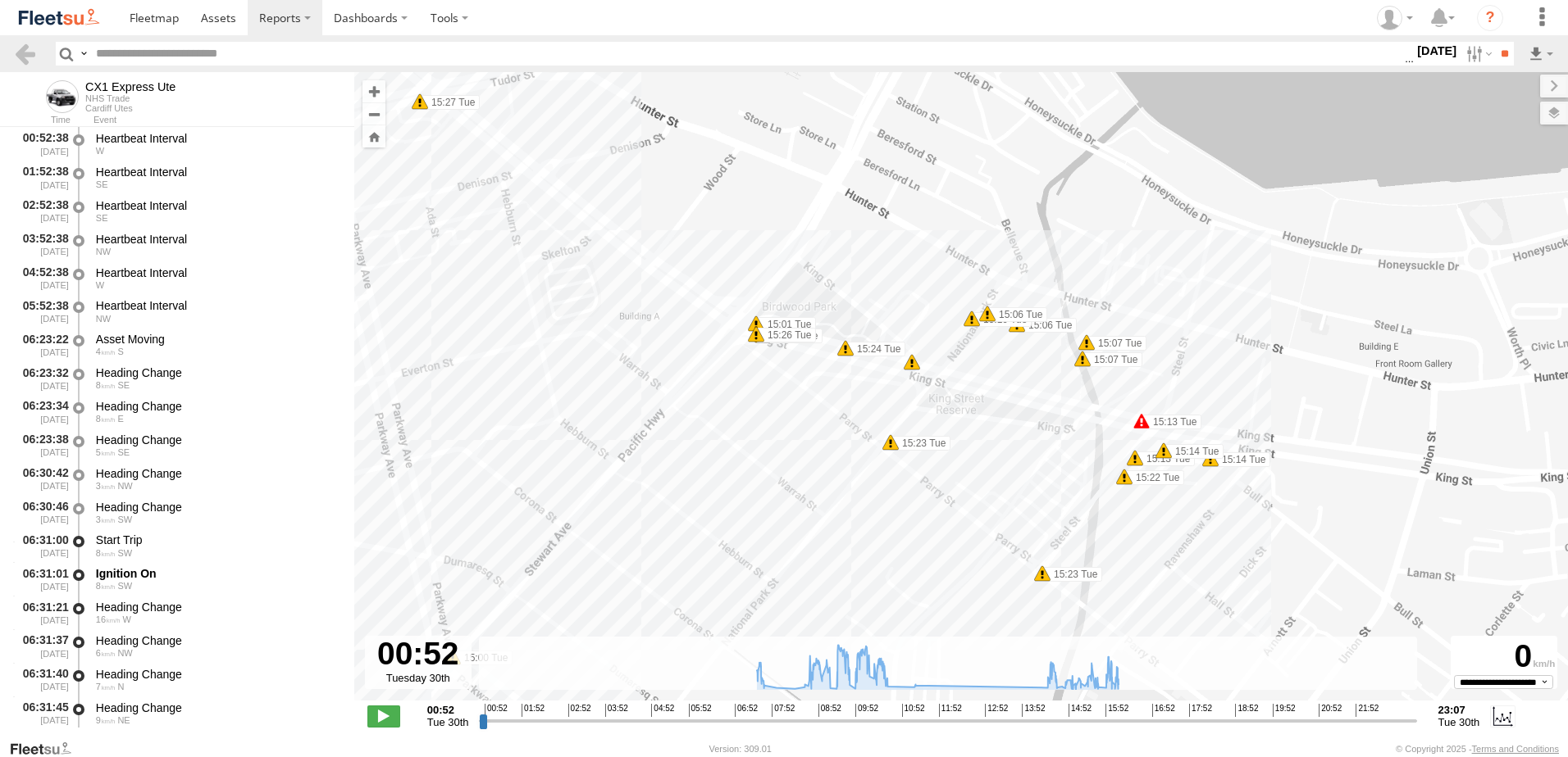
drag, startPoint x: 746, startPoint y: 321, endPoint x: 833, endPoint y: 452, distance: 157.3
click at [833, 452] on div "CX1 Express Ute 09:14 Tue 09:36 Tue 09:41 Tue 10:13 Tue 15:13 Tue 14:39 Tue 15:…" at bounding box center [961, 395] width 1214 height 646
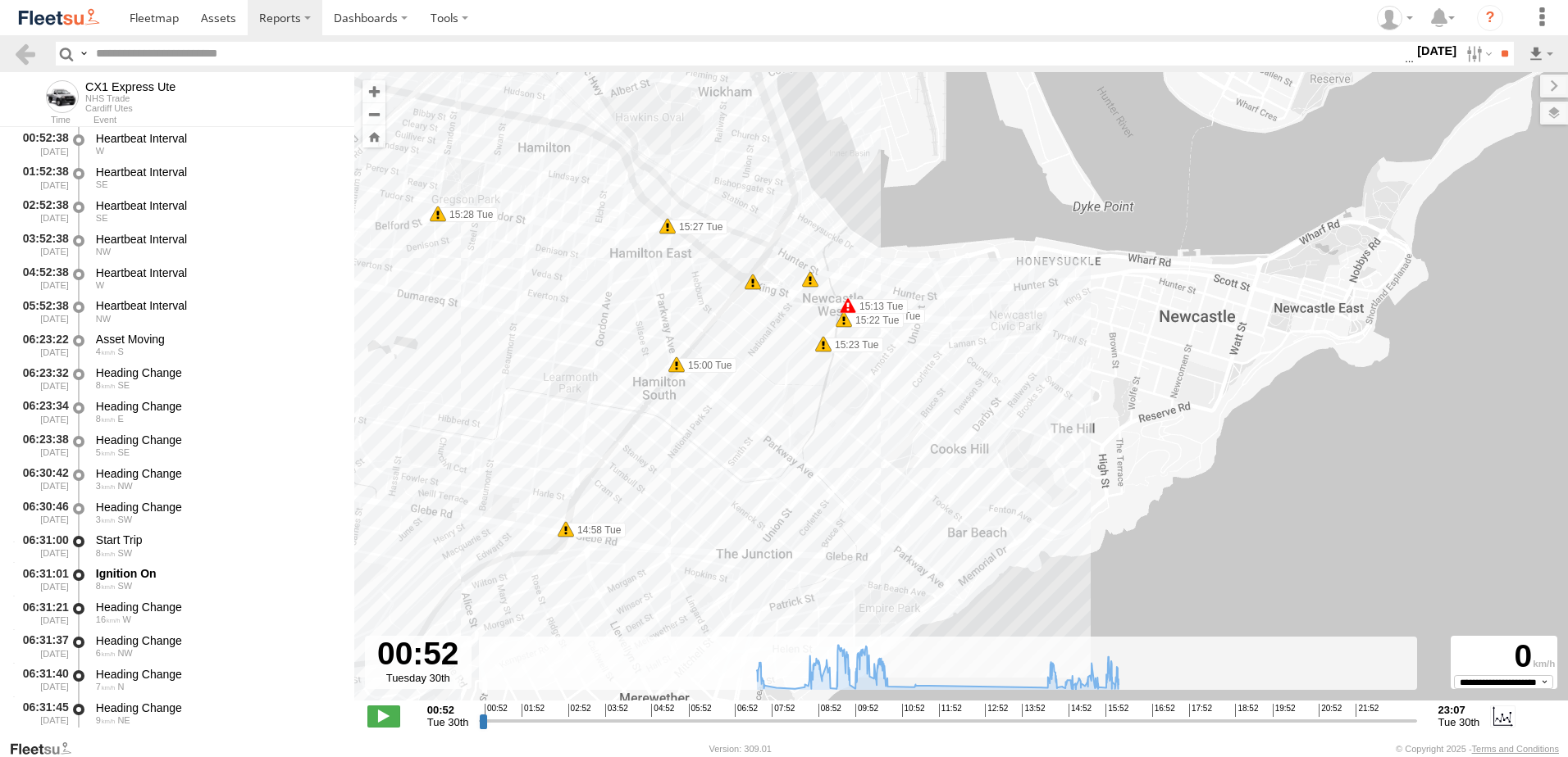
drag, startPoint x: 605, startPoint y: 450, endPoint x: 780, endPoint y: 385, distance: 186.7
click at [780, 385] on div "CX1 Express Ute 09:14 Tue 09:36 Tue 09:41 Tue 10:13 Tue 15:13 Tue 14:39 Tue 15:…" at bounding box center [961, 395] width 1214 height 646
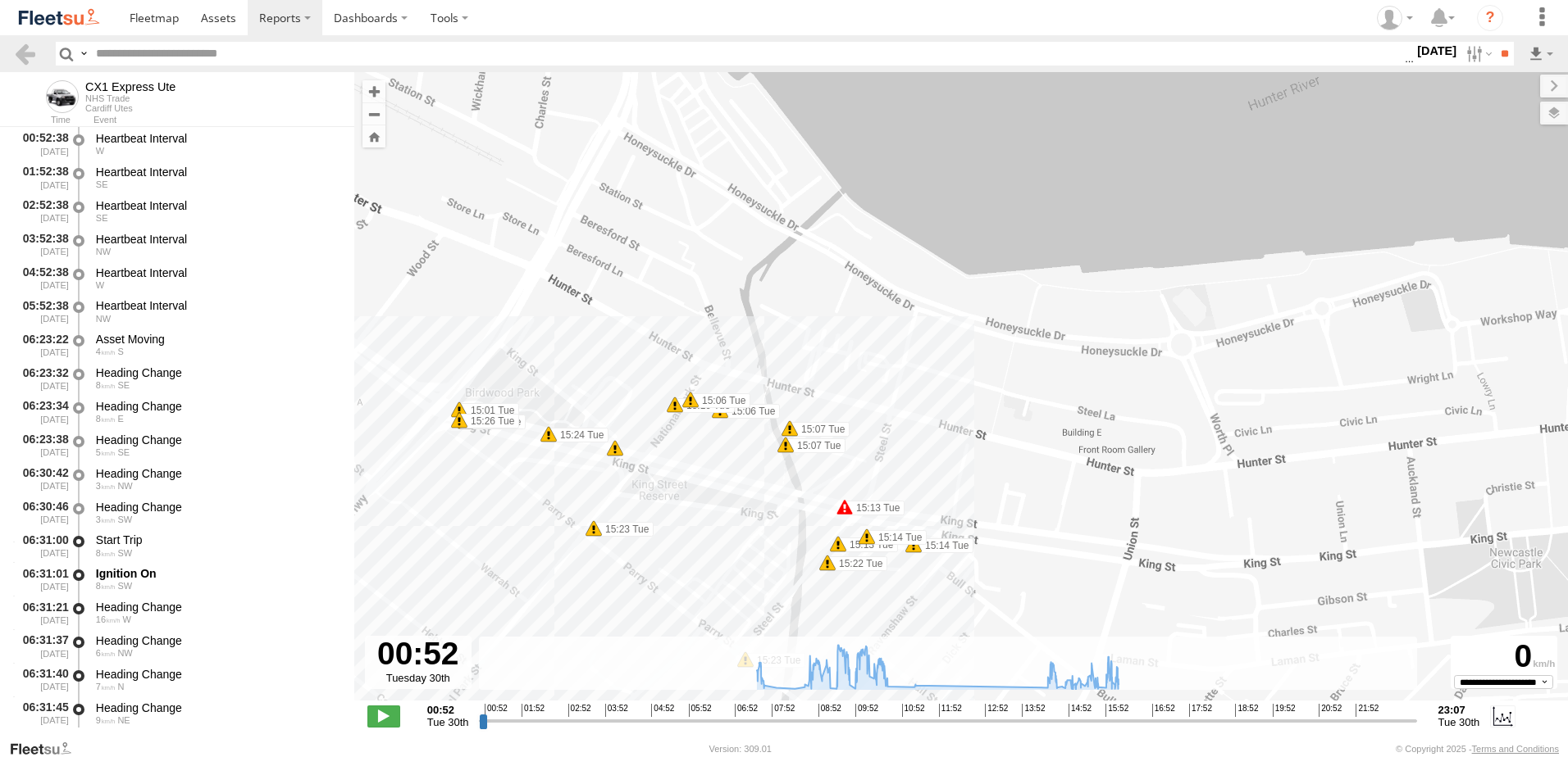
drag, startPoint x: 770, startPoint y: 247, endPoint x: 534, endPoint y: 624, distance: 444.8
click at [534, 624] on div "CX1 Express Ute 09:14 Tue 09:36 Tue 09:41 Tue 10:13 Tue 15:13 Tue 14:39 Tue 15:…" at bounding box center [961, 395] width 1214 height 646
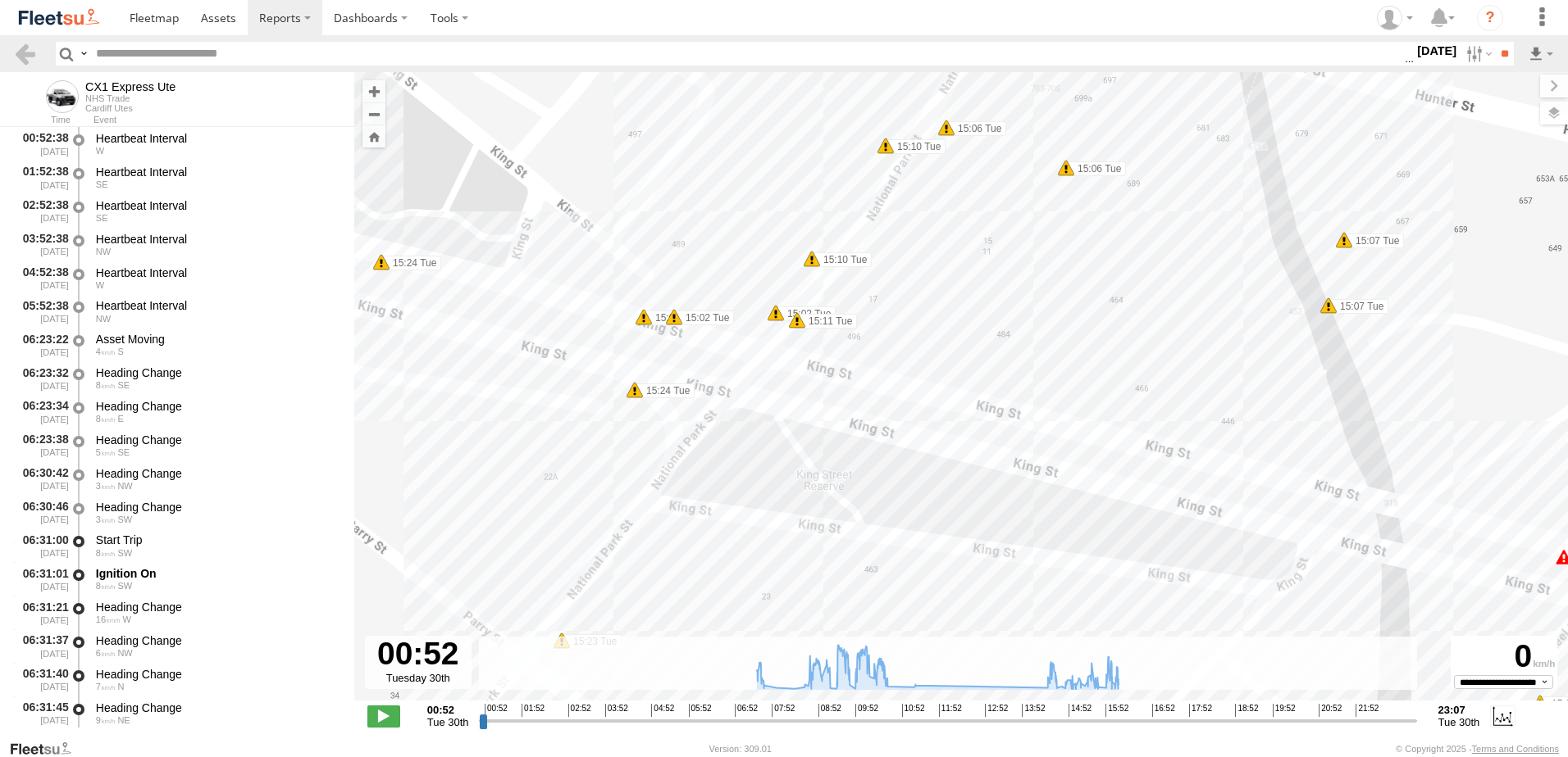
drag, startPoint x: 939, startPoint y: 466, endPoint x: 717, endPoint y: 541, distance: 234.3
click at [724, 570] on div "CX1 Express Ute 09:14 Tue 09:36 Tue 09:41 Tue 10:13 Tue 15:13 Tue 14:39 Tue 15:…" at bounding box center [961, 395] width 1214 height 646
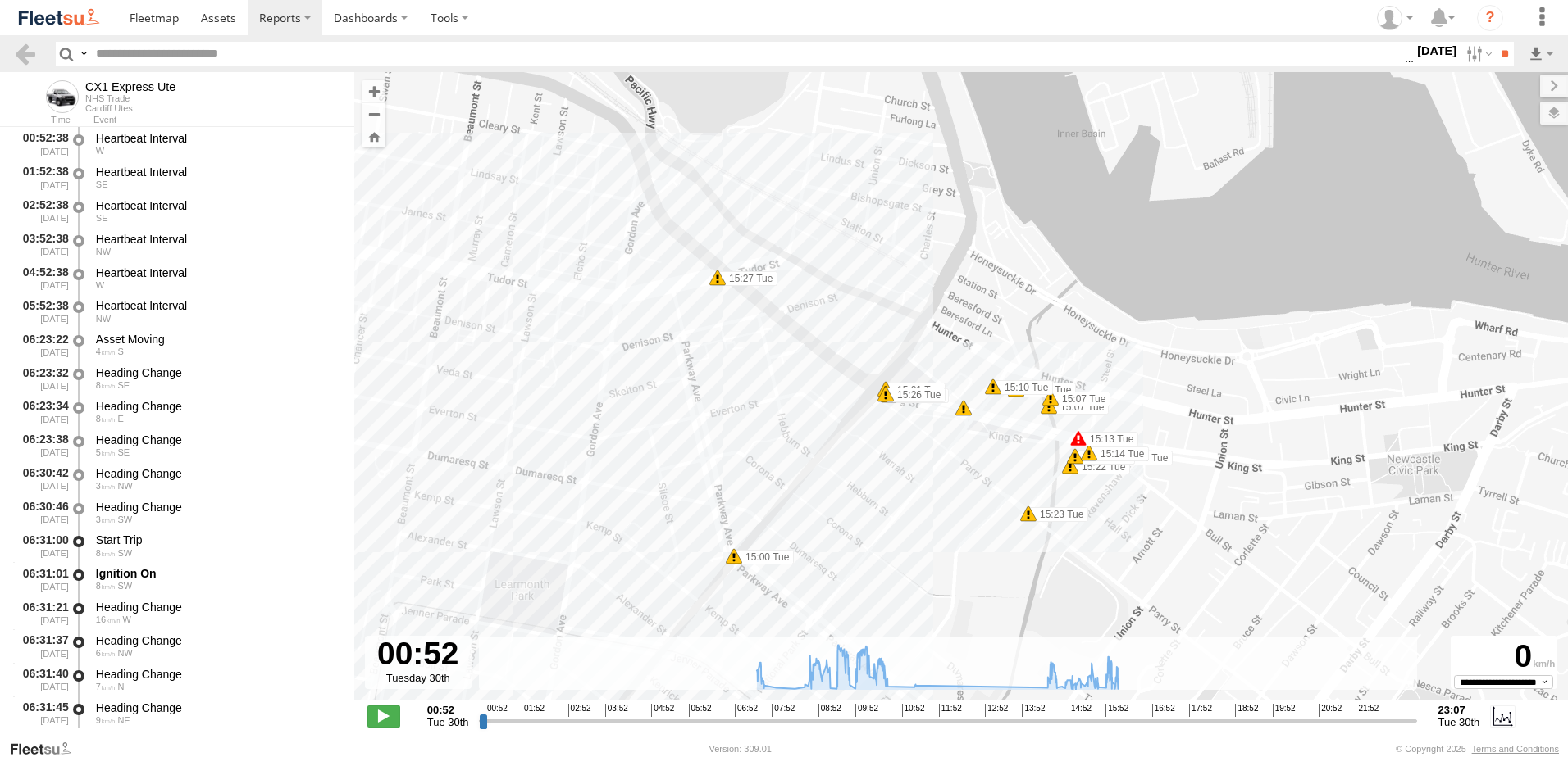
drag, startPoint x: 910, startPoint y: 607, endPoint x: 956, endPoint y: 495, distance: 121.1
click at [956, 495] on div "CX1 Express Ute 09:14 Tue 09:36 Tue 09:41 Tue 10:13 Tue 15:13 Tue 14:39 Tue 15:…" at bounding box center [961, 395] width 1214 height 646
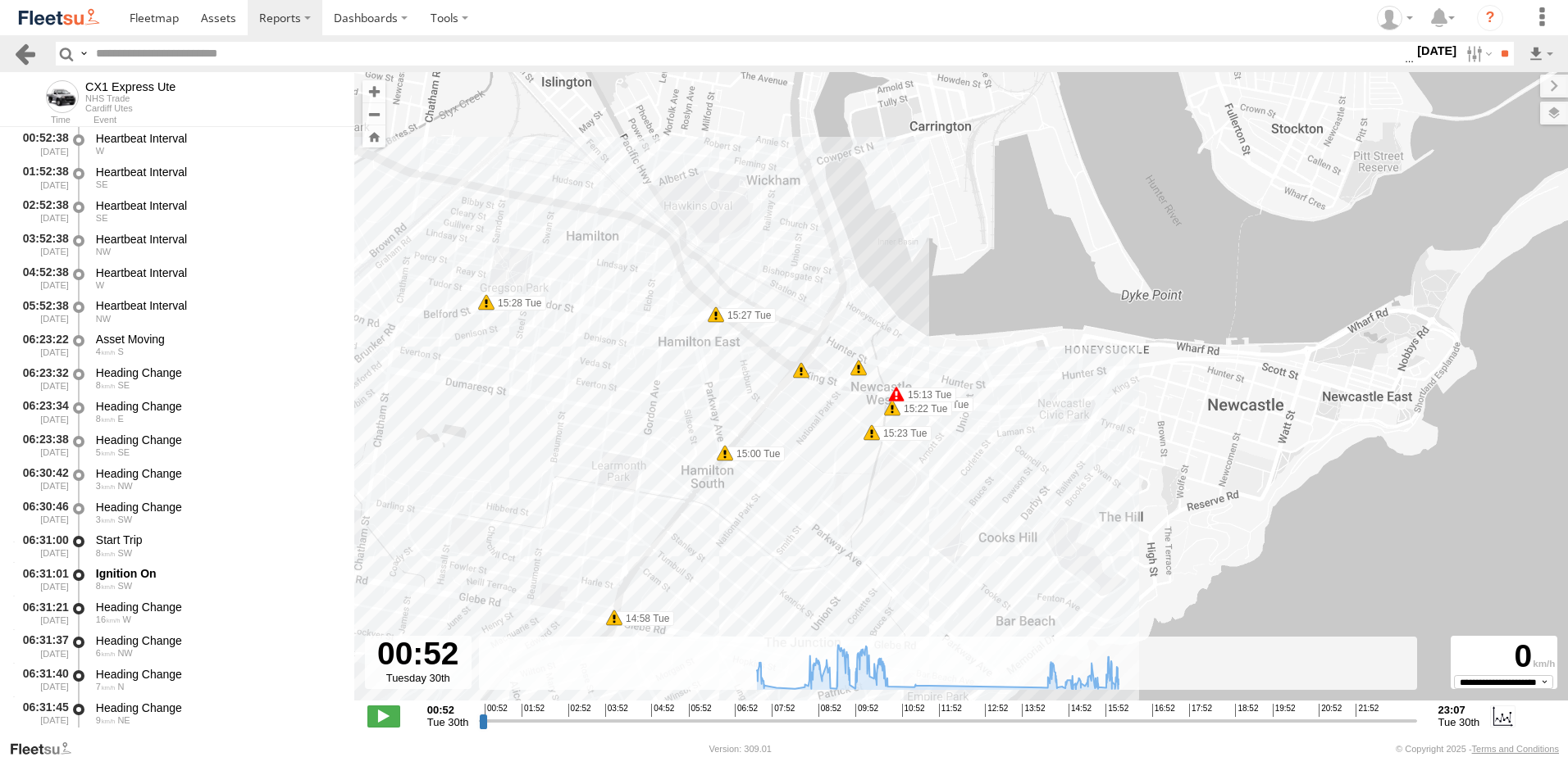
click at [26, 63] on link at bounding box center [25, 53] width 24 height 24
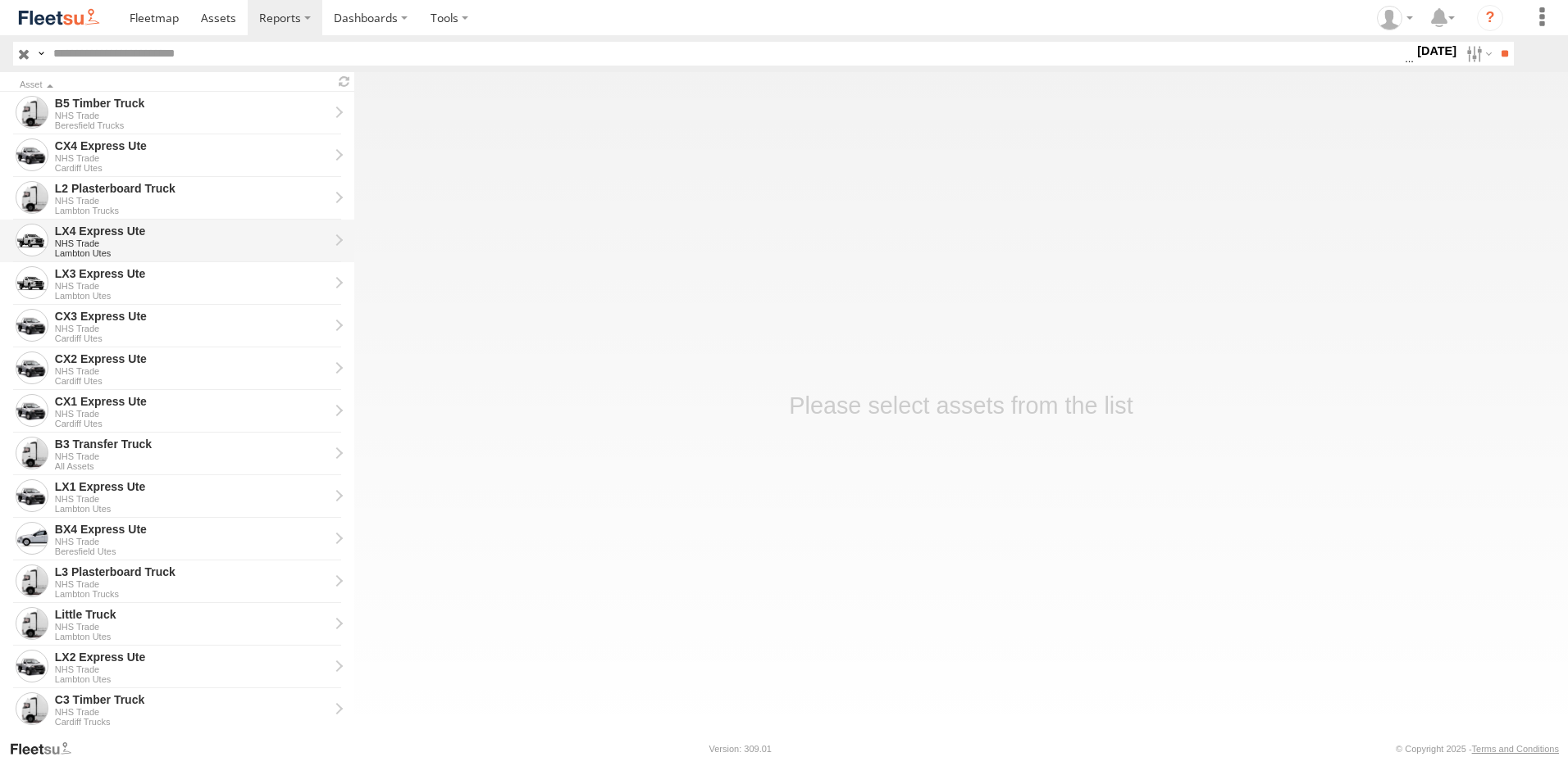
click at [119, 231] on div "LX4 Express Ute" at bounding box center [192, 231] width 274 height 15
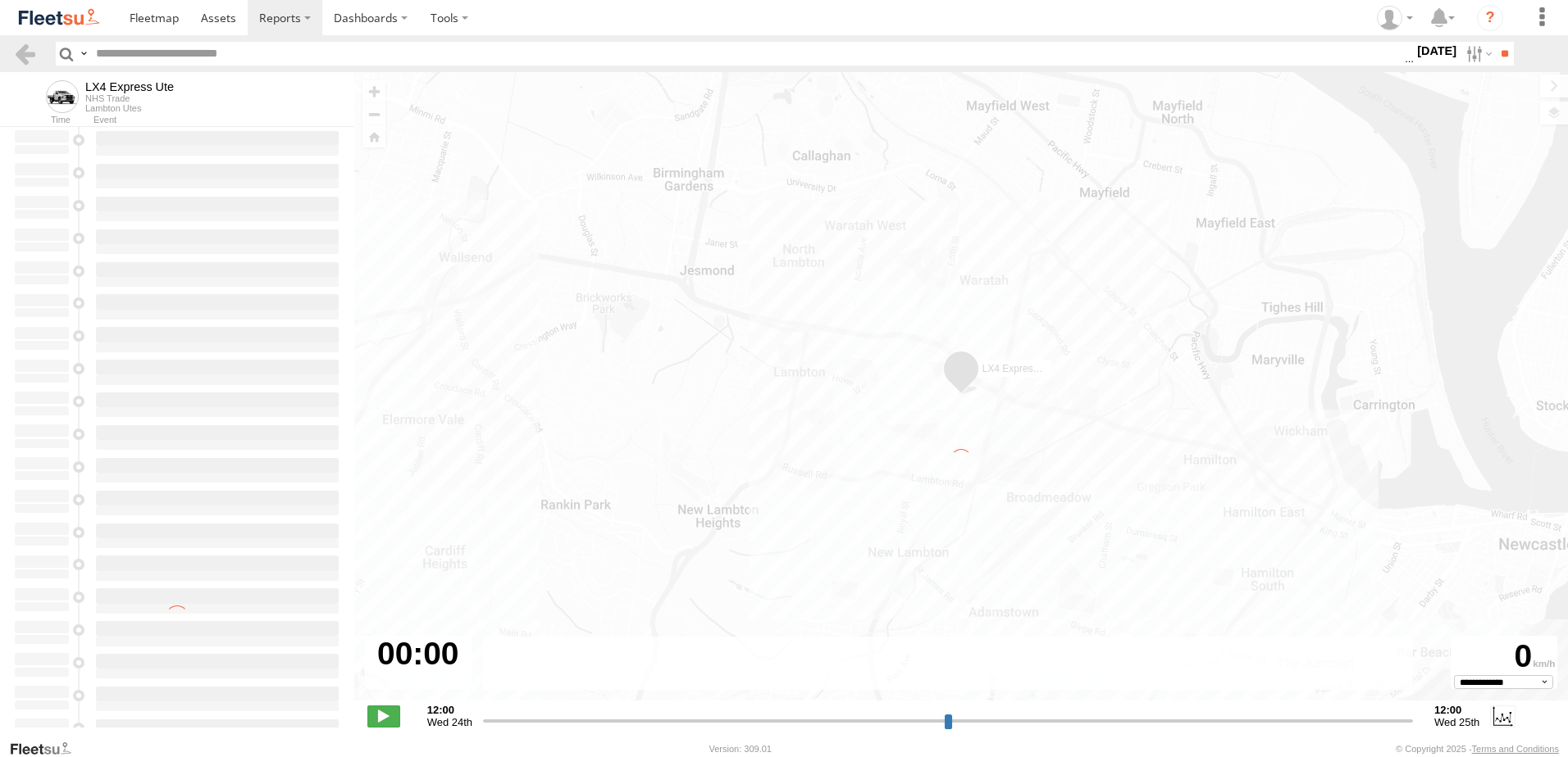
type input "**********"
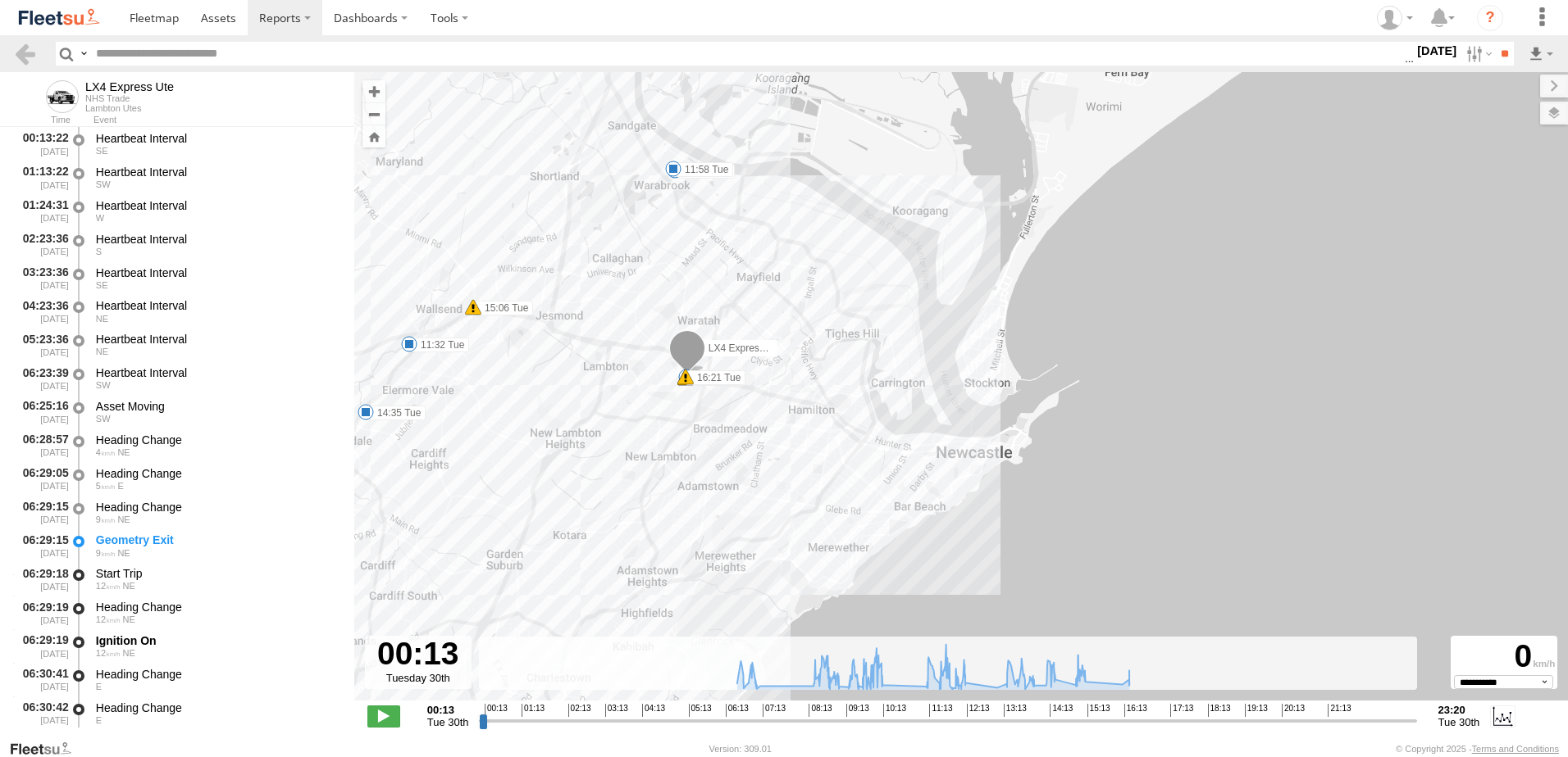
drag, startPoint x: 953, startPoint y: 369, endPoint x: 548, endPoint y: 385, distance: 405.3
click at [532, 389] on div "LX4 Express Ute 08:55 Tue 09:00 Tue 09:08 Tue 09:18 Tue 09:22 Tue 09:37 Tue 09:…" at bounding box center [961, 395] width 1214 height 646
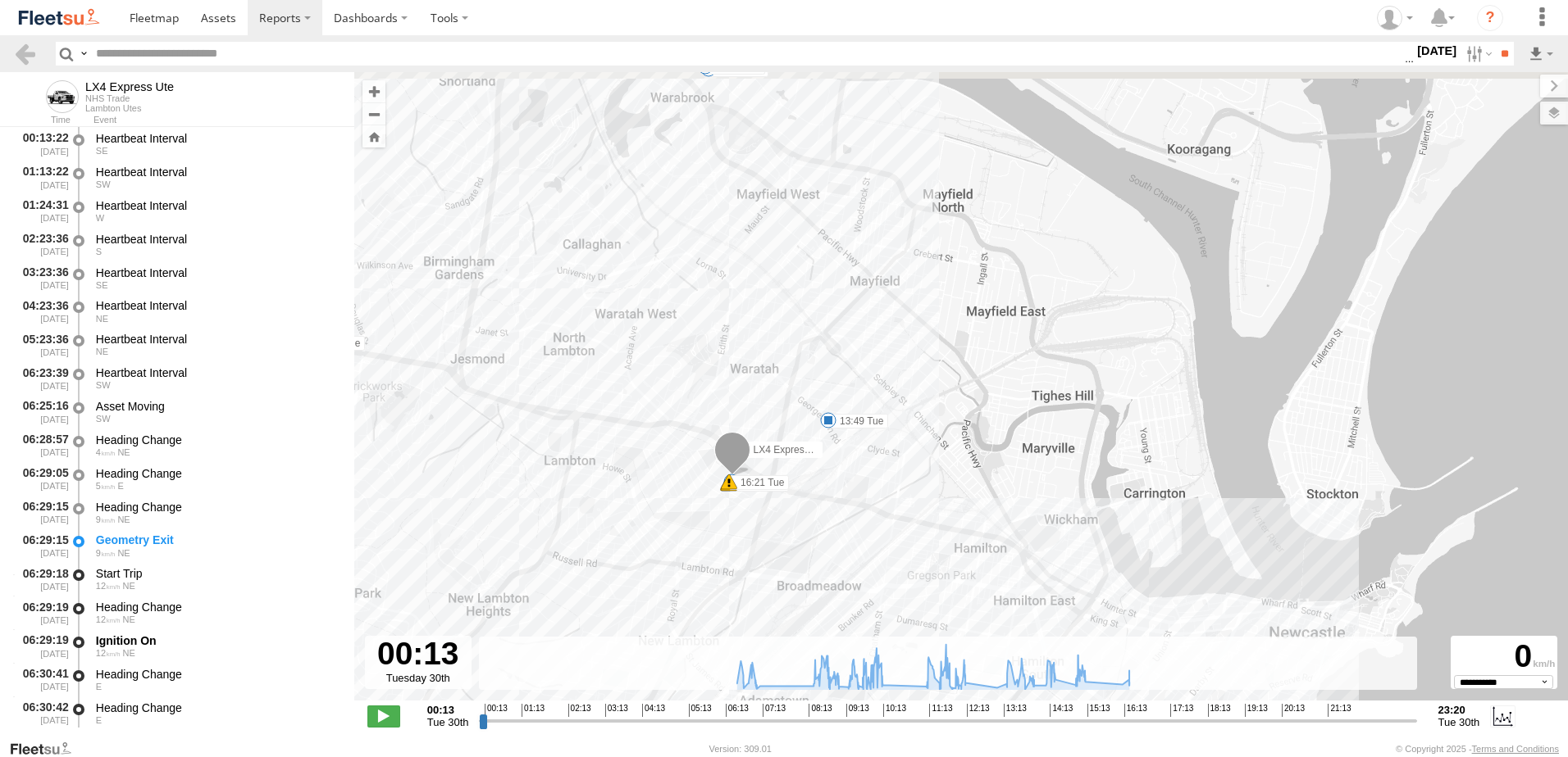
drag, startPoint x: 742, startPoint y: 191, endPoint x: 779, endPoint y: 299, distance: 114.2
click at [779, 299] on div "LX4 Express Ute 08:55 Tue 09:00 Tue 09:08 Tue 09:18 Tue 09:22 Tue 09:37 Tue 09:…" at bounding box center [961, 395] width 1214 height 646
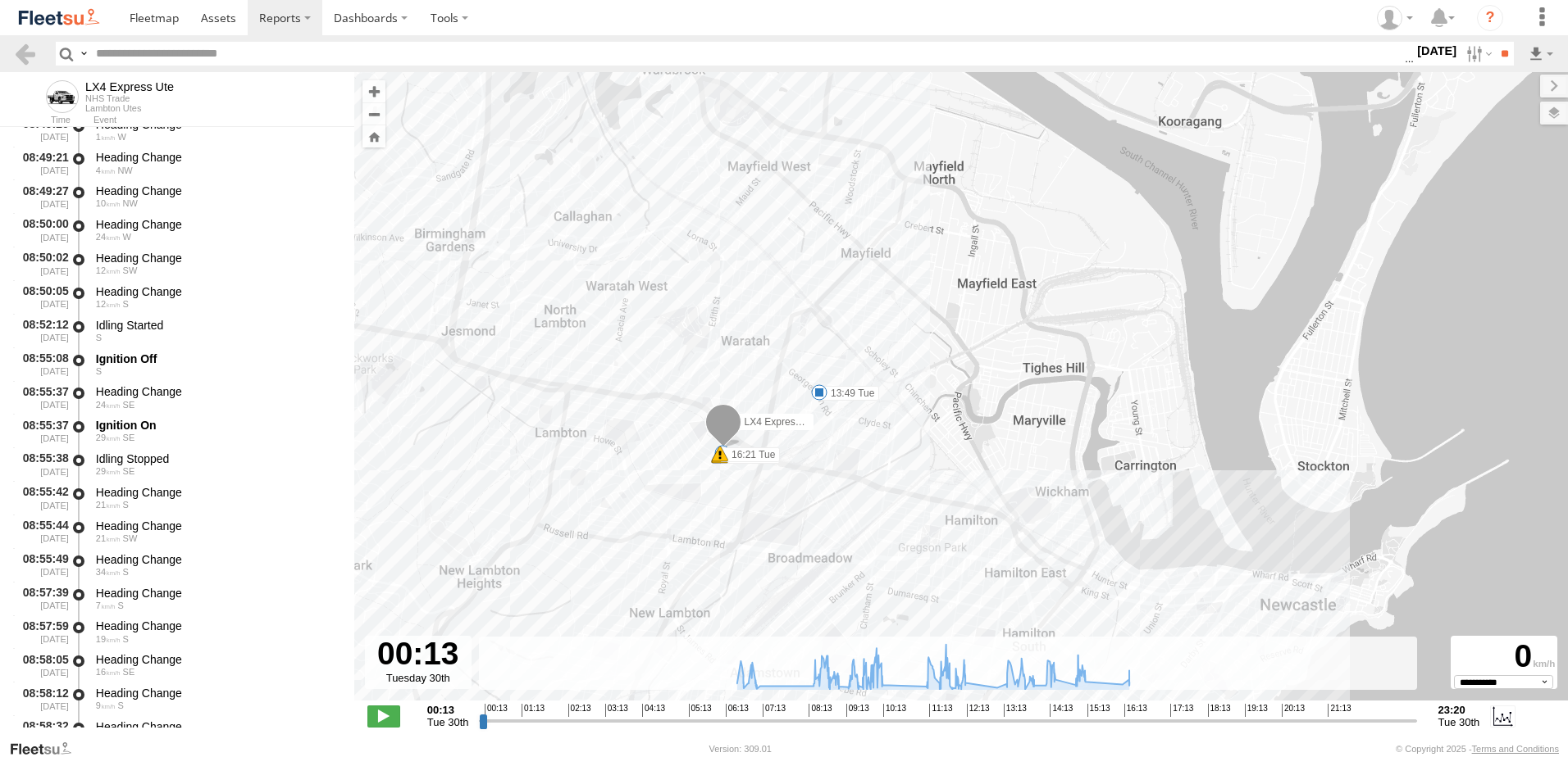
scroll to position [3607, 0]
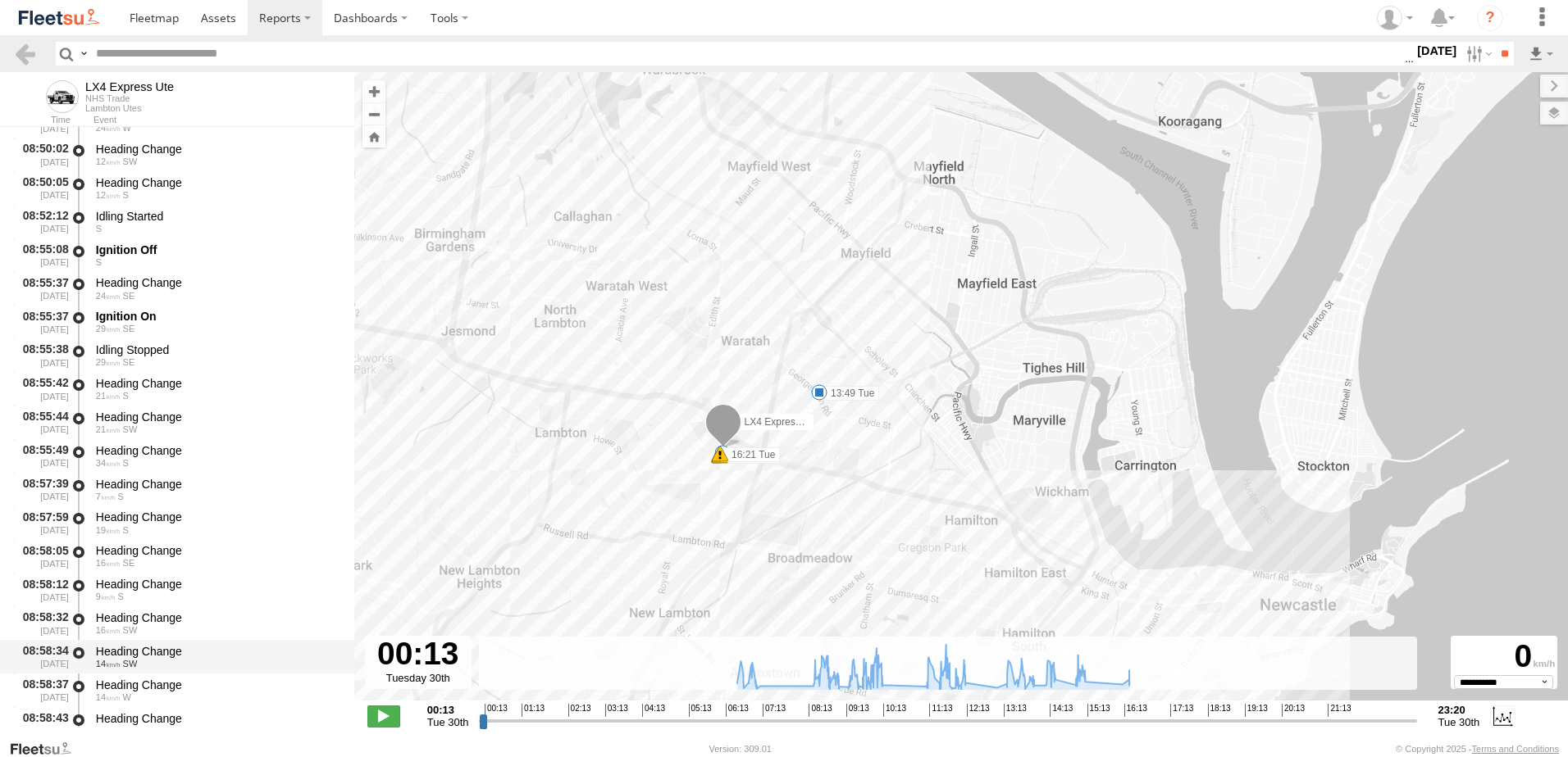
click at [122, 642] on div "Heading Change 14 SW" at bounding box center [217, 657] width 247 height 30
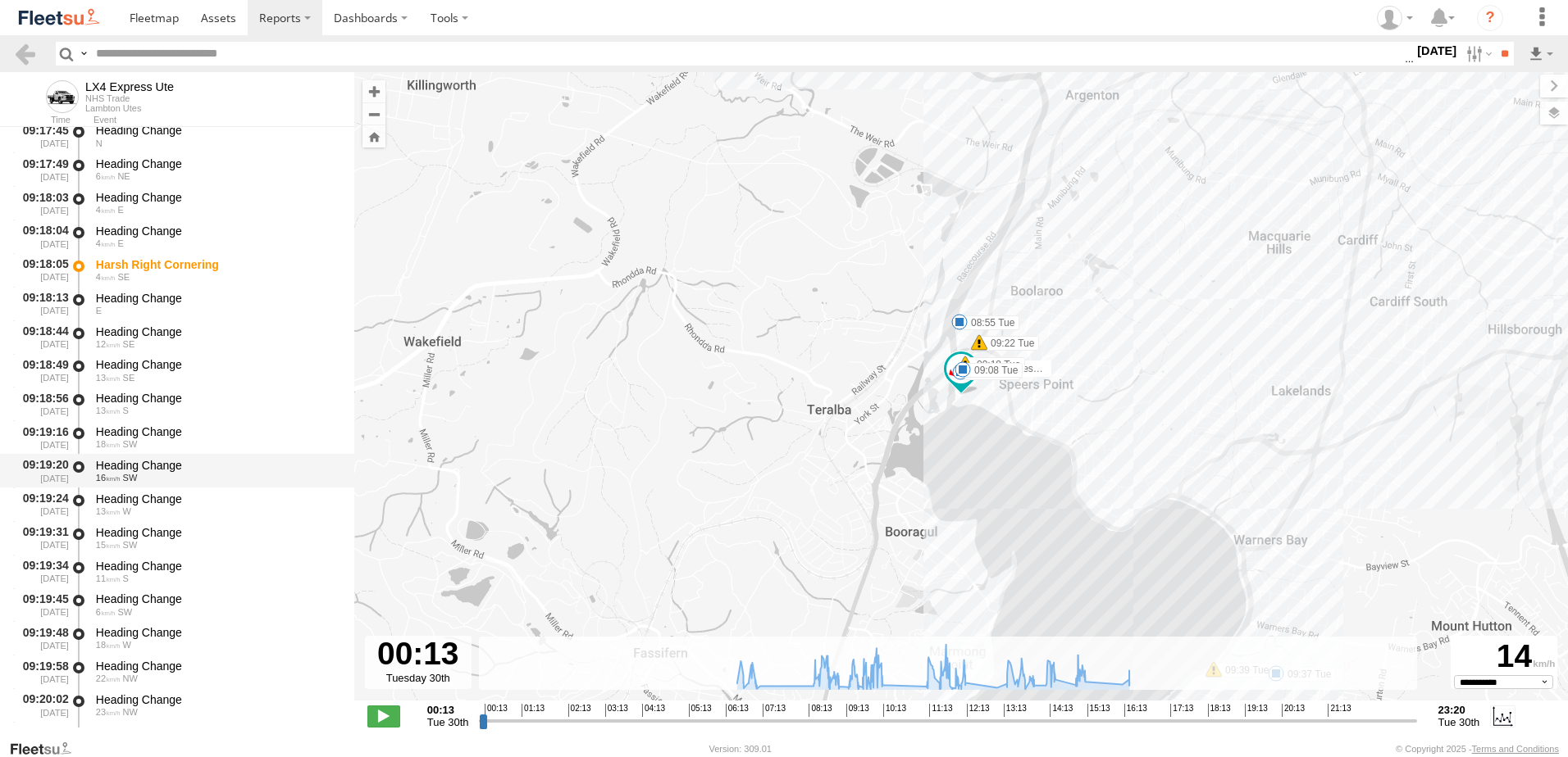
scroll to position [5902, 0]
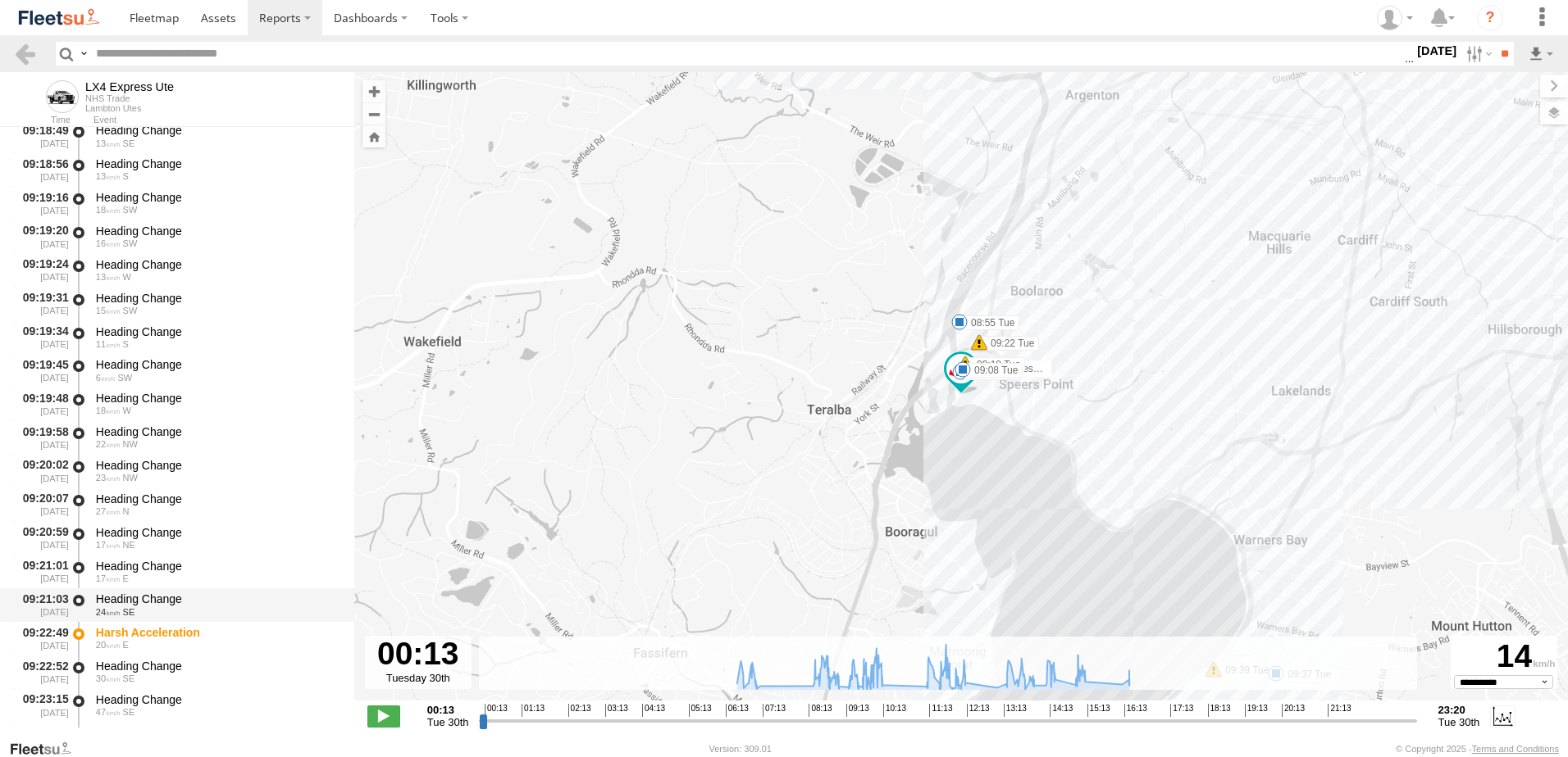
click at [137, 591] on div "Heading Change 24 SE" at bounding box center [217, 605] width 247 height 30
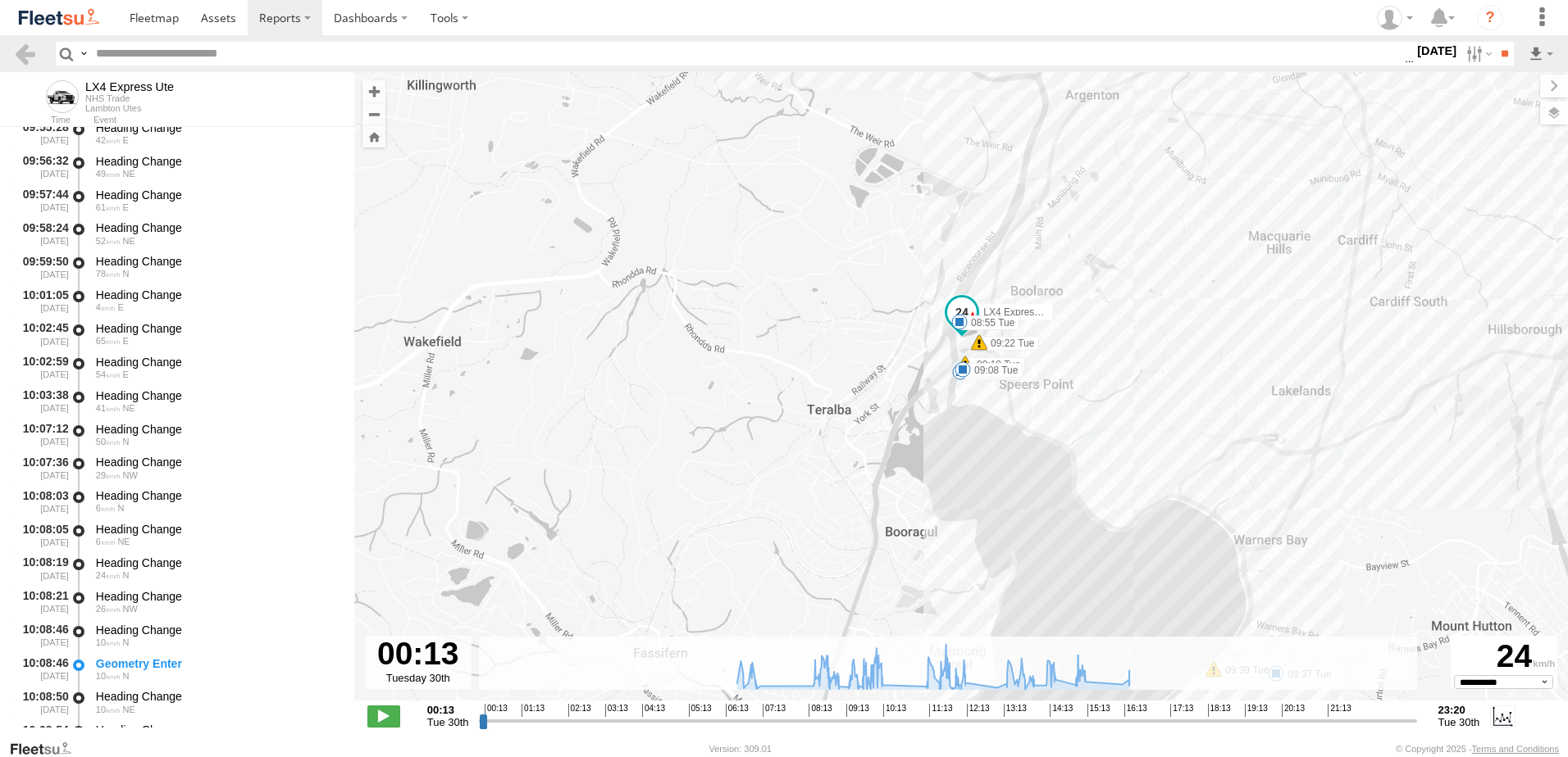
scroll to position [9100, 0]
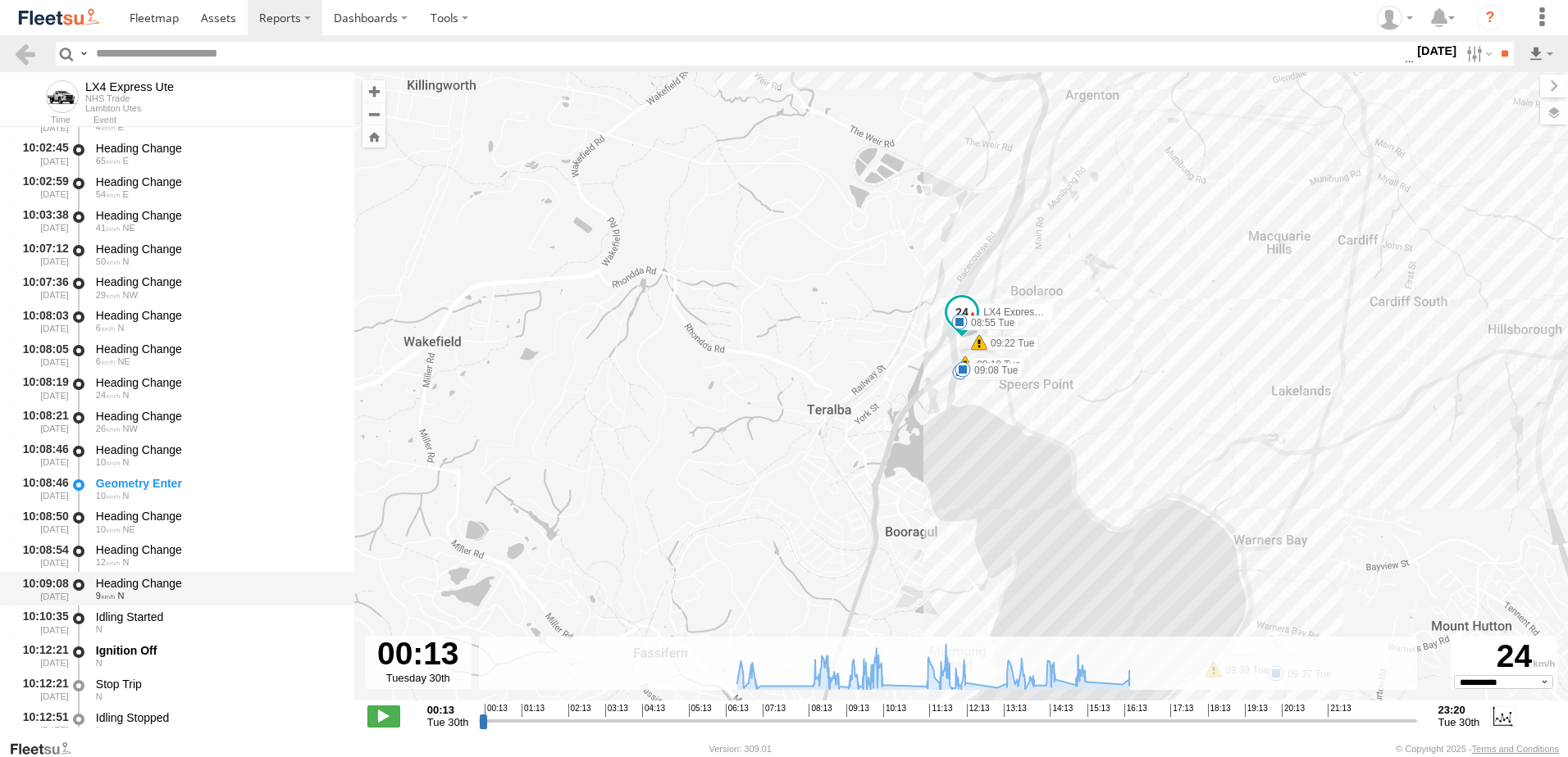
click at [146, 582] on div "Heading Change" at bounding box center [217, 583] width 243 height 15
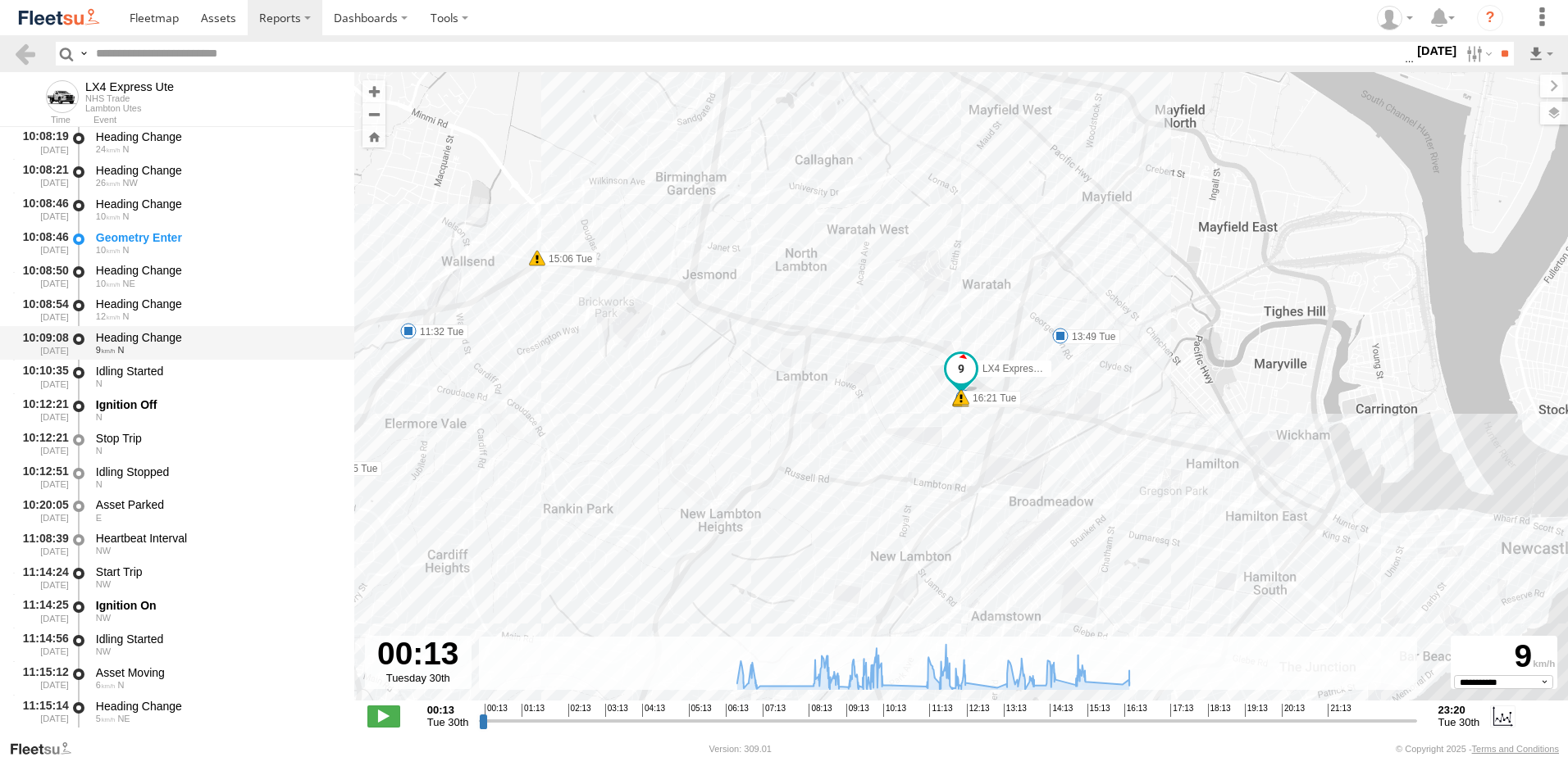
scroll to position [9673, 0]
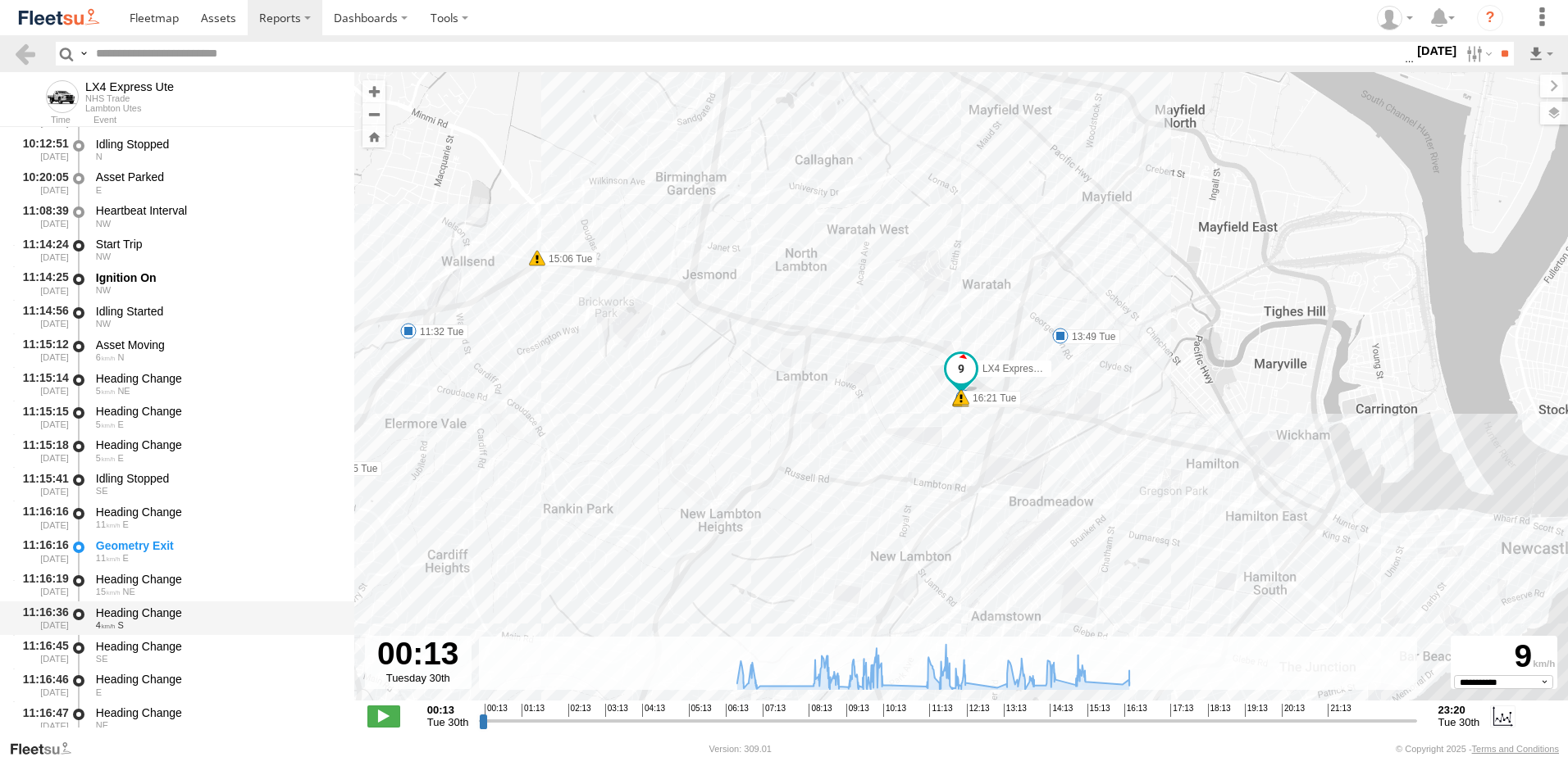
click at [128, 611] on div "Heading Change" at bounding box center [217, 613] width 243 height 15
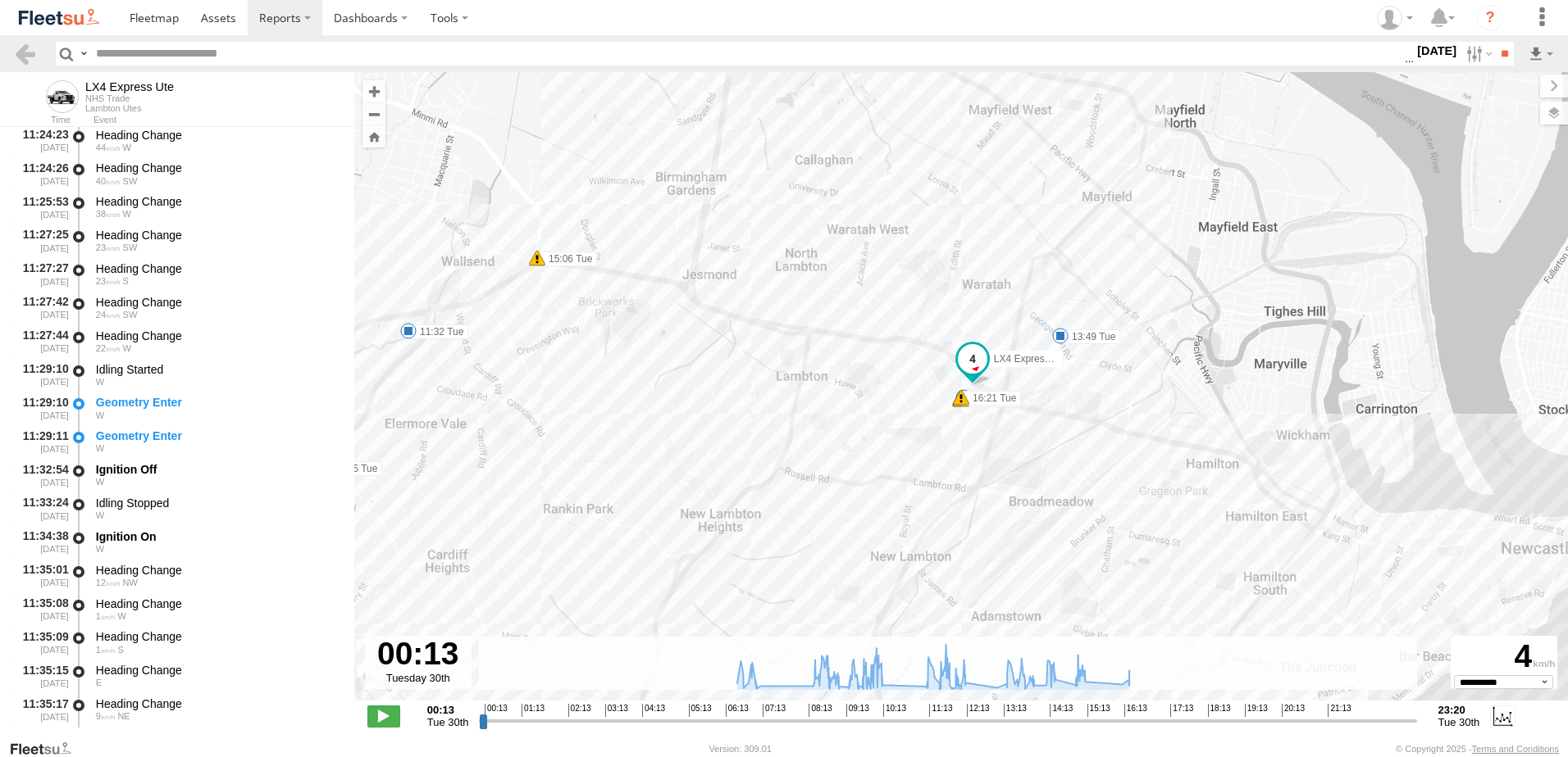
scroll to position [10657, 0]
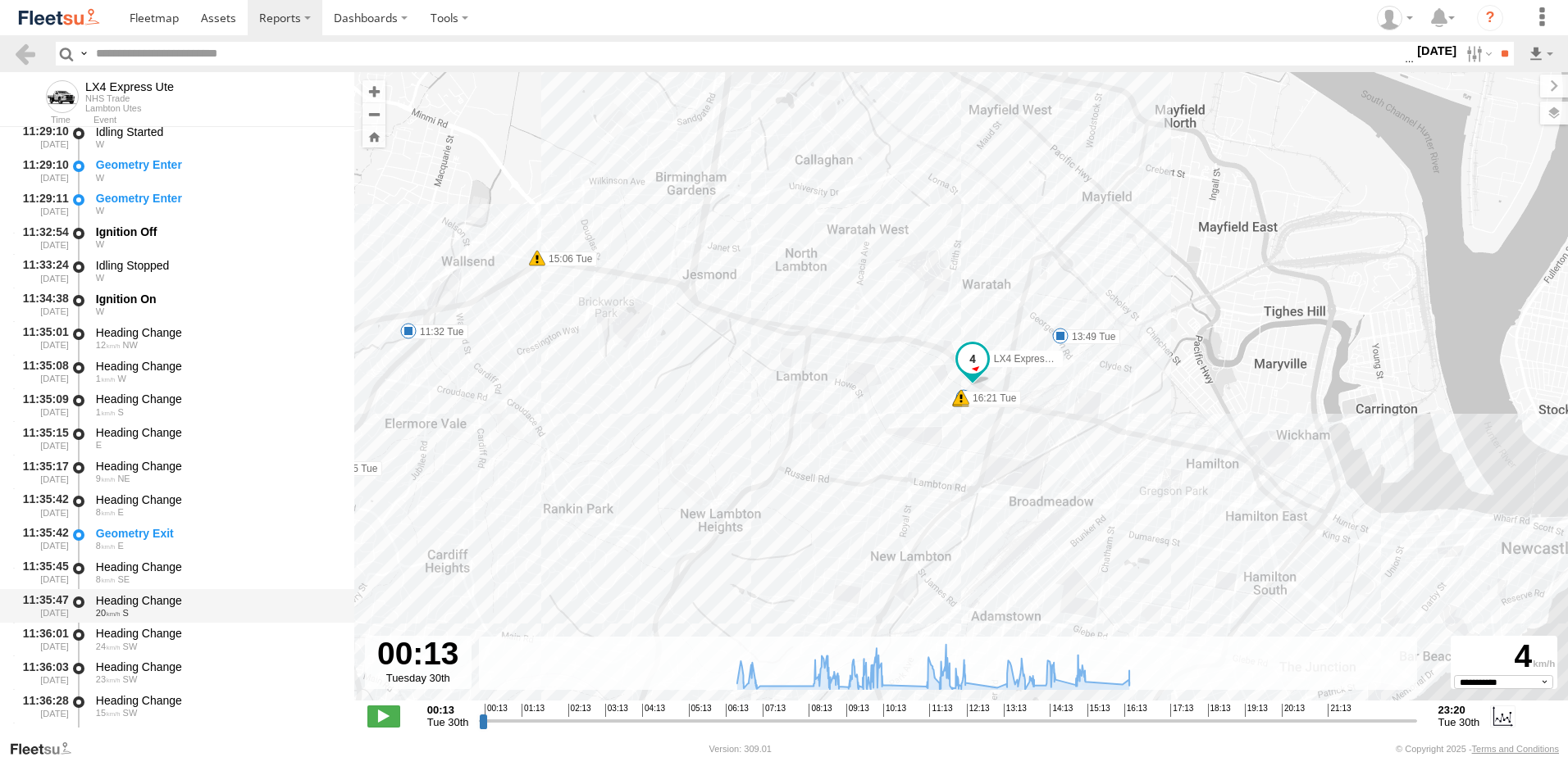
click at [134, 598] on div "Heading Change" at bounding box center [217, 601] width 243 height 15
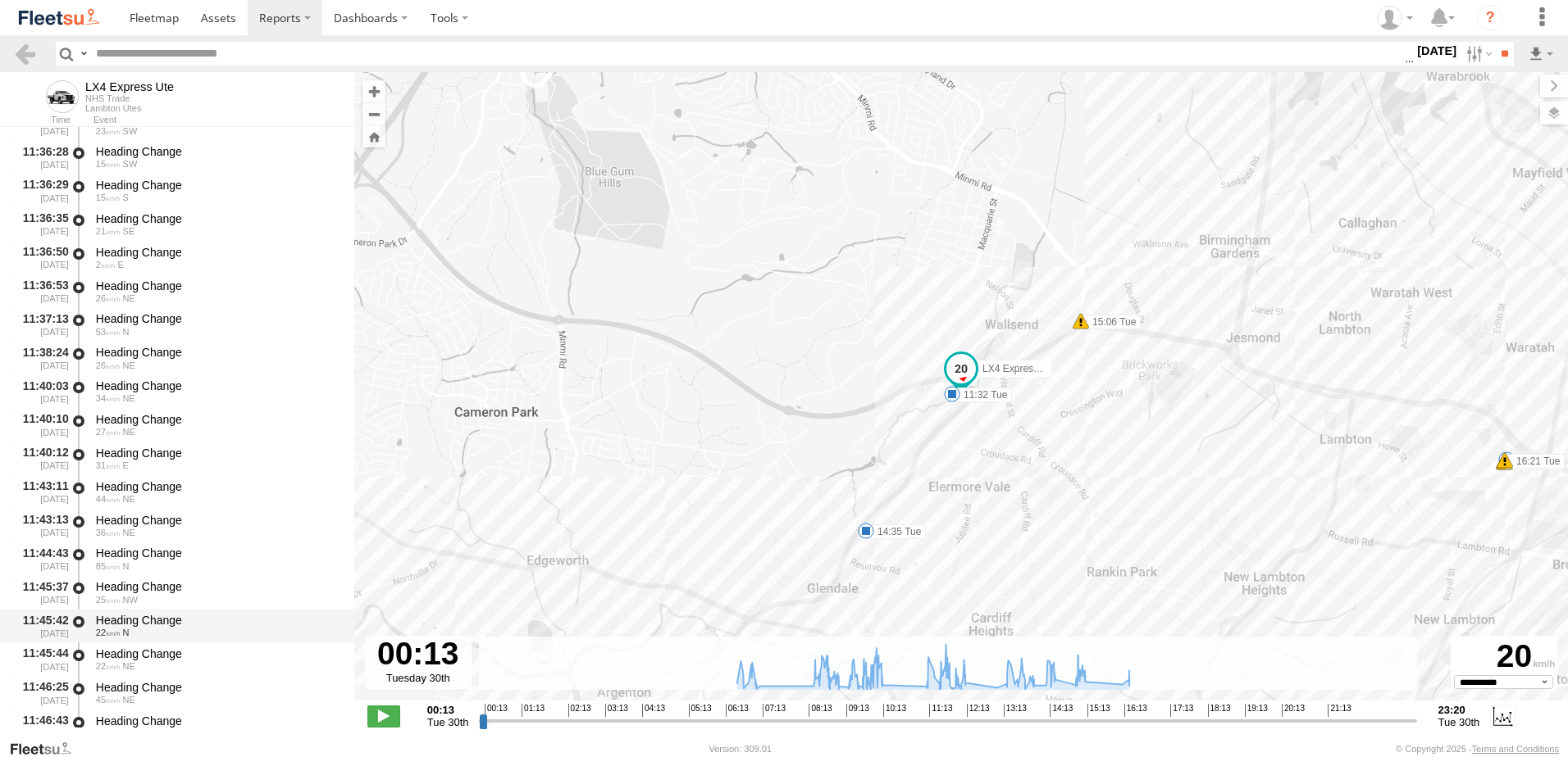
scroll to position [11231, 0]
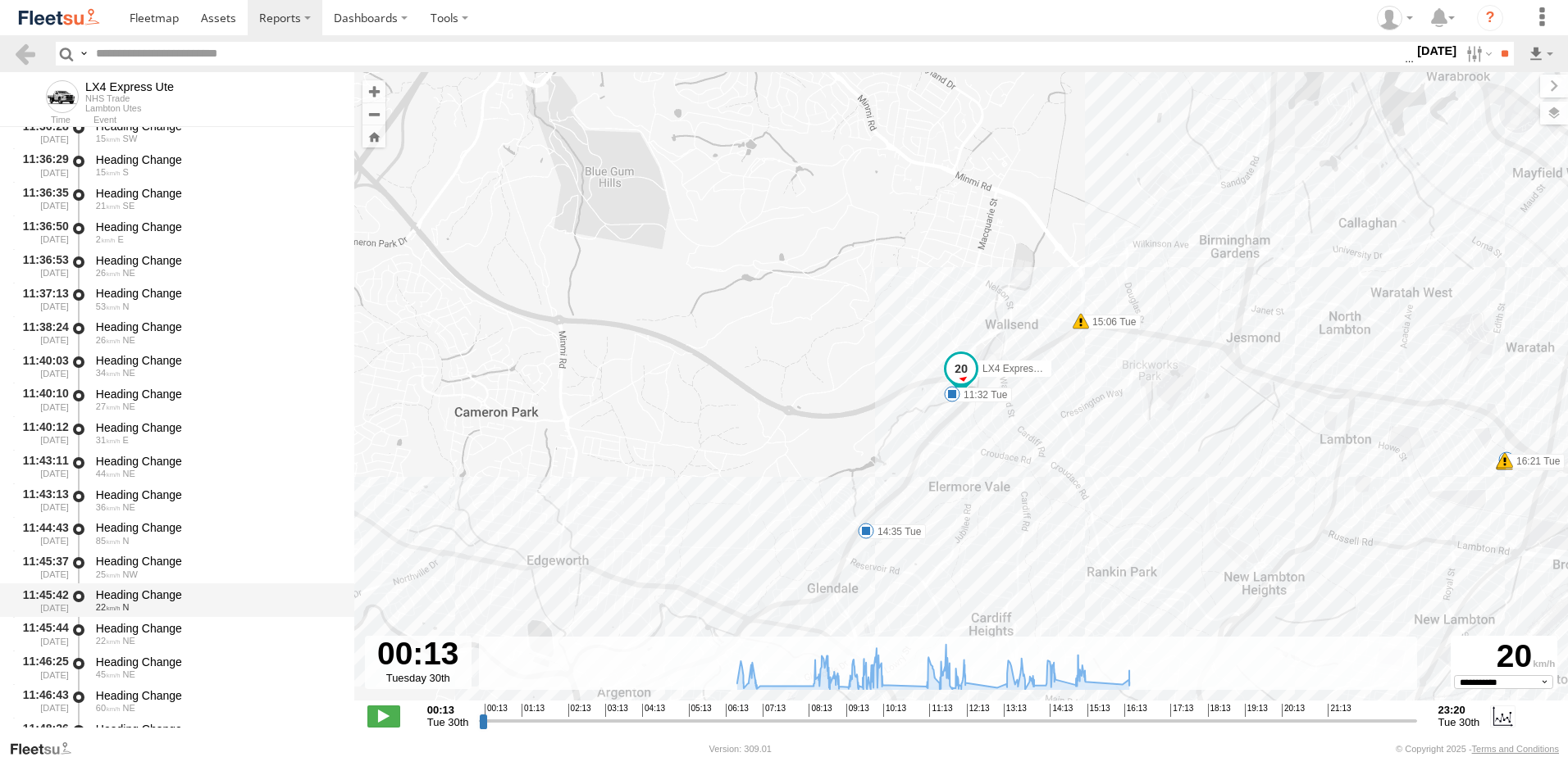
click at [149, 587] on div "Heading Change 22 N" at bounding box center [217, 601] width 247 height 30
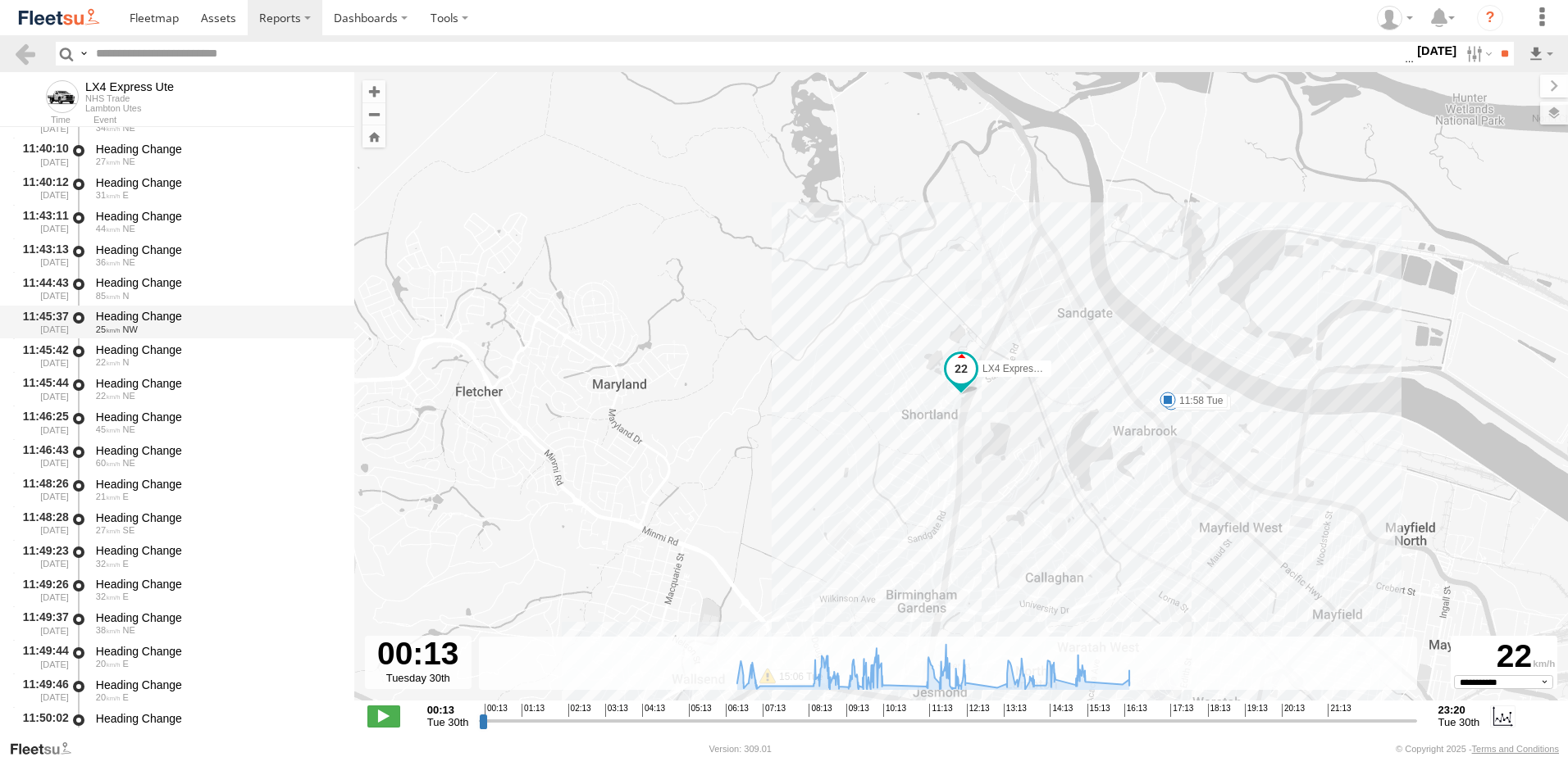
scroll to position [11478, 0]
click at [136, 609] on div "Heading Change" at bounding box center [217, 617] width 243 height 15
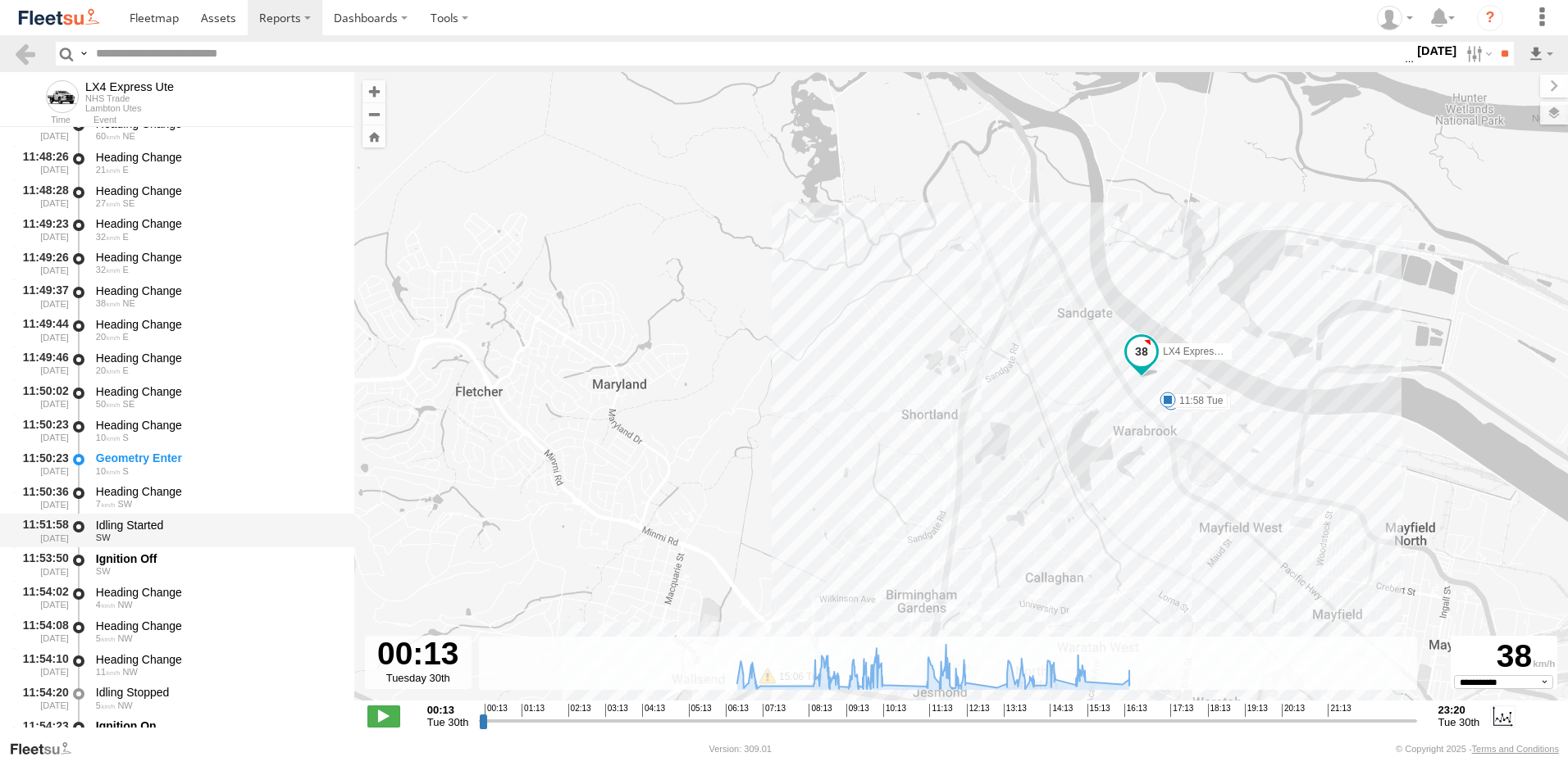
scroll to position [11805, 0]
click at [150, 592] on div "Heading Change" at bounding box center [217, 591] width 243 height 15
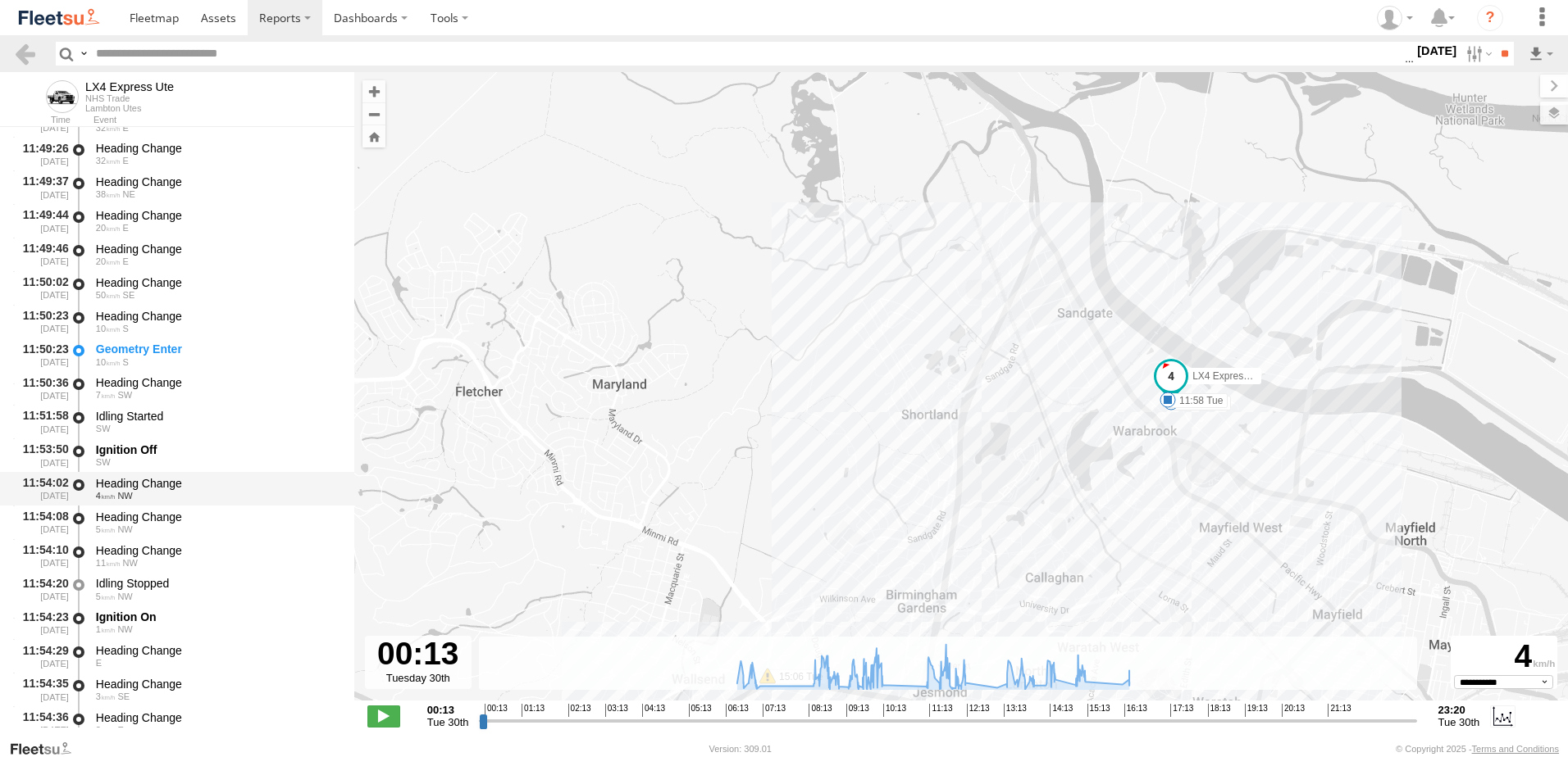
scroll to position [12133, 0]
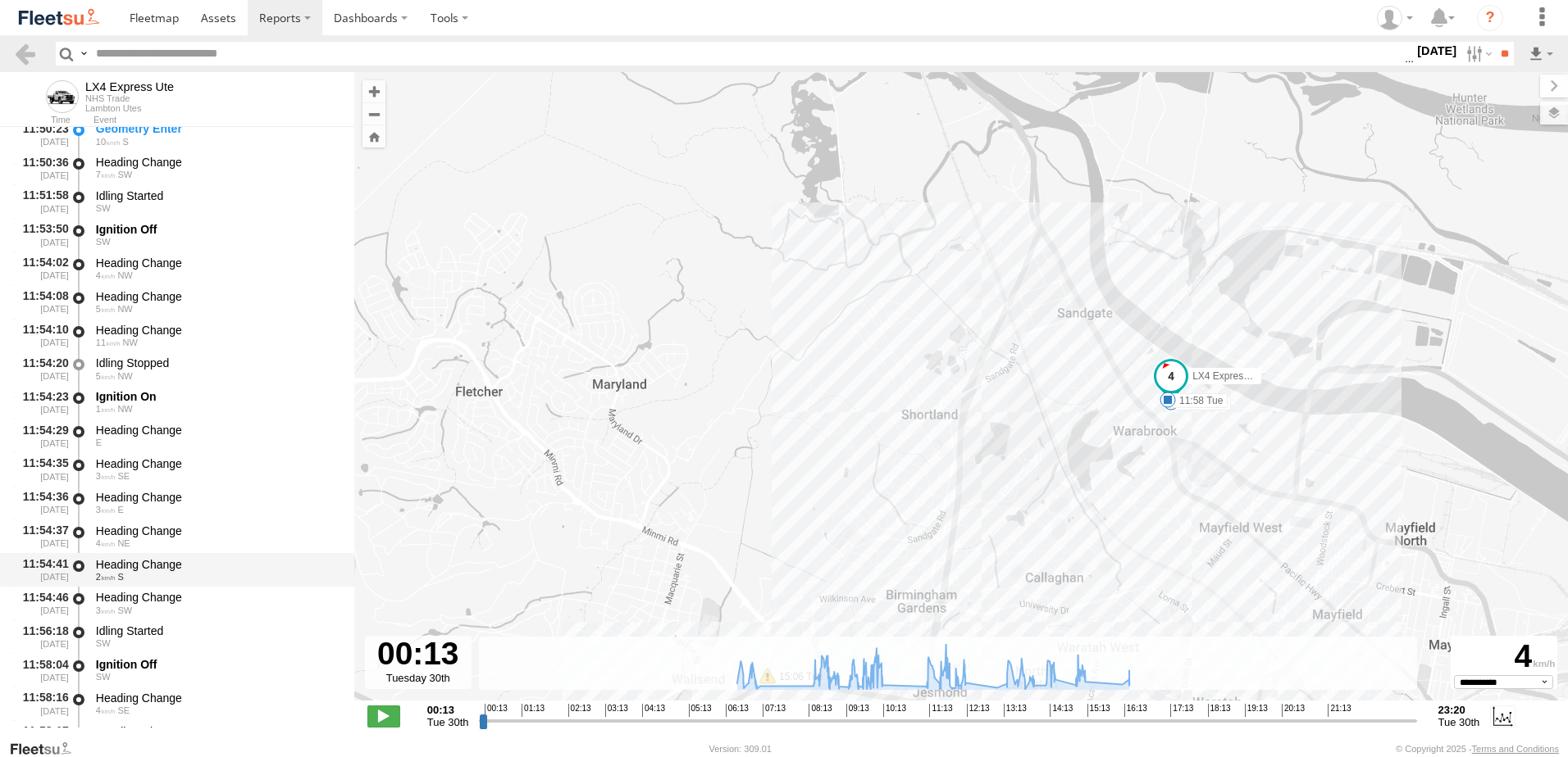
click at [143, 558] on div "Heading Change" at bounding box center [217, 564] width 243 height 15
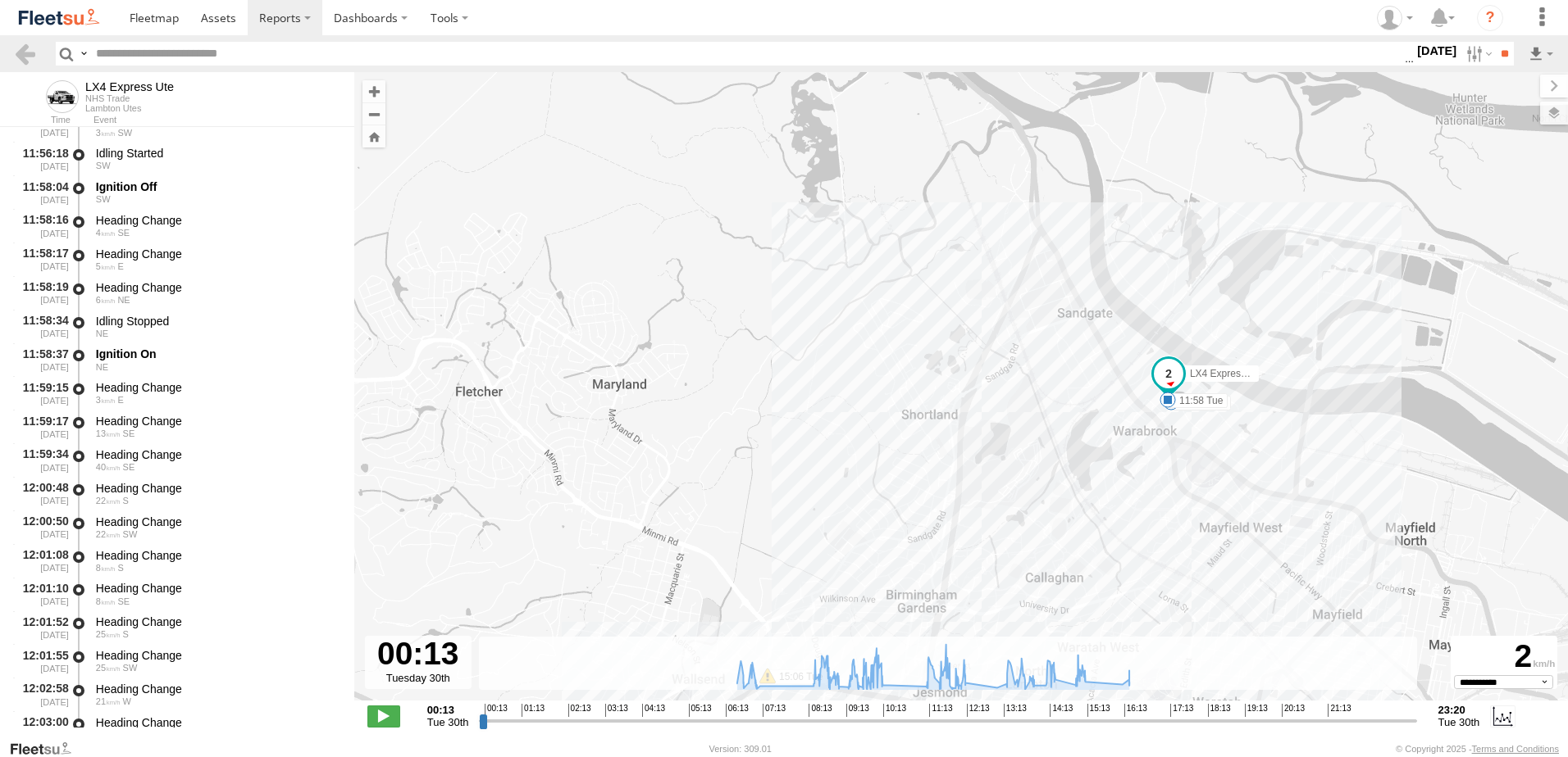
scroll to position [12790, 0]
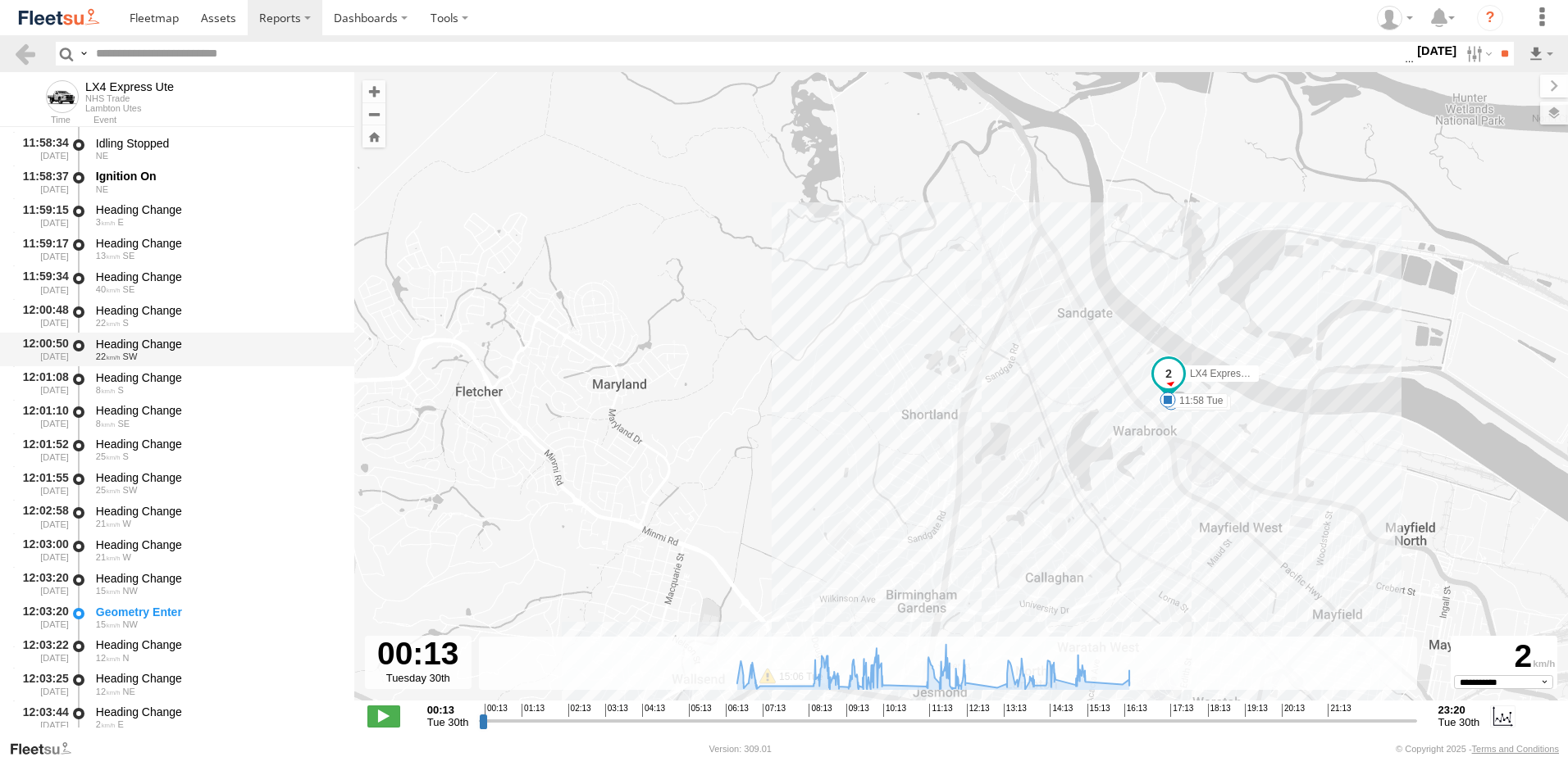
click at [156, 338] on div "Heading Change" at bounding box center [217, 344] width 243 height 15
click at [119, 473] on div "Heading Change" at bounding box center [217, 478] width 243 height 15
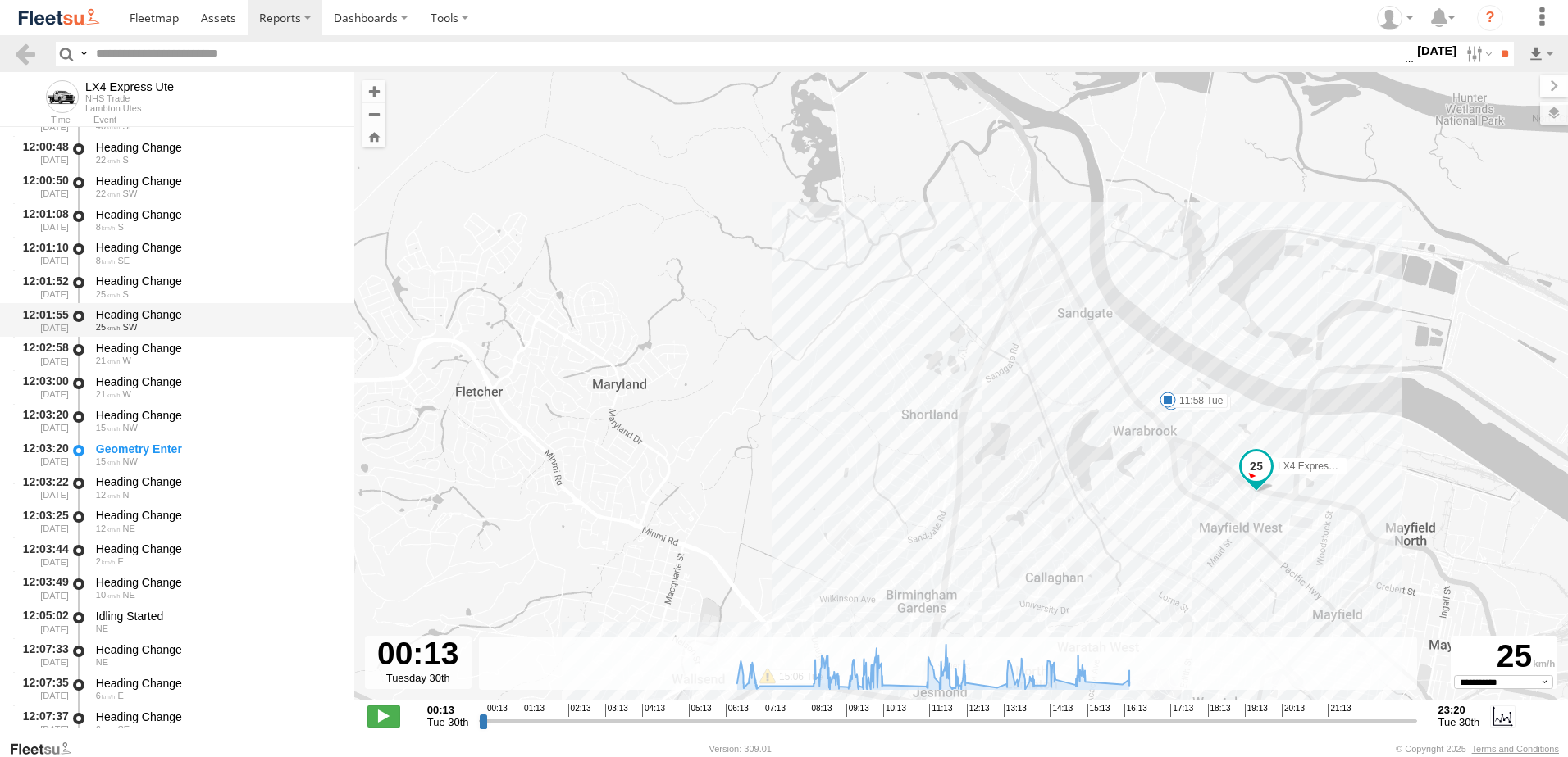
scroll to position [12954, 0]
click at [142, 609] on div "Idling Started" at bounding box center [217, 615] width 243 height 15
click at [27, 50] on link at bounding box center [25, 53] width 24 height 24
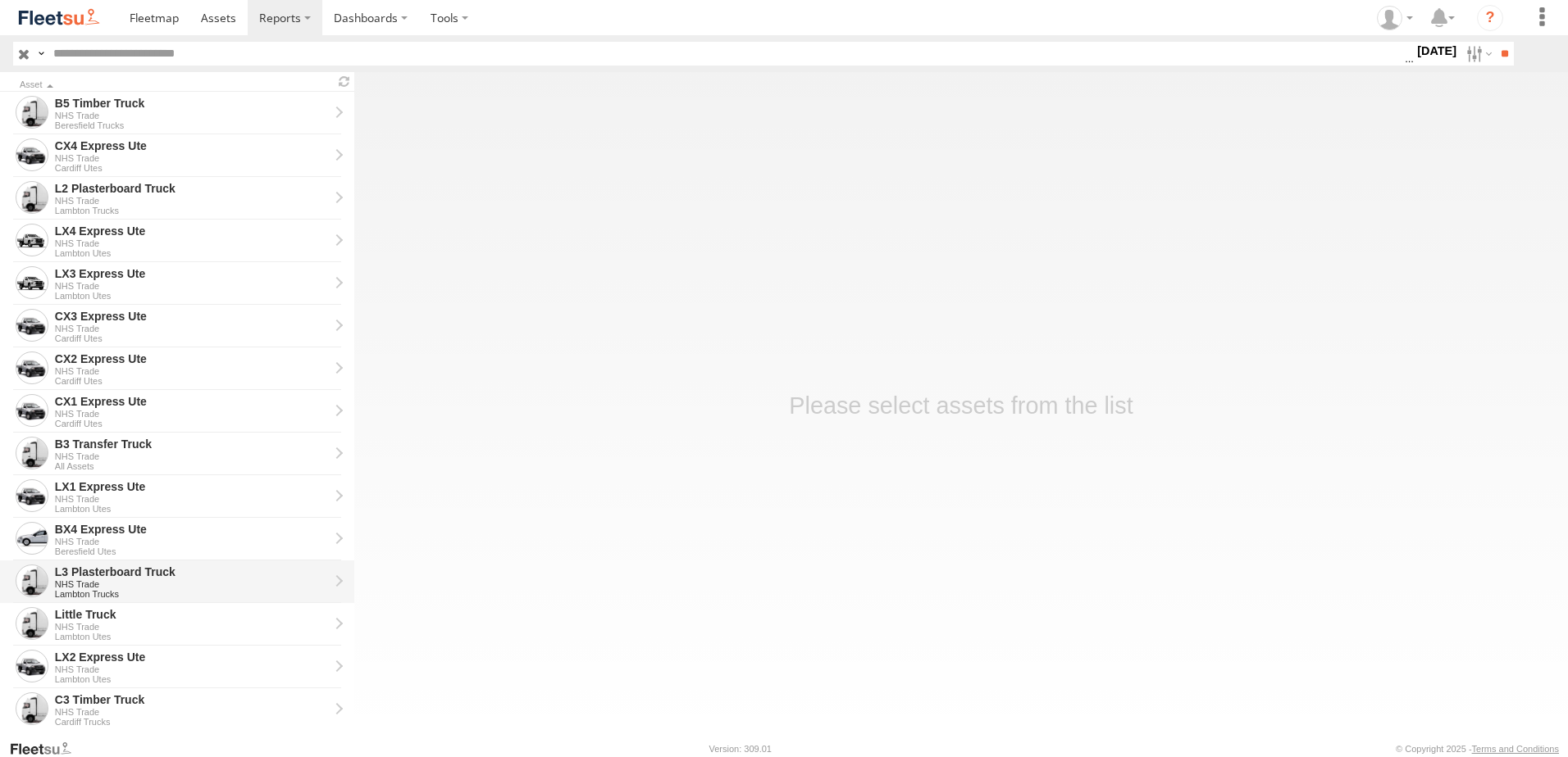
scroll to position [328, 0]
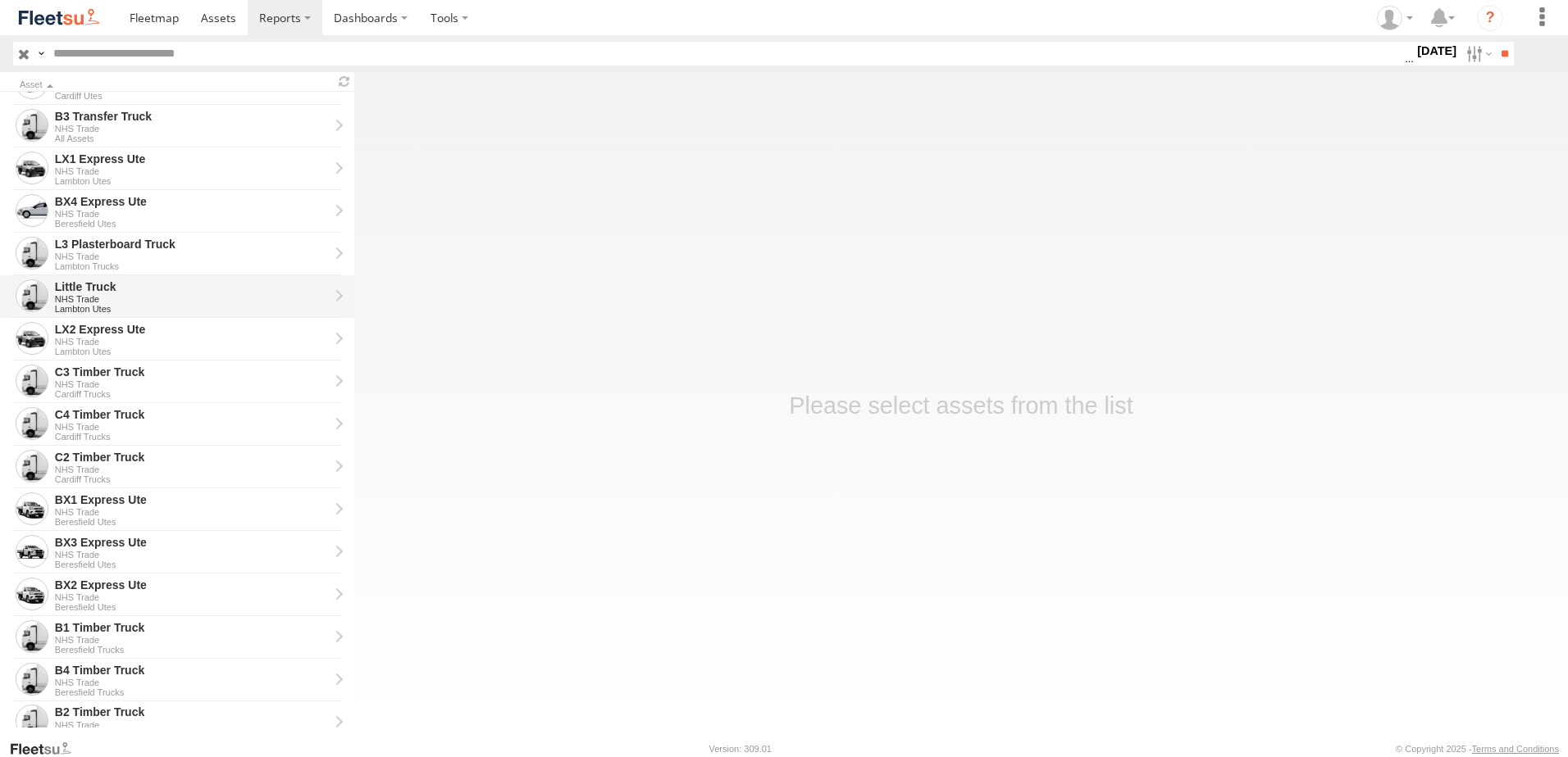
click at [93, 286] on div "Little Truck" at bounding box center [192, 286] width 274 height 15
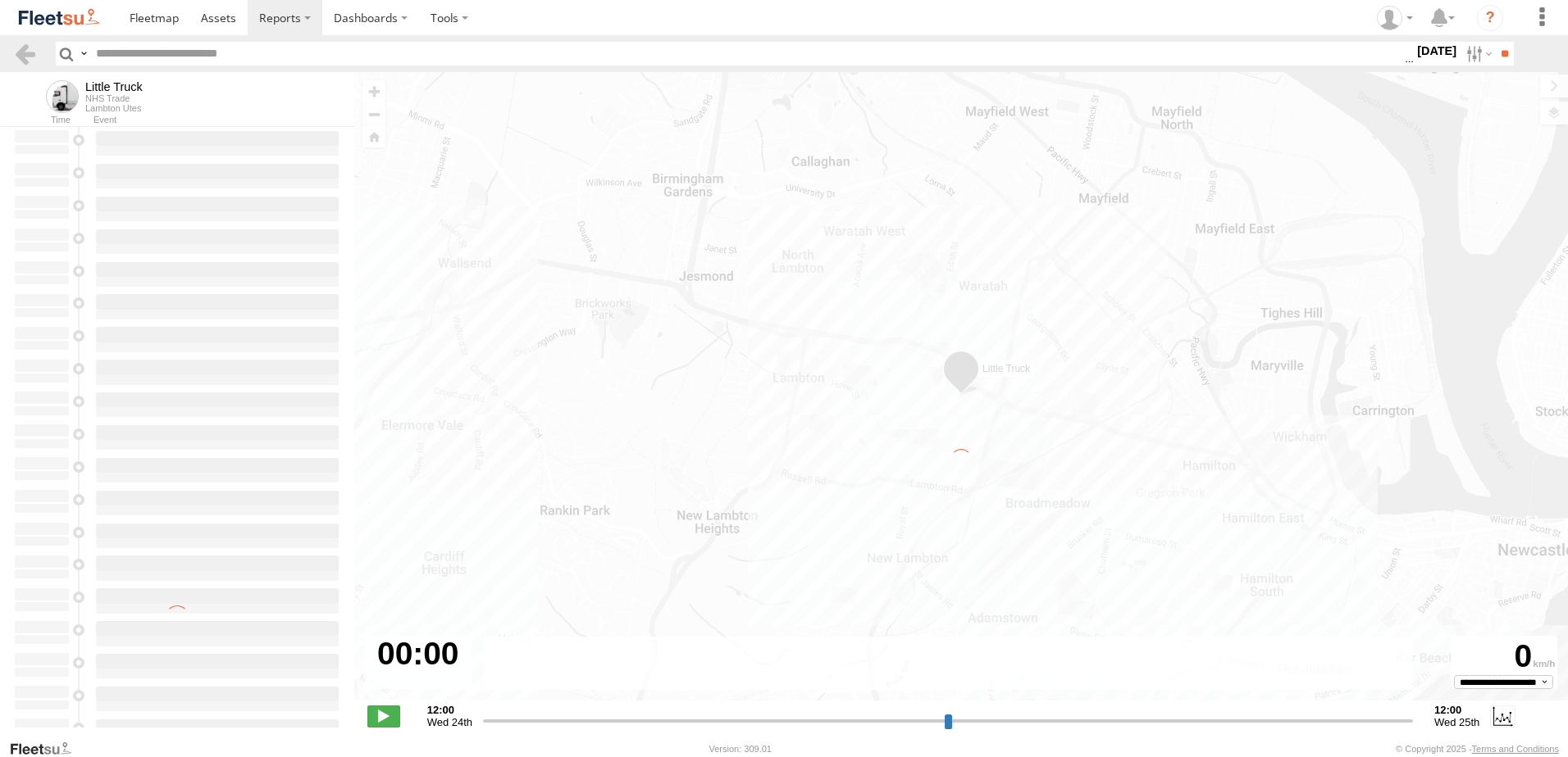
type input "**********"
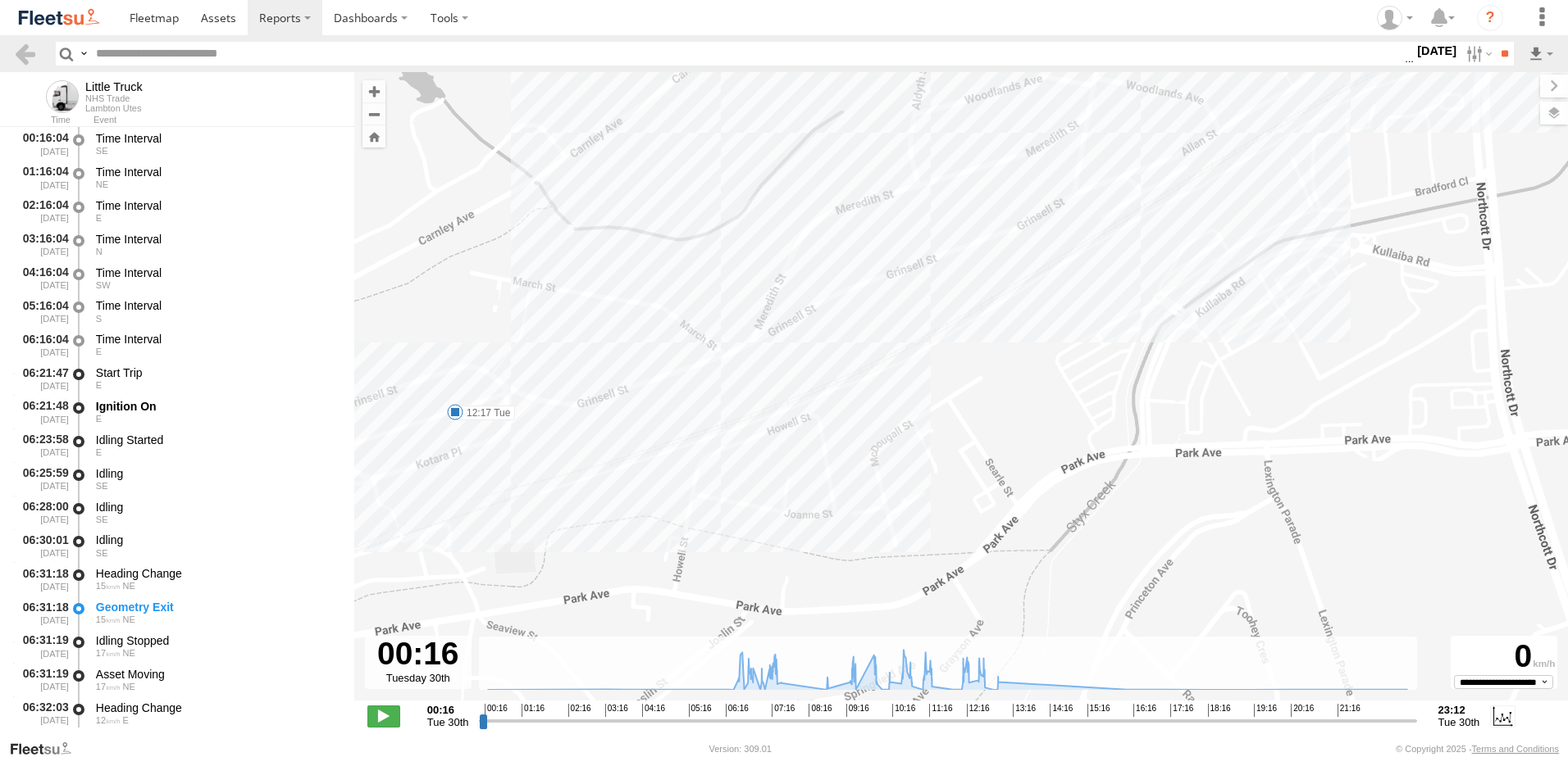
click at [482, 409] on label "12:17 Tue" at bounding box center [485, 413] width 60 height 15
click at [28, 52] on link at bounding box center [25, 53] width 24 height 24
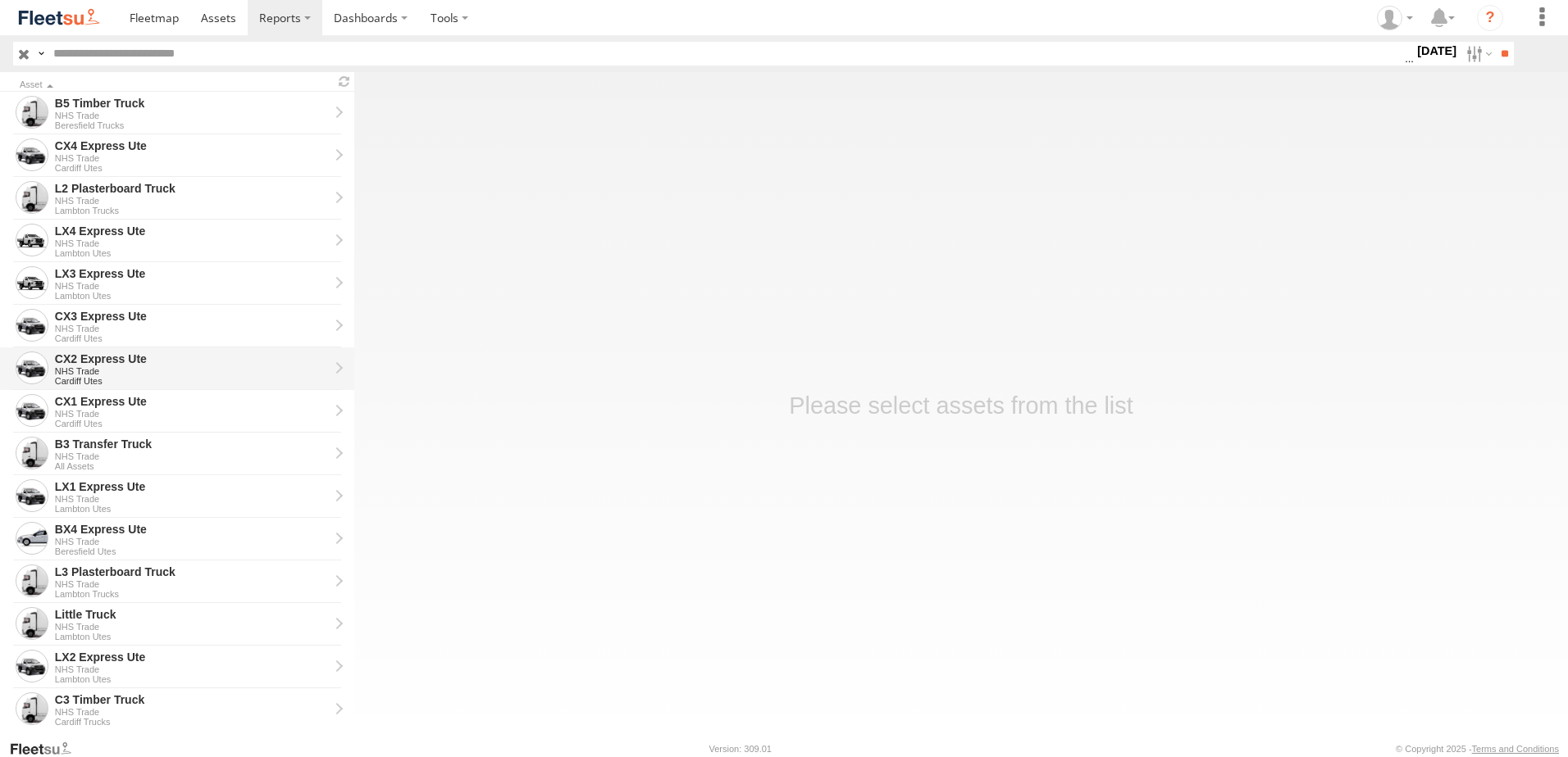
click at [114, 365] on div "CX2 Express Ute" at bounding box center [192, 359] width 274 height 15
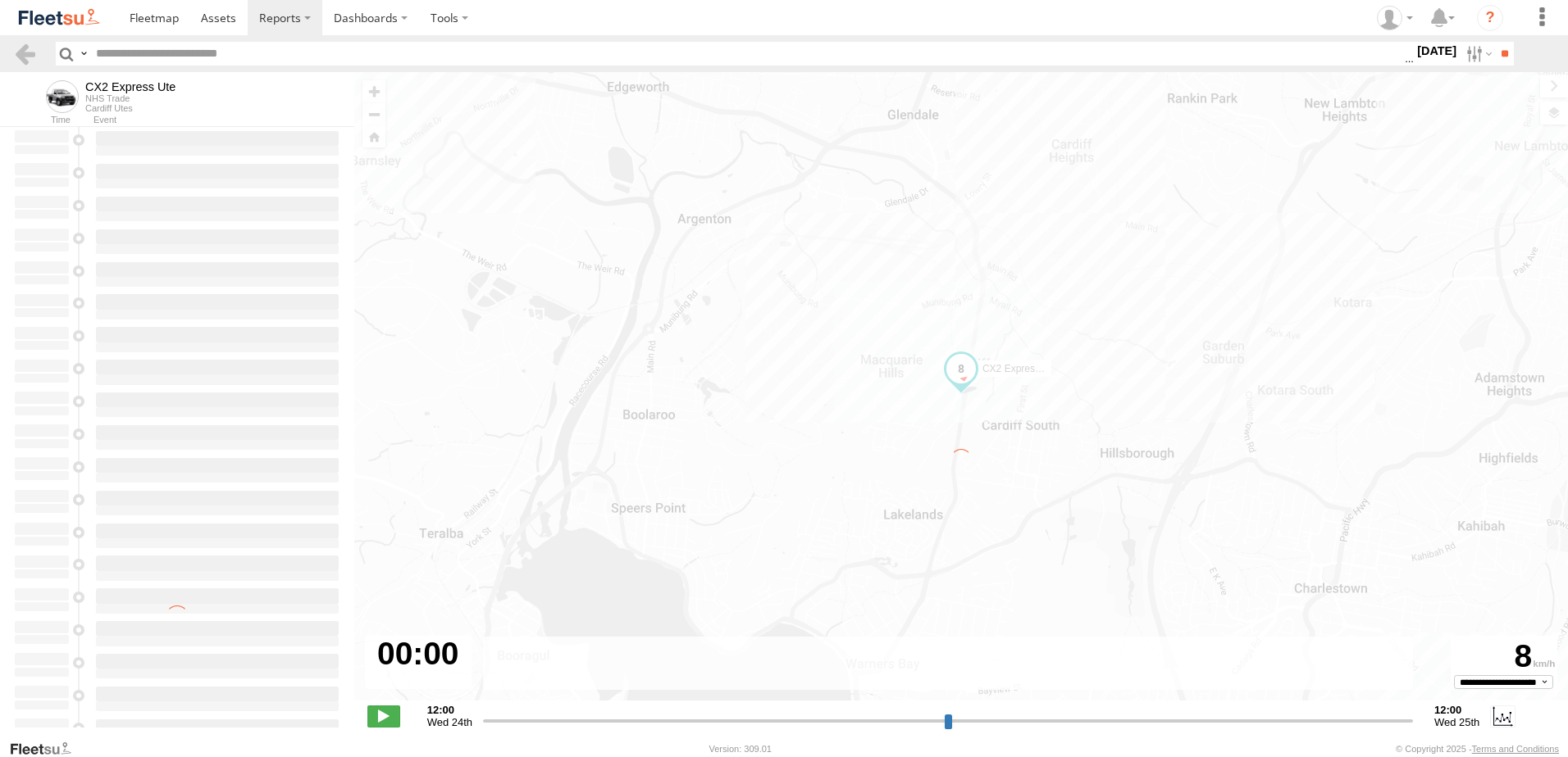
type input "**********"
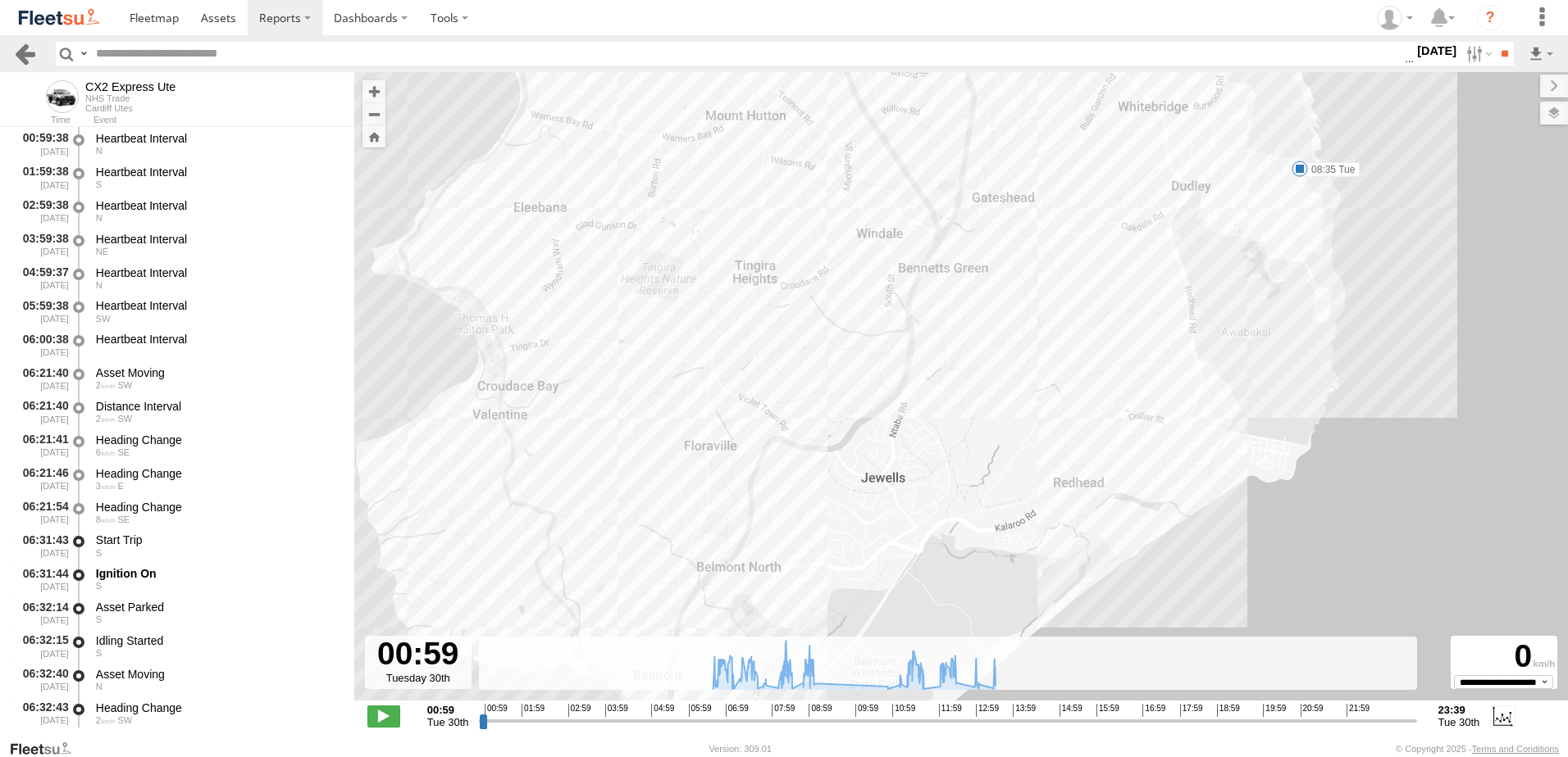
click at [25, 54] on link at bounding box center [25, 53] width 24 height 24
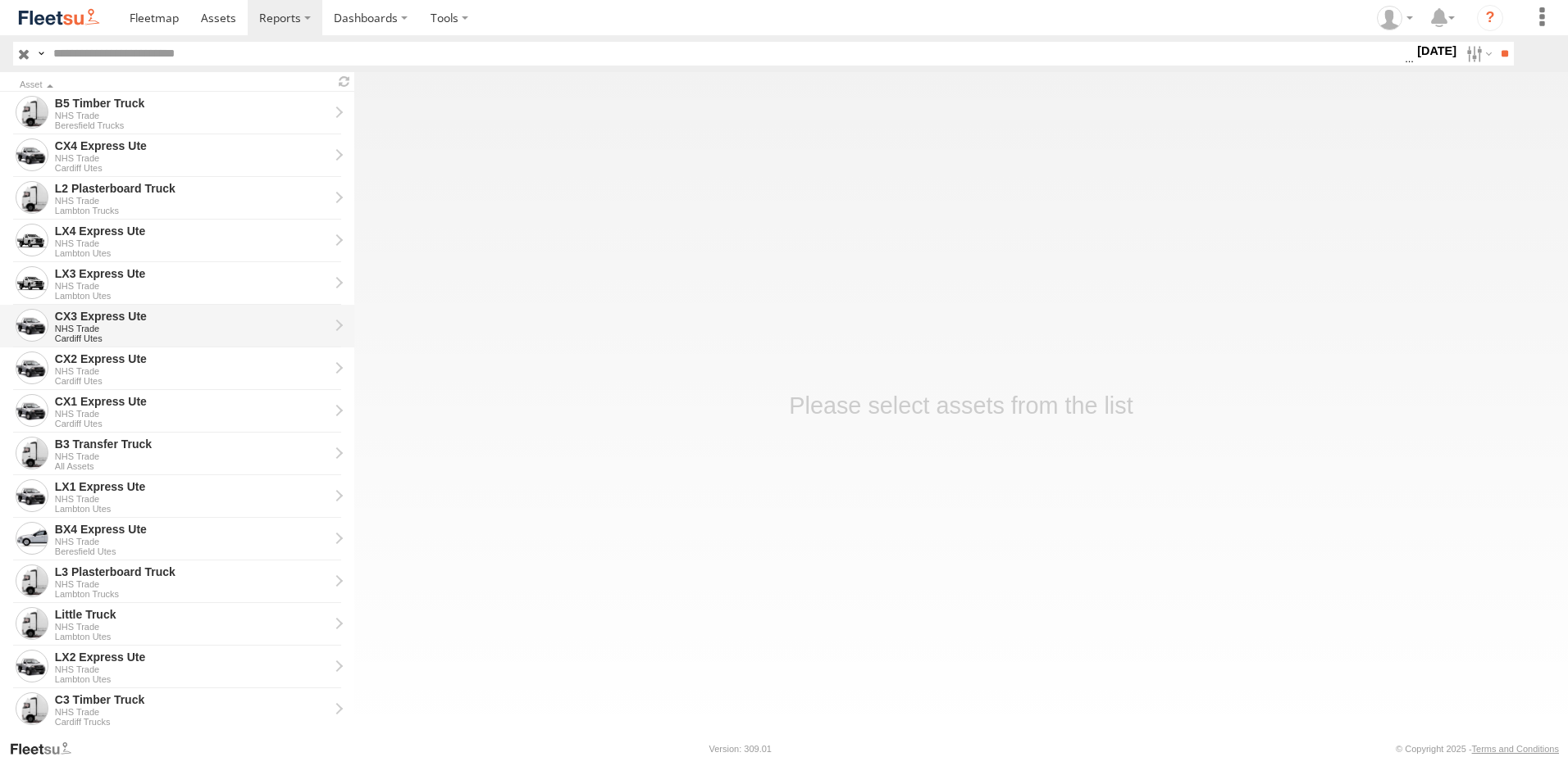
click at [97, 313] on div "CX3 Express Ute" at bounding box center [192, 316] width 274 height 15
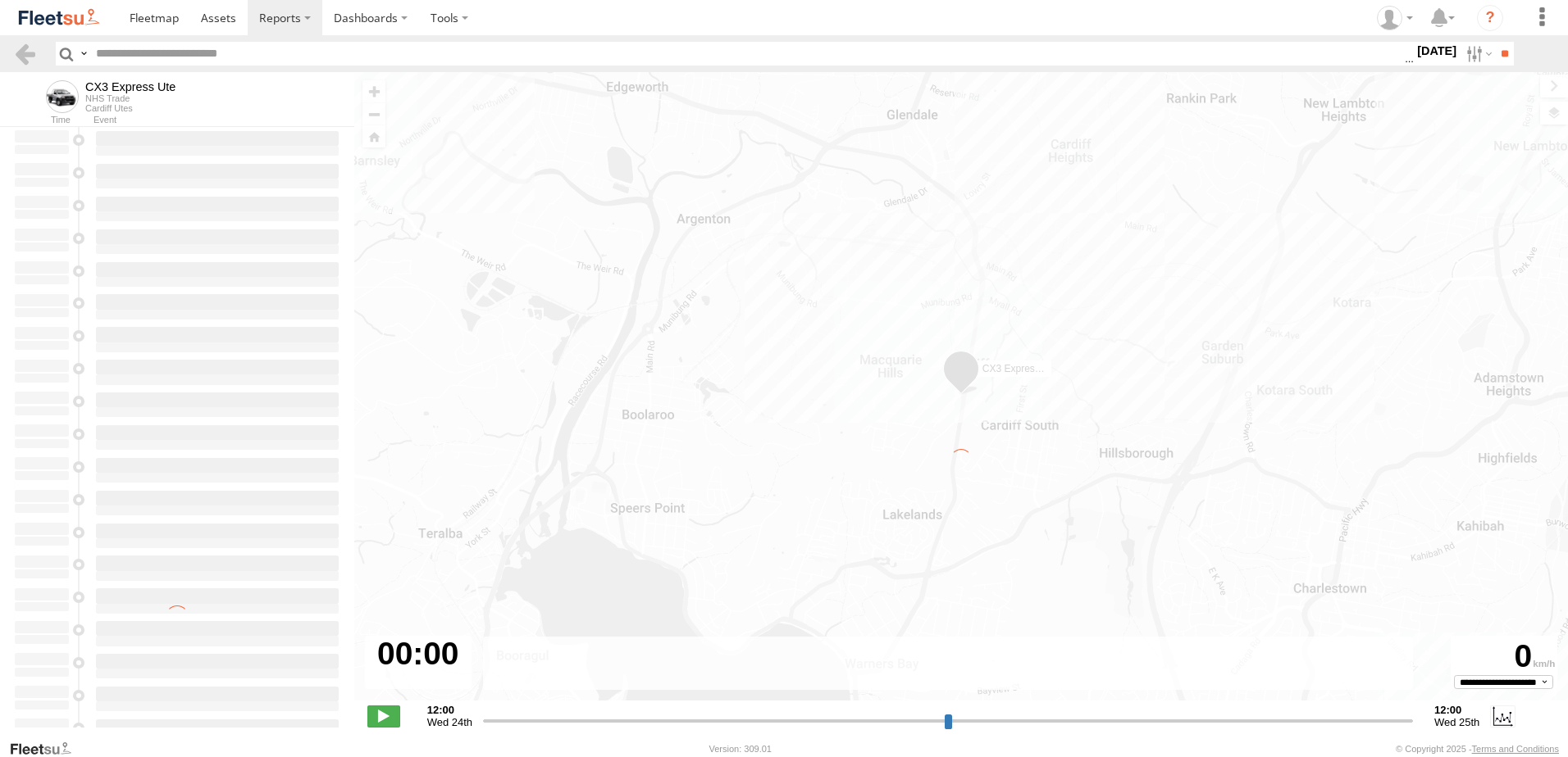
type input "**********"
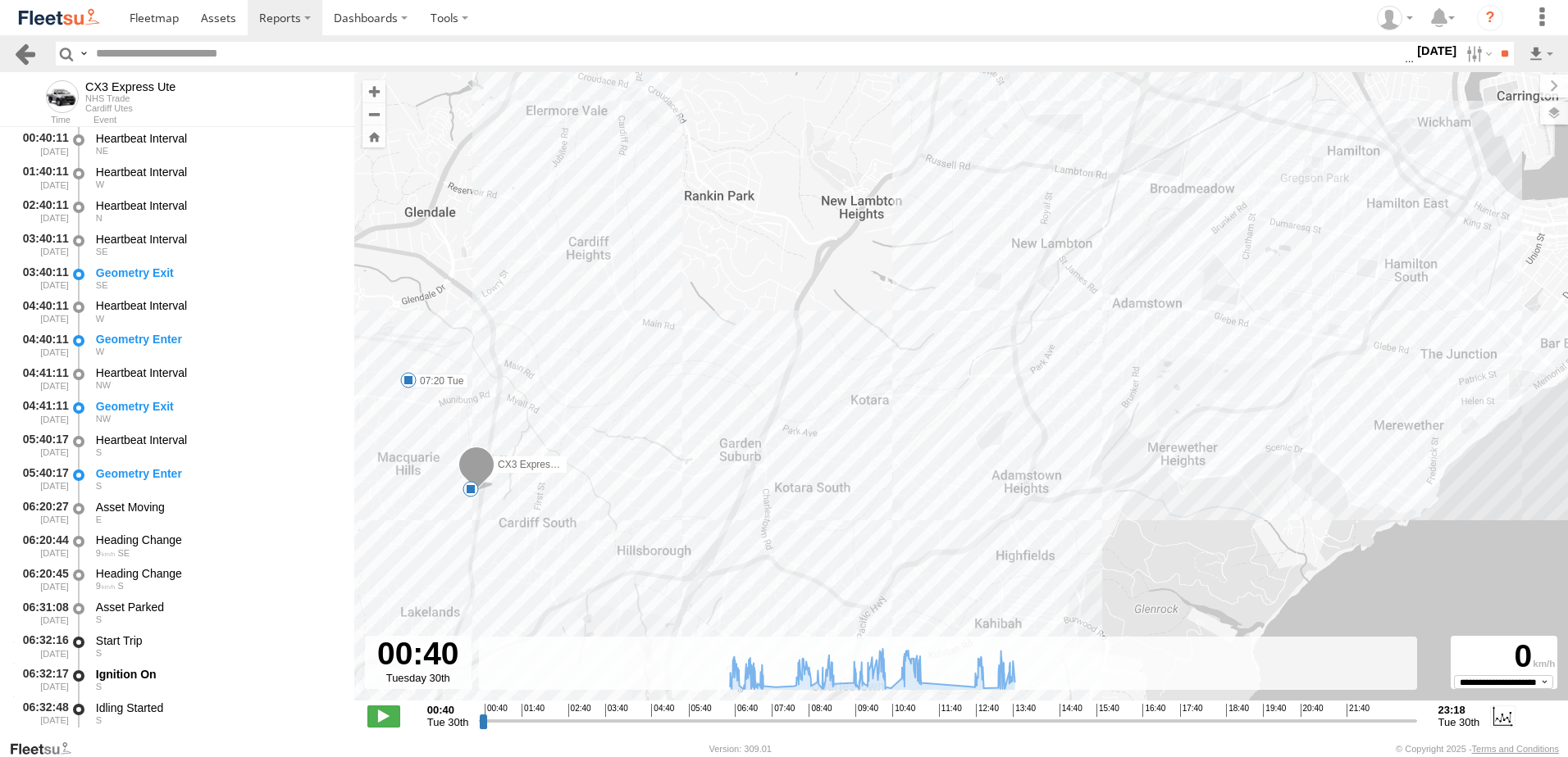
click at [23, 54] on link at bounding box center [25, 53] width 24 height 24
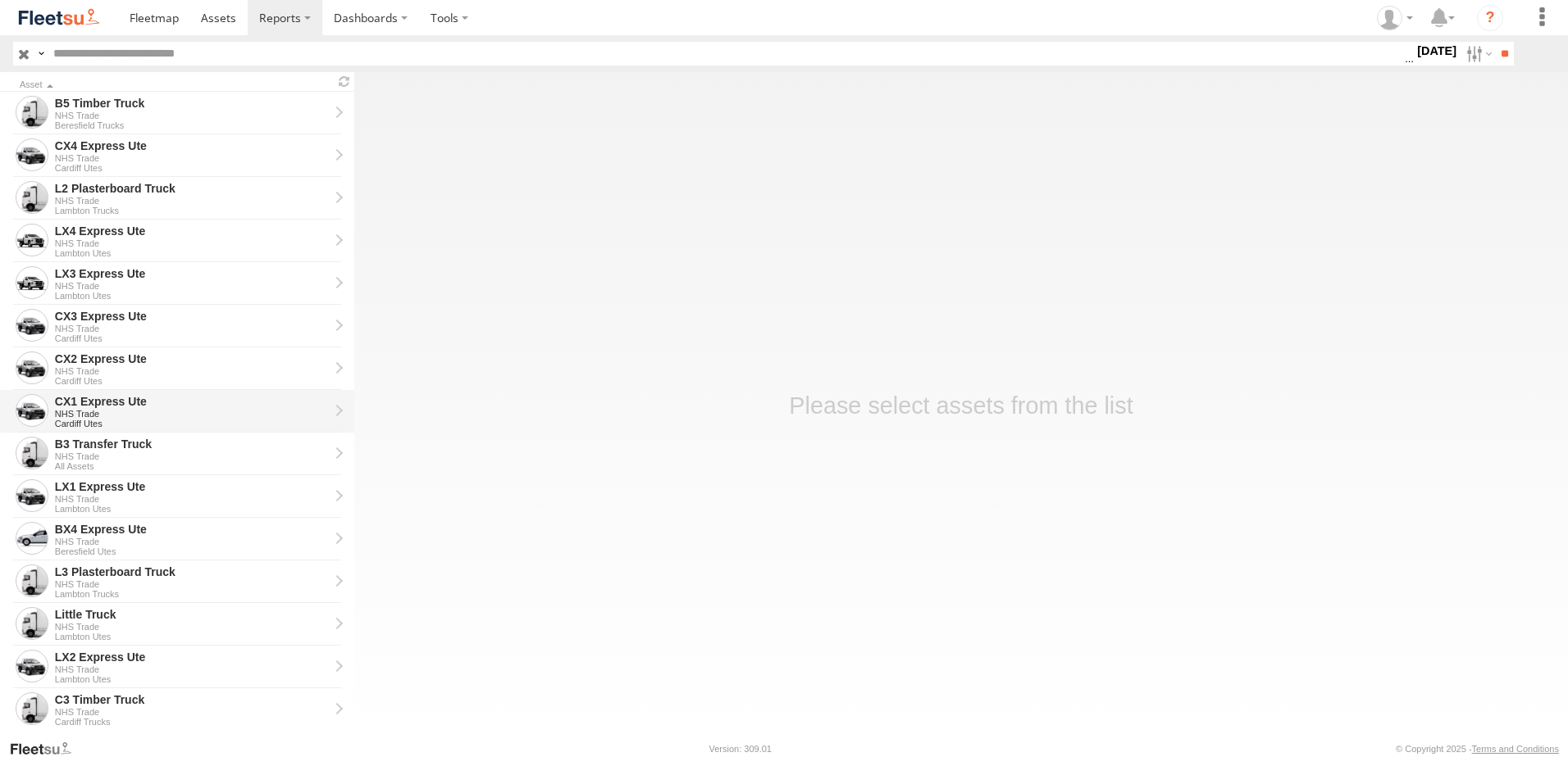
click at [78, 401] on div "CX1 Express Ute" at bounding box center [192, 401] width 274 height 15
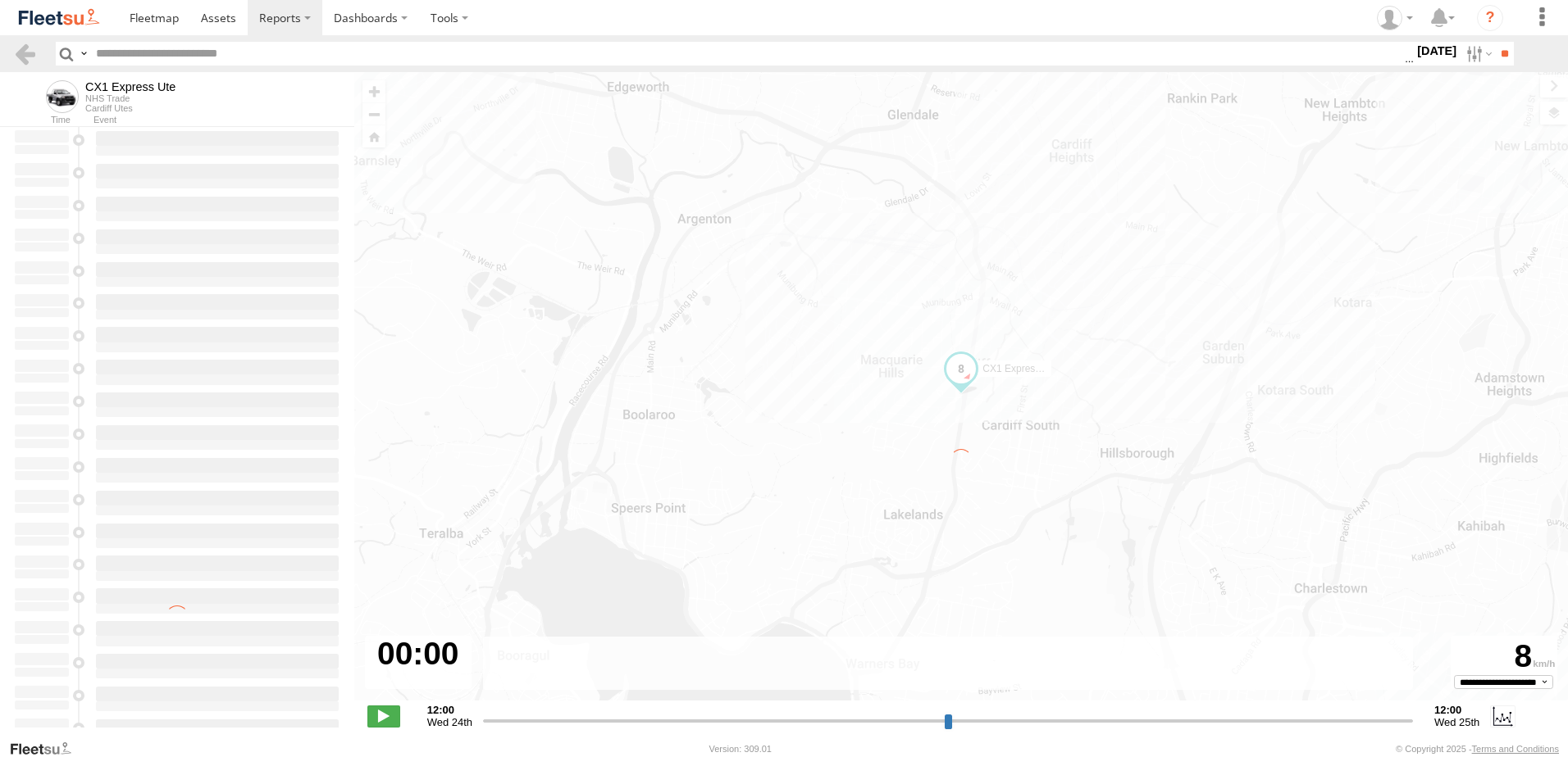
type input "**********"
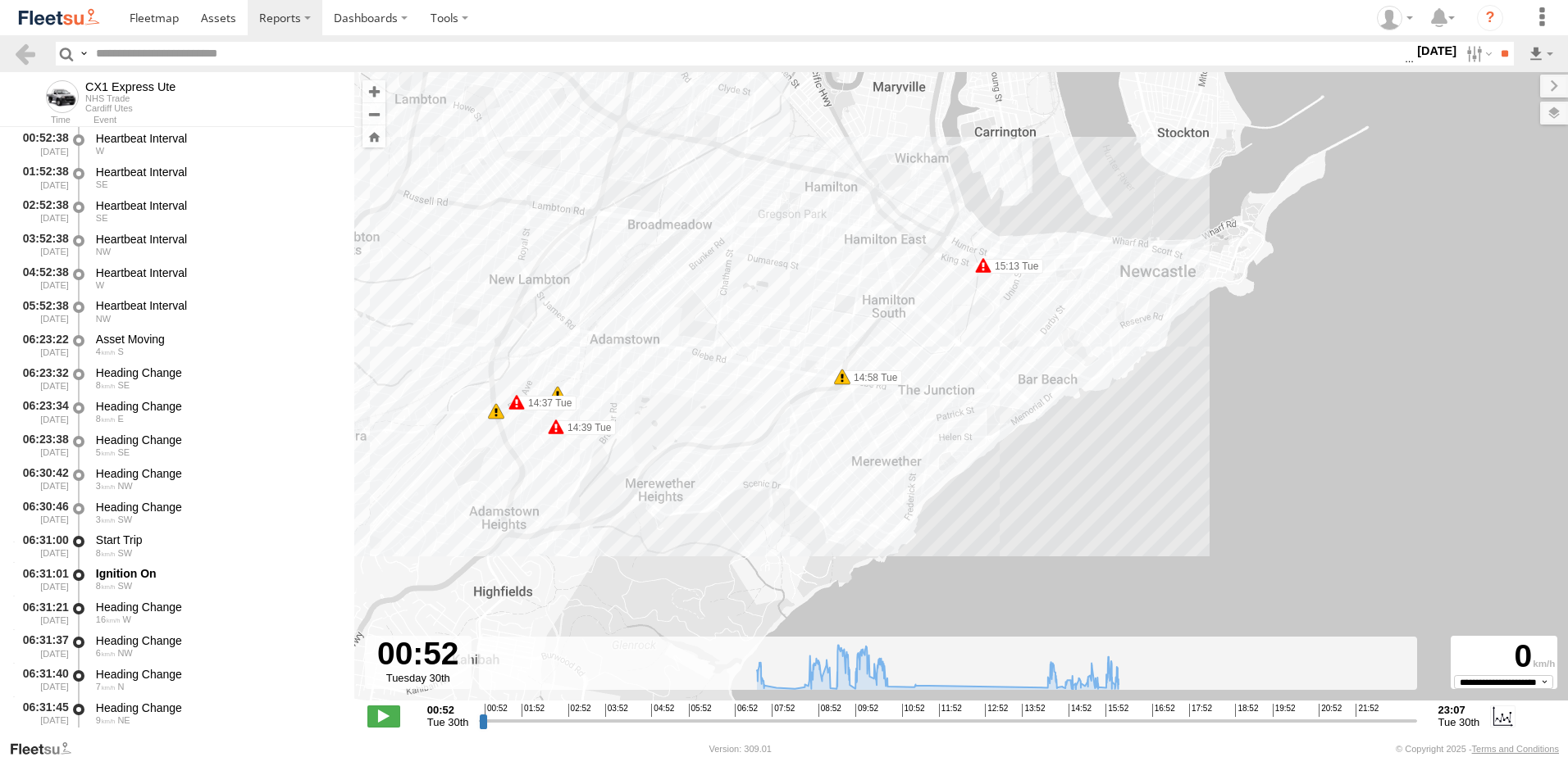
drag, startPoint x: 1058, startPoint y: 209, endPoint x: 728, endPoint y: 528, distance: 459.0
click at [762, 558] on div "CX1 Express Ute 09:14 Tue 09:36 Tue 09:41 Tue 10:13 Tue 15:13 Tue 14:37 Tue 14:…" at bounding box center [961, 395] width 1214 height 646
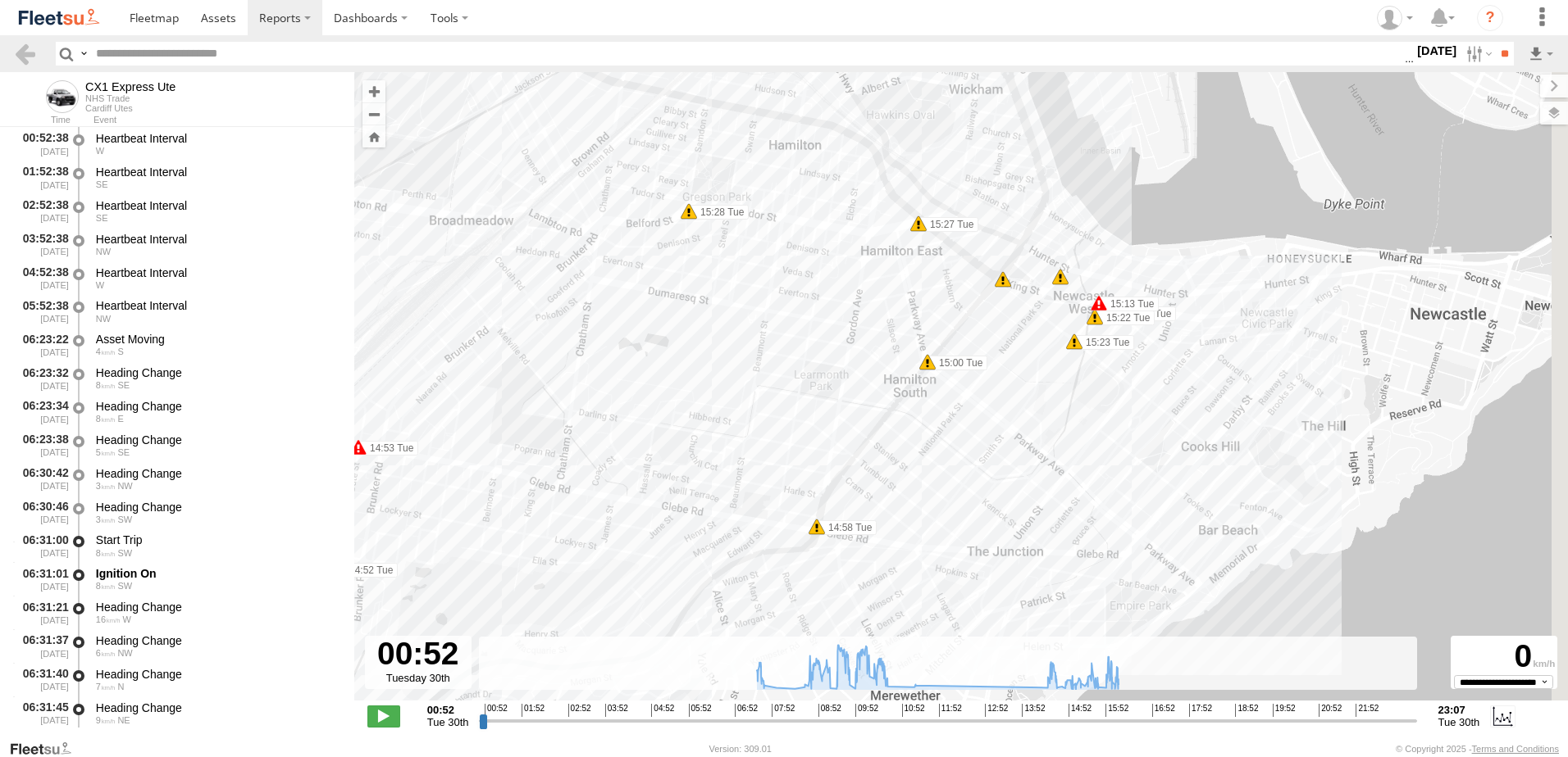
drag, startPoint x: 1199, startPoint y: 292, endPoint x: 931, endPoint y: 509, distance: 344.8
click at [932, 516] on div "CX1 Express Ute 09:14 Tue 09:36 Tue 09:41 Tue 10:13 Tue 15:13 Tue 14:37 Tue 14:…" at bounding box center [961, 395] width 1214 height 646
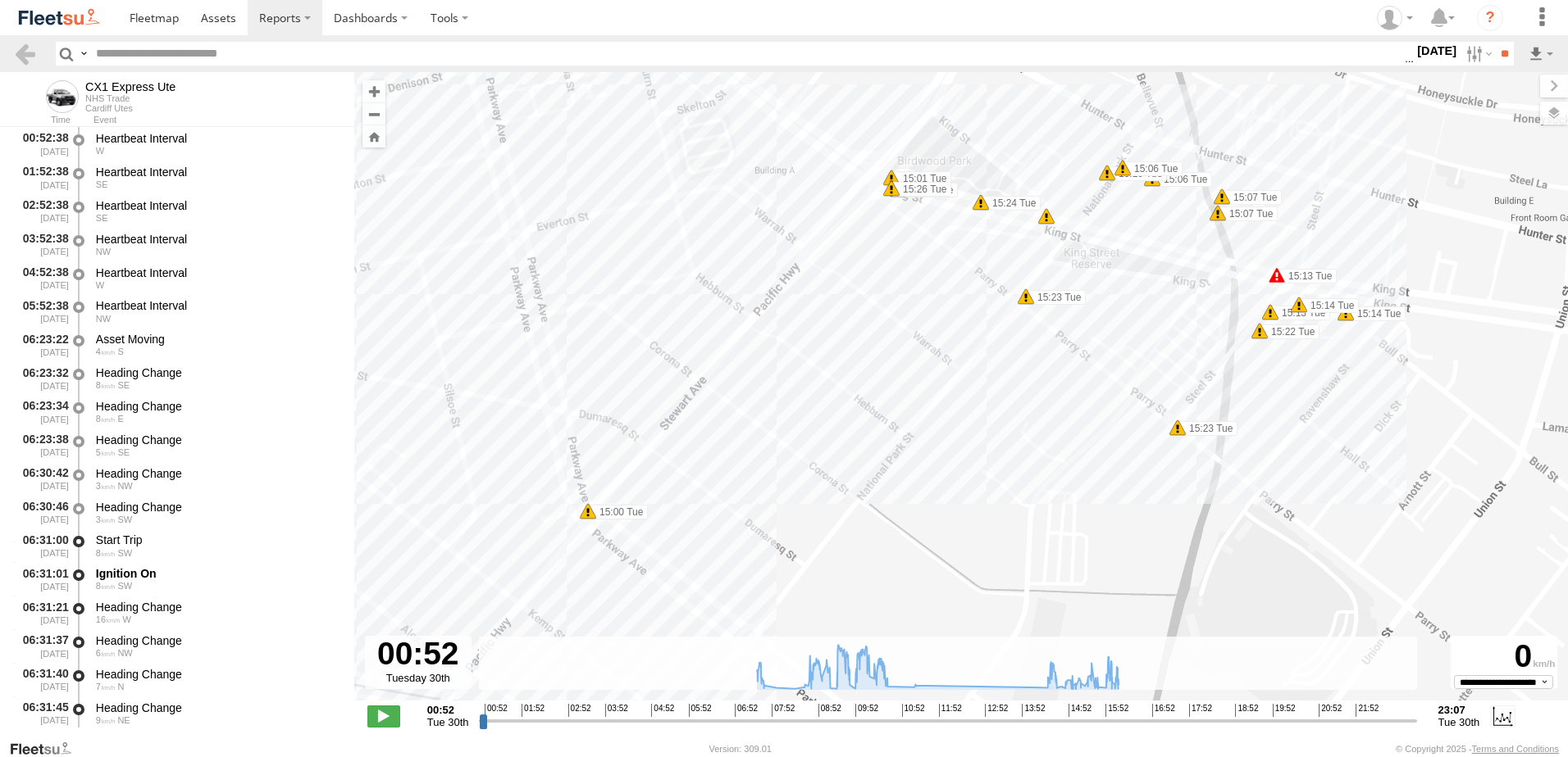
drag, startPoint x: 1111, startPoint y: 437, endPoint x: 925, endPoint y: 354, distance: 203.7
click at [925, 354] on div "CX1 Express Ute 09:14 Tue 09:36 Tue 09:41 Tue 10:13 Tue 15:13 Tue 14:37 Tue 14:…" at bounding box center [961, 395] width 1214 height 646
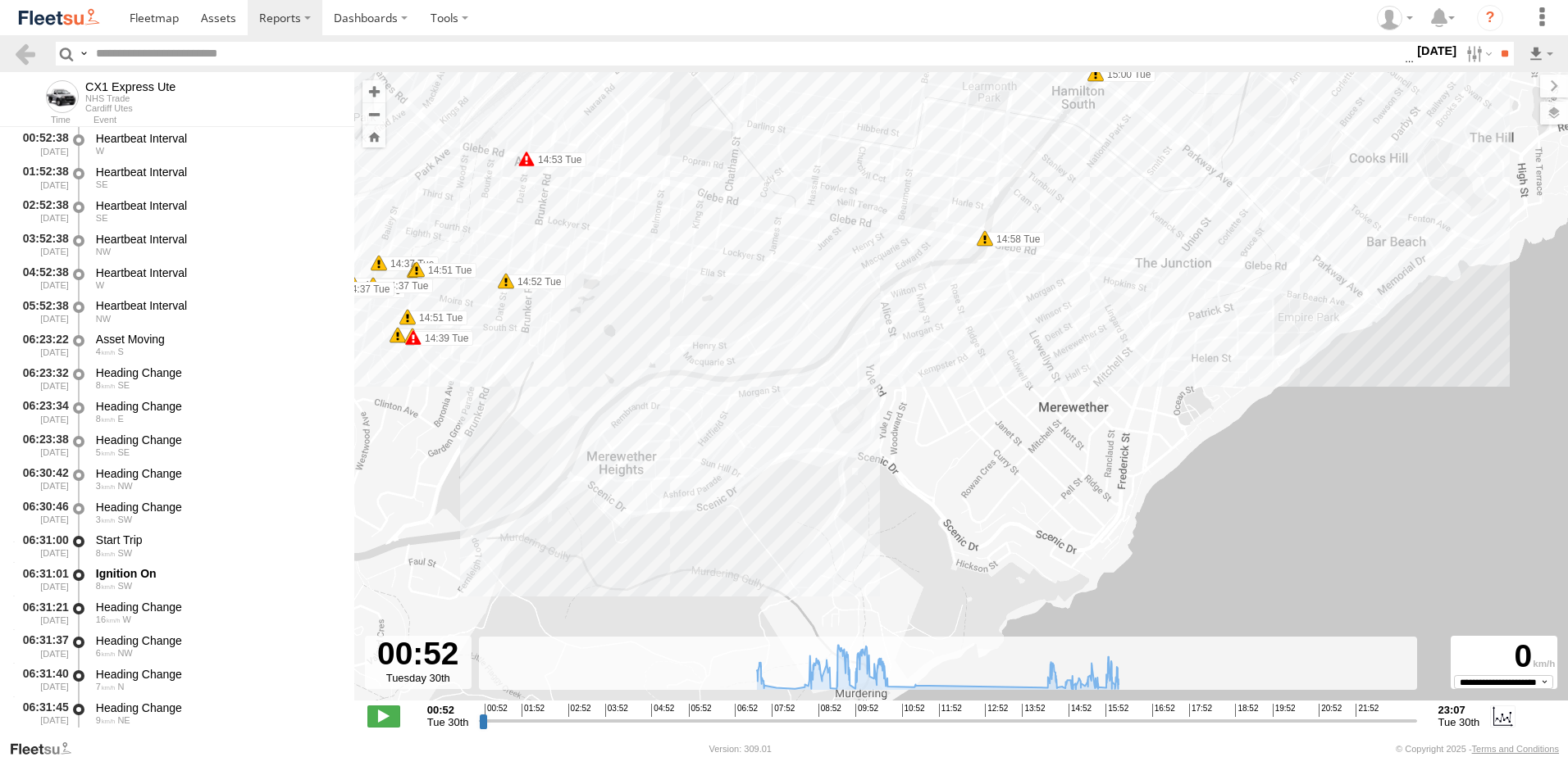
drag, startPoint x: 1030, startPoint y: 481, endPoint x: 1269, endPoint y: 191, distance: 375.8
click at [1269, 191] on div "CX1 Express Ute 09:14 Tue 09:36 Tue 09:41 Tue 10:13 Tue 15:13 Tue 14:37 Tue 14:…" at bounding box center [961, 395] width 1214 height 646
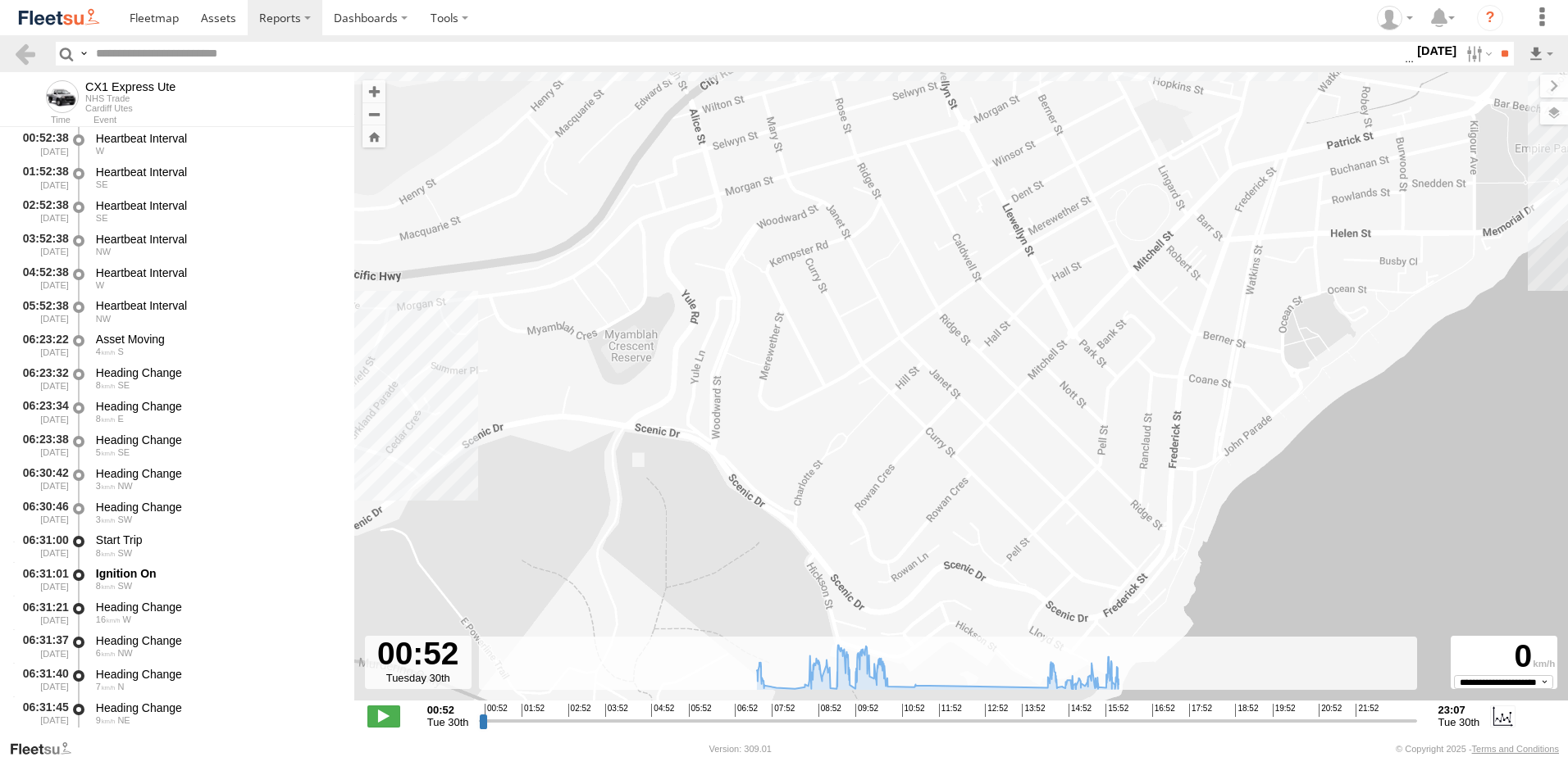
drag, startPoint x: 1057, startPoint y: 395, endPoint x: 1104, endPoint y: 275, distance: 128.9
click at [1104, 275] on div "CX1 Express Ute 09:14 Tue 09:36 Tue 09:41 Tue 10:13 Tue 15:13 Tue 14:37 Tue 14:…" at bounding box center [961, 395] width 1214 height 646
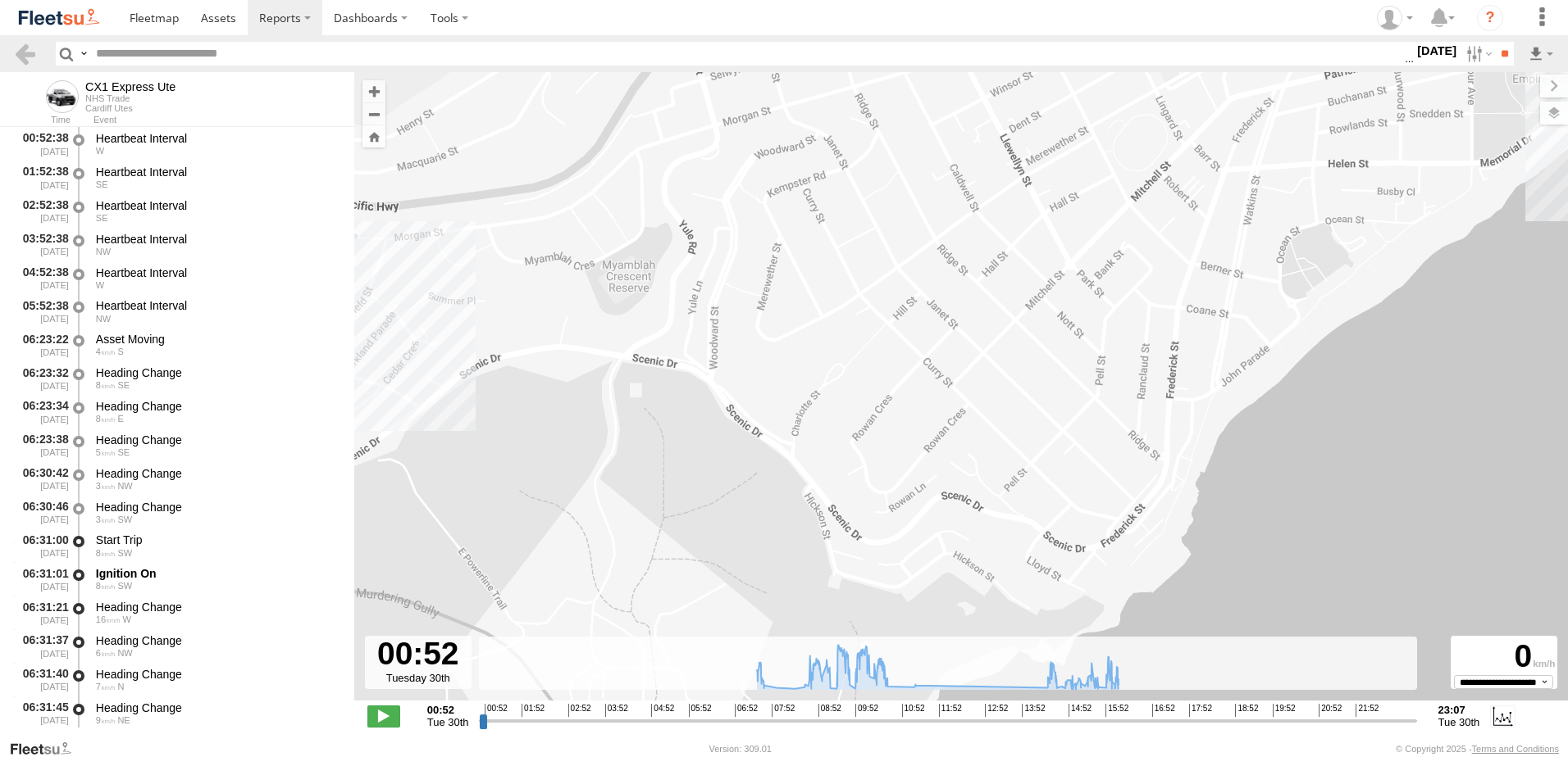
drag, startPoint x: 872, startPoint y: 458, endPoint x: 871, endPoint y: 386, distance: 72.0
click at [871, 386] on div "CX1 Express Ute 09:14 Tue 09:36 Tue 09:41 Tue 10:13 Tue 15:13 Tue 14:37 Tue 14:…" at bounding box center [961, 395] width 1214 height 646
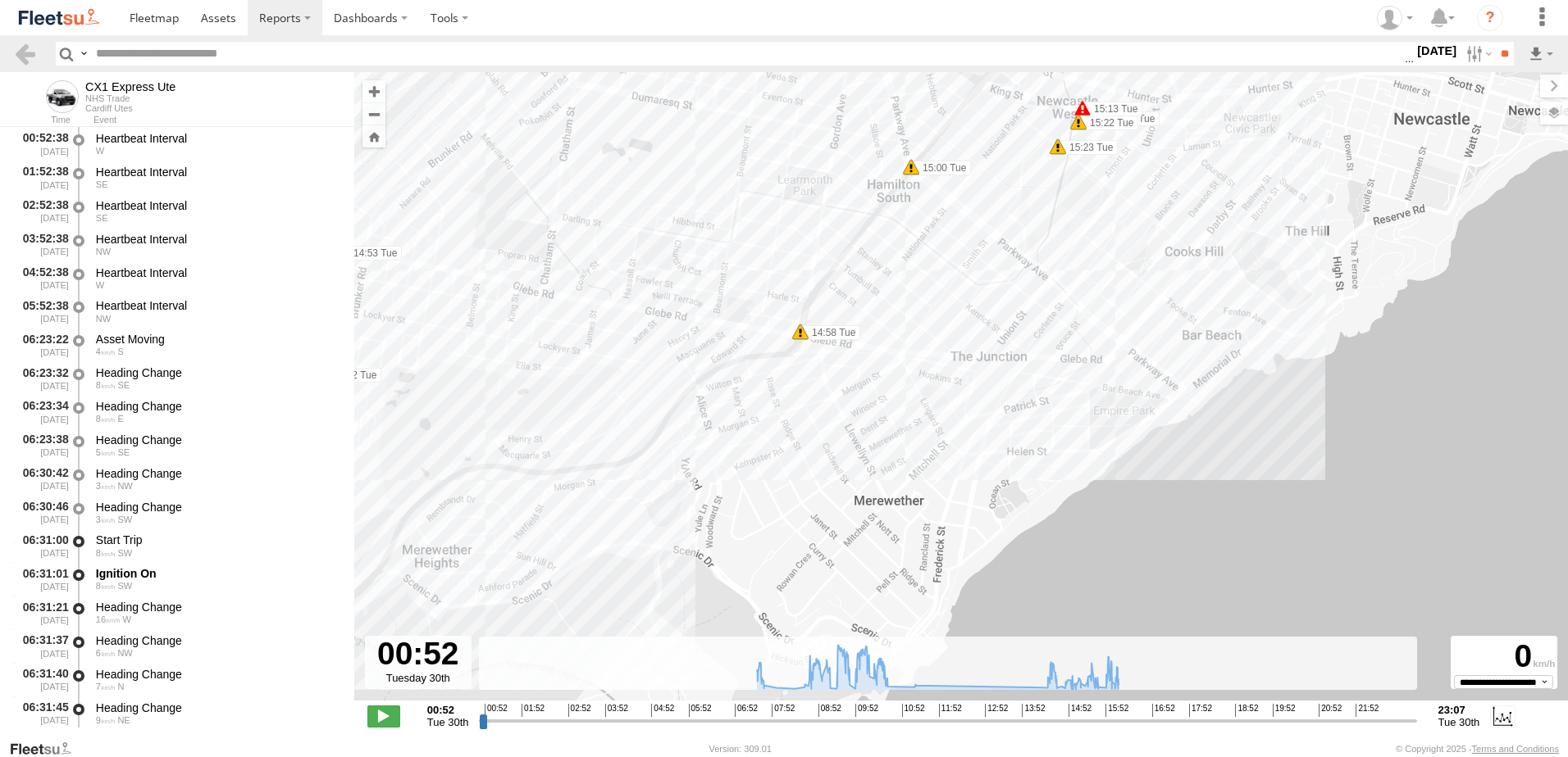
drag, startPoint x: 832, startPoint y: 371, endPoint x: 747, endPoint y: 552, distance: 200.0
click at [747, 552] on div "CX1 Express Ute 09:14 Tue 09:36 Tue 09:41 Tue 10:13 Tue 15:13 Tue 14:37 Tue 14:…" at bounding box center [961, 395] width 1214 height 646
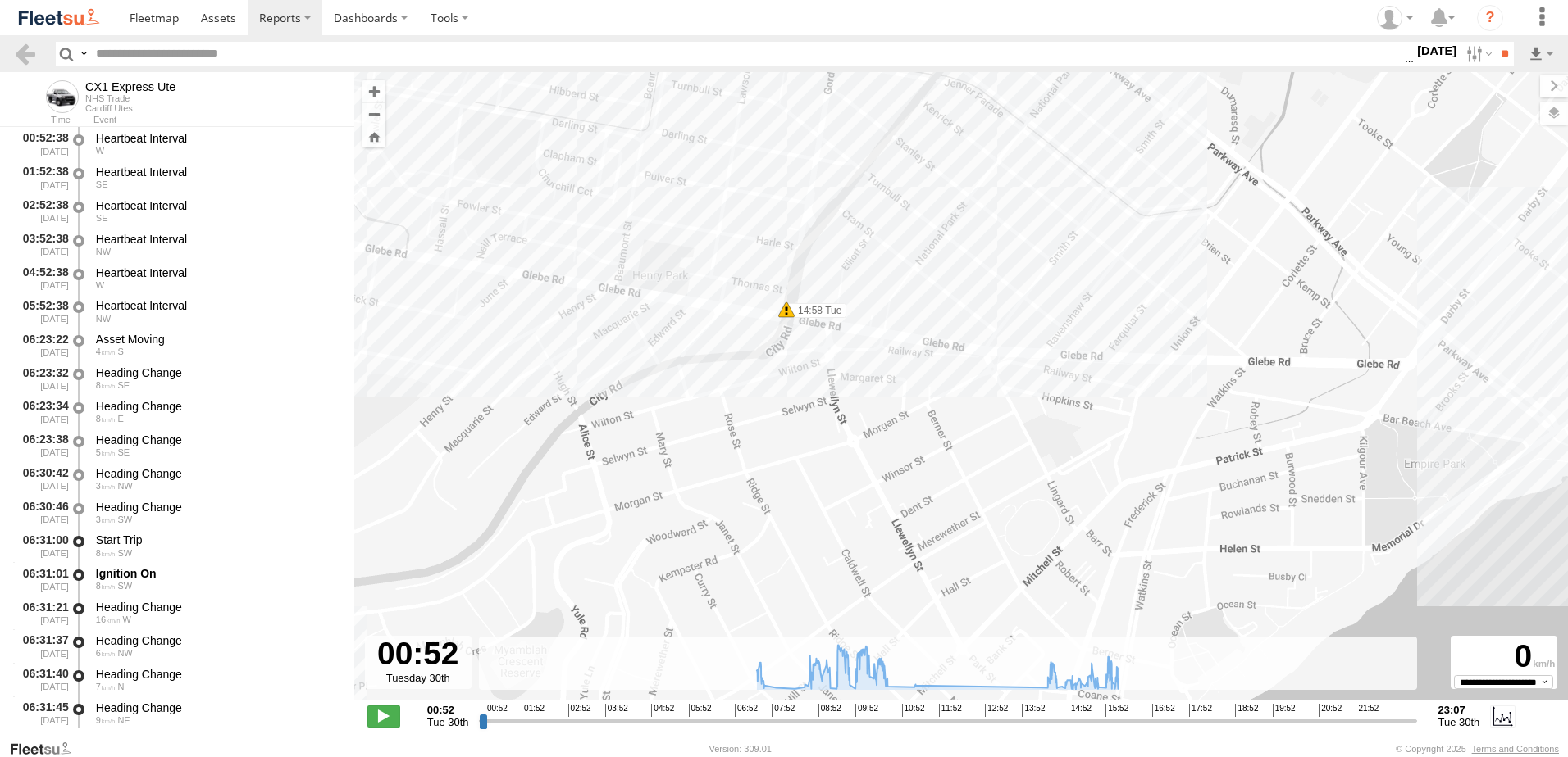
drag, startPoint x: 908, startPoint y: 339, endPoint x: 862, endPoint y: 470, distance: 138.8
click at [862, 470] on div "CX1 Express Ute 09:14 Tue 09:36 Tue 09:41 Tue 10:13 Tue 15:13 Tue 14:37 Tue 14:…" at bounding box center [961, 395] width 1214 height 646
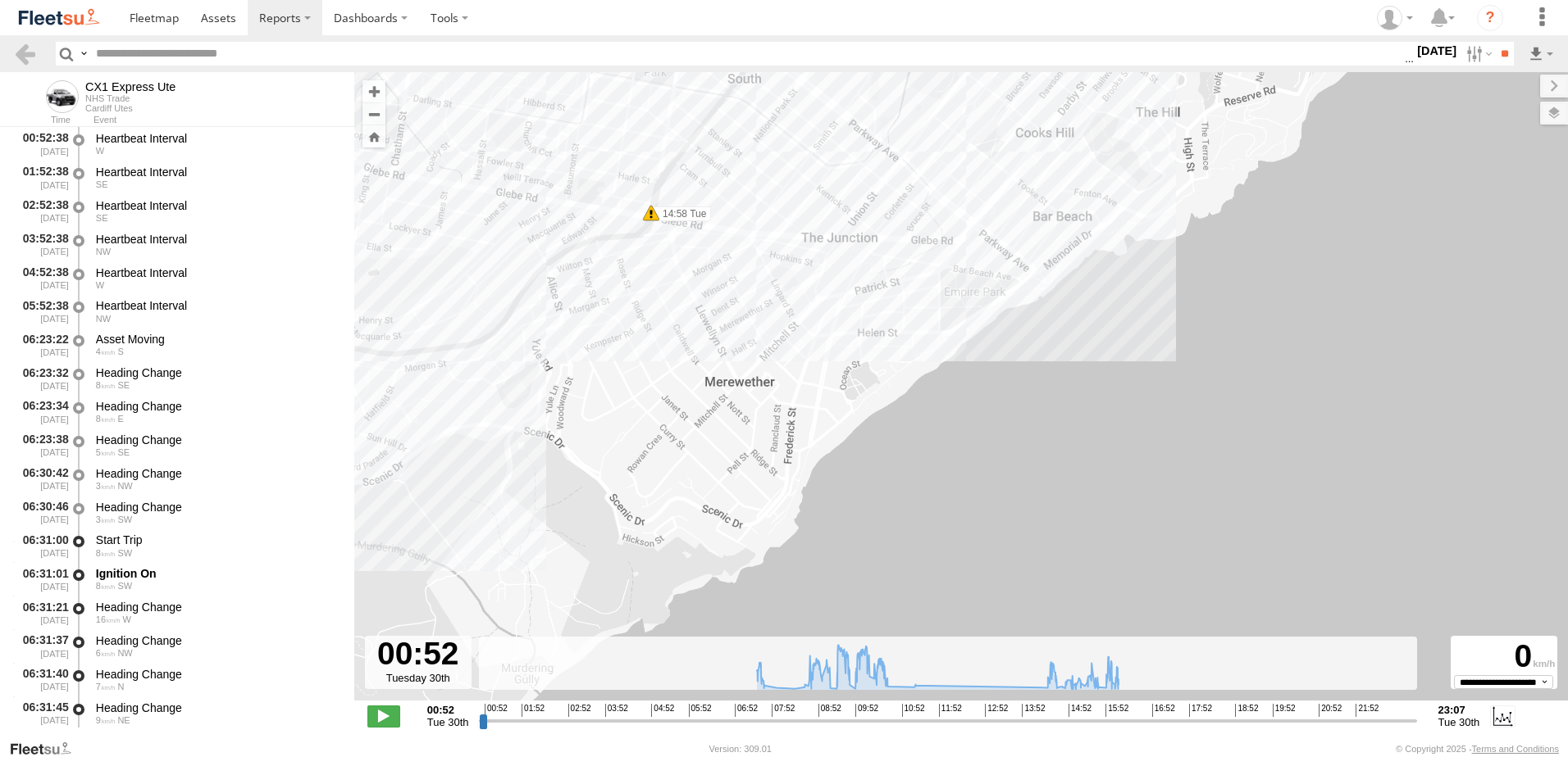
drag, startPoint x: 674, startPoint y: 428, endPoint x: 506, endPoint y: 250, distance: 244.8
click at [506, 250] on div "CX1 Express Ute 09:14 Tue 09:36 Tue 09:41 Tue 10:13 Tue 15:13 Tue 14:37 Tue 14:…" at bounding box center [961, 395] width 1214 height 646
click at [27, 49] on link at bounding box center [25, 53] width 24 height 24
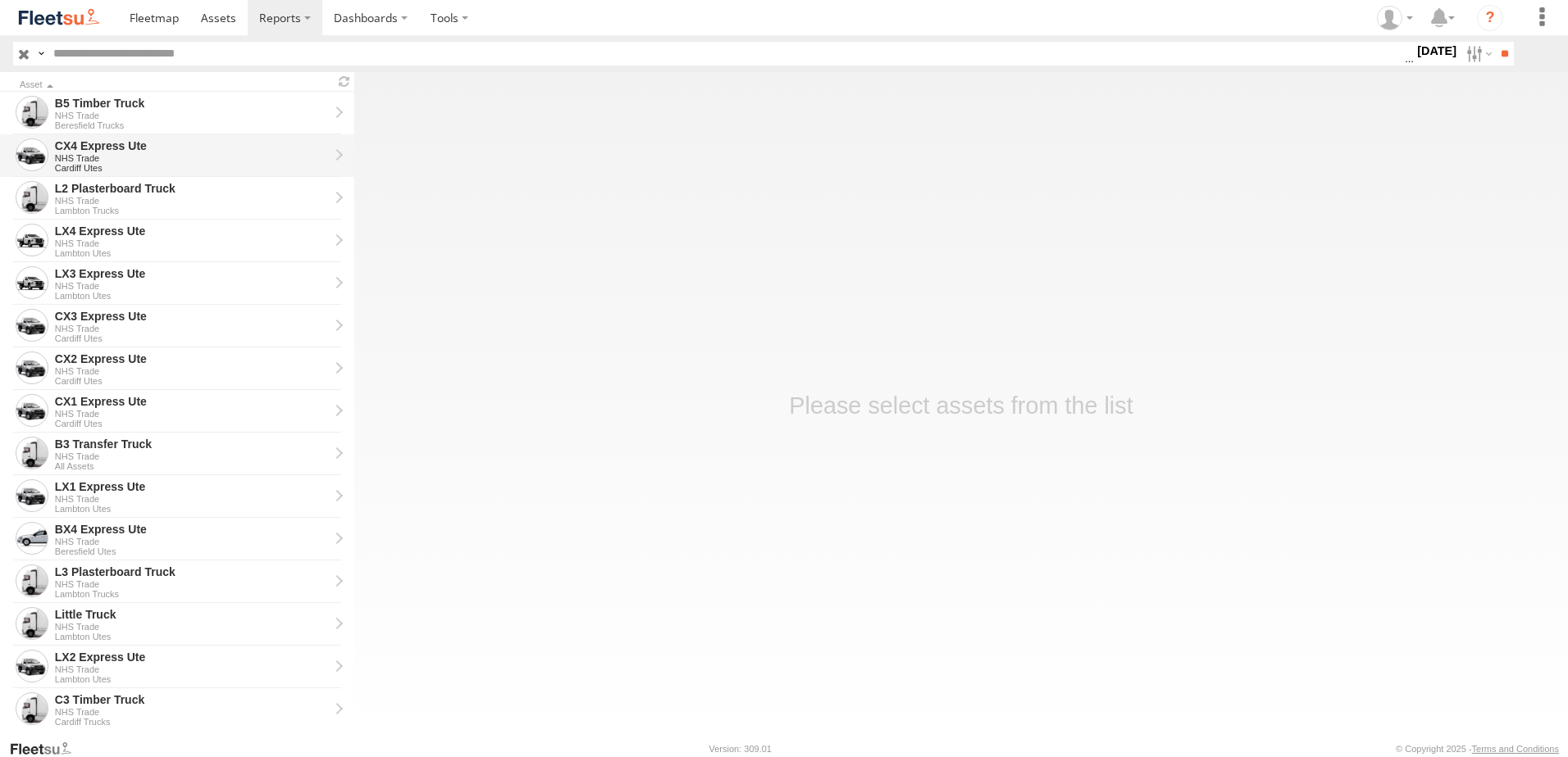
click at [81, 136] on div "CX4 Express Ute NHS Trade Cardiff Utes" at bounding box center [191, 155] width 278 height 40
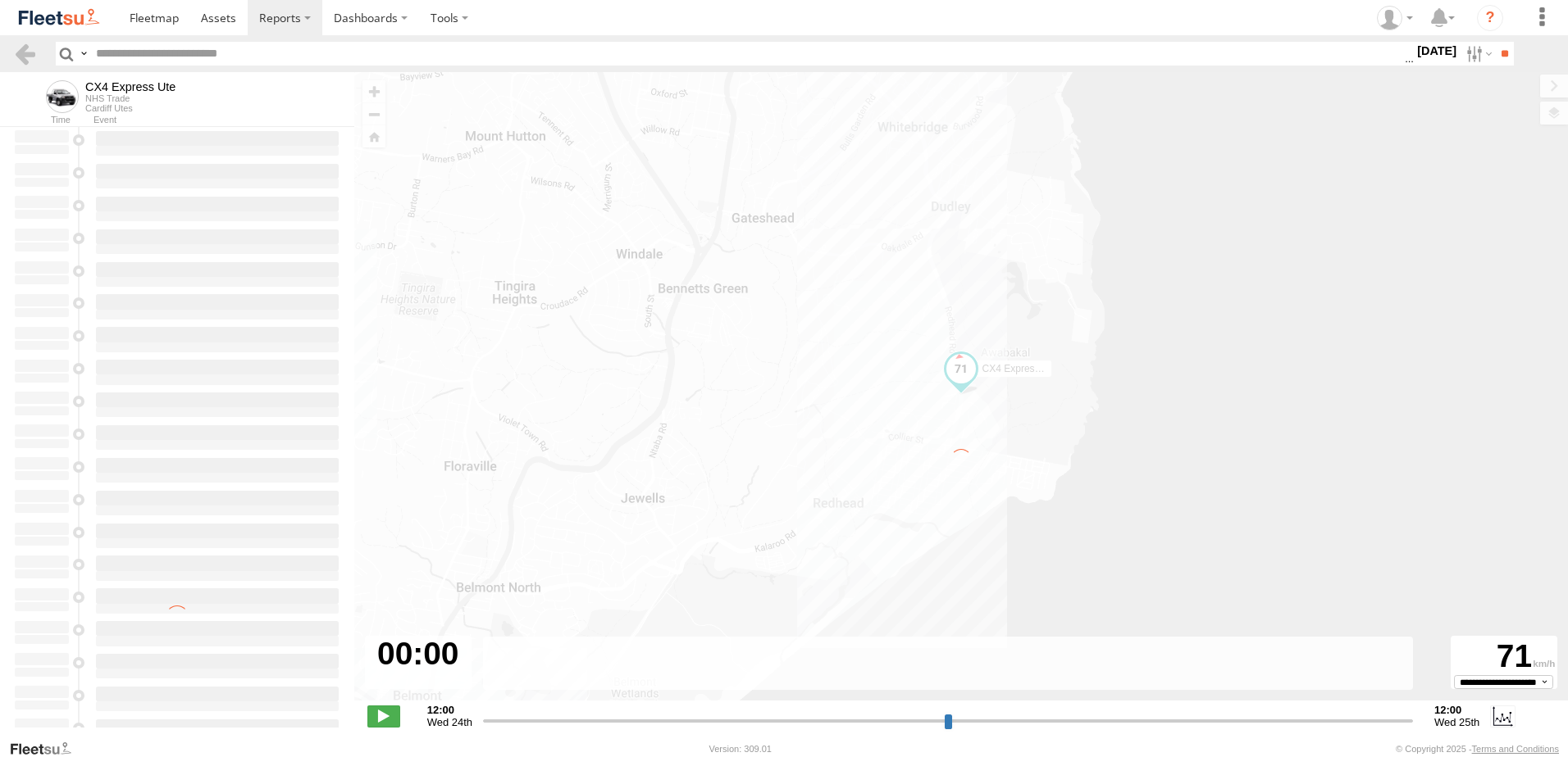
type input "**********"
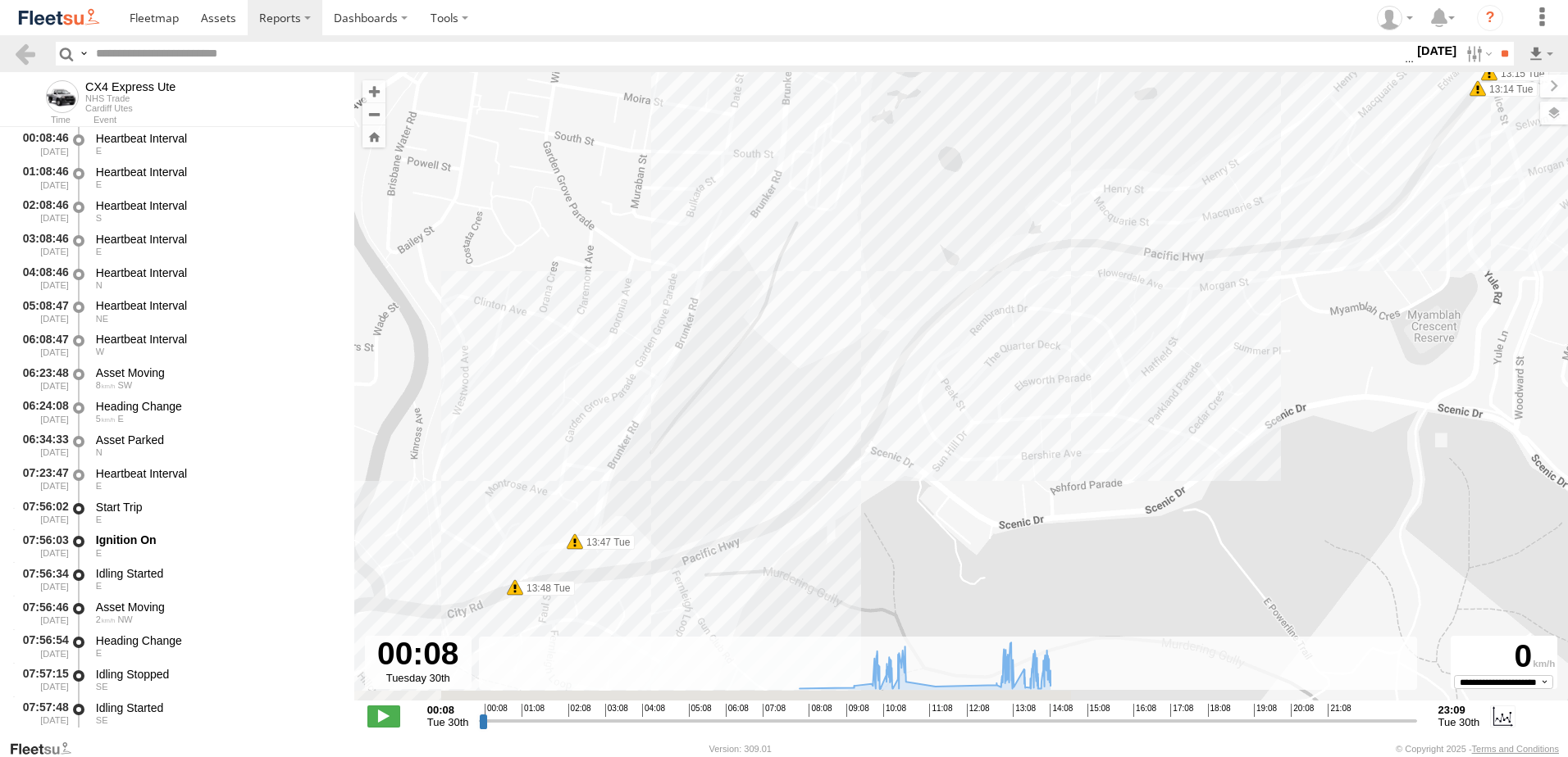
drag, startPoint x: 1347, startPoint y: 415, endPoint x: 1239, endPoint y: 346, distance: 128.2
click at [1239, 346] on div "CX4 Express Ute 09:49 Tue 09:49 Tue 09:50 Tue 09:51 Tue 09:53 Tue 10:01 Tue 10:…" at bounding box center [961, 395] width 1214 height 646
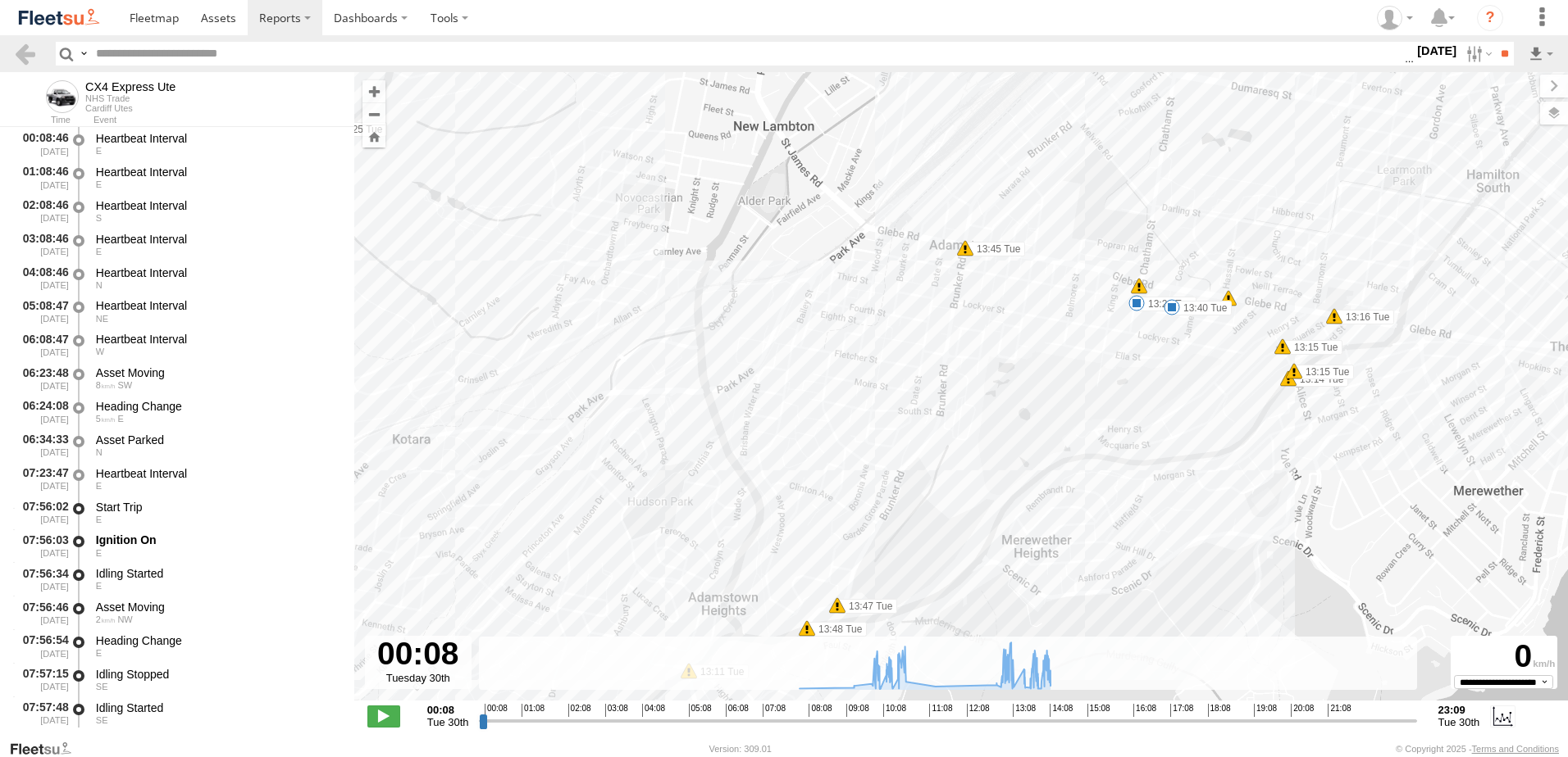
drag, startPoint x: 1254, startPoint y: 299, endPoint x: 1216, endPoint y: 405, distance: 112.6
click at [1216, 405] on div "CX4 Express Ute 09:49 Tue 09:49 Tue 09:50 Tue 09:51 Tue 09:53 Tue 10:01 Tue 10:…" at bounding box center [961, 395] width 1214 height 646
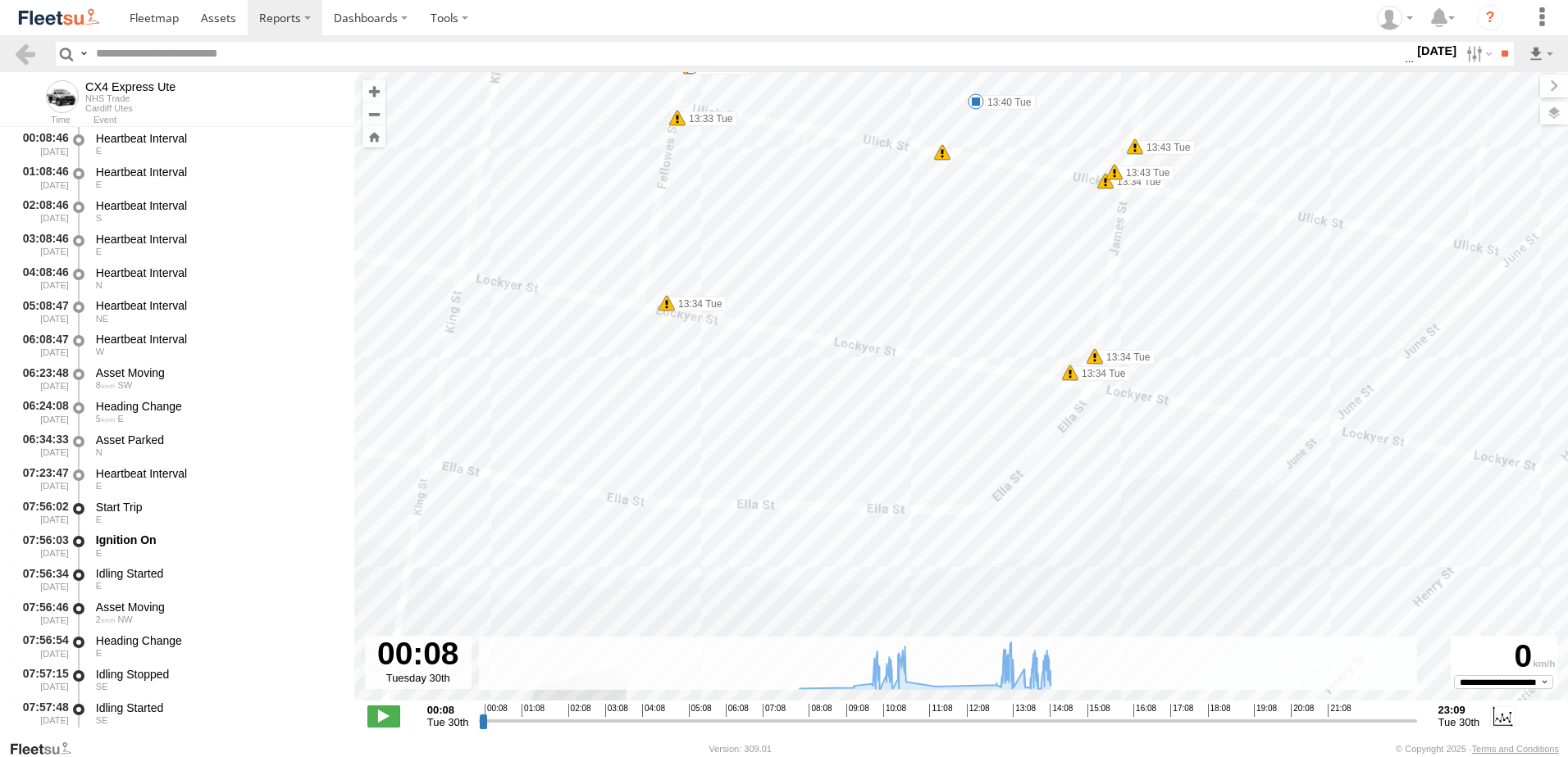
click at [1007, 102] on label "13:40 Tue" at bounding box center [1006, 102] width 60 height 15
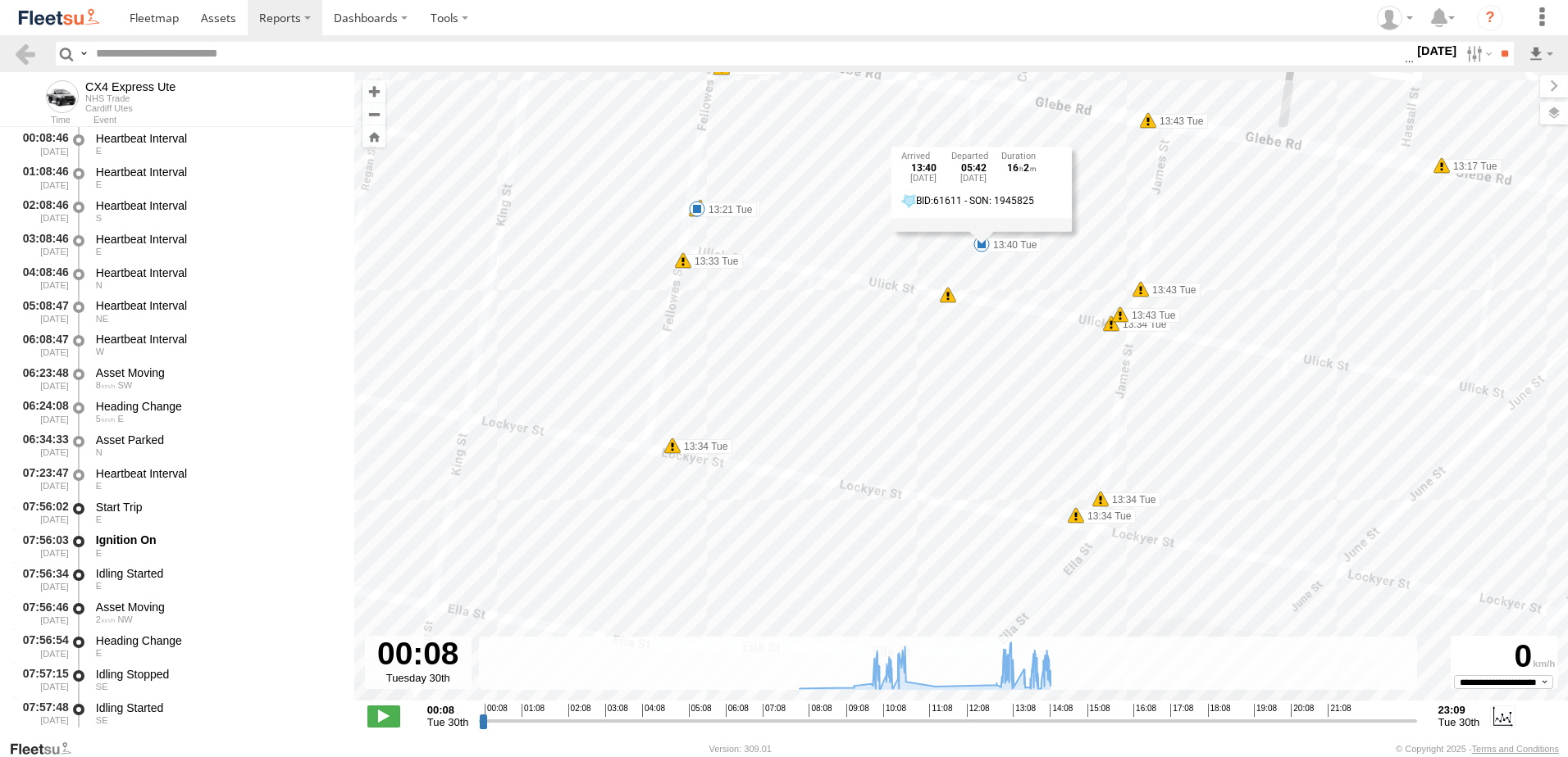
drag, startPoint x: 962, startPoint y: 222, endPoint x: 967, endPoint y: 367, distance: 145.1
click at [967, 367] on div "CX4 Express Ute 09:49 Tue 09:49 Tue 09:50 Tue 09:51 Tue 09:53 Tue 10:01 Tue 10:…" at bounding box center [961, 395] width 1214 height 646
